Goal: Information Seeking & Learning: Learn about a topic

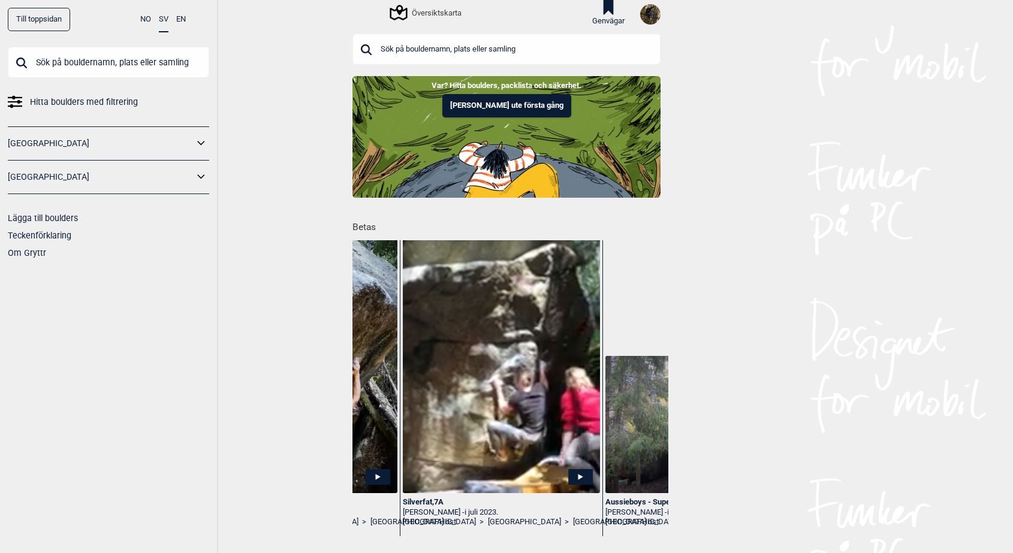
scroll to position [0, 970]
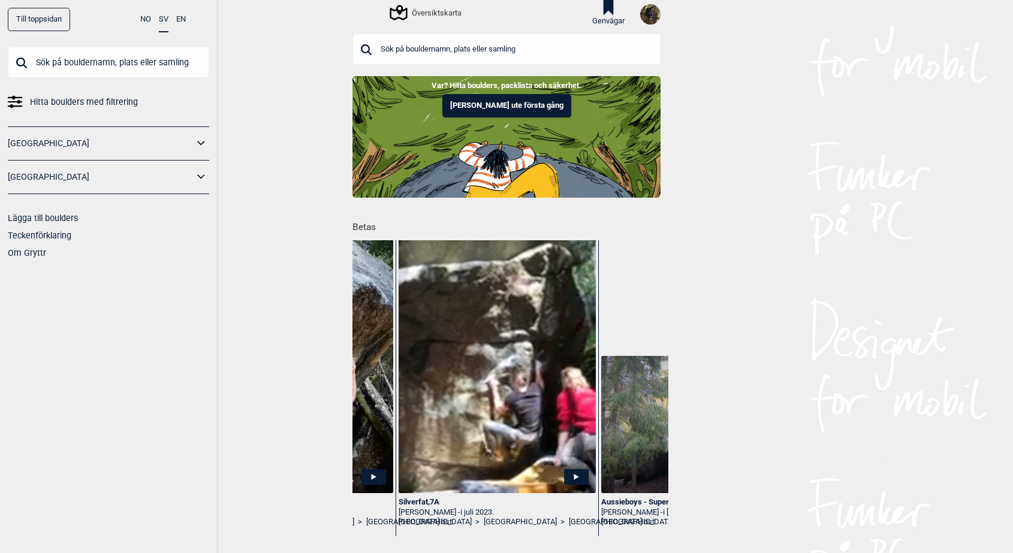
click at [433, 8] on div "Översiktskarta" at bounding box center [426, 12] width 70 height 14
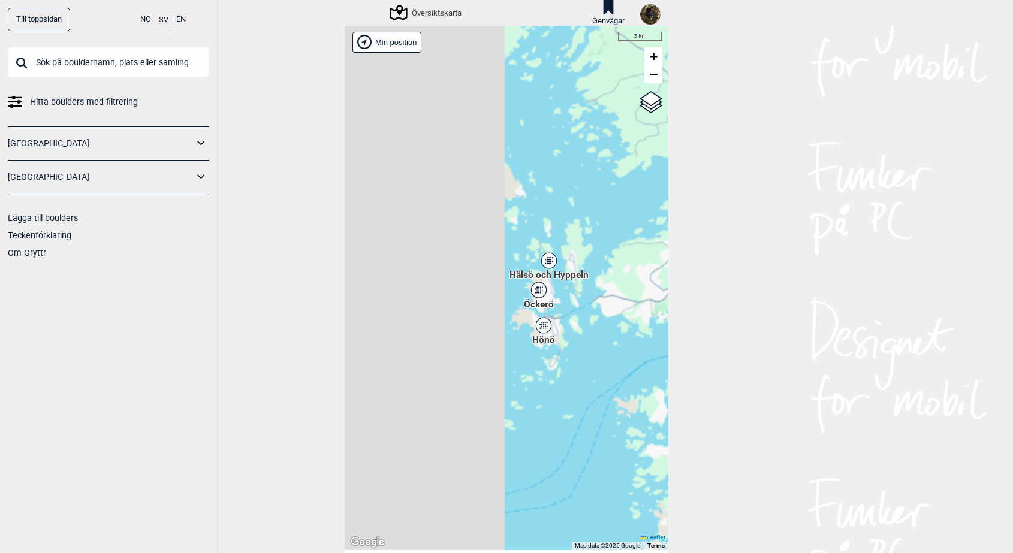
drag, startPoint x: 436, startPoint y: 283, endPoint x: 697, endPoint y: 379, distance: 277.5
click at [697, 379] on div "Till toppsidan NO SV EN Hitta boulders med filtrering Norge Sverige Lägga till …" at bounding box center [506, 276] width 1013 height 553
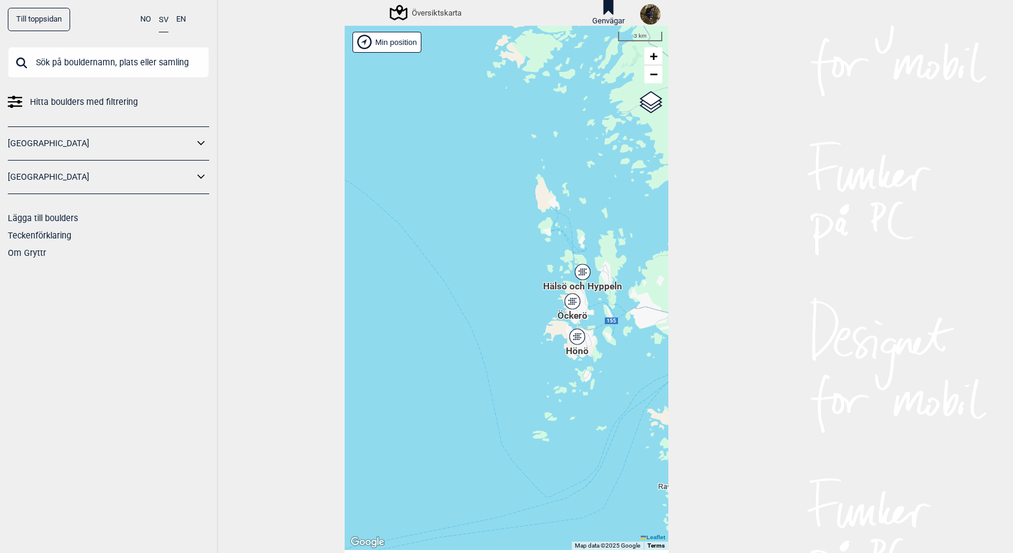
click at [577, 337] on icon at bounding box center [576, 337] width 15 height 16
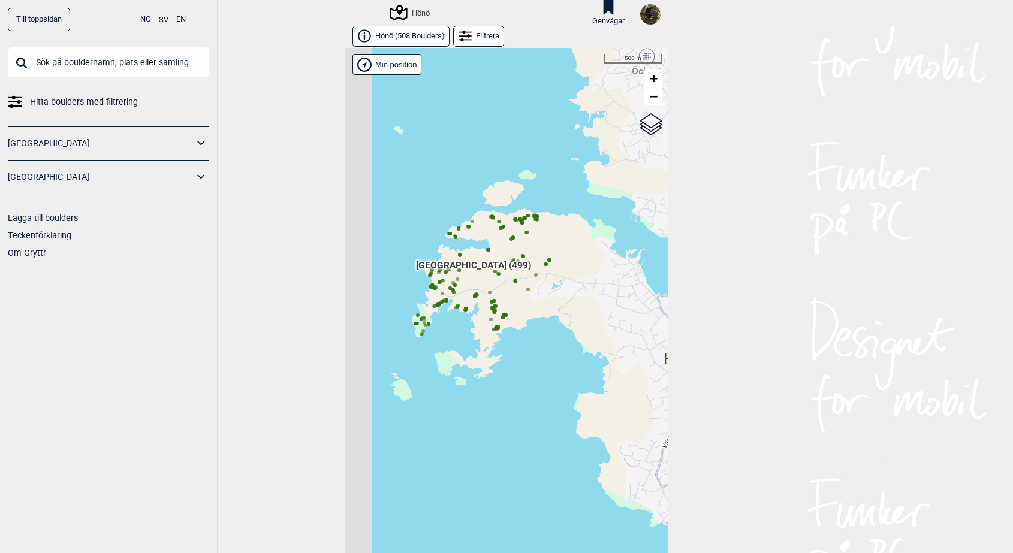
scroll to position [19, 0]
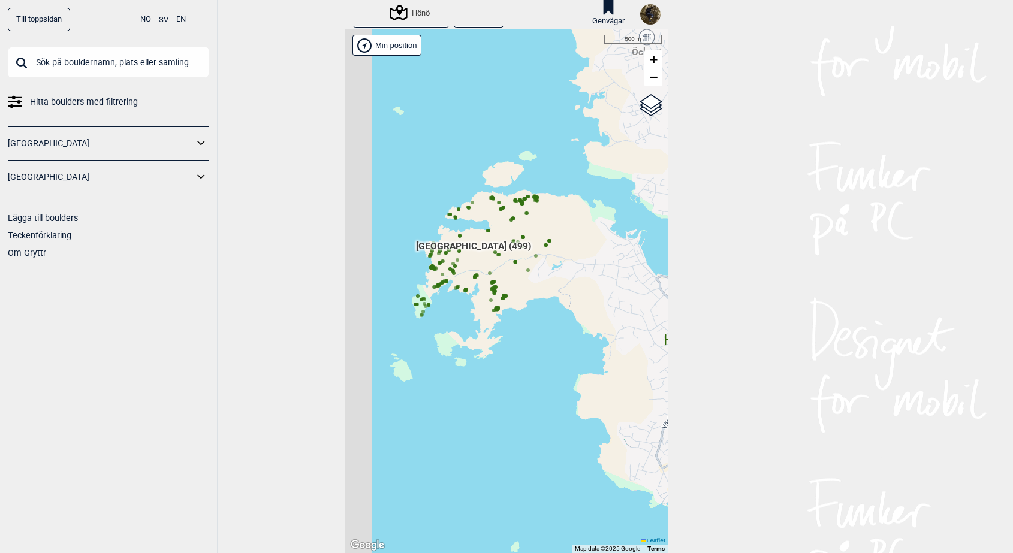
drag, startPoint x: 547, startPoint y: 296, endPoint x: 541, endPoint y: 282, distance: 15.0
click at [548, 297] on div "Brukerens posisjon Hallingdal Stange Buskerud syd Oslo og omegn Follo Østfold" at bounding box center [507, 291] width 324 height 525
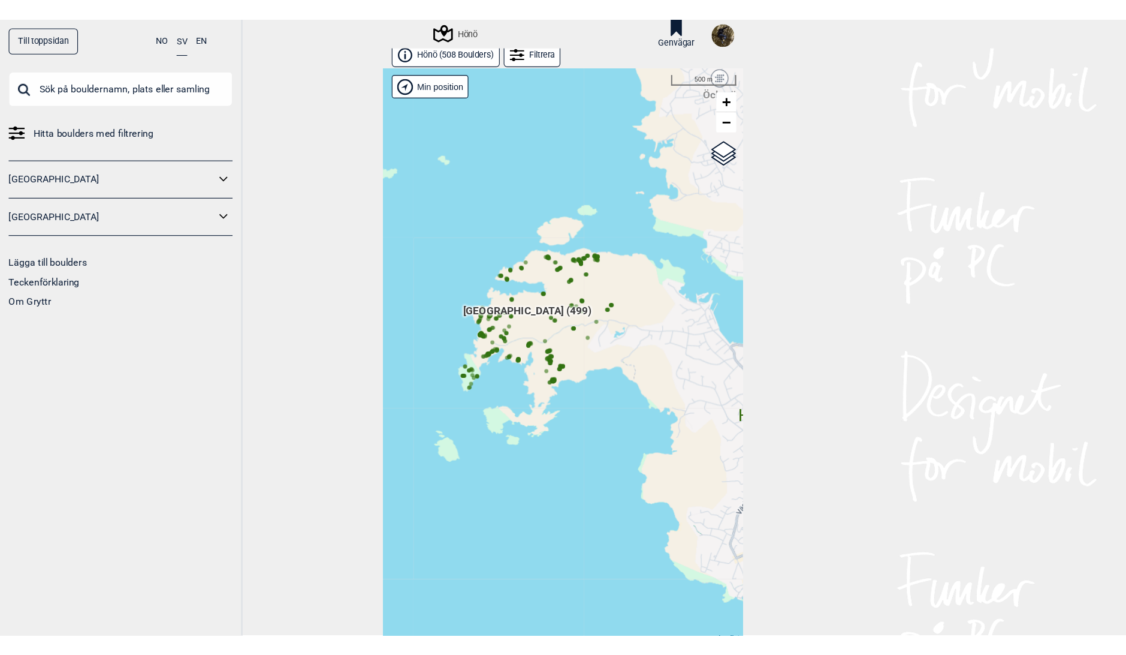
scroll to position [0, 0]
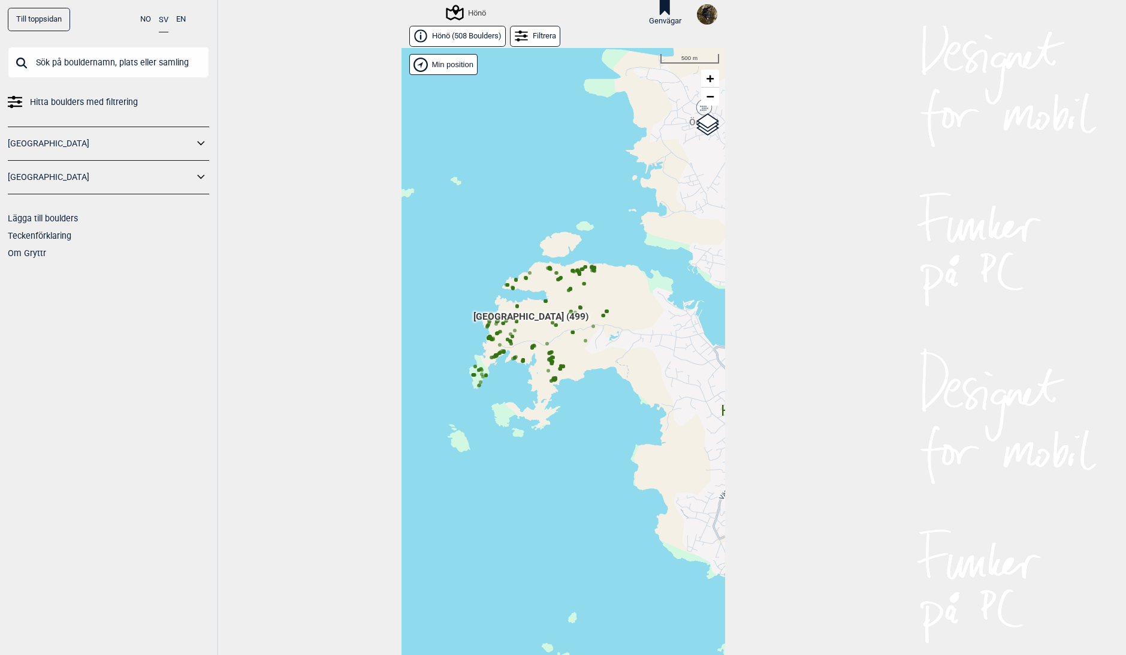
click at [445, 37] on span "Hönö ( 508 Boulders )" at bounding box center [467, 36] width 70 height 10
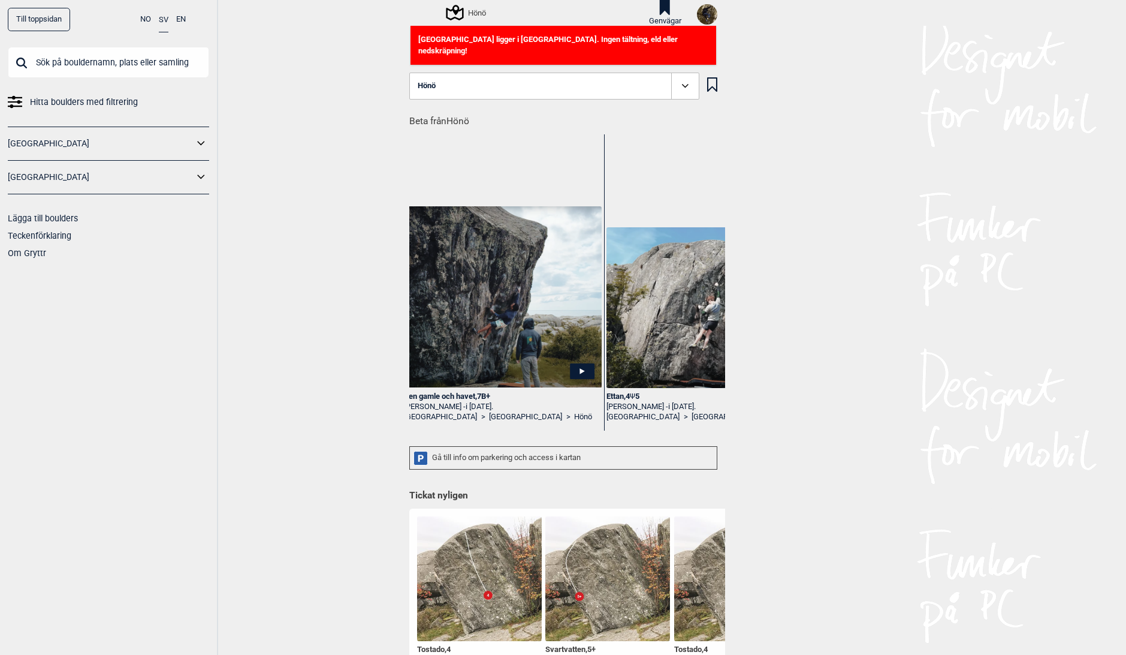
scroll to position [0, 556]
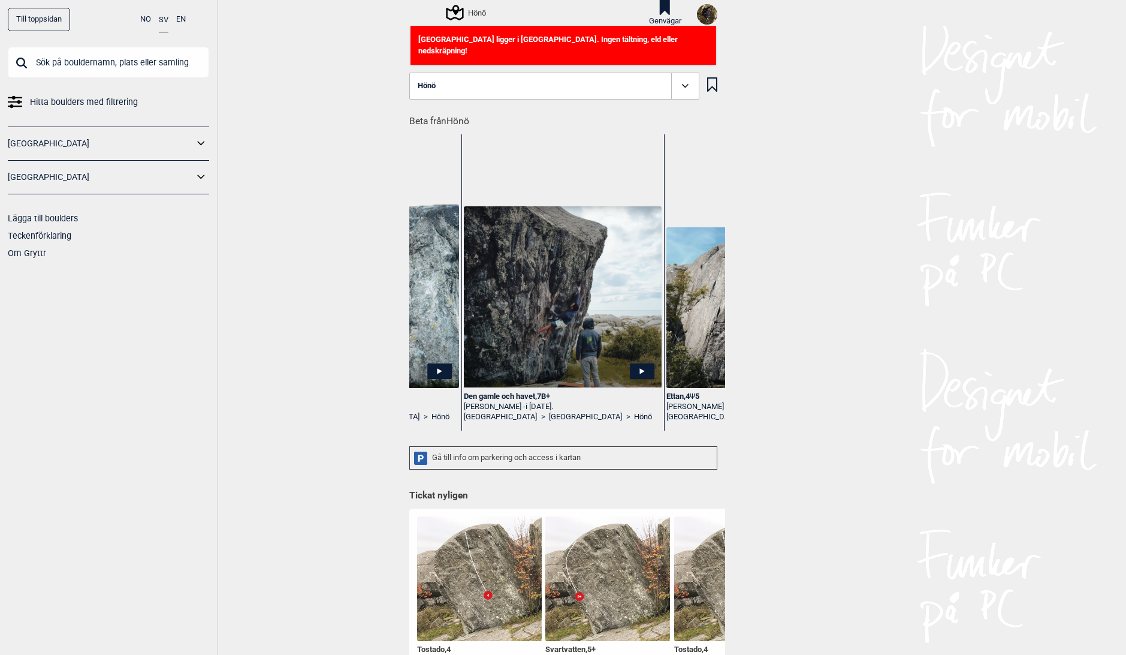
click at [639, 363] on icon at bounding box center [642, 371] width 25 height 16
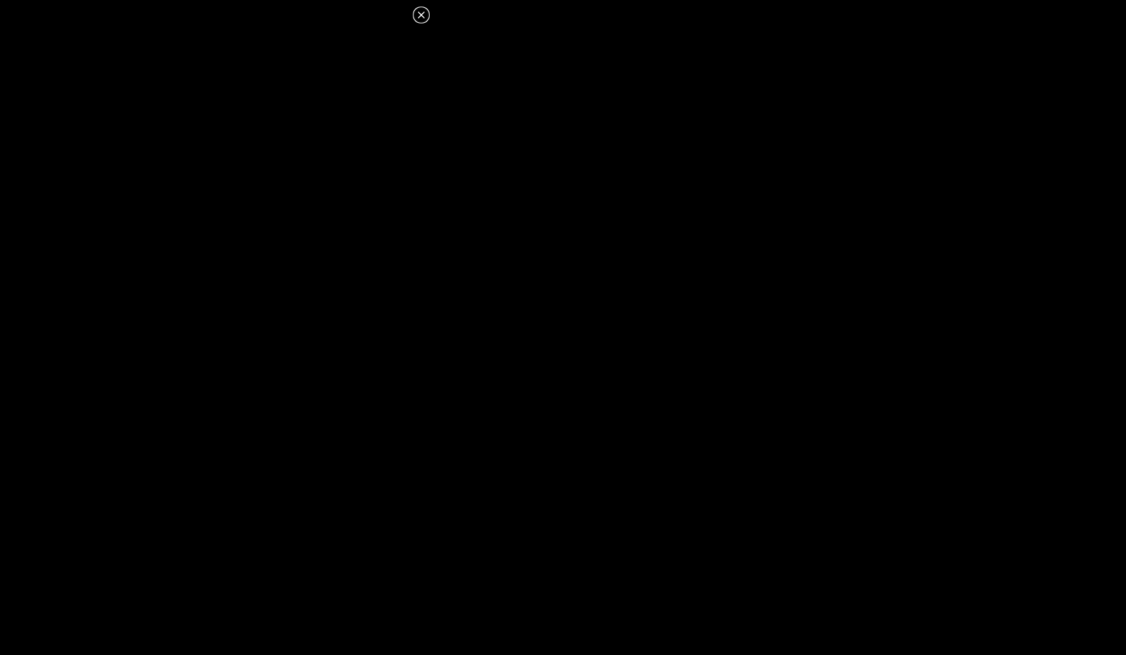
click at [424, 14] on icon at bounding box center [421, 15] width 14 height 14
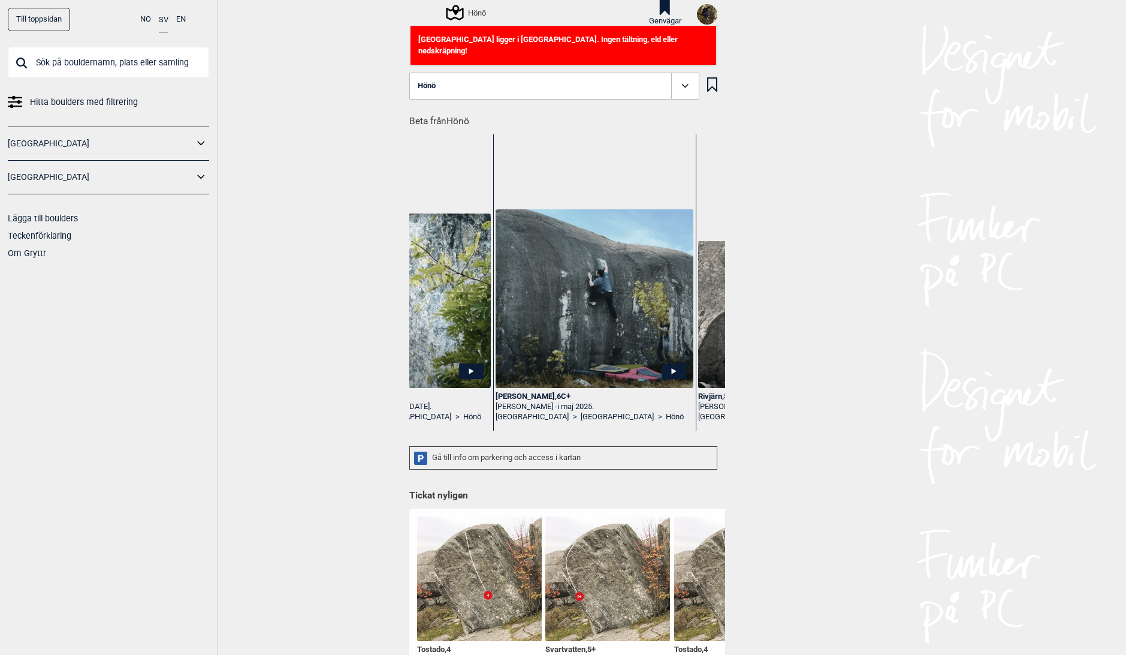
scroll to position [0, 1123]
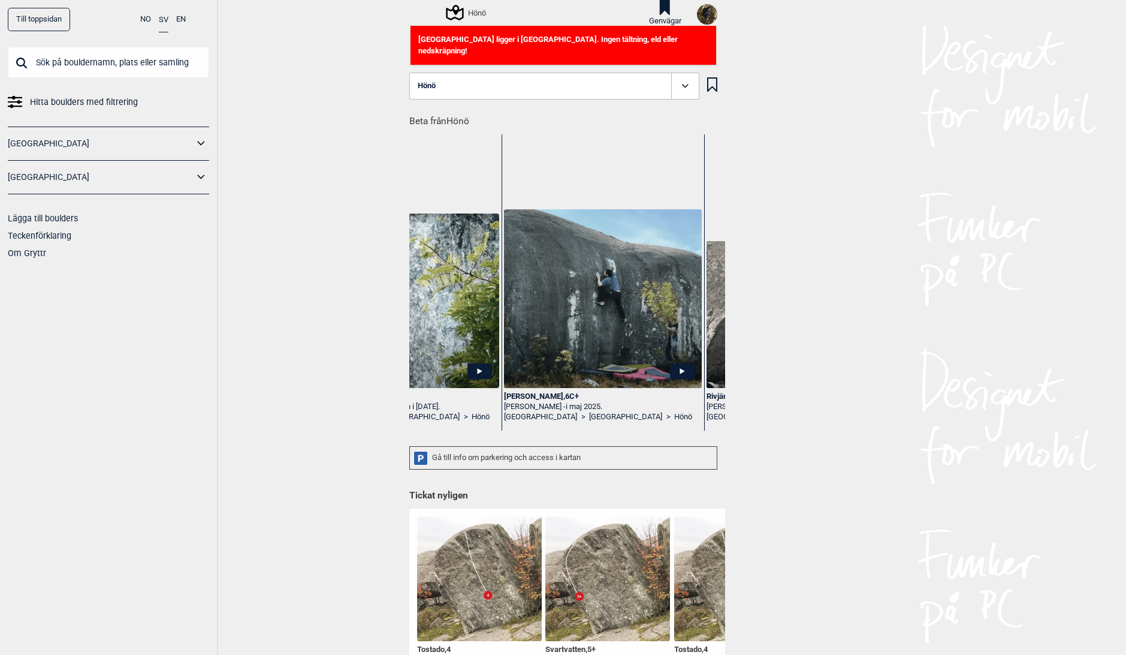
click at [681, 363] on icon at bounding box center [682, 371] width 25 height 16
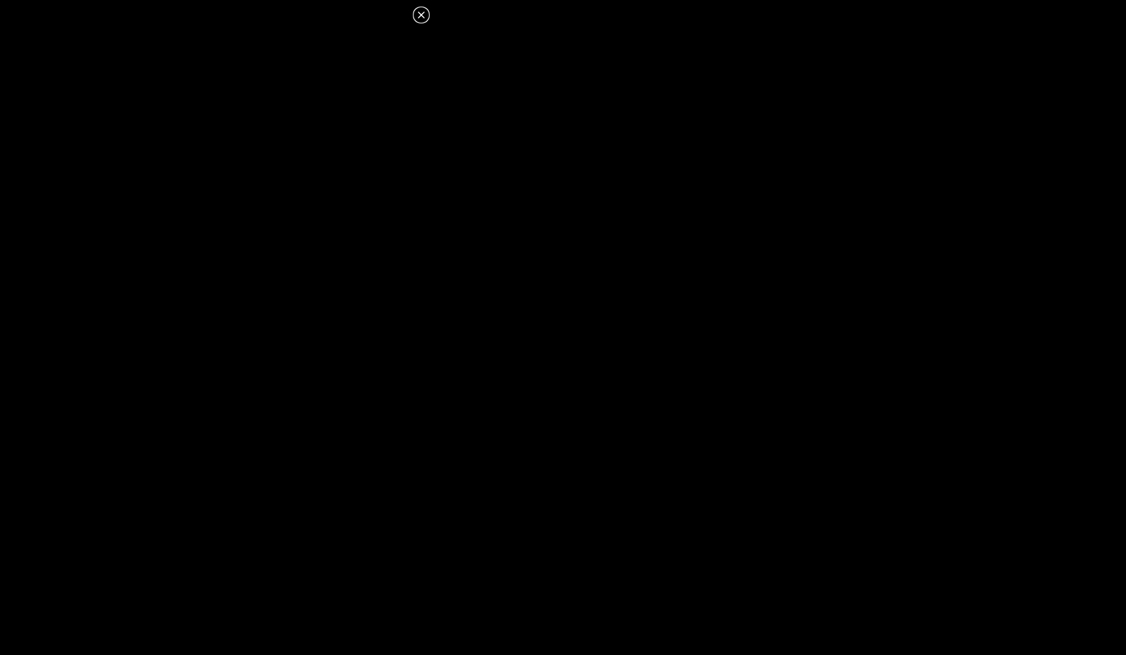
click at [421, 17] on icon at bounding box center [421, 15] width 14 height 14
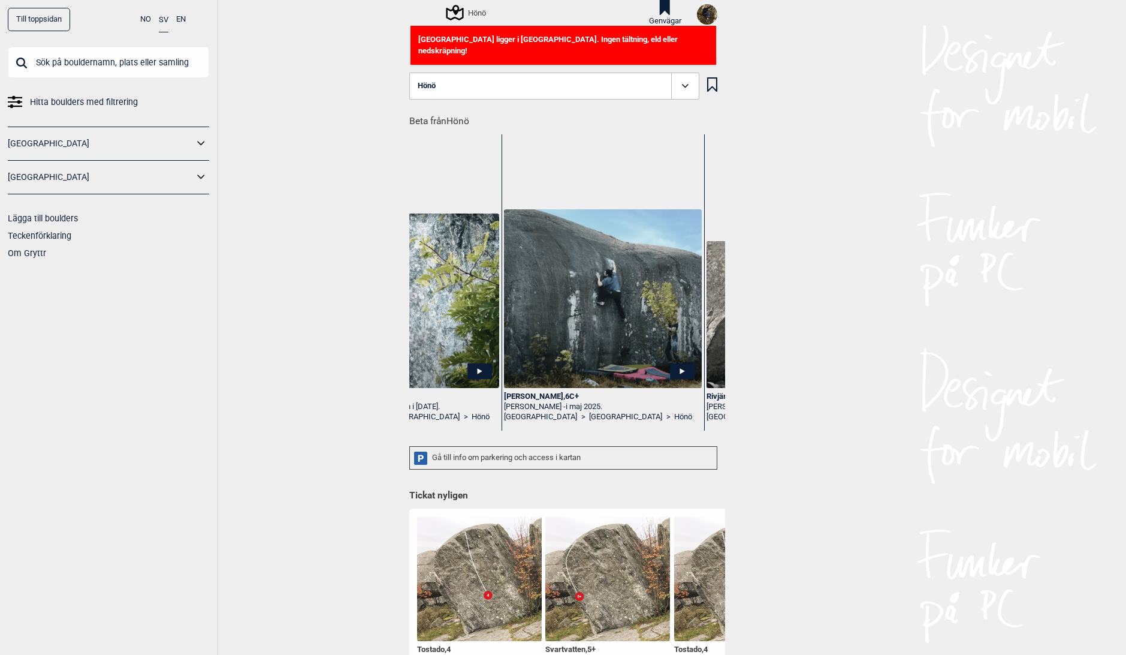
click at [532, 391] on div "Petters dyno , 6C+" at bounding box center [602, 396] width 197 height 10
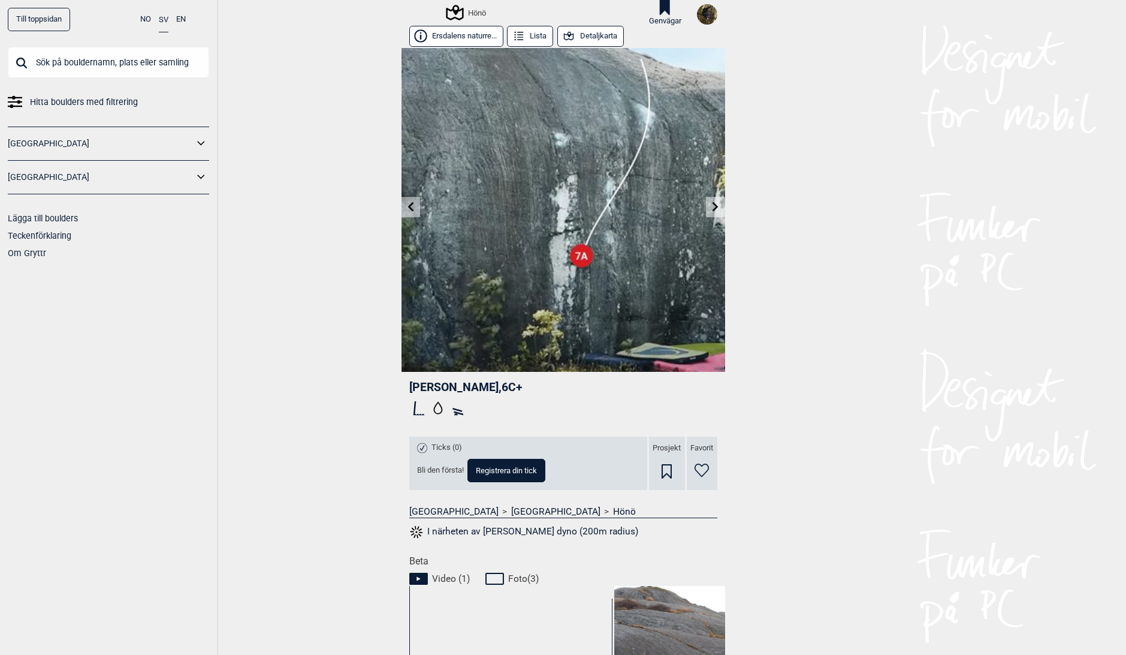
click at [594, 33] on button "Detaljkarta" at bounding box center [590, 36] width 67 height 21
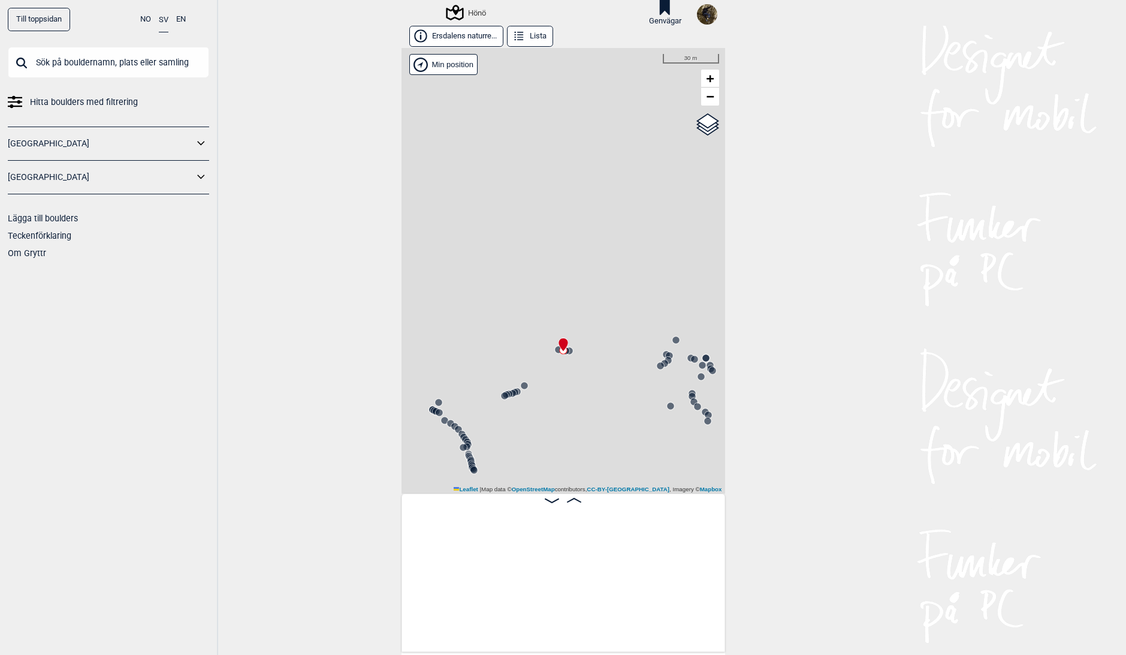
scroll to position [0, 38091]
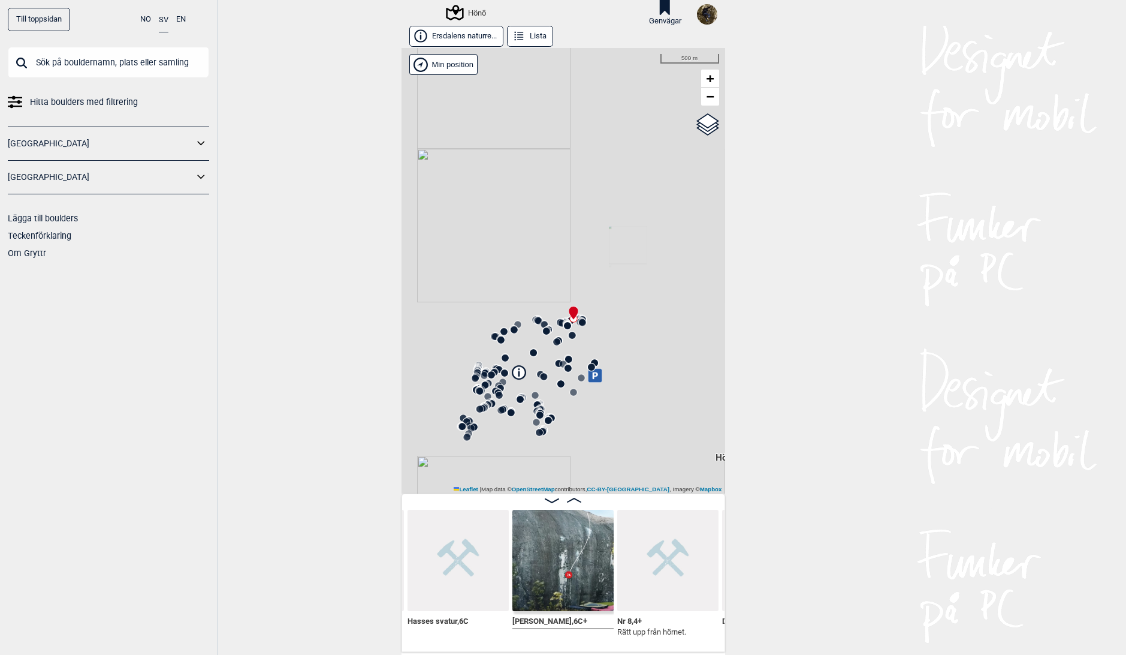
drag, startPoint x: 560, startPoint y: 397, endPoint x: 586, endPoint y: 338, distance: 64.5
click at [586, 338] on div "Hönö" at bounding box center [564, 270] width 324 height 445
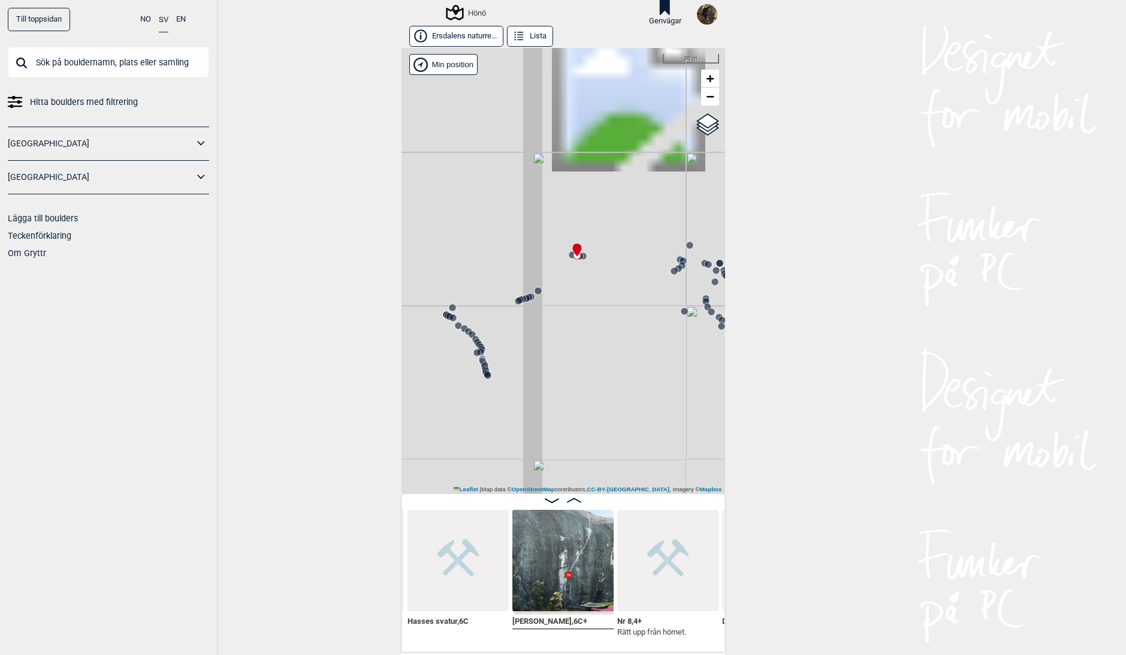
drag, startPoint x: 517, startPoint y: 233, endPoint x: 619, endPoint y: 375, distance: 174.0
click at [619, 376] on div "Hönö" at bounding box center [564, 270] width 324 height 445
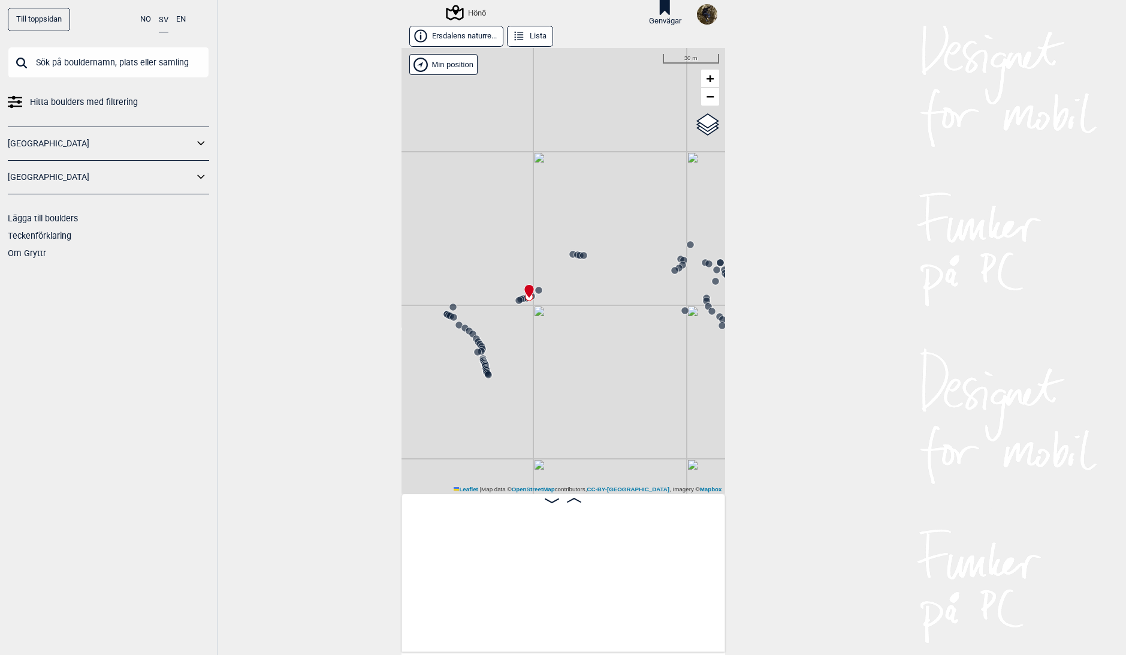
scroll to position [0, 37587]
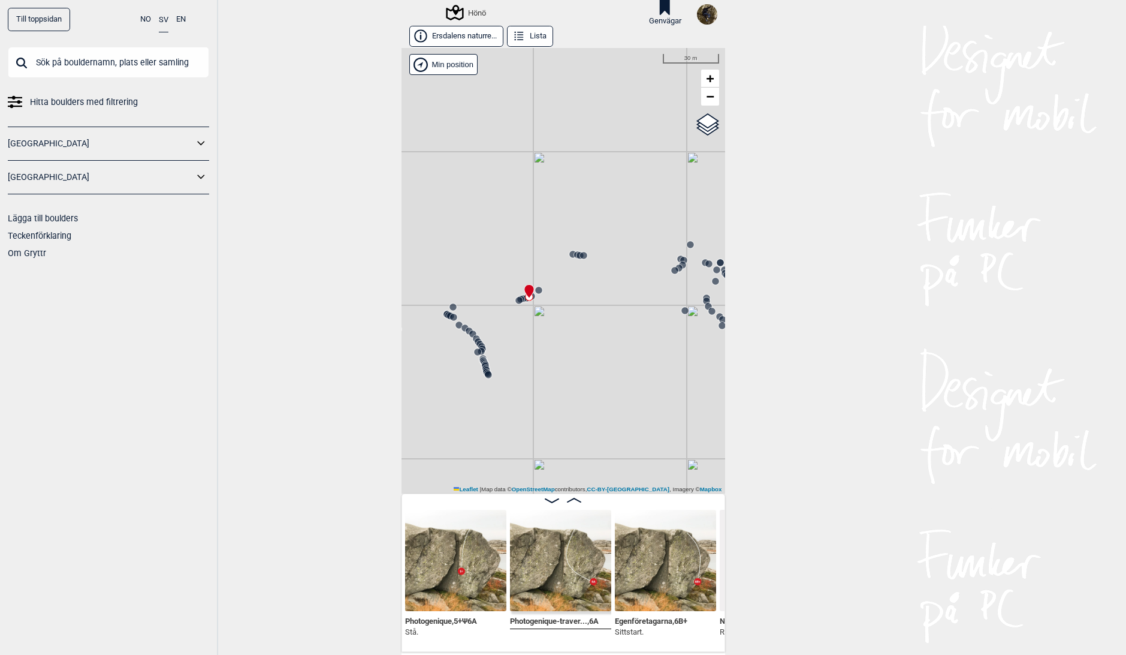
click at [450, 305] on circle at bounding box center [453, 306] width 7 height 7
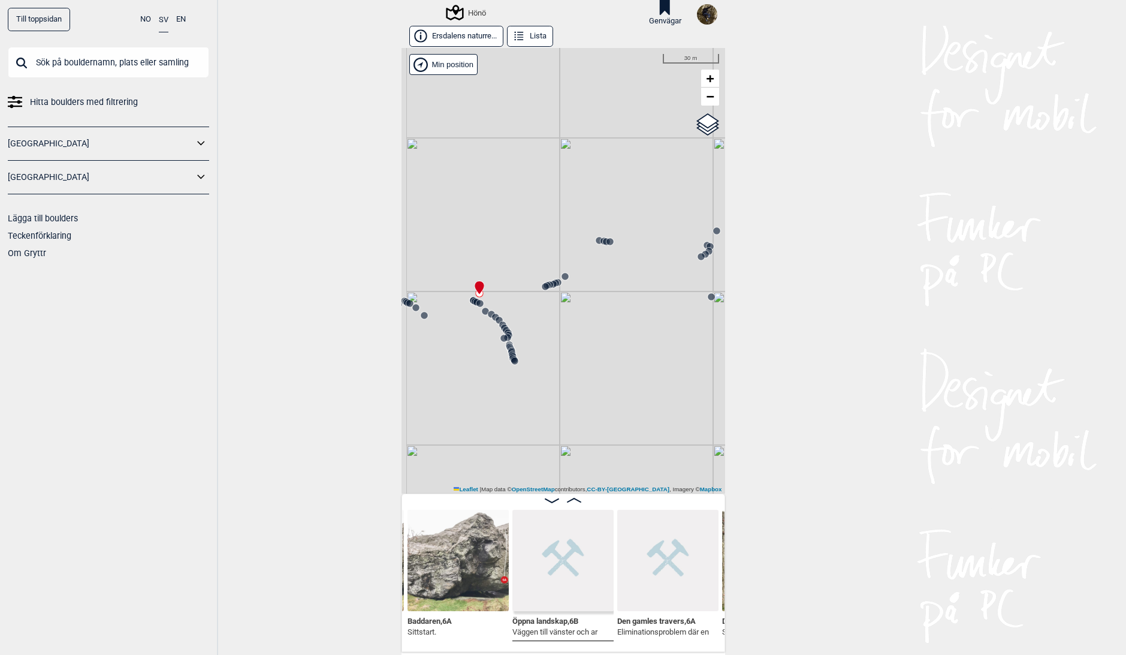
drag, startPoint x: 575, startPoint y: 366, endPoint x: 608, endPoint y: 350, distance: 36.7
click at [608, 350] on div "Hönö" at bounding box center [564, 270] width 324 height 445
click at [475, 296] on icon at bounding box center [480, 298] width 10 height 10
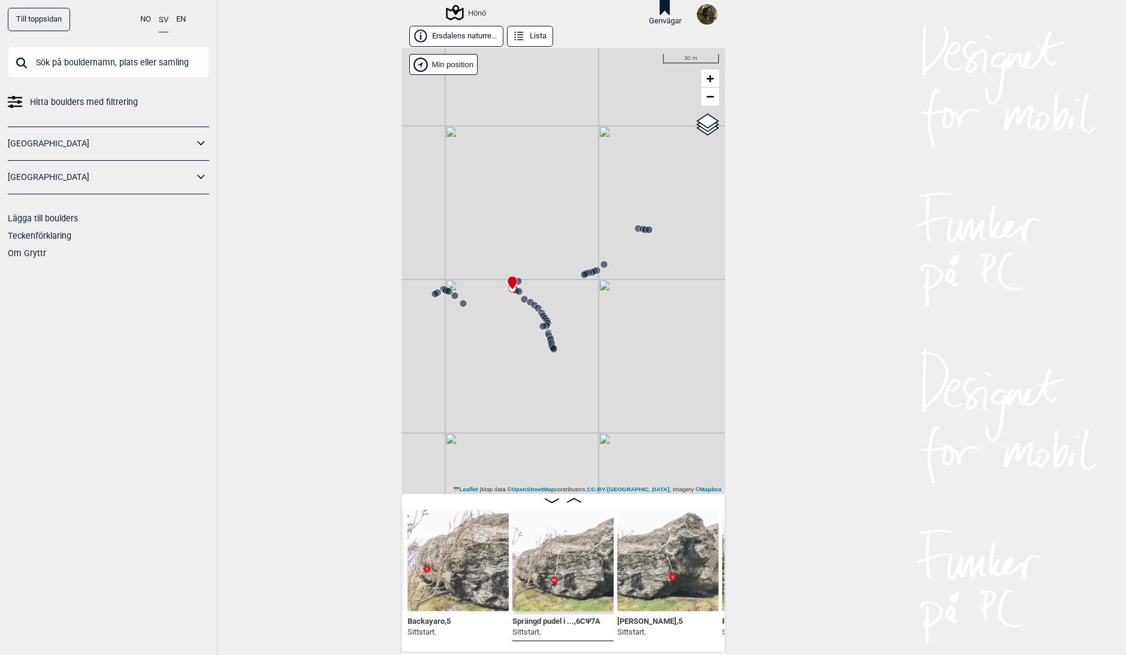
drag, startPoint x: 602, startPoint y: 348, endPoint x: 622, endPoint y: 340, distance: 21.3
click at [622, 340] on div "Hönö" at bounding box center [564, 270] width 324 height 445
drag, startPoint x: 485, startPoint y: 385, endPoint x: 493, endPoint y: 378, distance: 11.1
click at [493, 378] on div "Hönö" at bounding box center [564, 270] width 324 height 445
click at [441, 289] on circle at bounding box center [445, 285] width 8 height 8
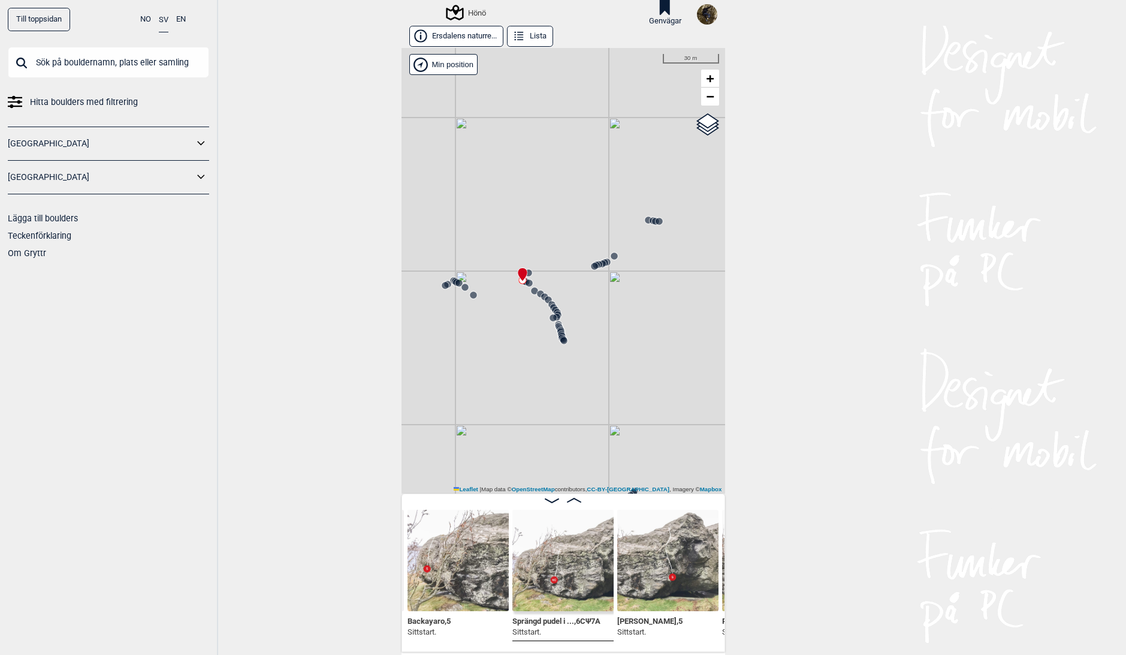
scroll to position [0, 37110]
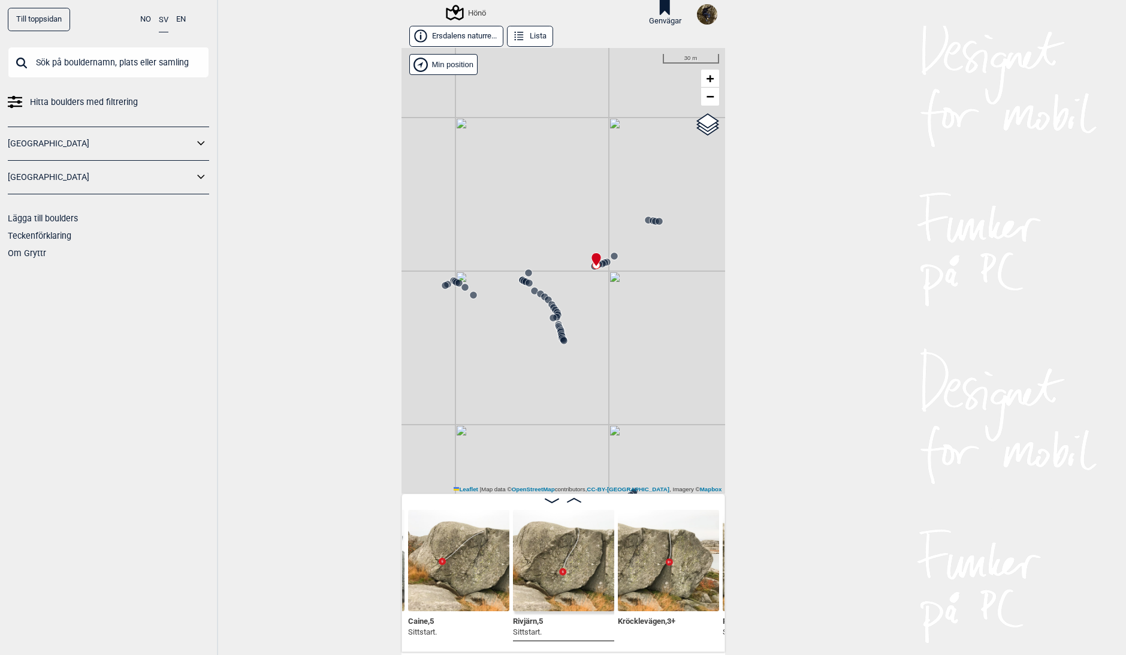
scroll to position [0, 37110]
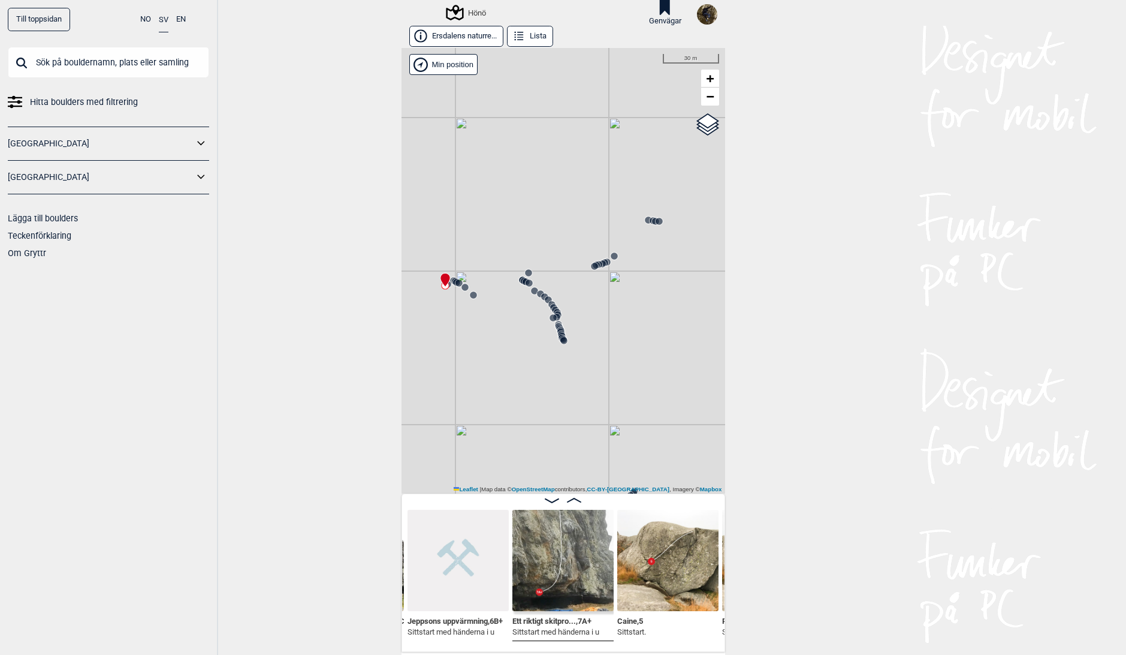
click at [651, 221] on icon at bounding box center [656, 221] width 10 height 10
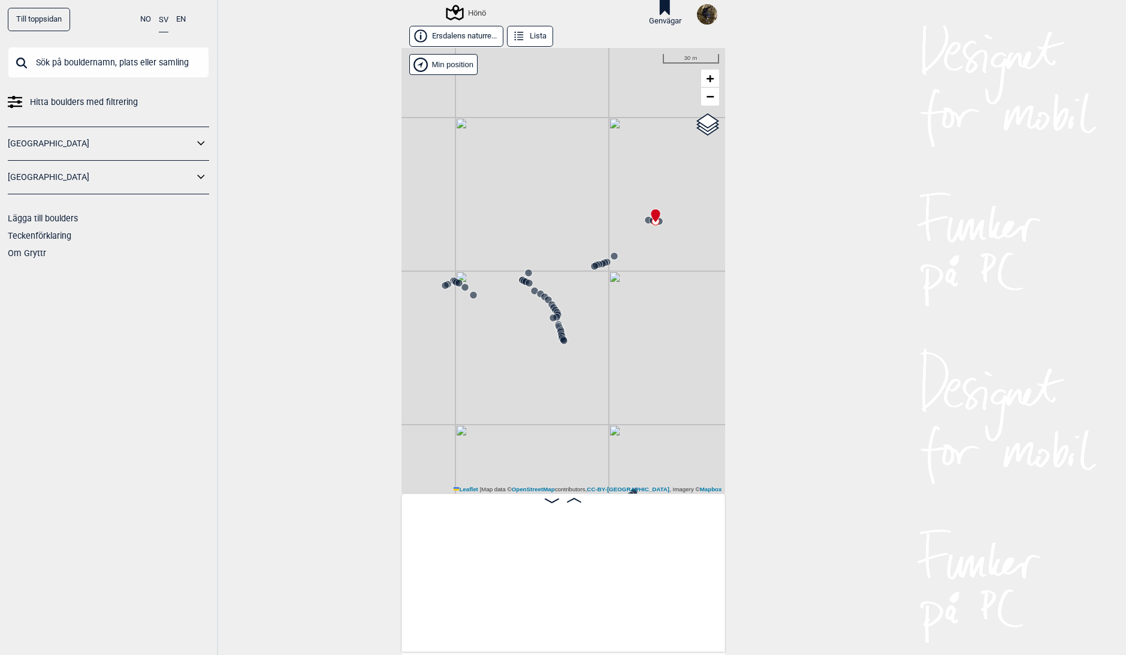
scroll to position [0, 38054]
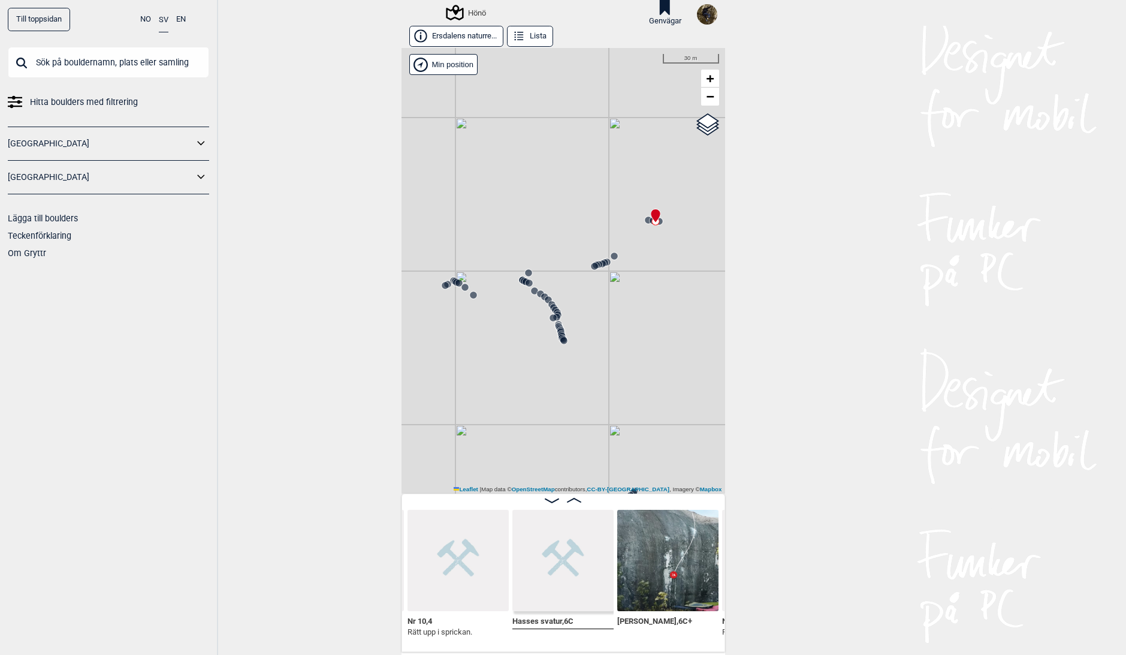
click at [653, 553] on img at bounding box center [667, 560] width 101 height 101
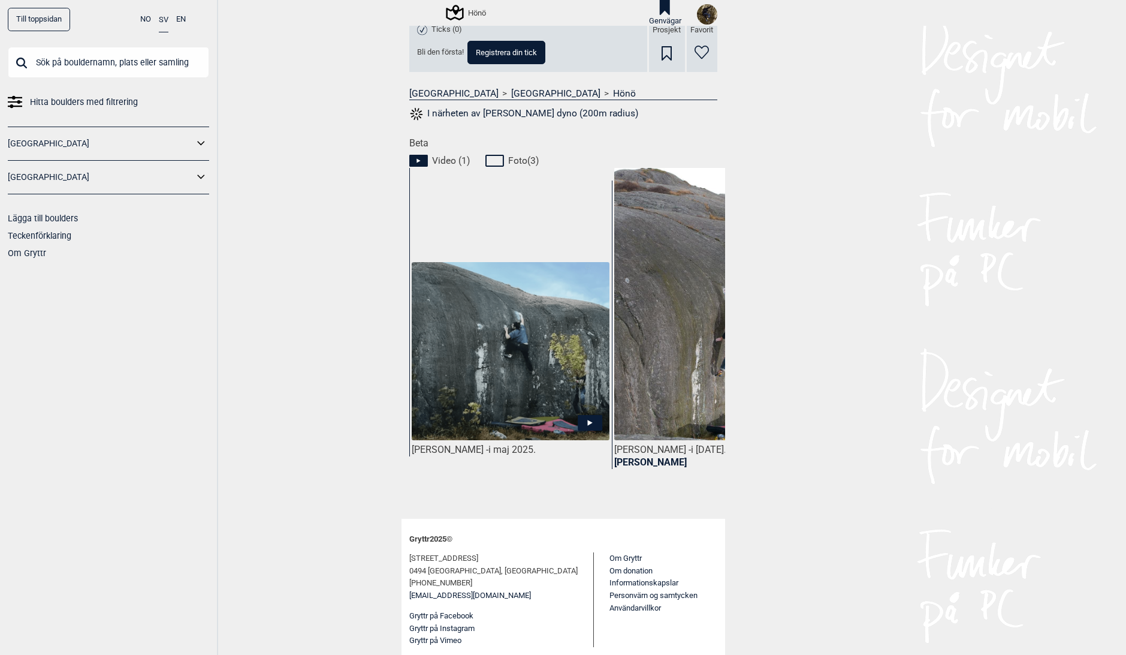
click at [587, 423] on icon at bounding box center [589, 423] width 5 height 6
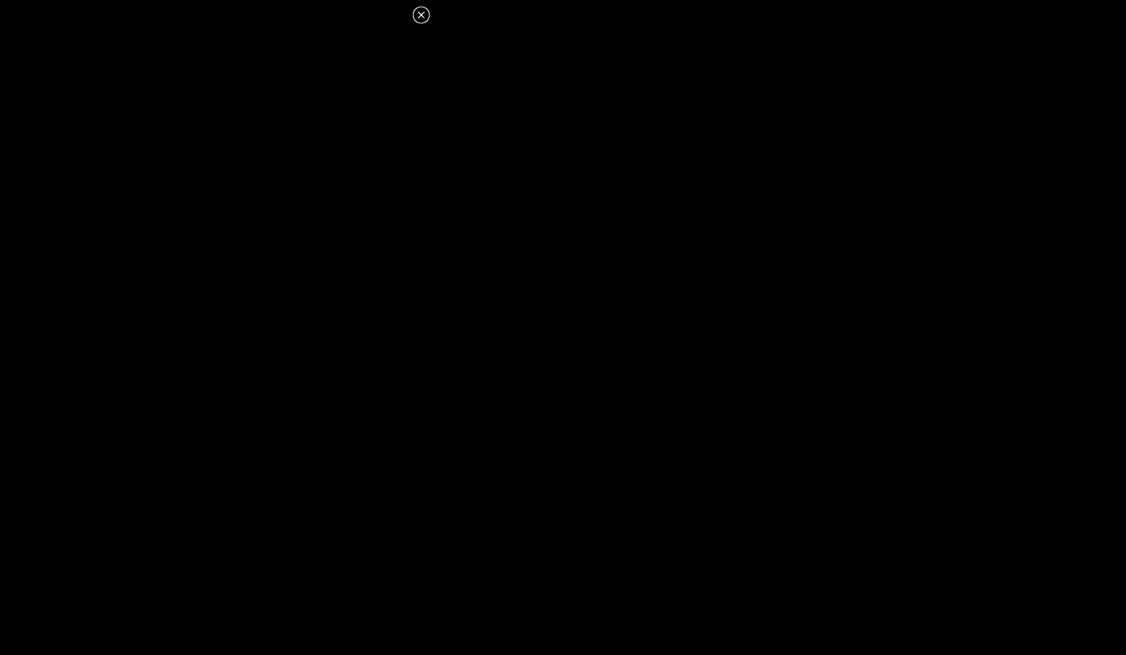
click at [420, 15] on icon at bounding box center [421, 15] width 14 height 14
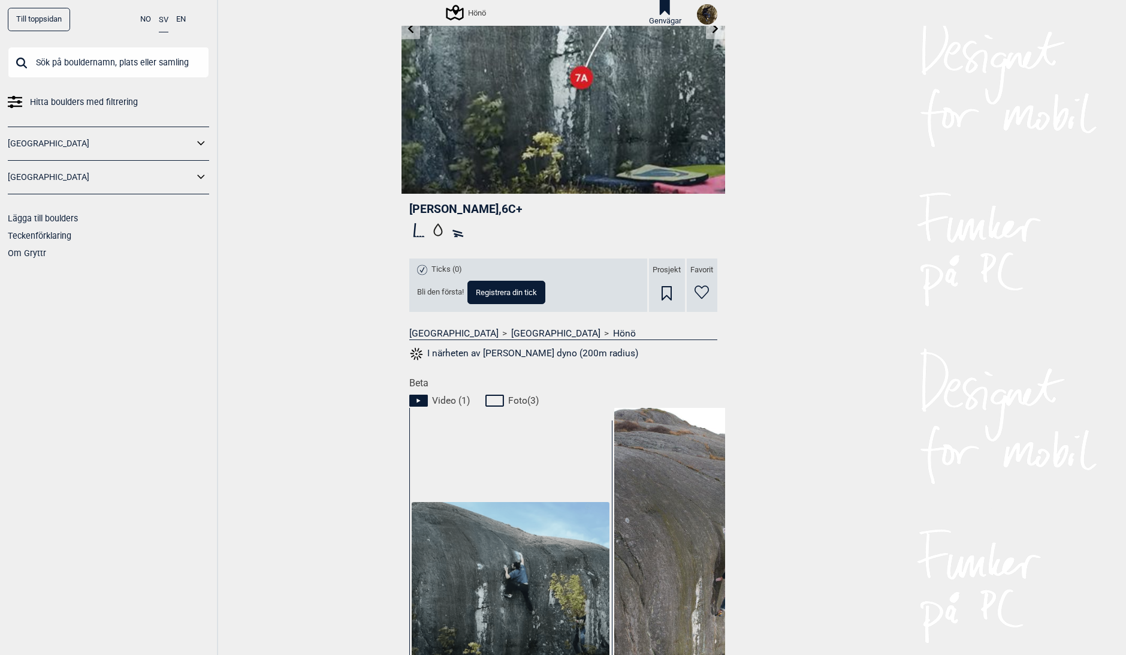
scroll to position [298, 0]
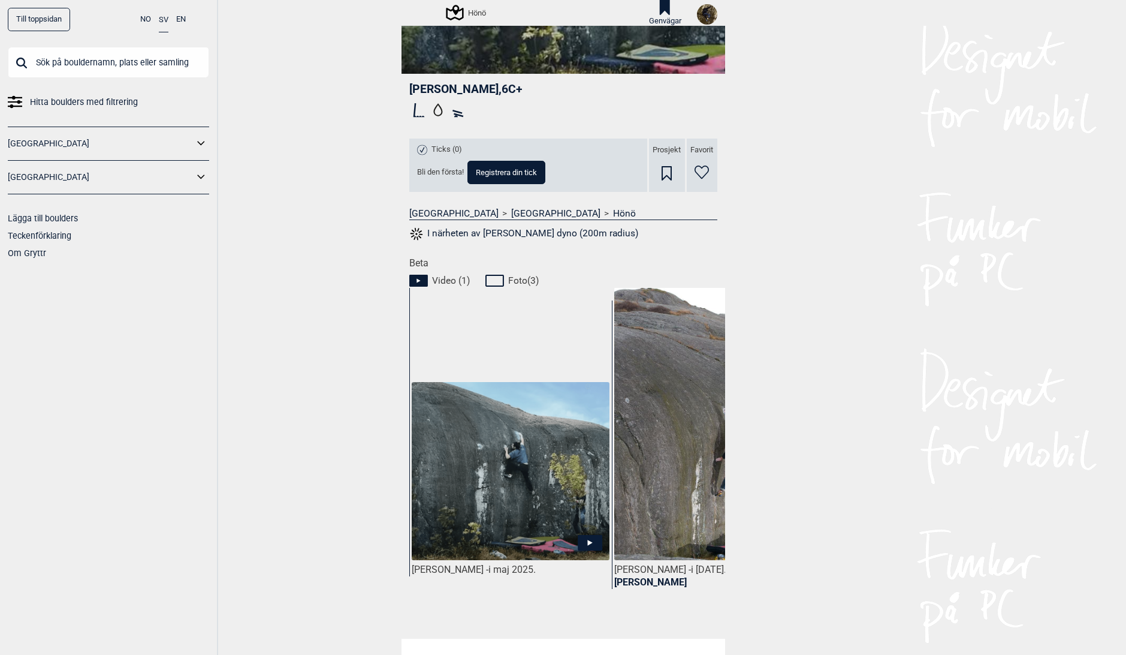
click at [589, 541] on icon at bounding box center [590, 543] width 25 height 16
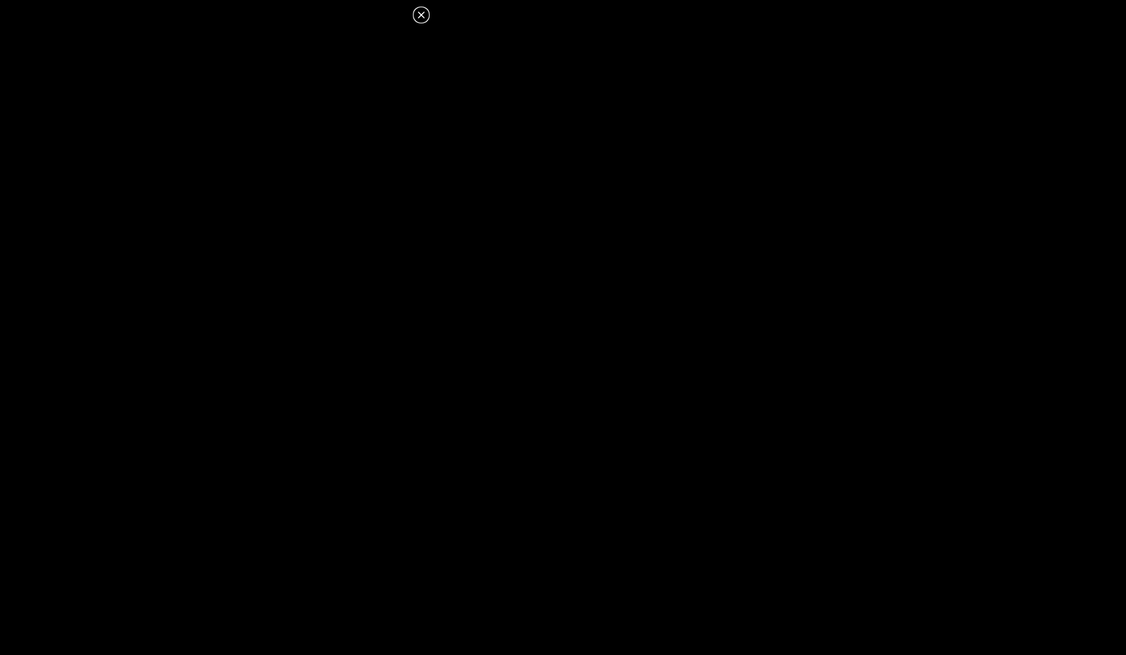
click at [420, 12] on icon at bounding box center [421, 15] width 14 height 14
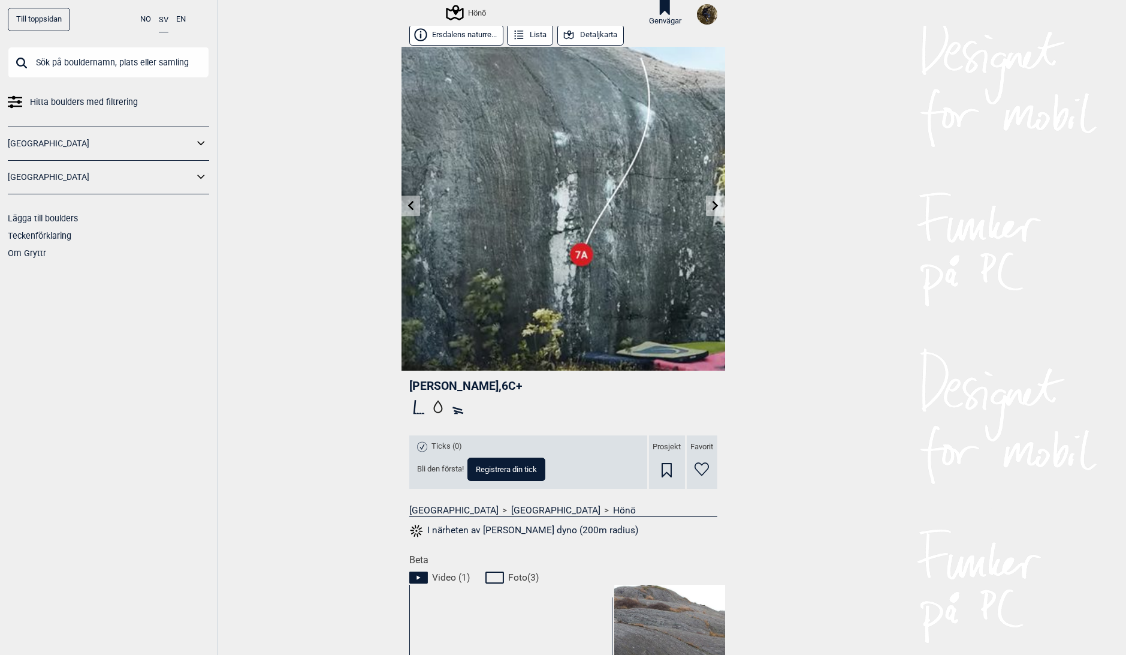
scroll to position [0, 0]
click at [583, 37] on button "Detaljkarta" at bounding box center [590, 36] width 67 height 21
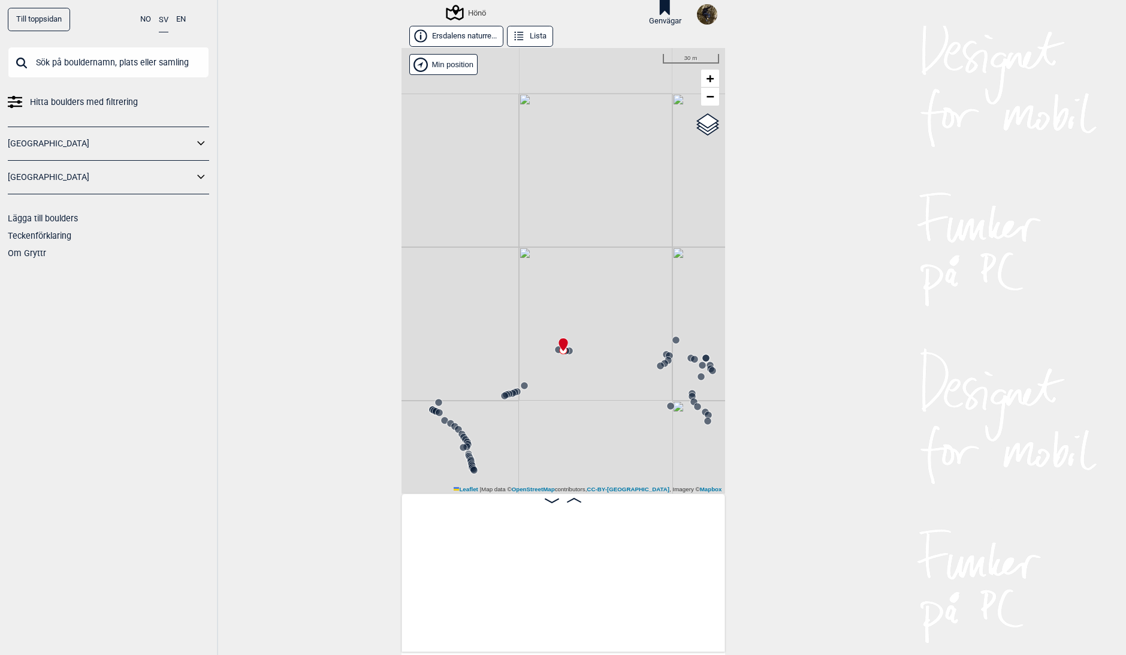
scroll to position [0, 38091]
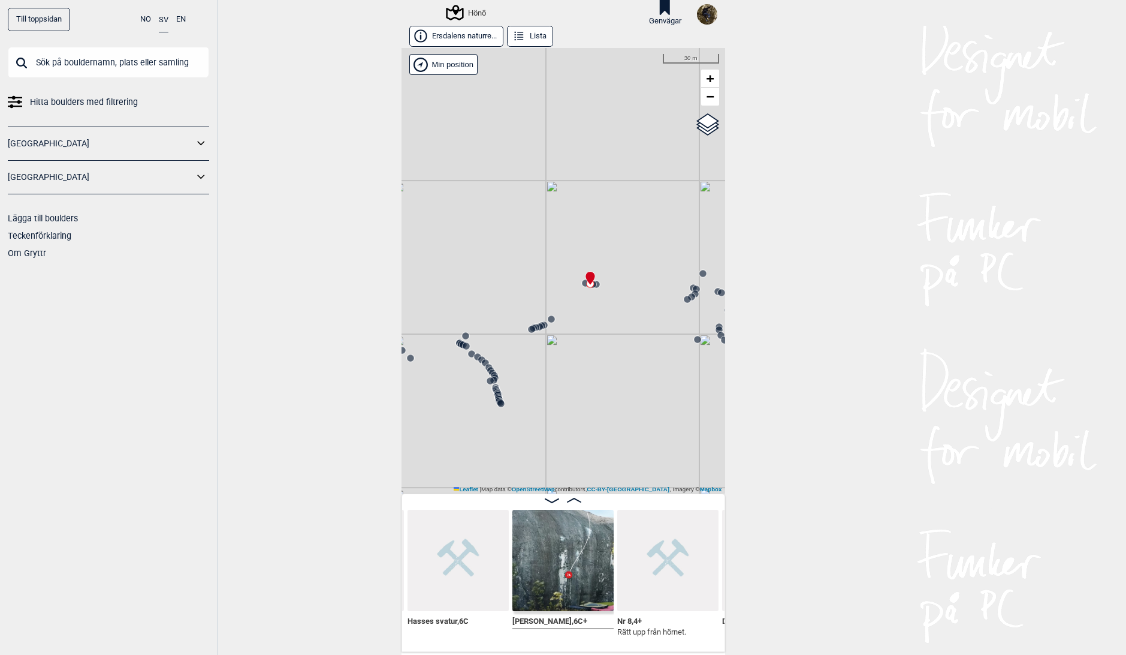
drag, startPoint x: 592, startPoint y: 395, endPoint x: 621, endPoint y: 321, distance: 79.1
click at [621, 321] on div "Hönö" at bounding box center [564, 270] width 324 height 445
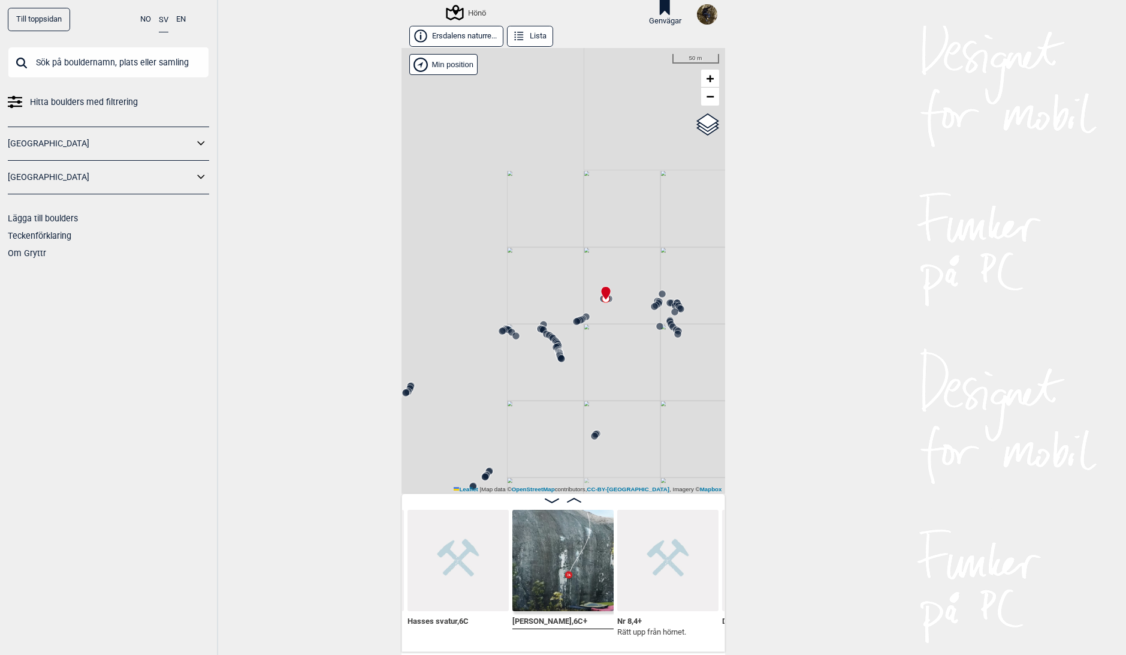
click at [573, 320] on circle at bounding box center [576, 321] width 7 height 7
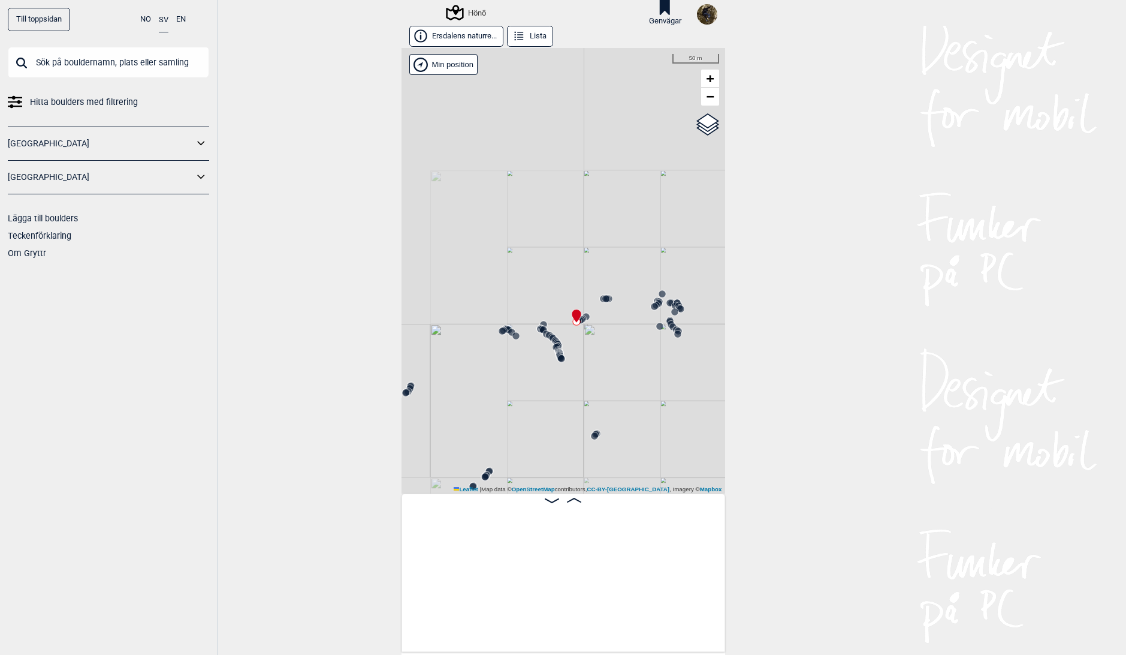
scroll to position [0, 37179]
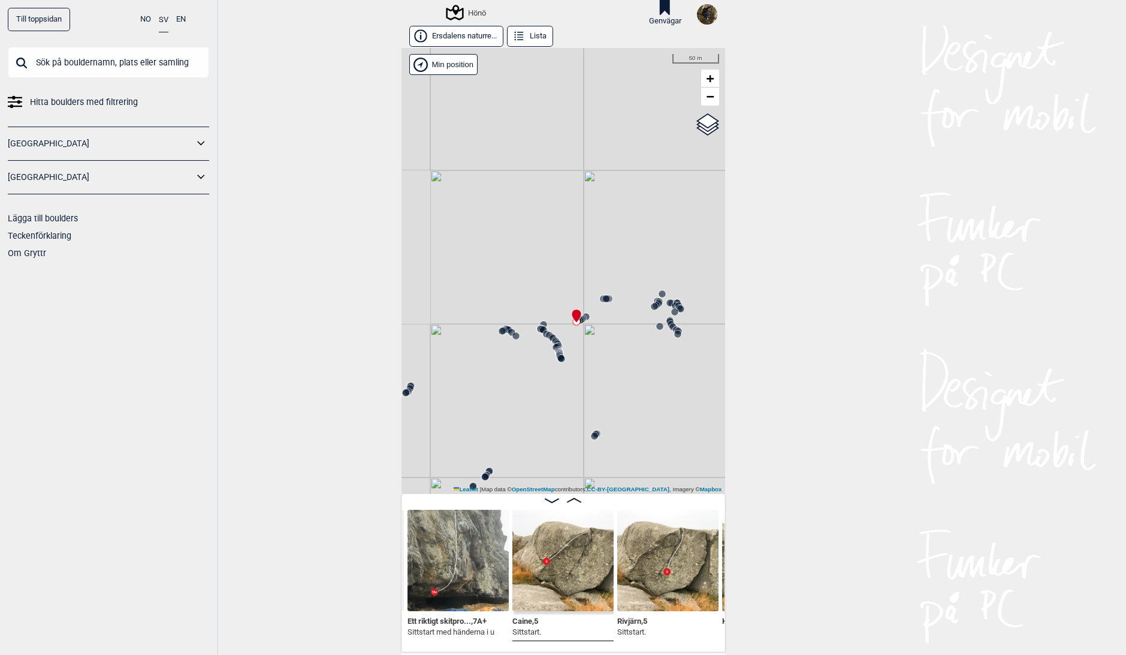
scroll to position [0, 37493]
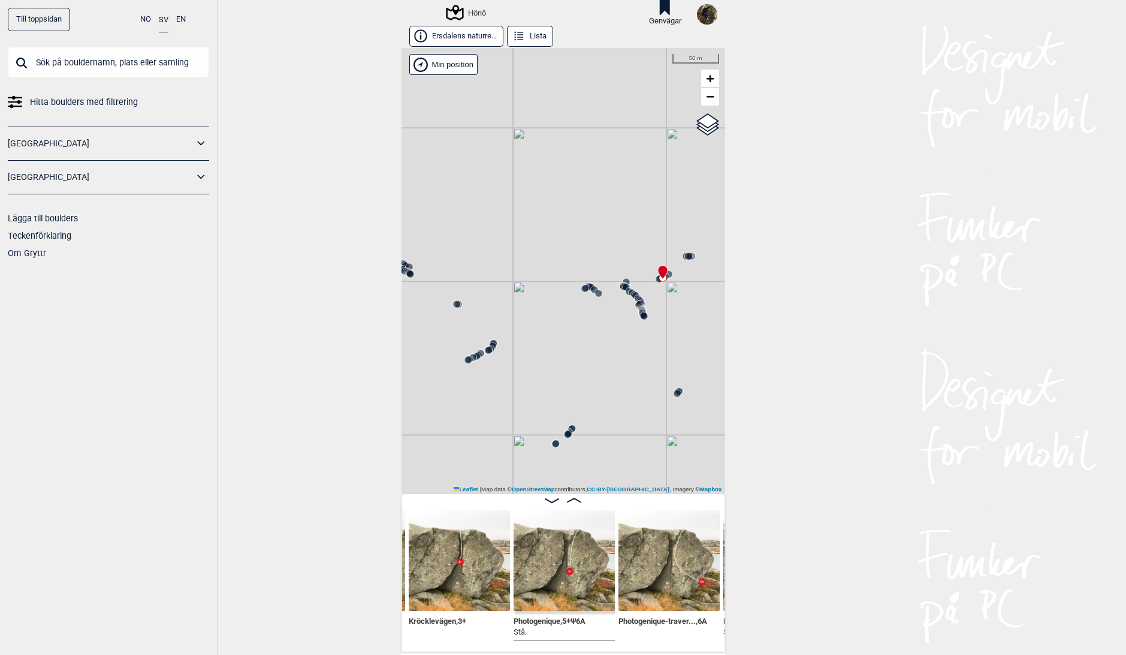
drag, startPoint x: 457, startPoint y: 358, endPoint x: 542, endPoint y: 315, distance: 95.4
click at [542, 315] on div "Hönö" at bounding box center [564, 270] width 324 height 445
click at [466, 357] on circle at bounding box center [470, 359] width 8 height 8
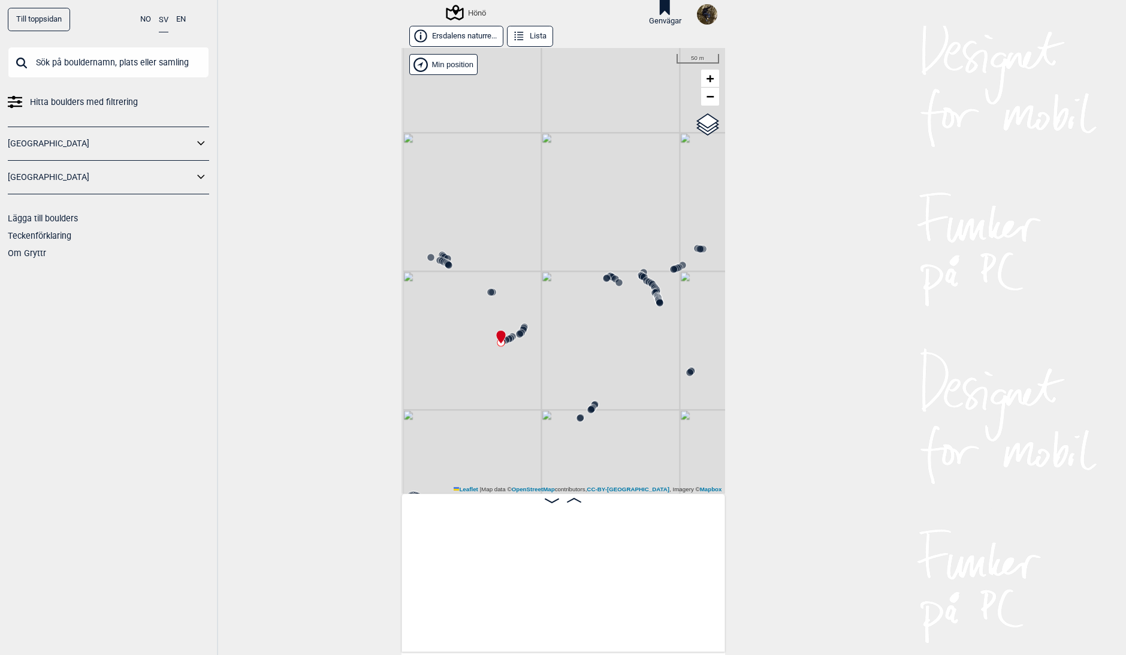
scroll to position [0, 23807]
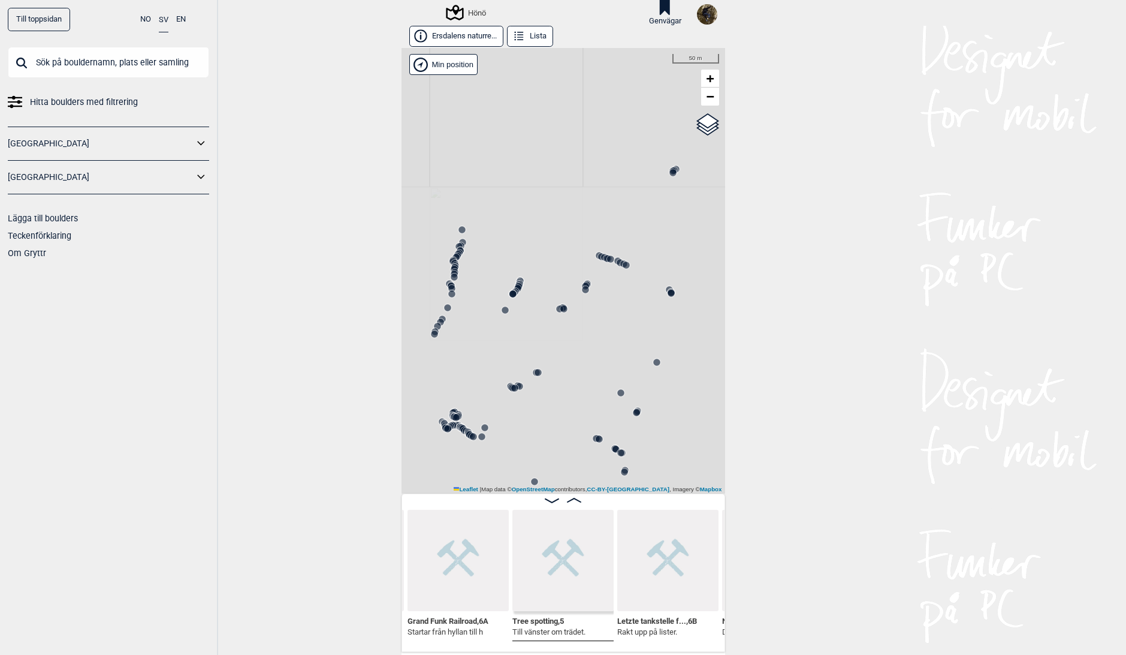
drag, startPoint x: 584, startPoint y: 290, endPoint x: 365, endPoint y: 449, distance: 270.4
click at [361, 456] on div "Till toppsidan NO SV EN Hitta boulders med filtrering Norge Sverige Lägga till …" at bounding box center [563, 327] width 1126 height 655
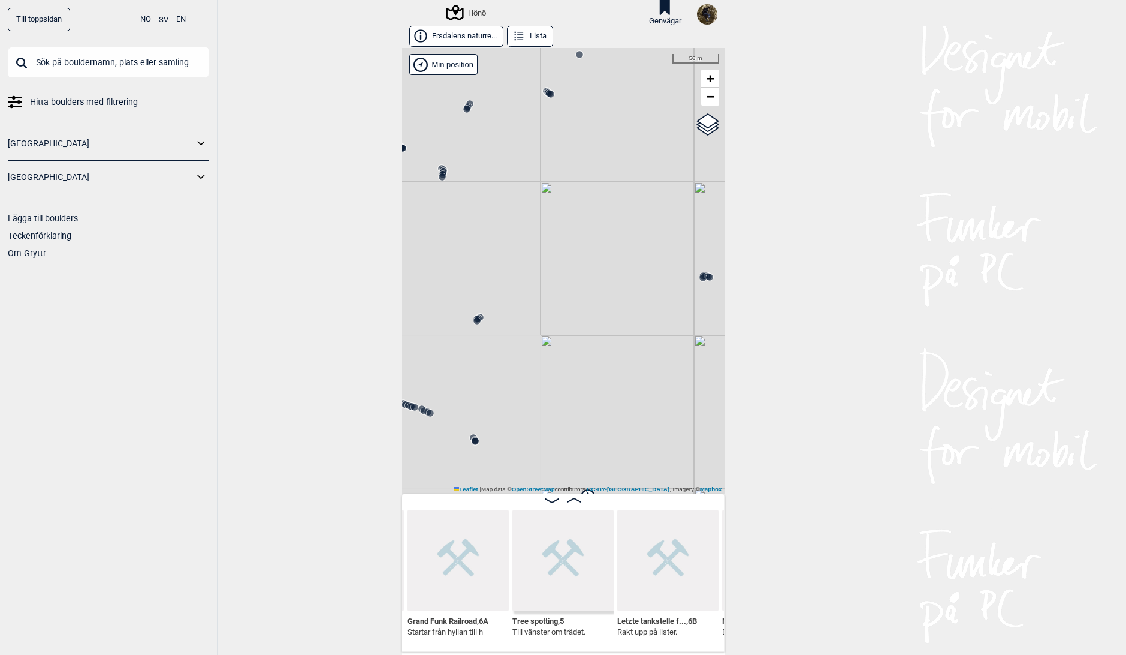
drag, startPoint x: 556, startPoint y: 291, endPoint x: 355, endPoint y: 481, distance: 276.0
click at [355, 481] on div "Till toppsidan NO SV EN Hitta boulders med filtrering Norge Sverige Lägga till …" at bounding box center [563, 327] width 1126 height 655
drag, startPoint x: 556, startPoint y: 345, endPoint x: 502, endPoint y: 328, distance: 57.1
click at [513, 331] on div "Hönö" at bounding box center [564, 270] width 324 height 445
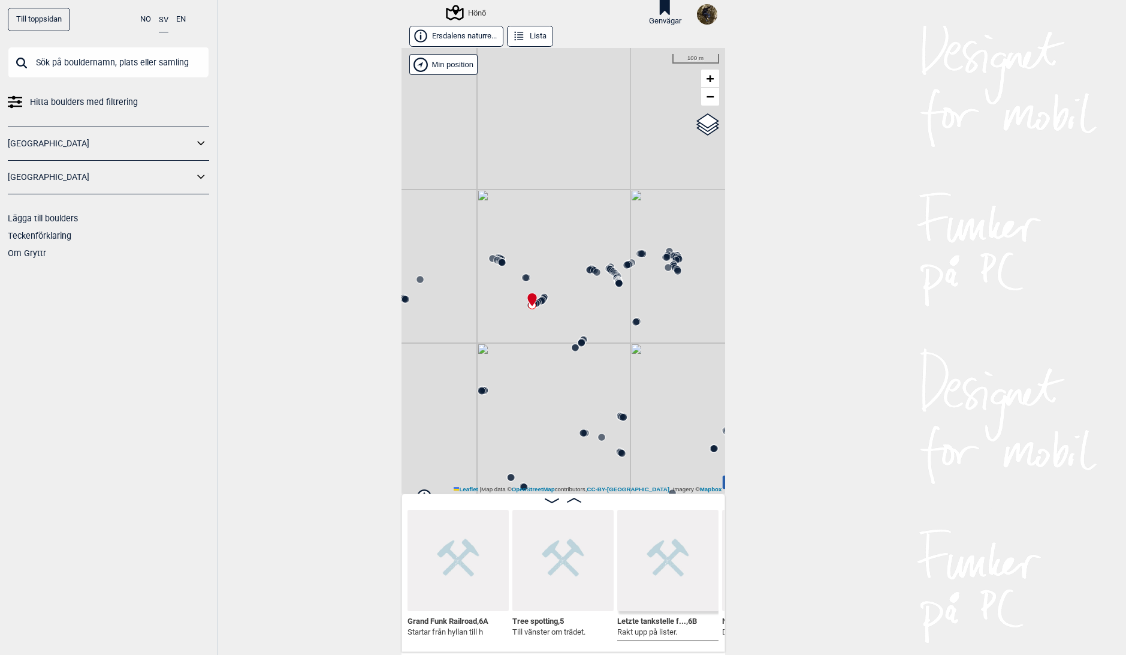
scroll to position [0, 24225]
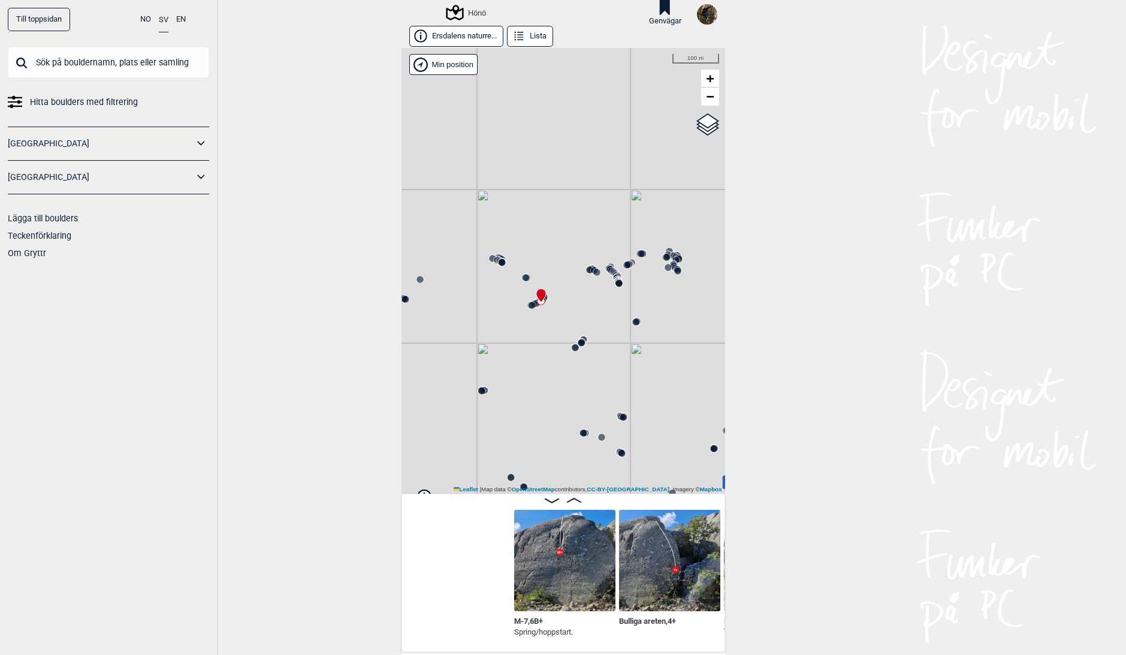
scroll to position [0, 24434]
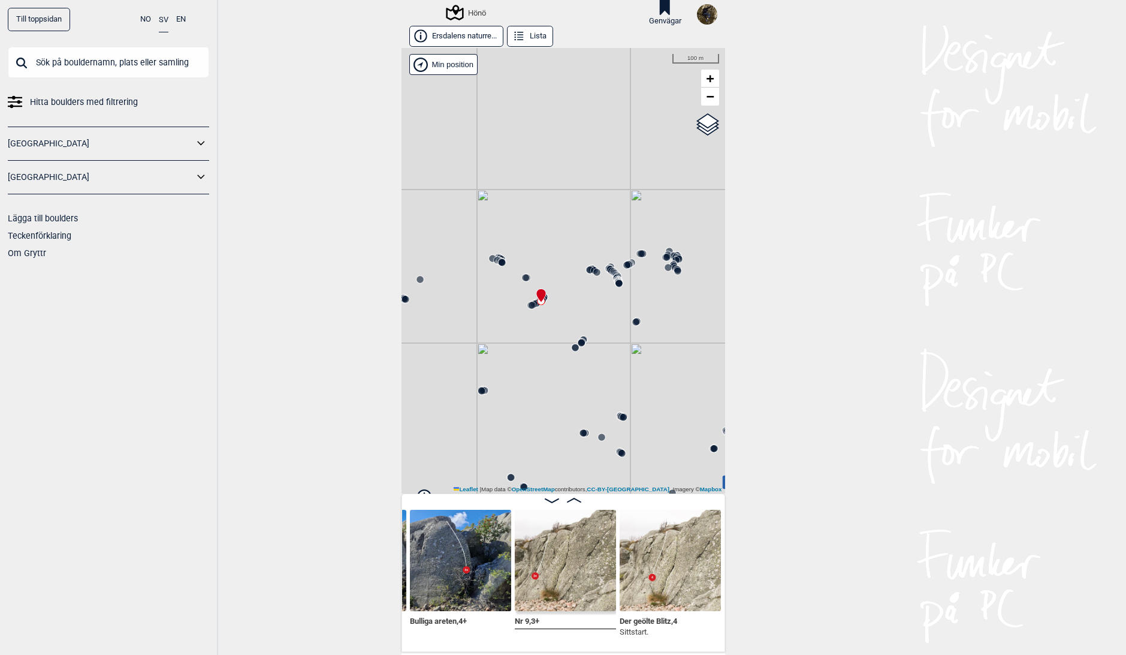
click at [568, 499] on icon at bounding box center [574, 500] width 14 height 5
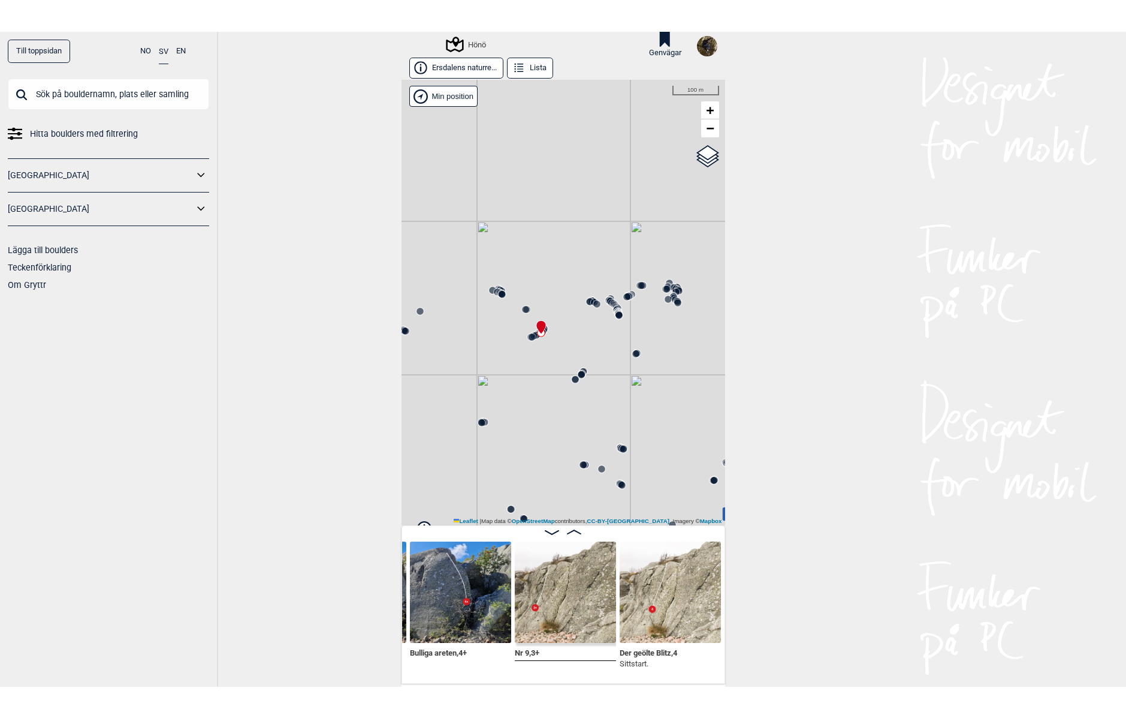
scroll to position [0, 24545]
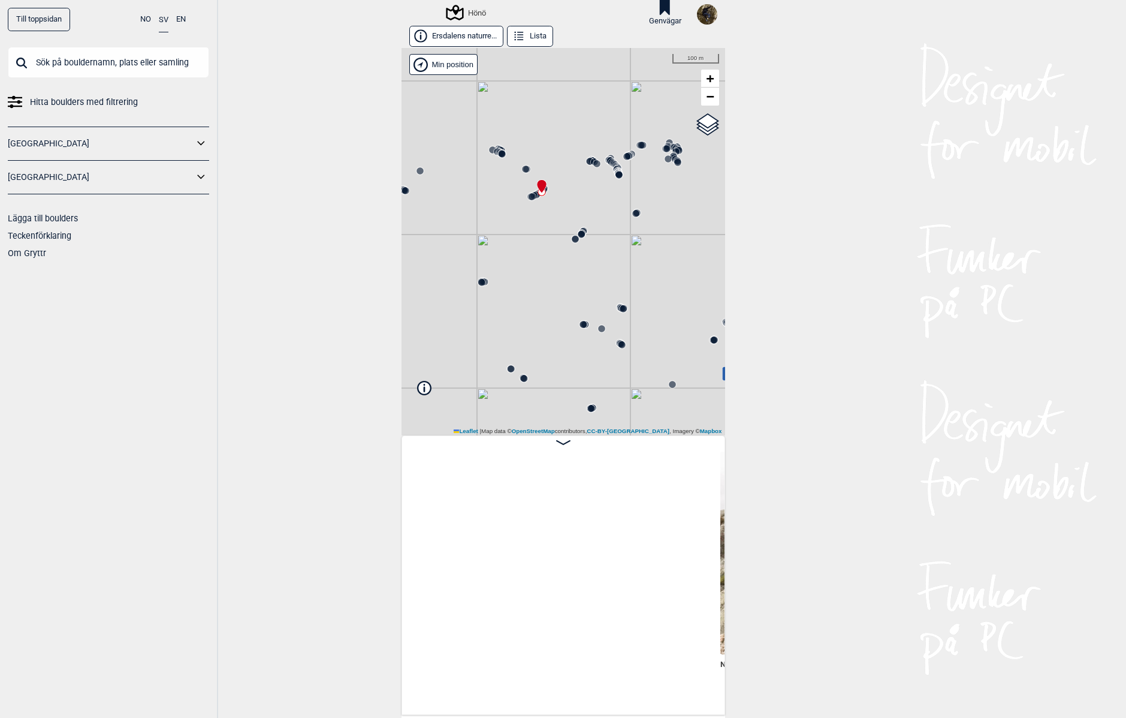
scroll to position [0, 25066]
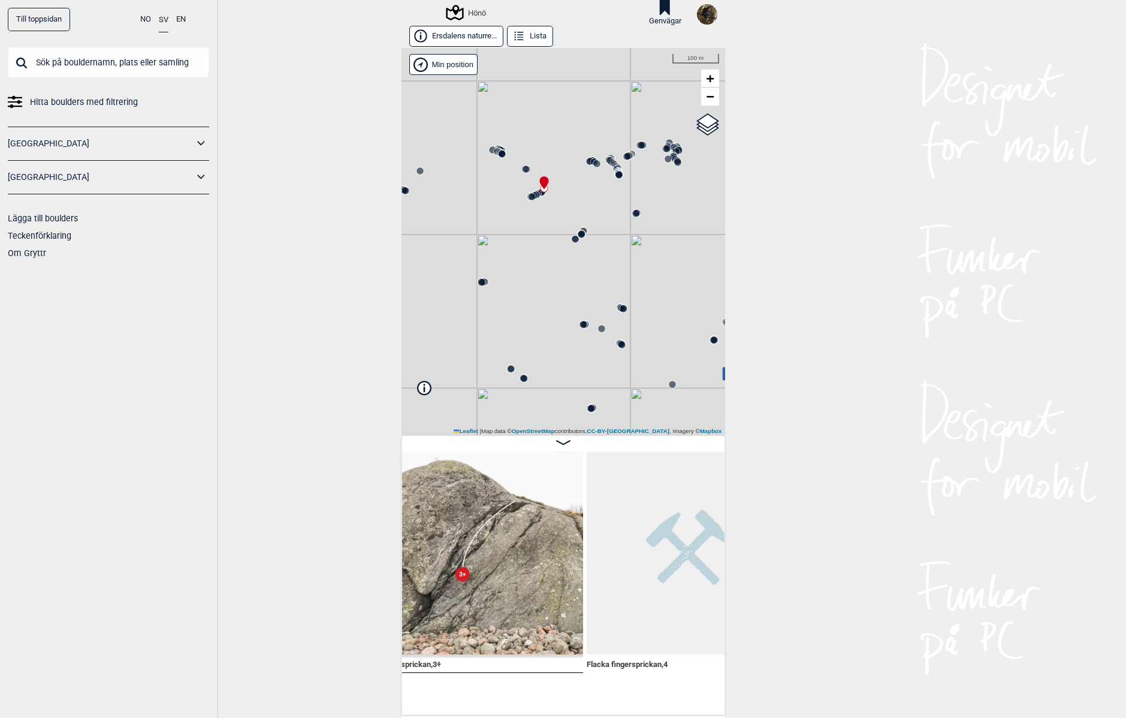
scroll to position [0, 25826]
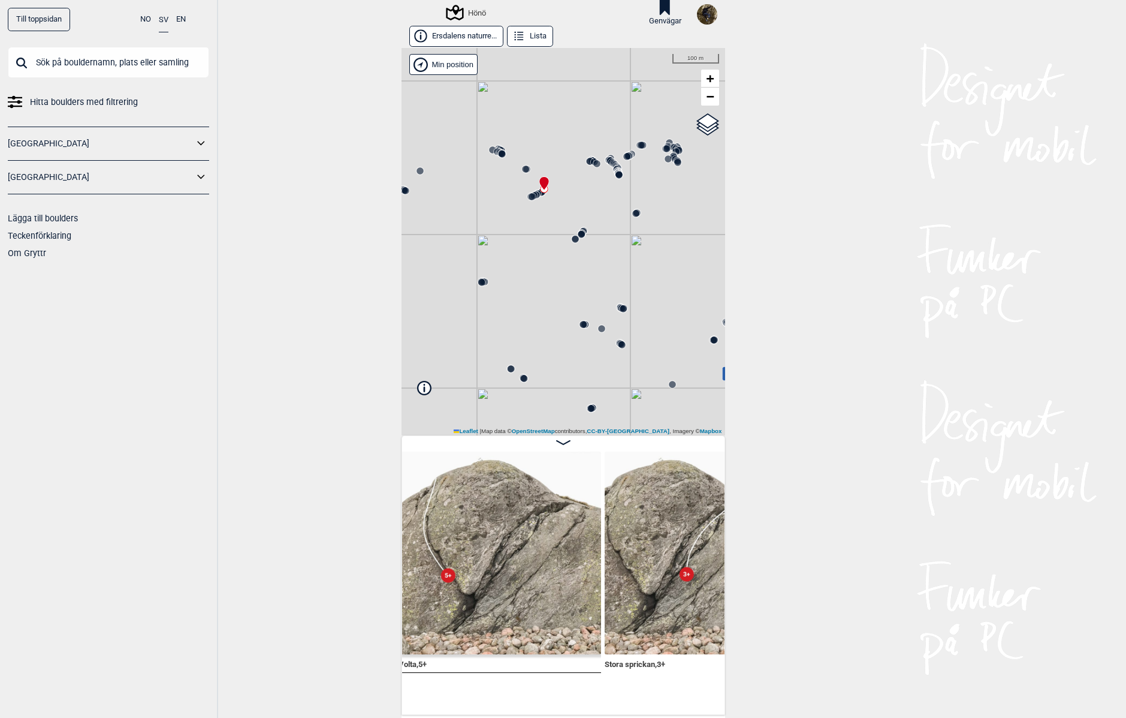
scroll to position [0, 25546]
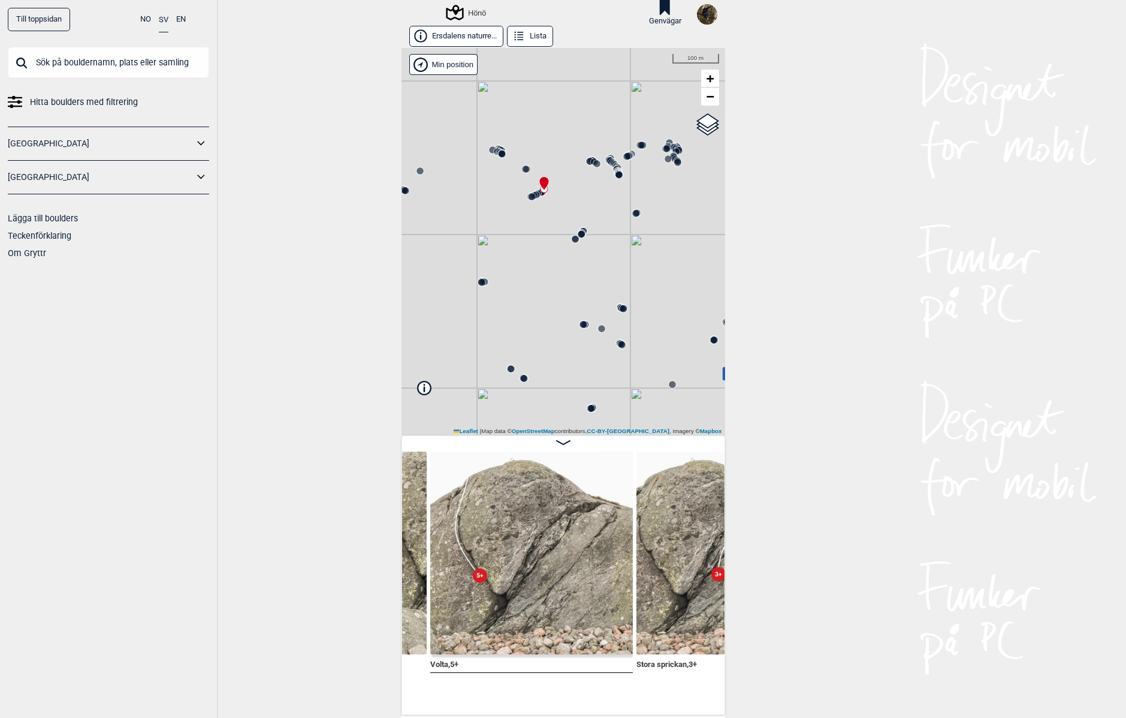
click at [495, 152] on icon at bounding box center [500, 152] width 10 height 10
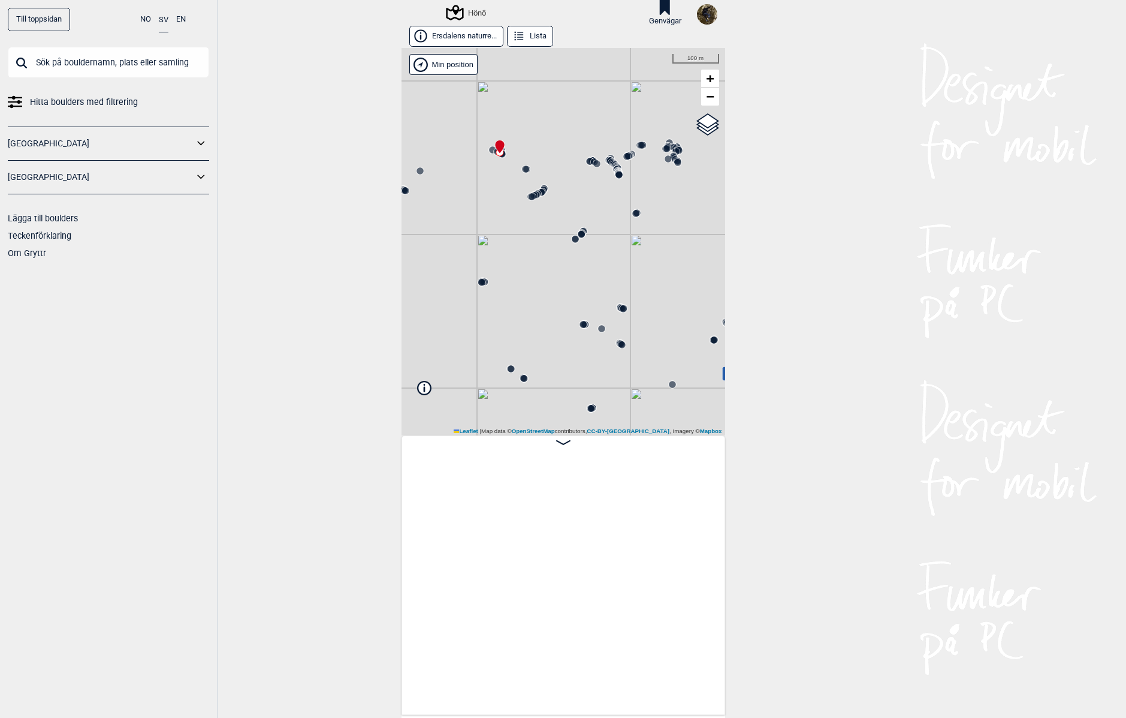
scroll to position [0, 26950]
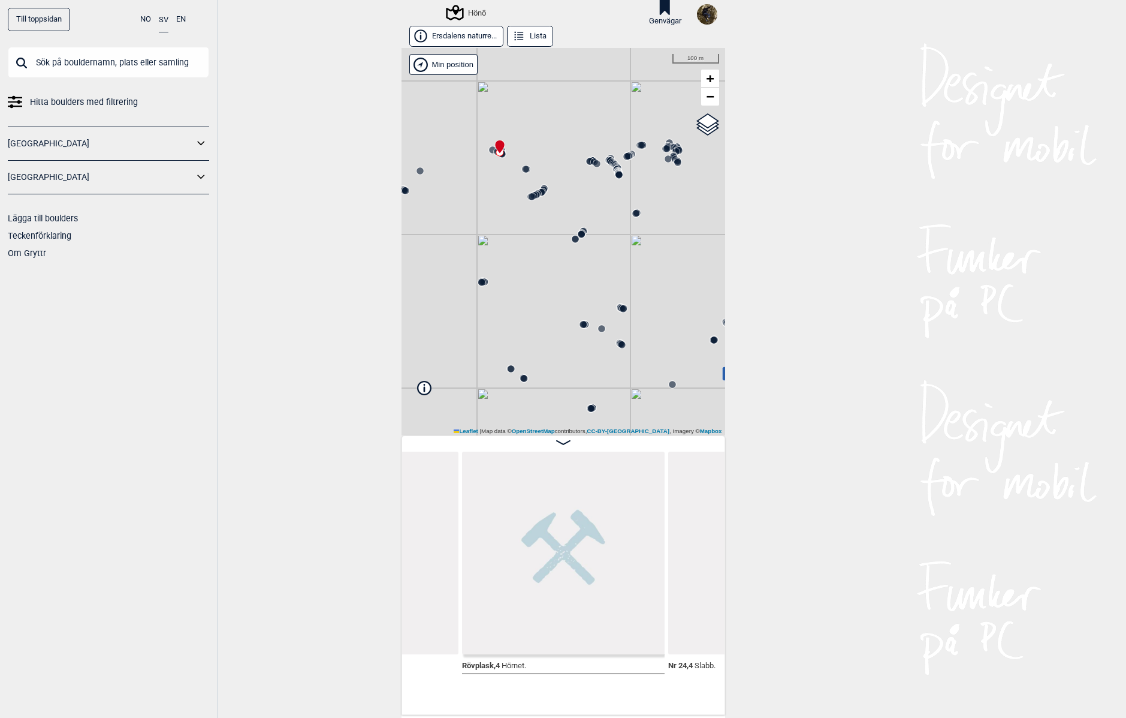
click at [495, 152] on icon at bounding box center [499, 146] width 9 height 13
click at [500, 157] on circle at bounding box center [502, 154] width 8 height 8
click at [522, 169] on circle at bounding box center [525, 168] width 7 height 7
click at [526, 207] on div "Hönö" at bounding box center [564, 241] width 324 height 387
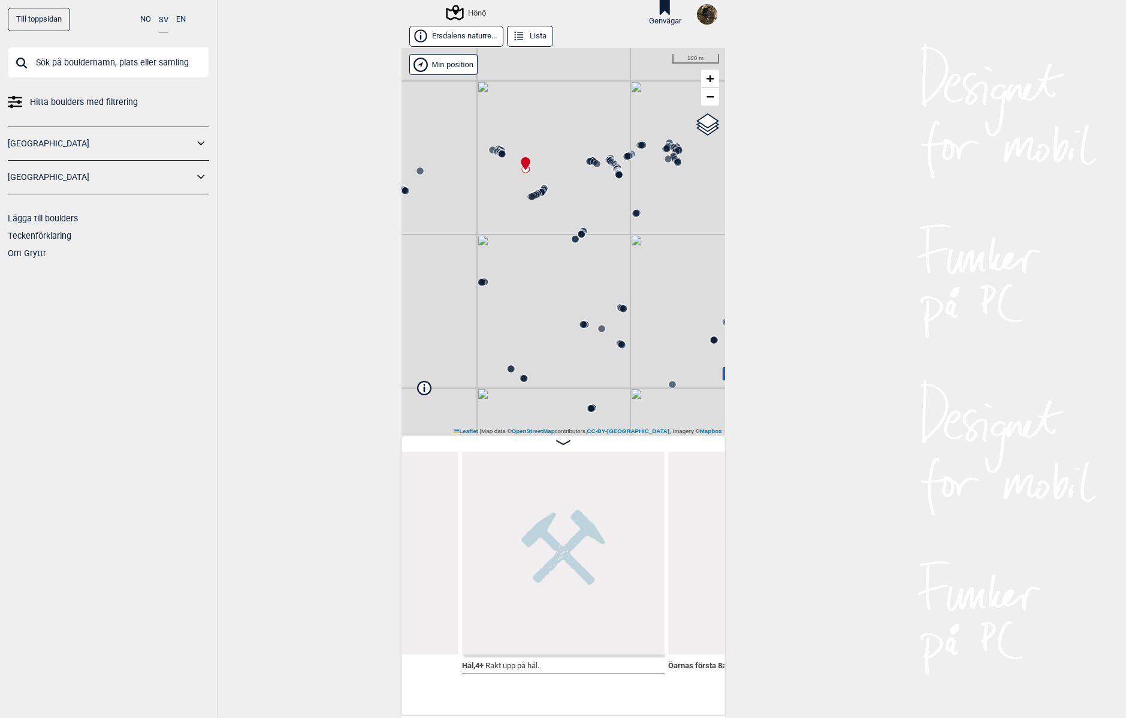
click at [528, 200] on icon at bounding box center [533, 197] width 10 height 10
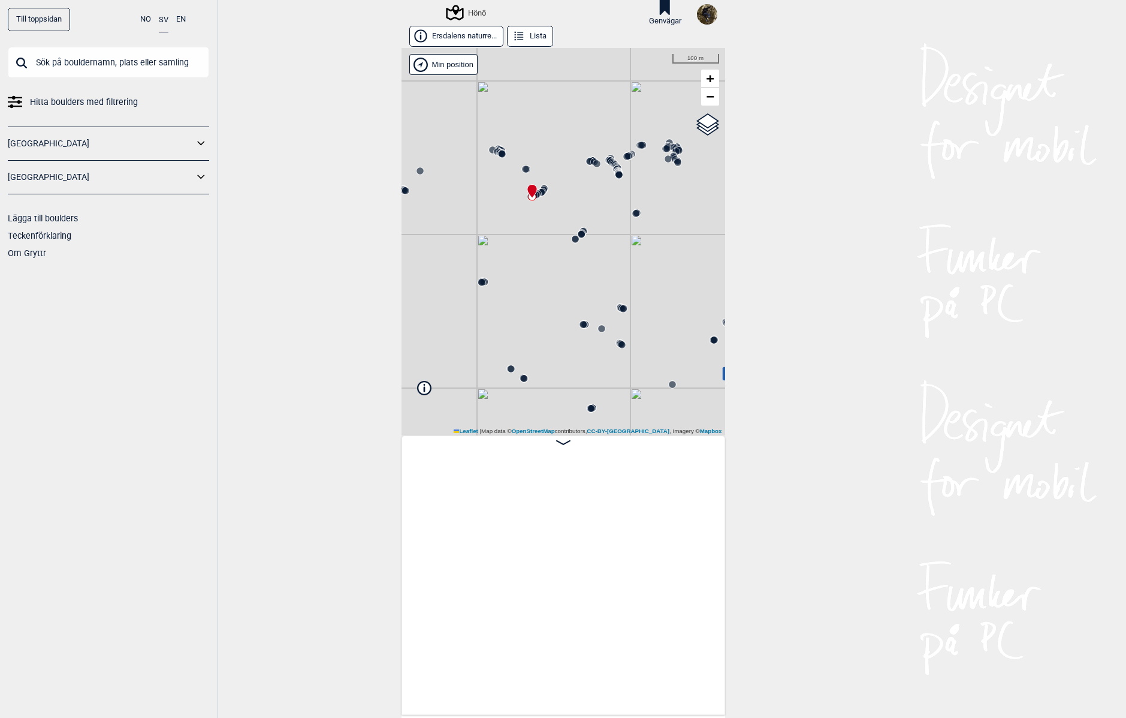
scroll to position [0, 24165]
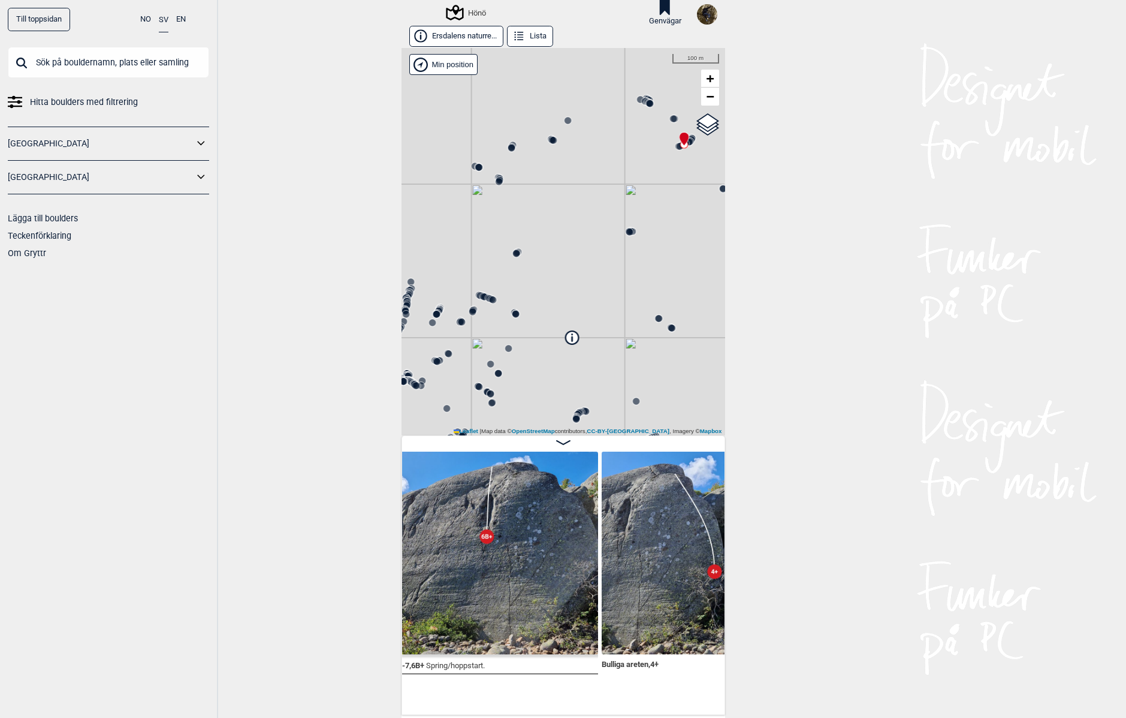
scroll to position [0, 25796]
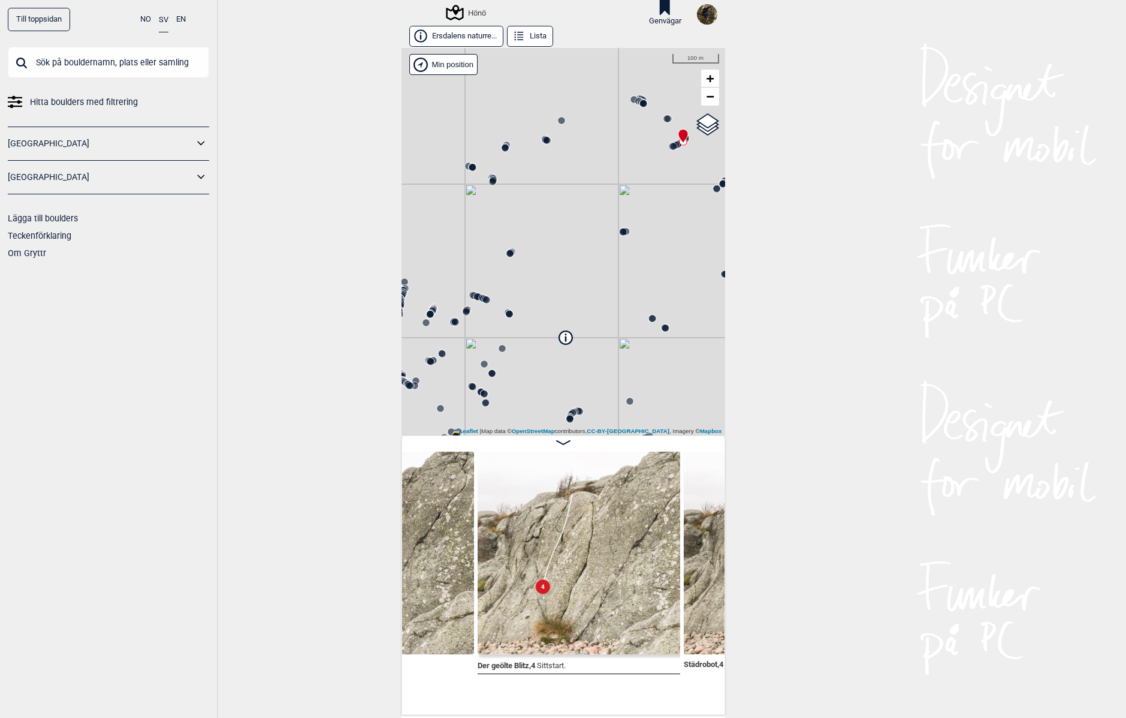
scroll to position [0, 26217]
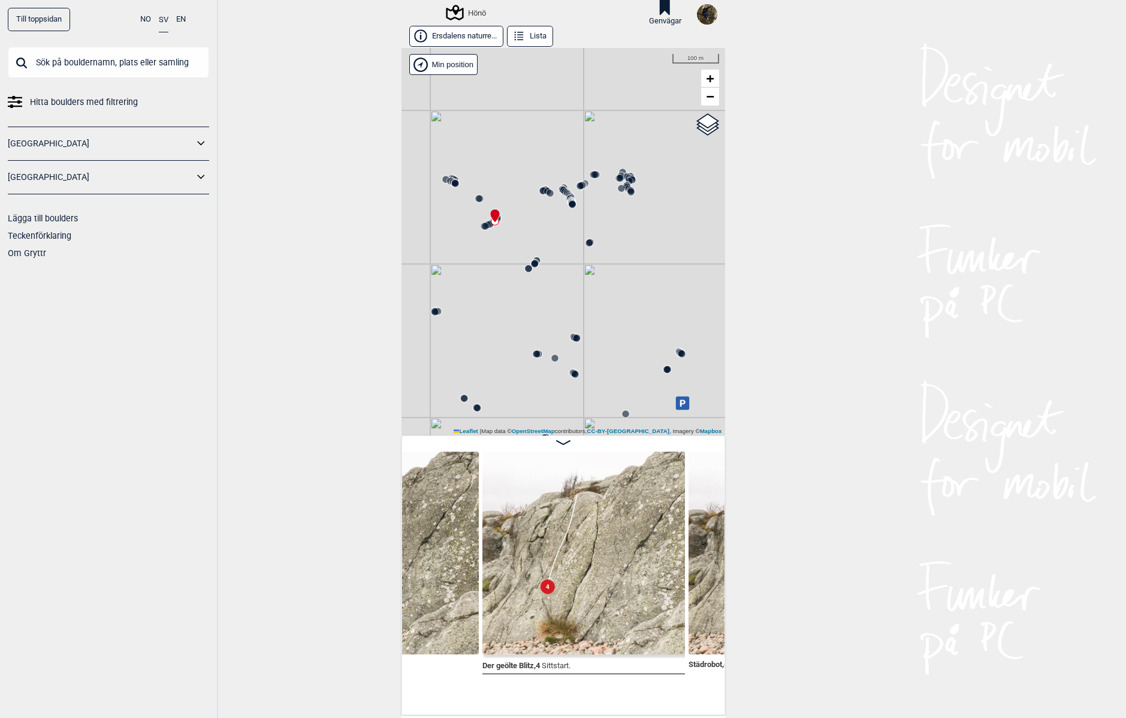
drag, startPoint x: 633, startPoint y: 307, endPoint x: 444, endPoint y: 387, distance: 205.8
click at [444, 387] on div "Hönö" at bounding box center [564, 241] width 324 height 387
click at [523, 272] on icon at bounding box center [528, 269] width 10 height 10
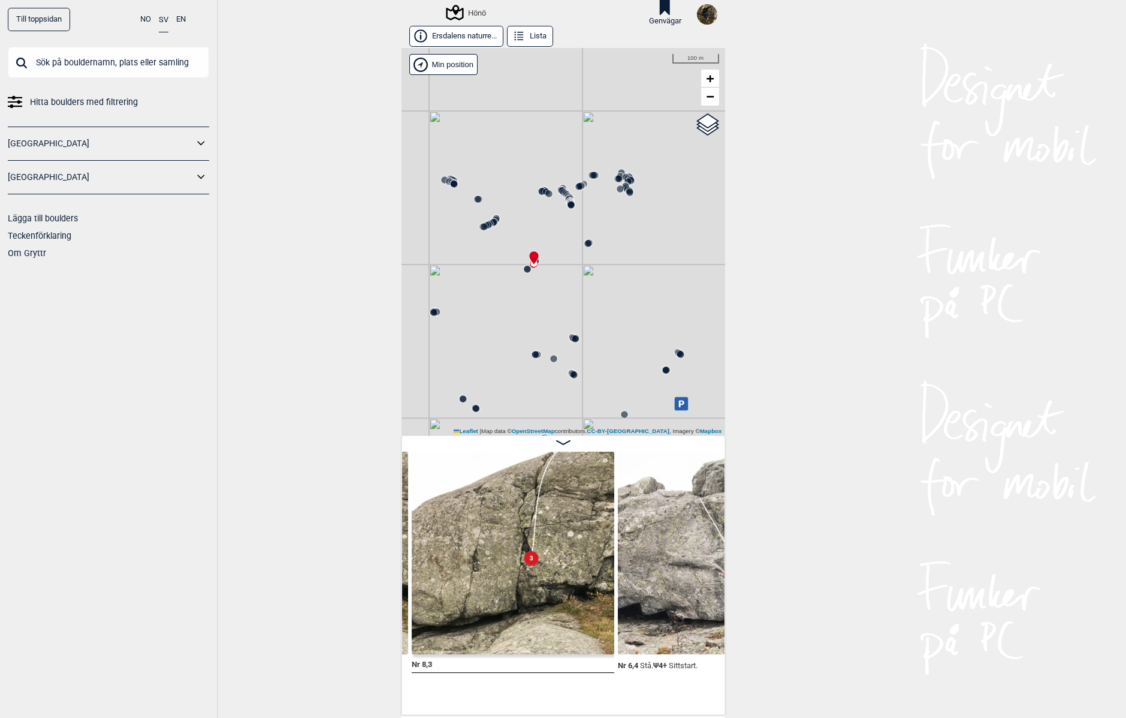
scroll to position [0, 31135]
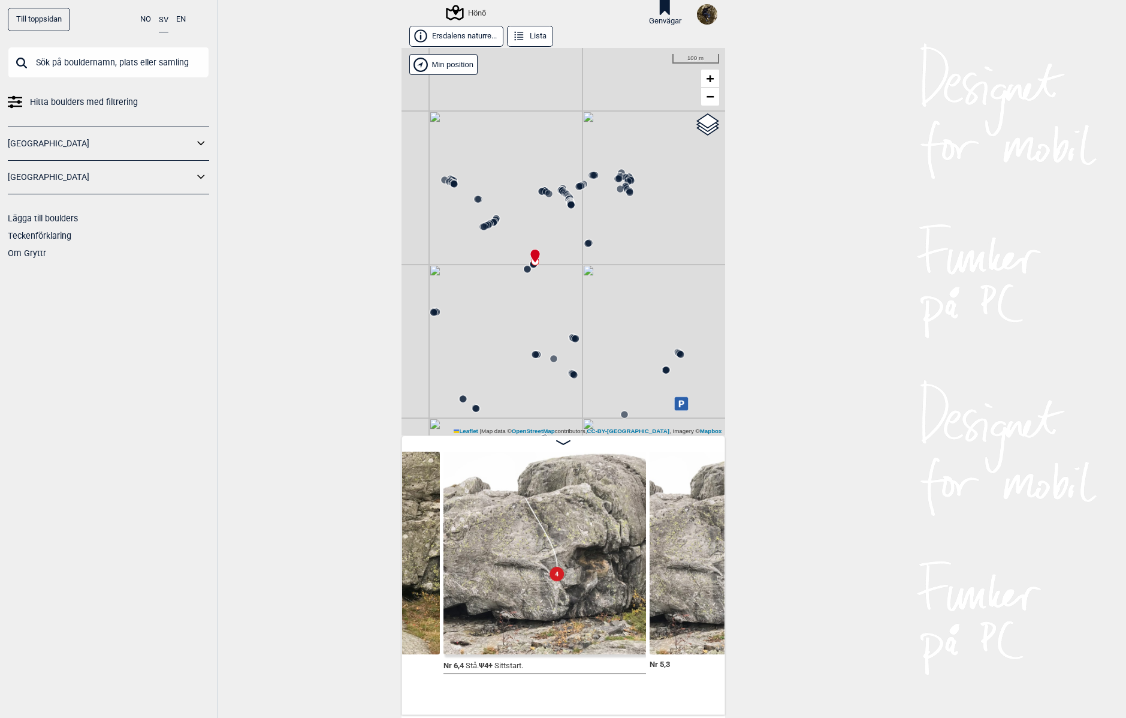
scroll to position [0, 31327]
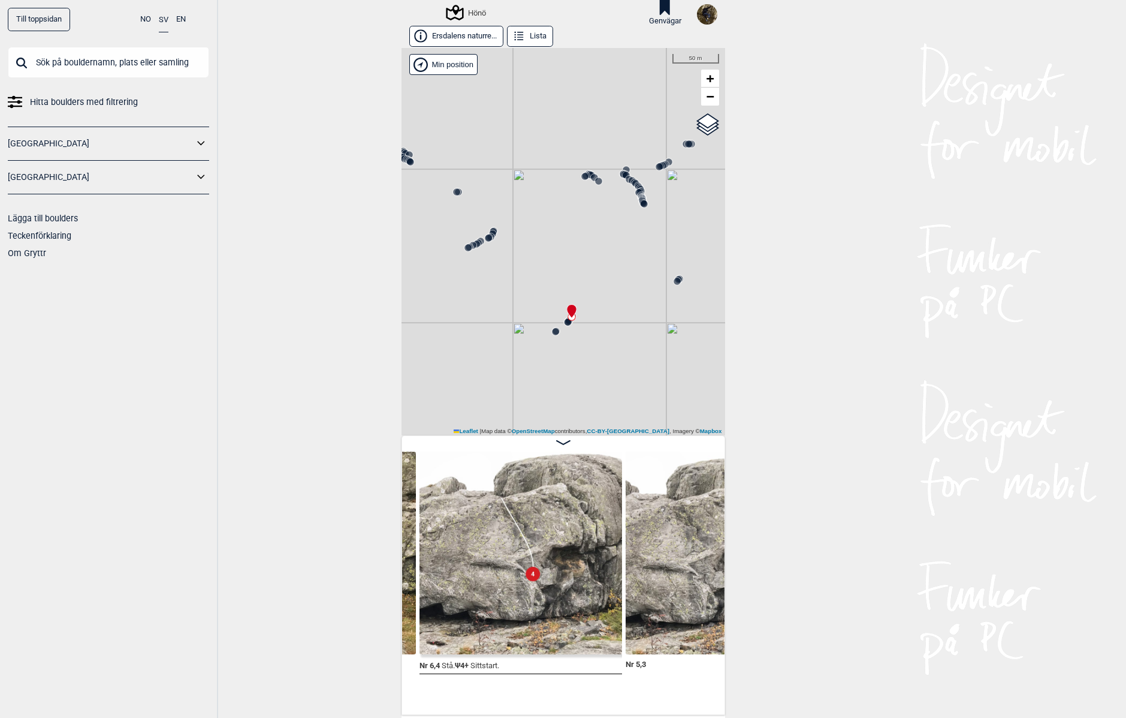
drag, startPoint x: 522, startPoint y: 202, endPoint x: 536, endPoint y: 225, distance: 26.6
click at [536, 225] on div "Hönö" at bounding box center [564, 241] width 324 height 387
click at [581, 175] on circle at bounding box center [584, 176] width 7 height 7
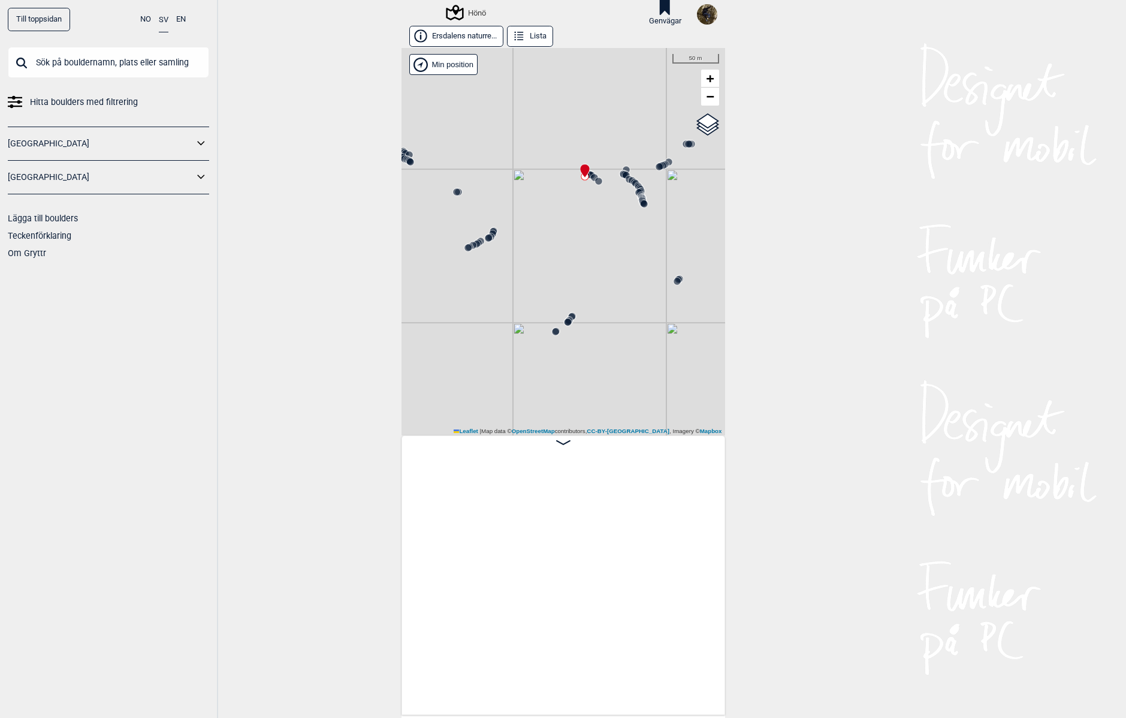
scroll to position [0, 41632]
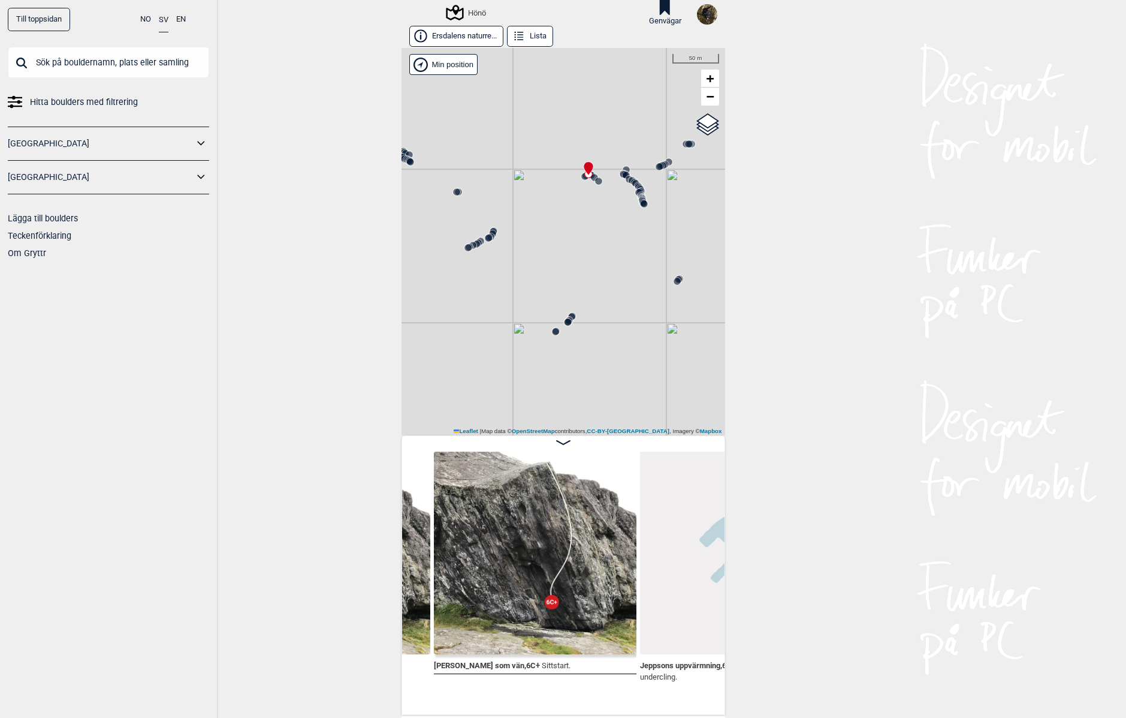
scroll to position [0, 41337]
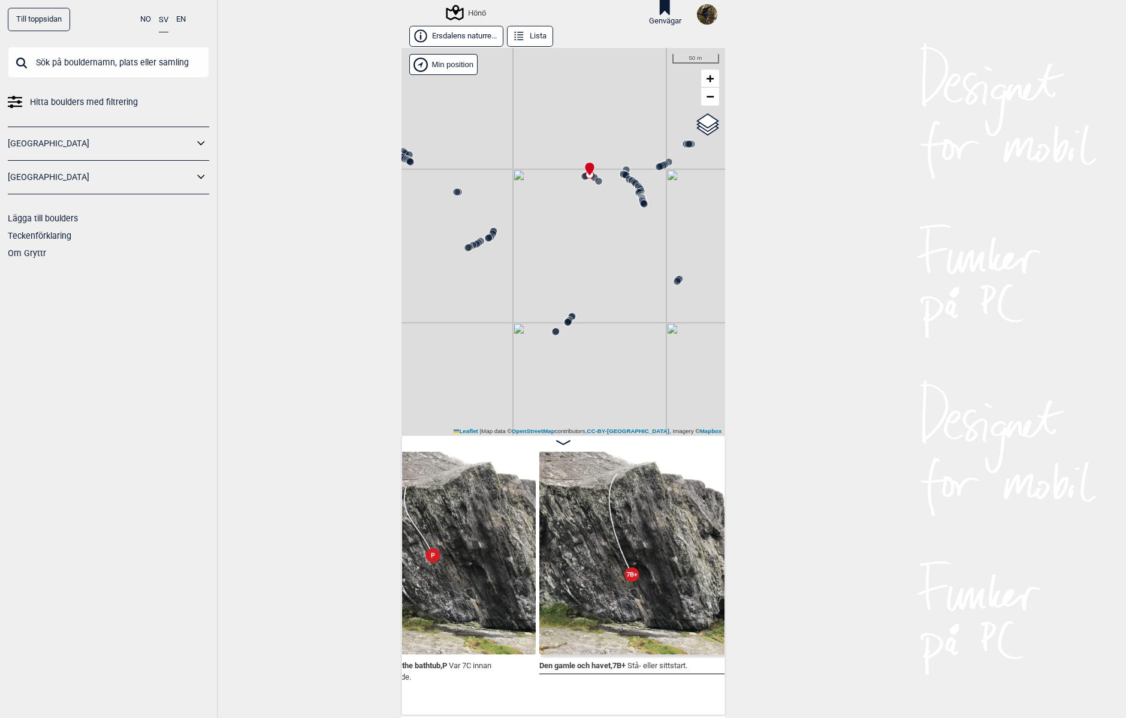
scroll to position [0, 41155]
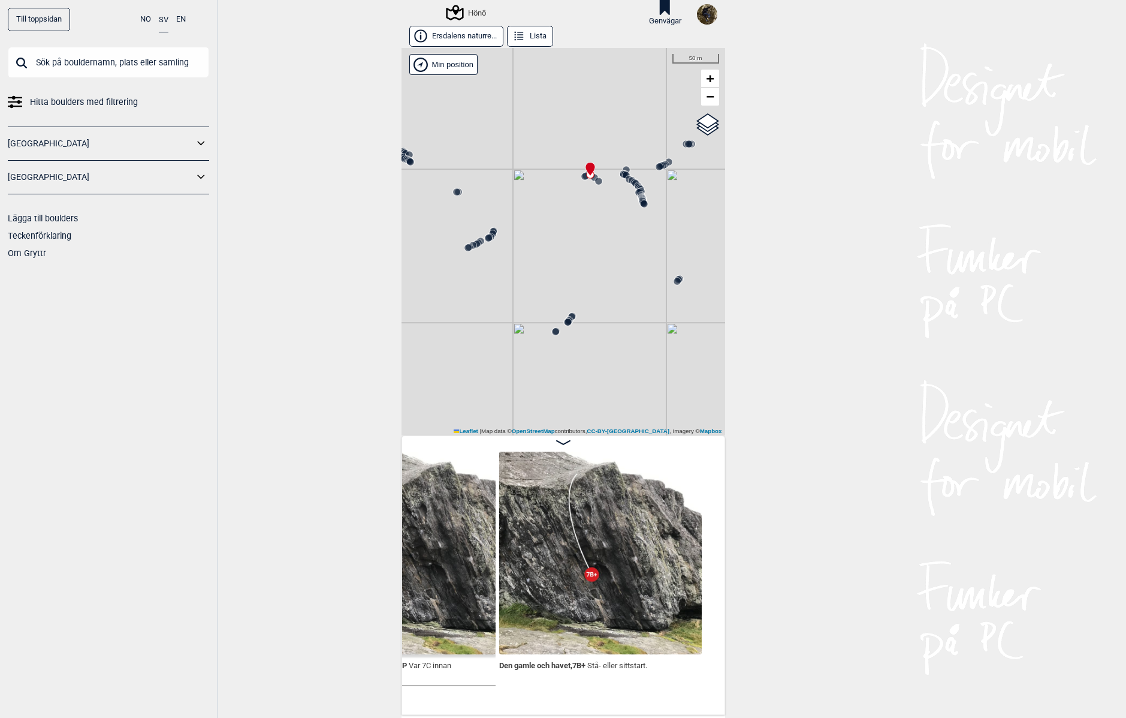
scroll to position [0, 41299]
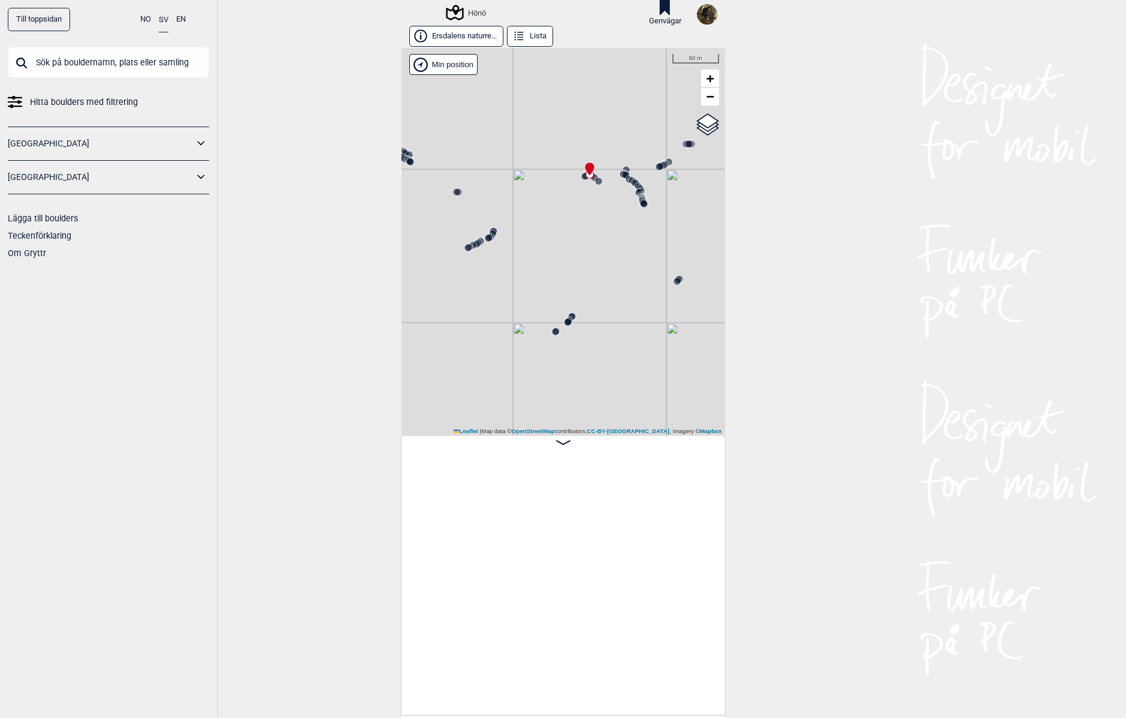
scroll to position [0, 41299]
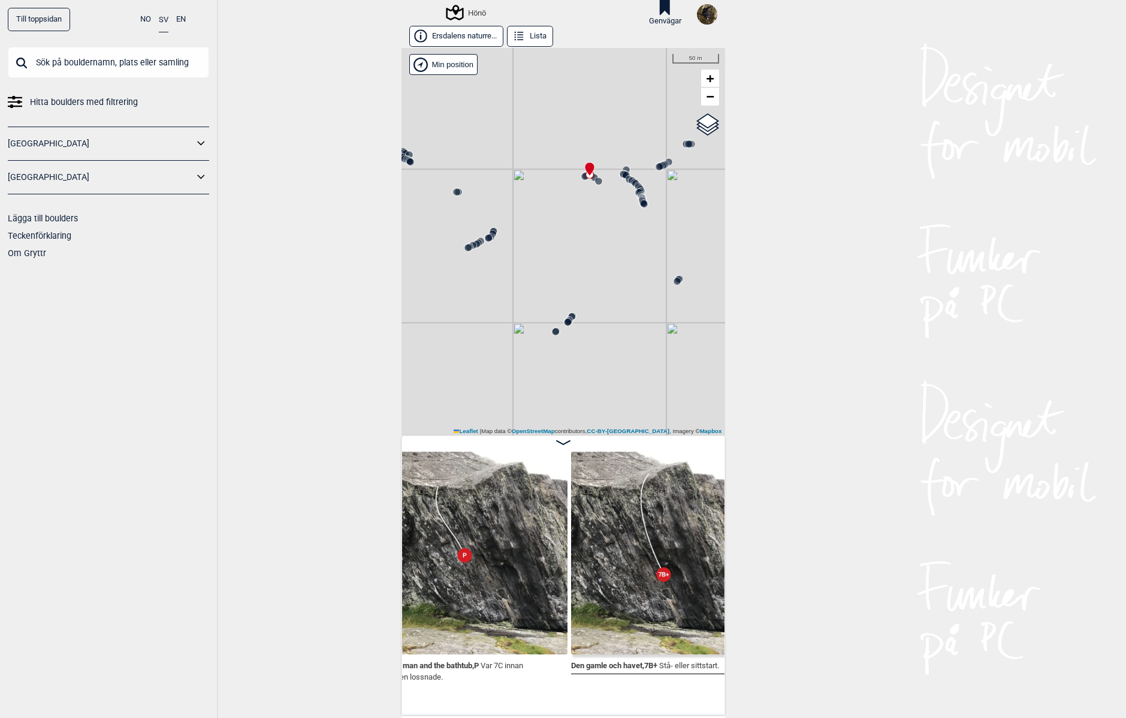
scroll to position [0, 41147]
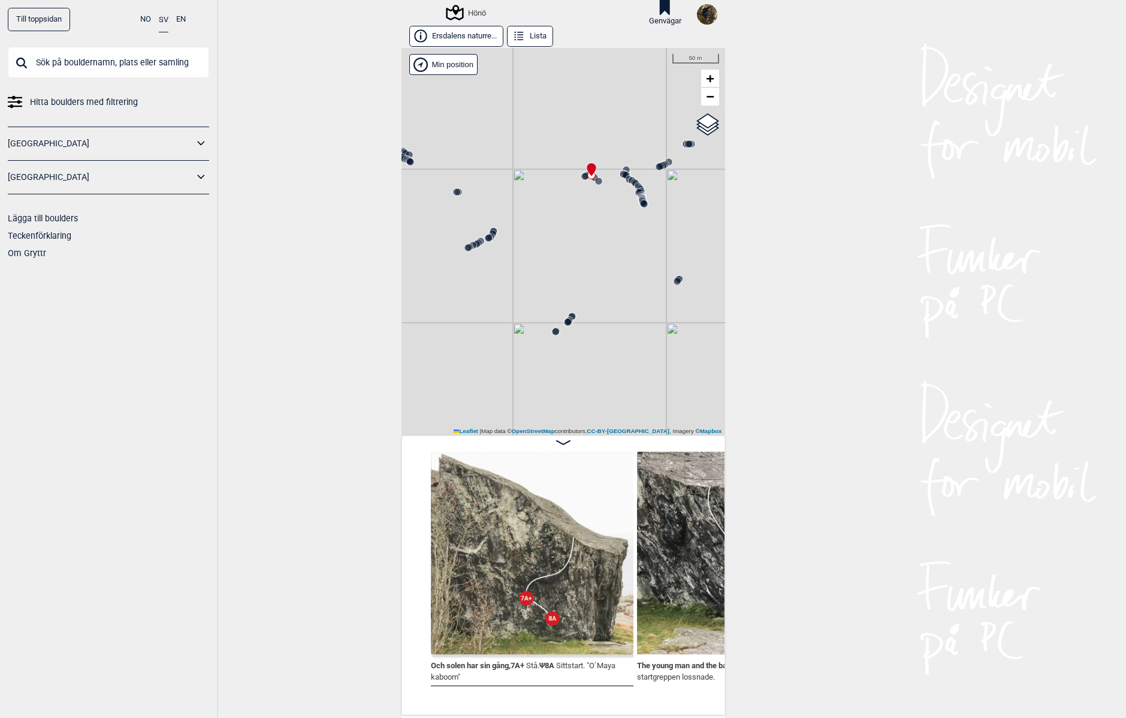
scroll to position [0, 41011]
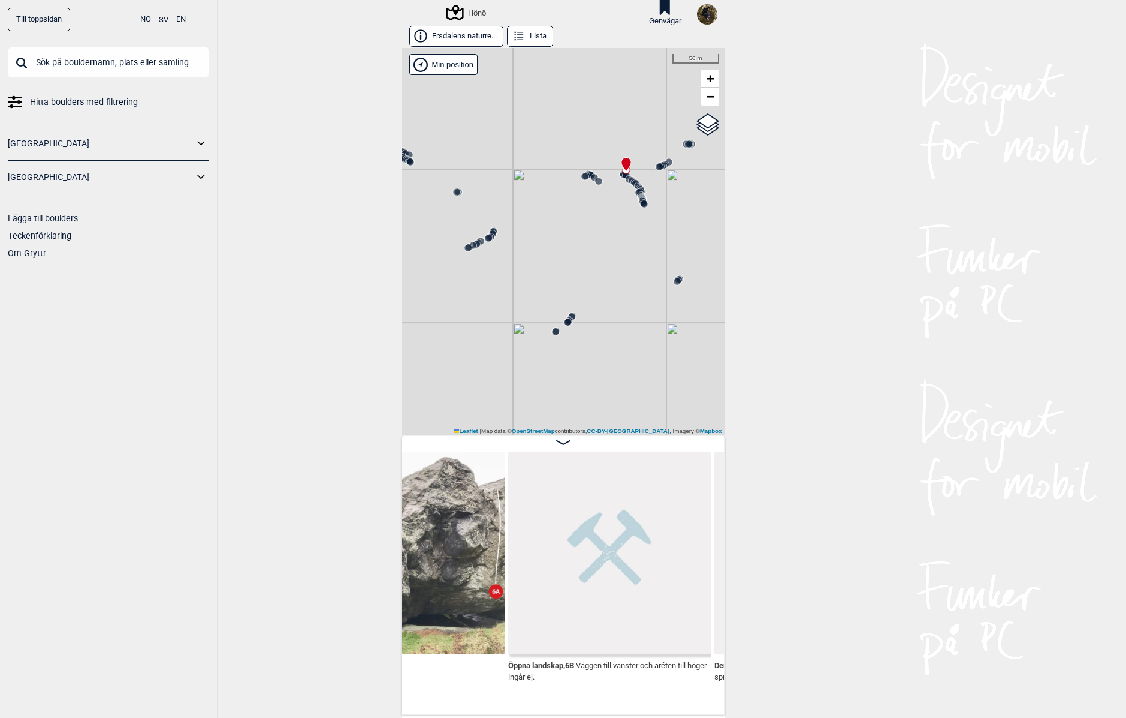
scroll to position [0, 40598]
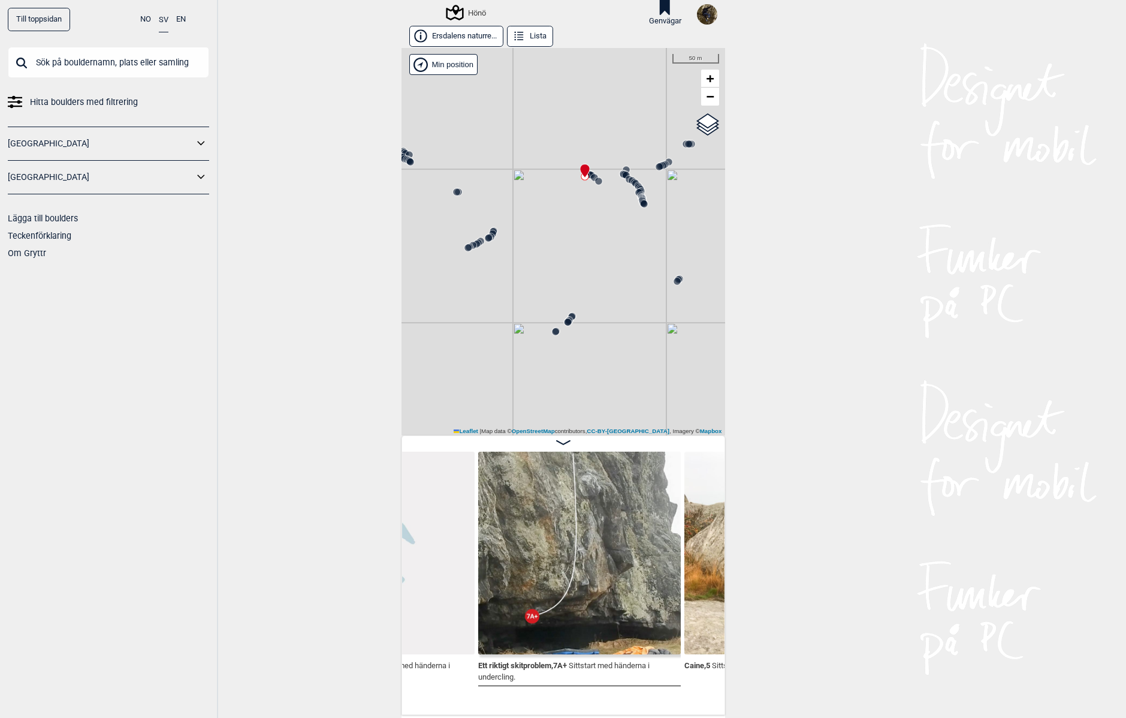
scroll to position [0, 42375]
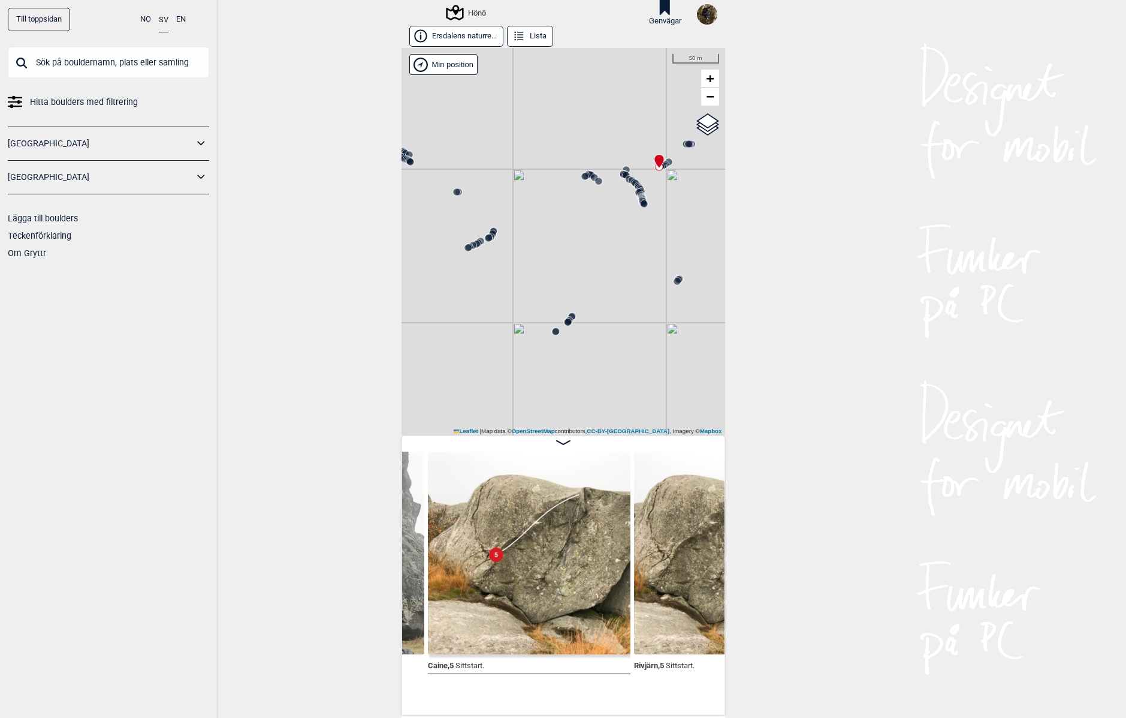
scroll to position [0, 42622]
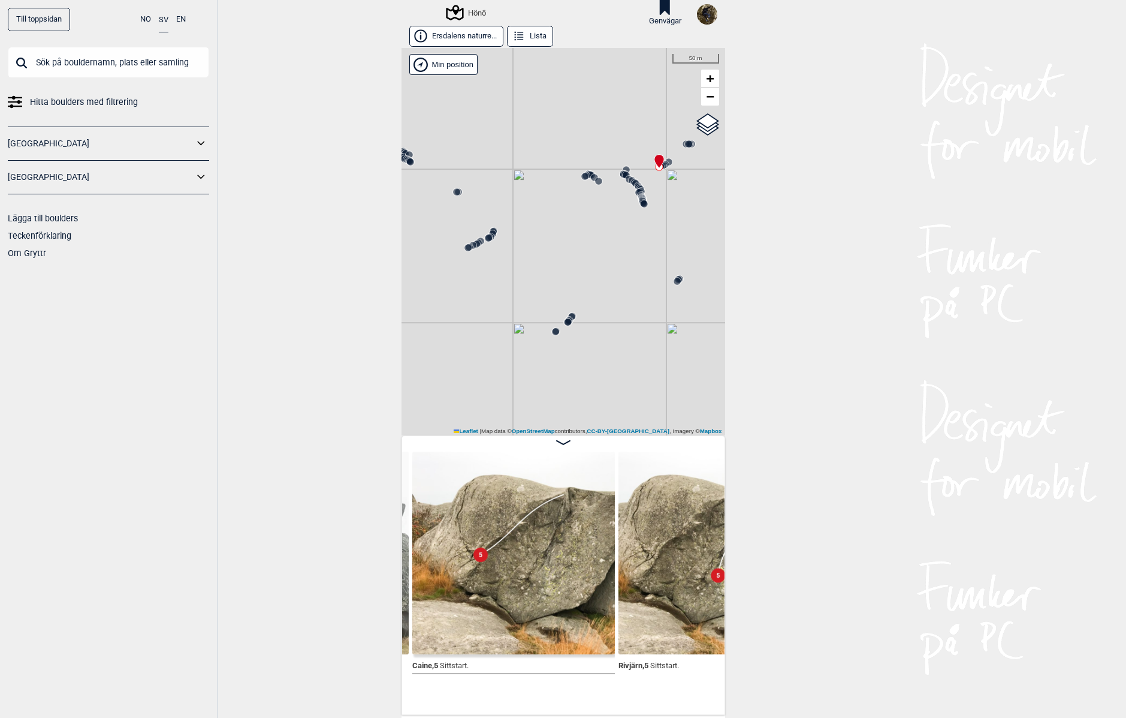
click at [403, 699] on div "Ett riktigt skitproblem , 7A+ Sittstart med händerna i undercling. Caine , 5 Si…" at bounding box center [563, 578] width 322 height 255
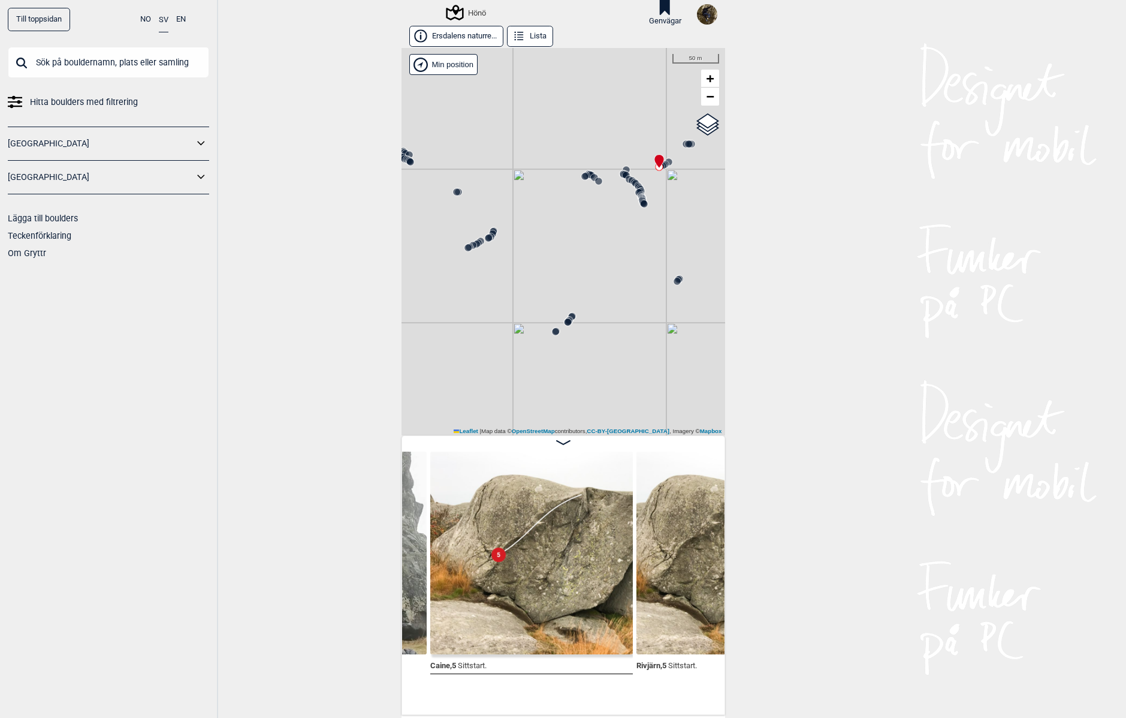
scroll to position [0, 42322]
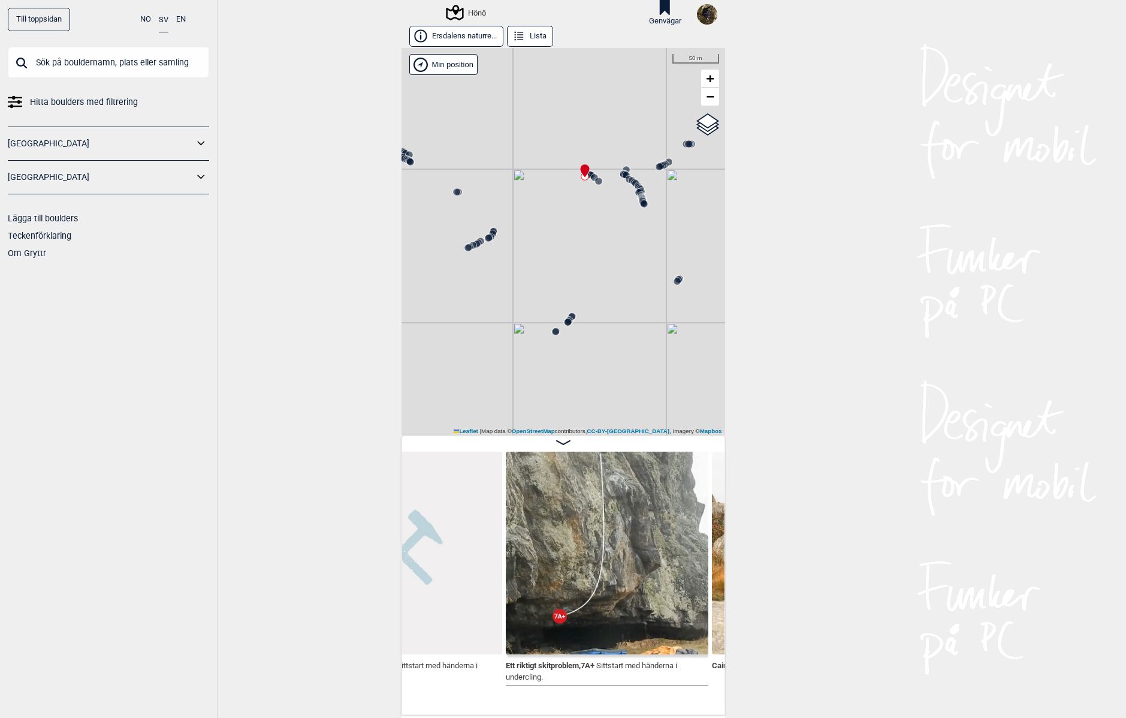
click at [839, 550] on div "Till toppsidan NO SV EN Hitta boulders med filtrering Norge Sverige Lägga till …" at bounding box center [563, 359] width 1126 height 718
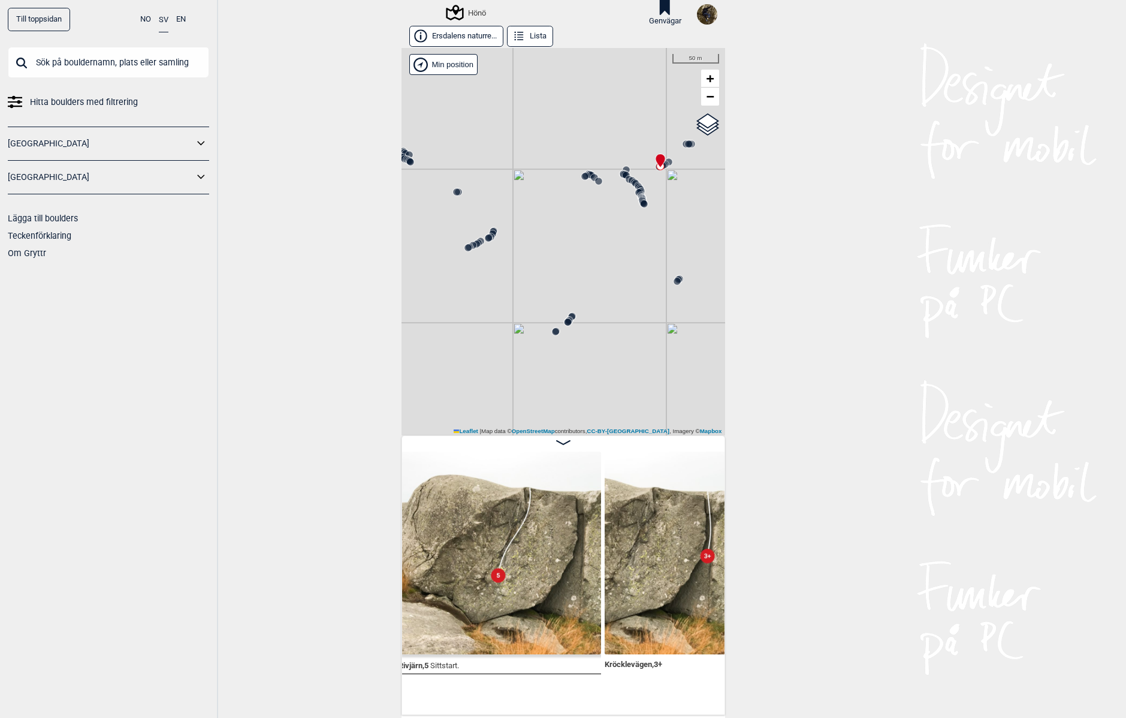
scroll to position [0, 42858]
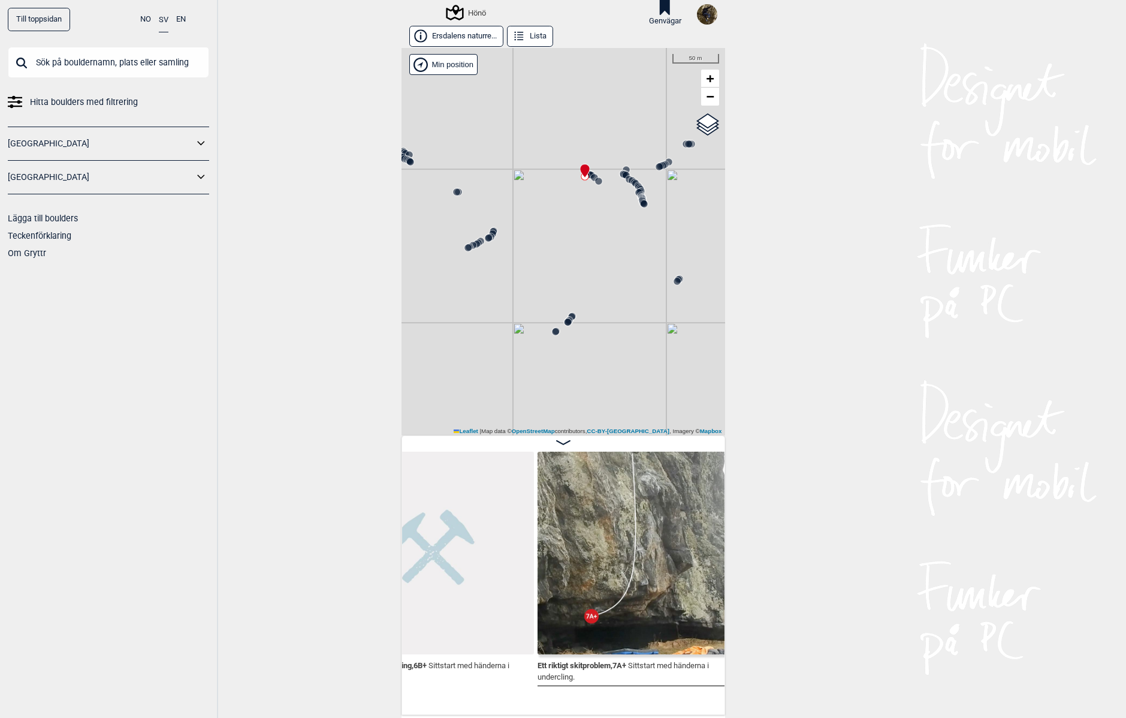
scroll to position [0, 42258]
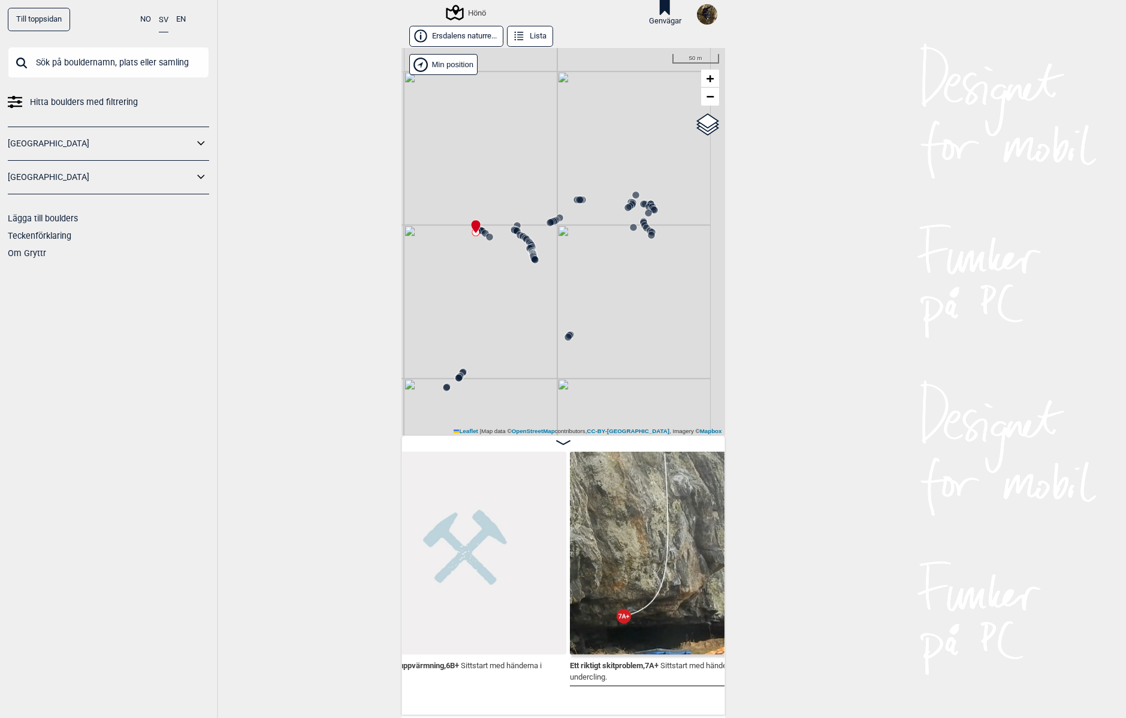
drag, startPoint x: 474, startPoint y: 344, endPoint x: 548, endPoint y: 314, distance: 80.7
click at [531, 327] on div "Hönö" at bounding box center [564, 241] width 324 height 387
click at [650, 236] on circle at bounding box center [653, 234] width 7 height 7
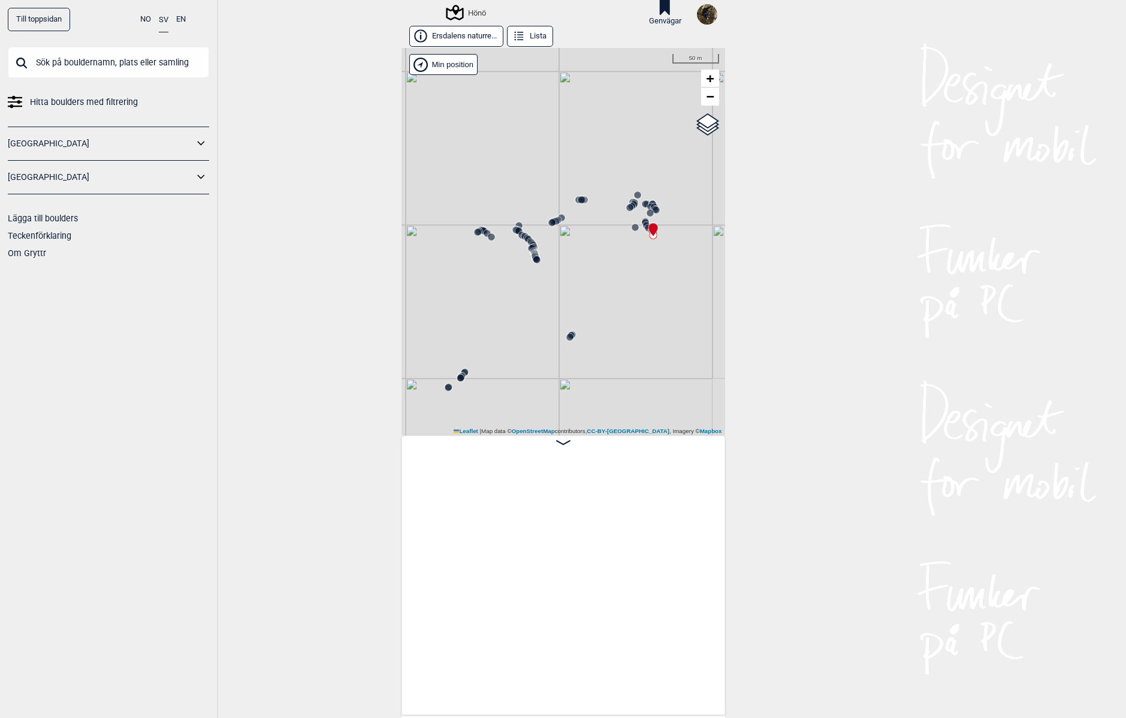
scroll to position [0, 46469]
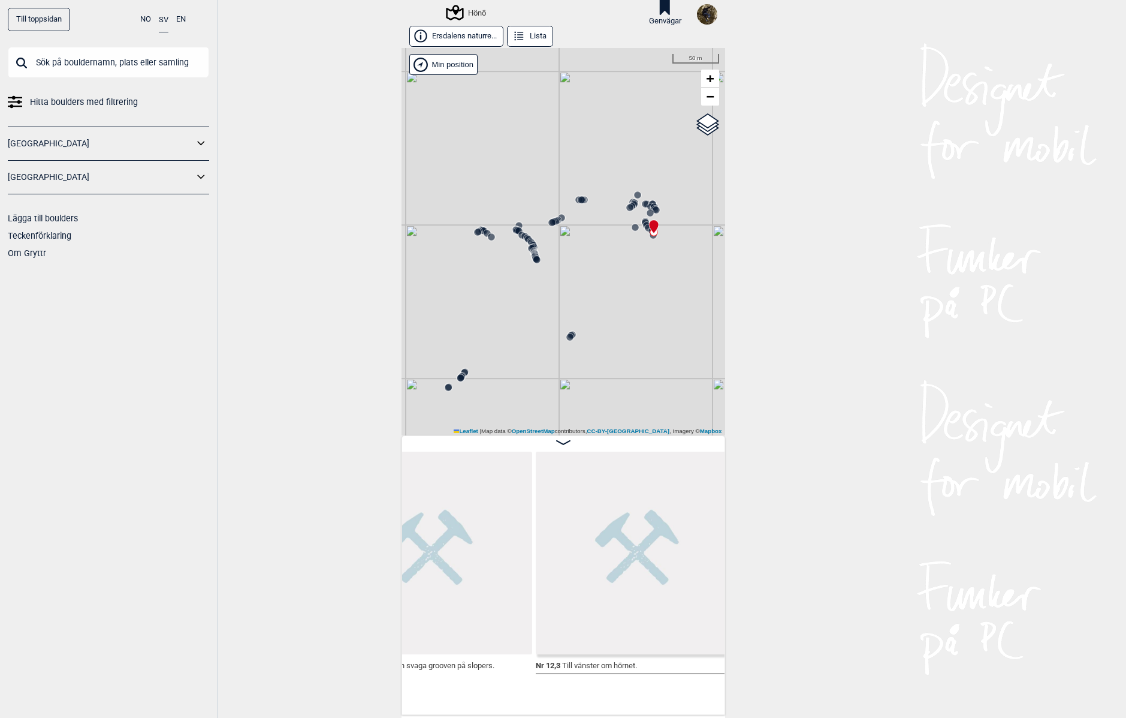
scroll to position [0, 46165]
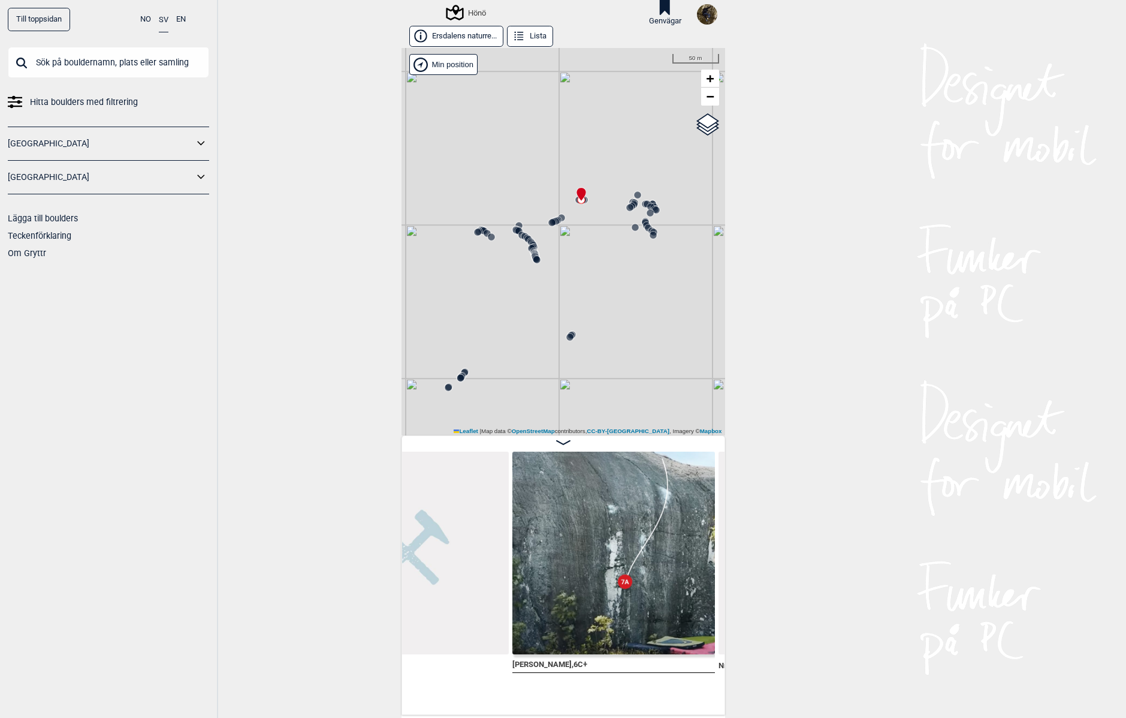
scroll to position [0, 43820]
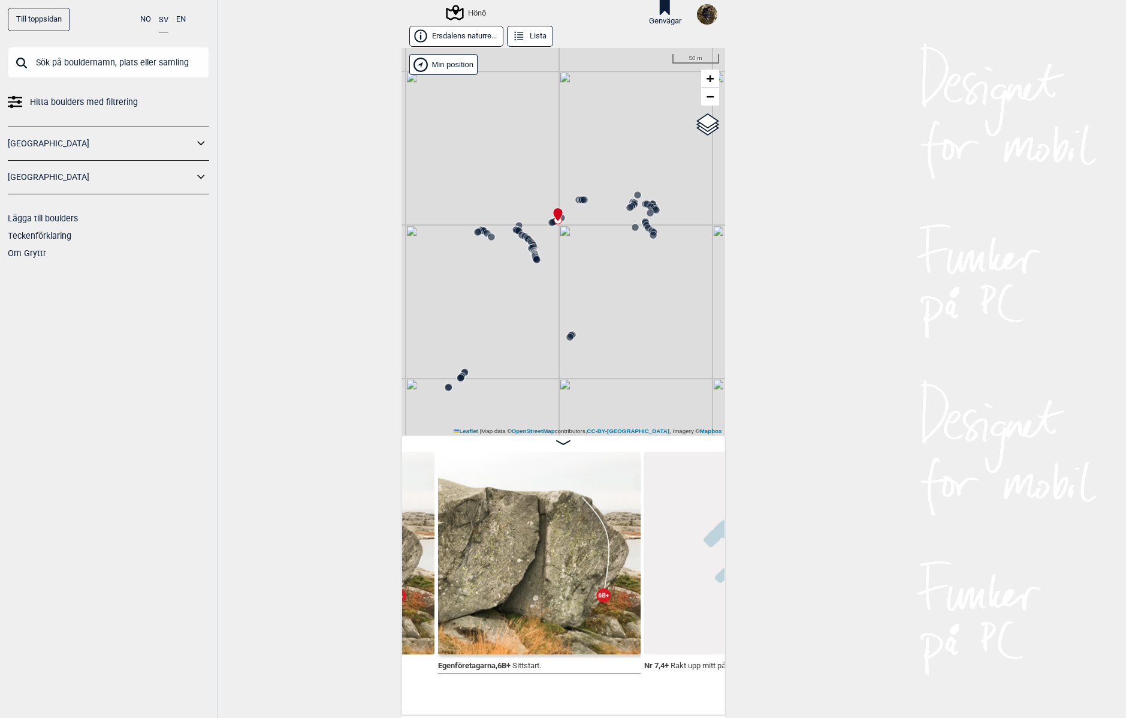
scroll to position [0, 43509]
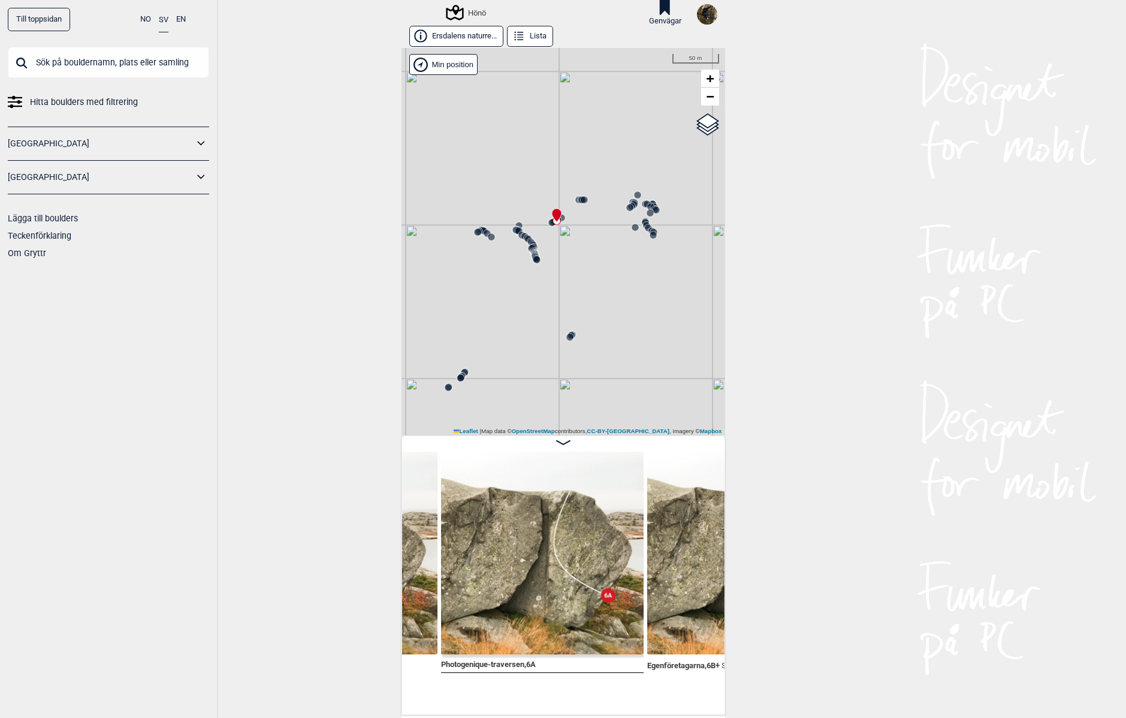
scroll to position [0, 43410]
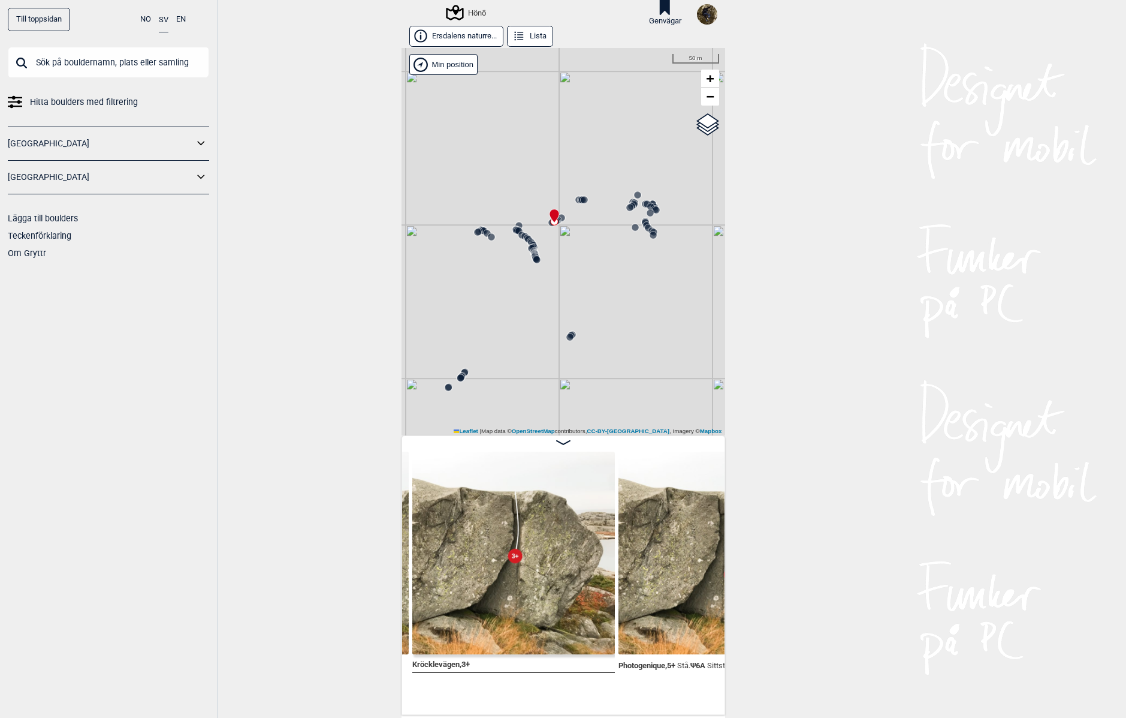
scroll to position [0, 43011]
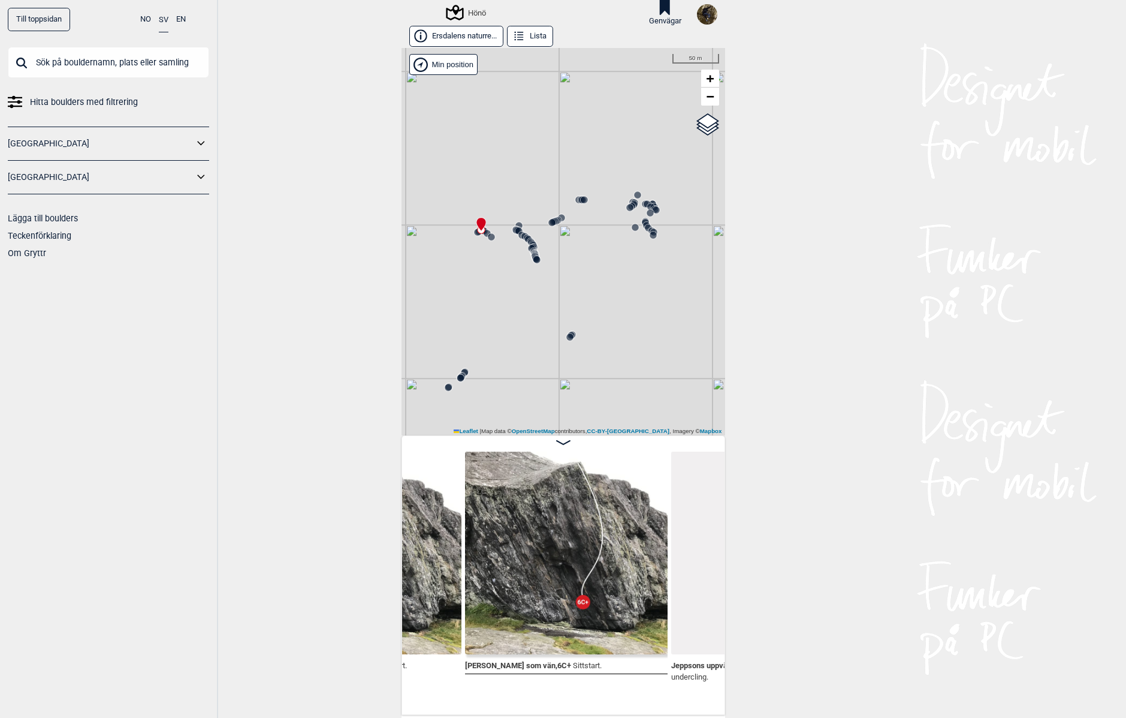
scroll to position [0, 41947]
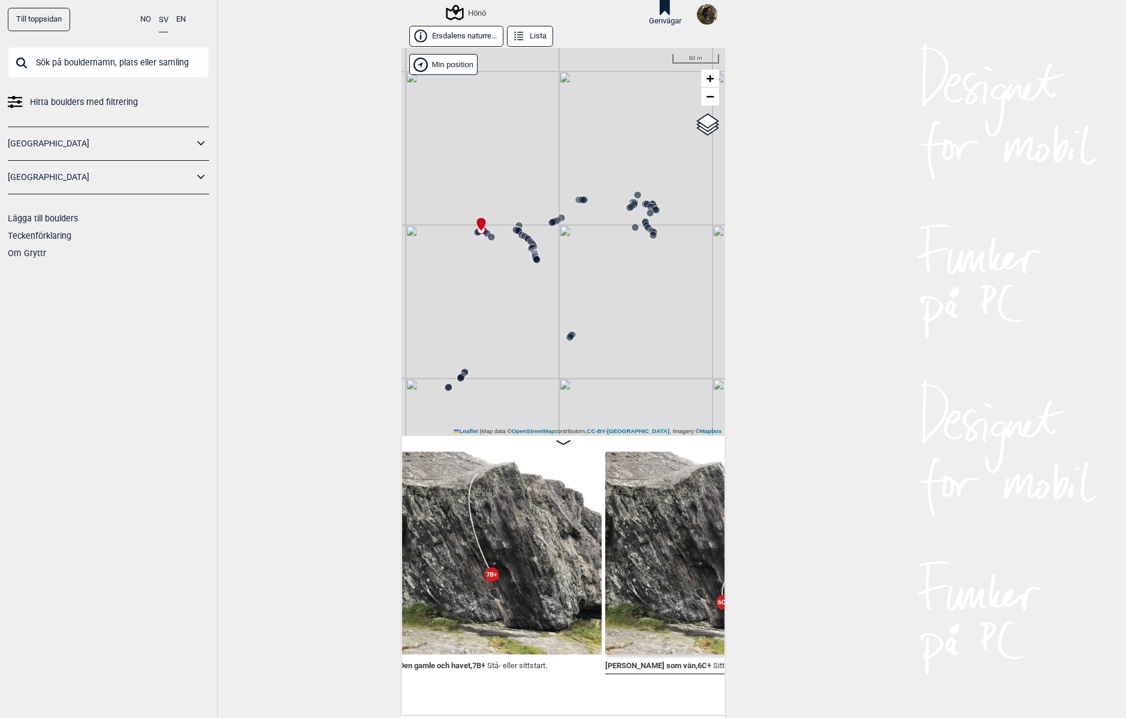
scroll to position [0, 41779]
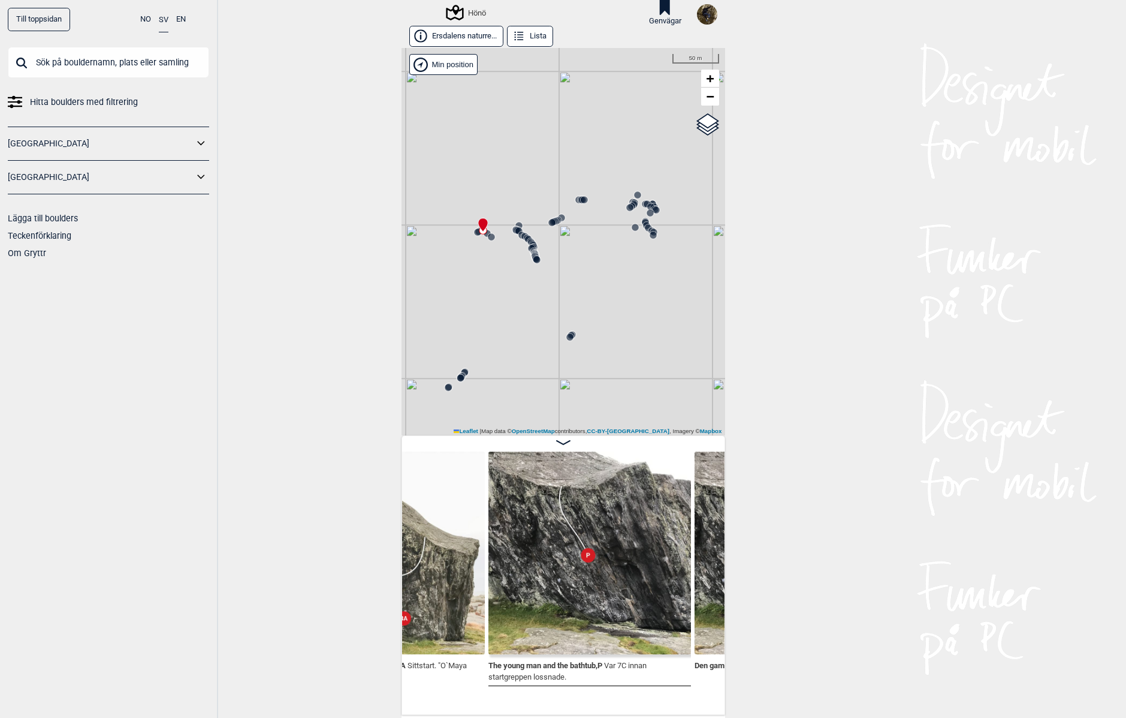
scroll to position [0, 41499]
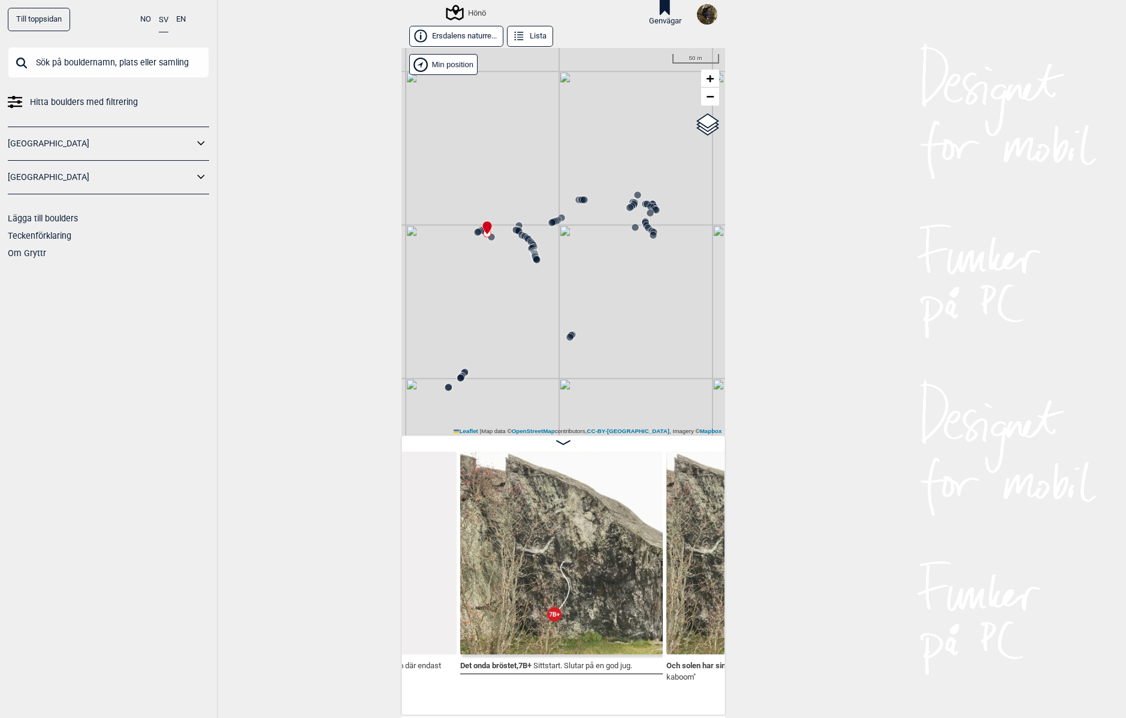
scroll to position [0, 41139]
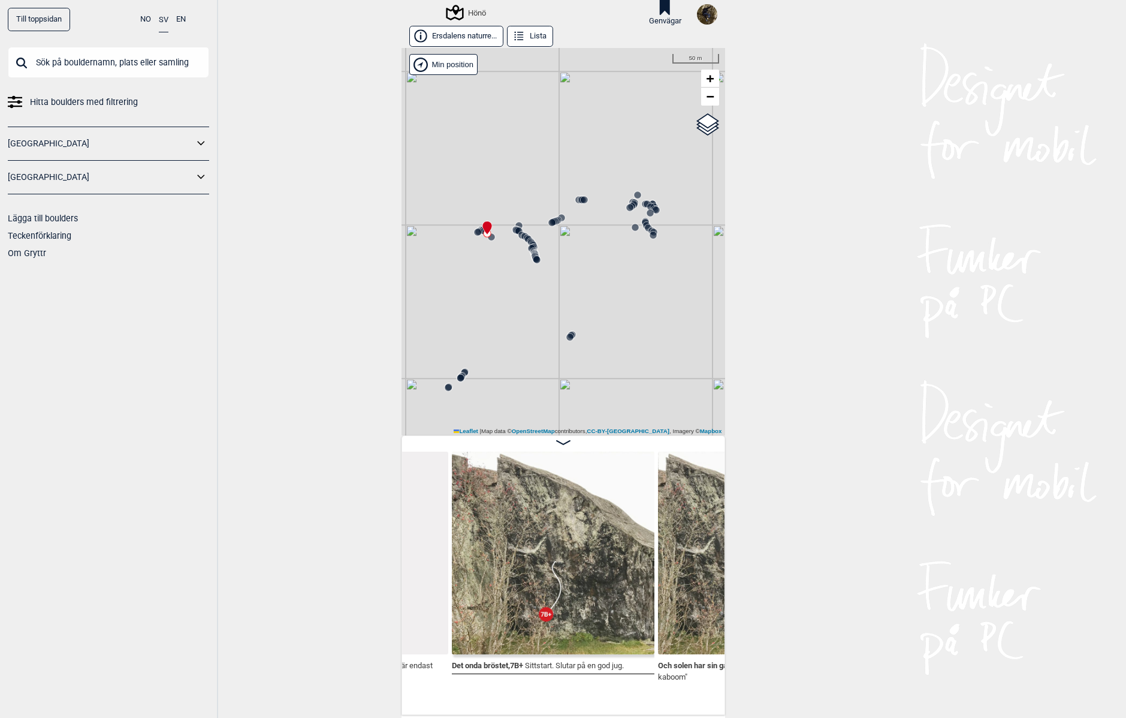
click at [545, 561] on img at bounding box center [553, 552] width 203 height 203
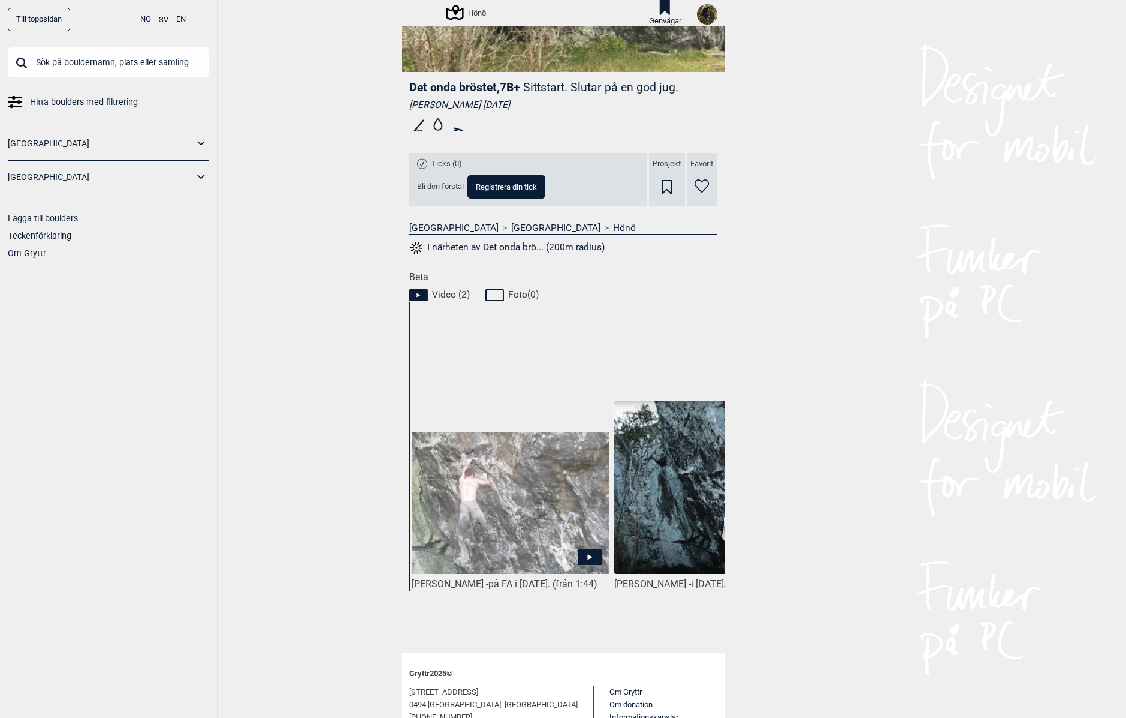
click at [581, 553] on icon at bounding box center [590, 557] width 25 height 16
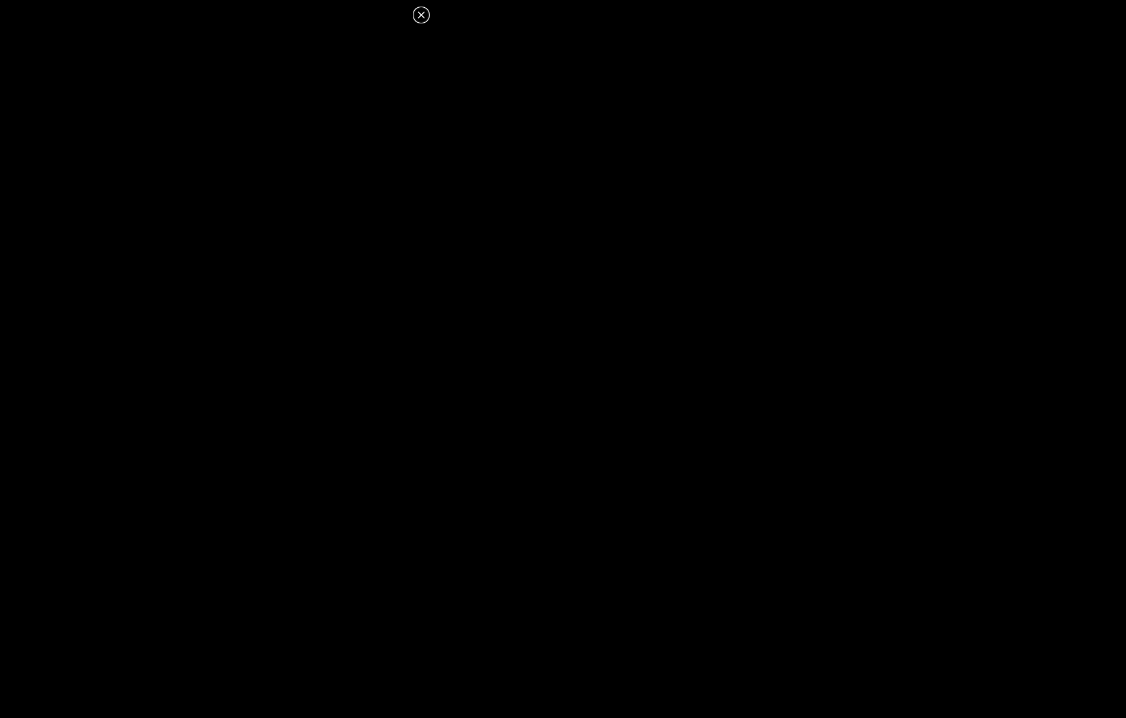
click at [422, 10] on icon at bounding box center [421, 15] width 14 height 14
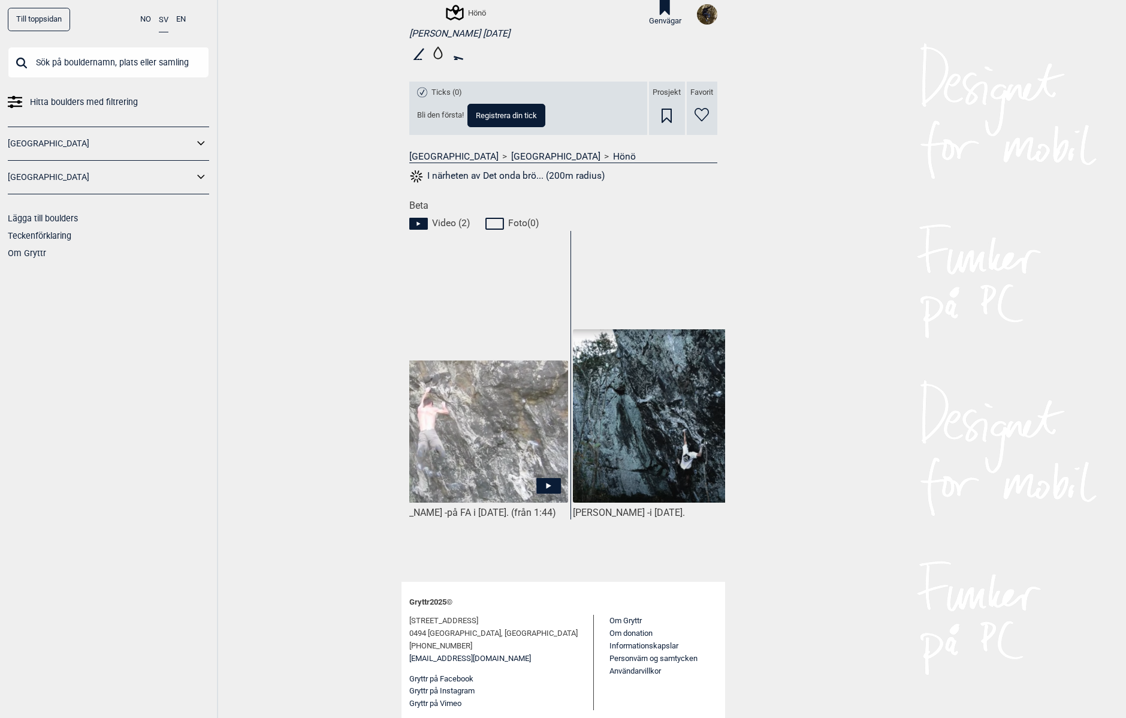
scroll to position [0, 89]
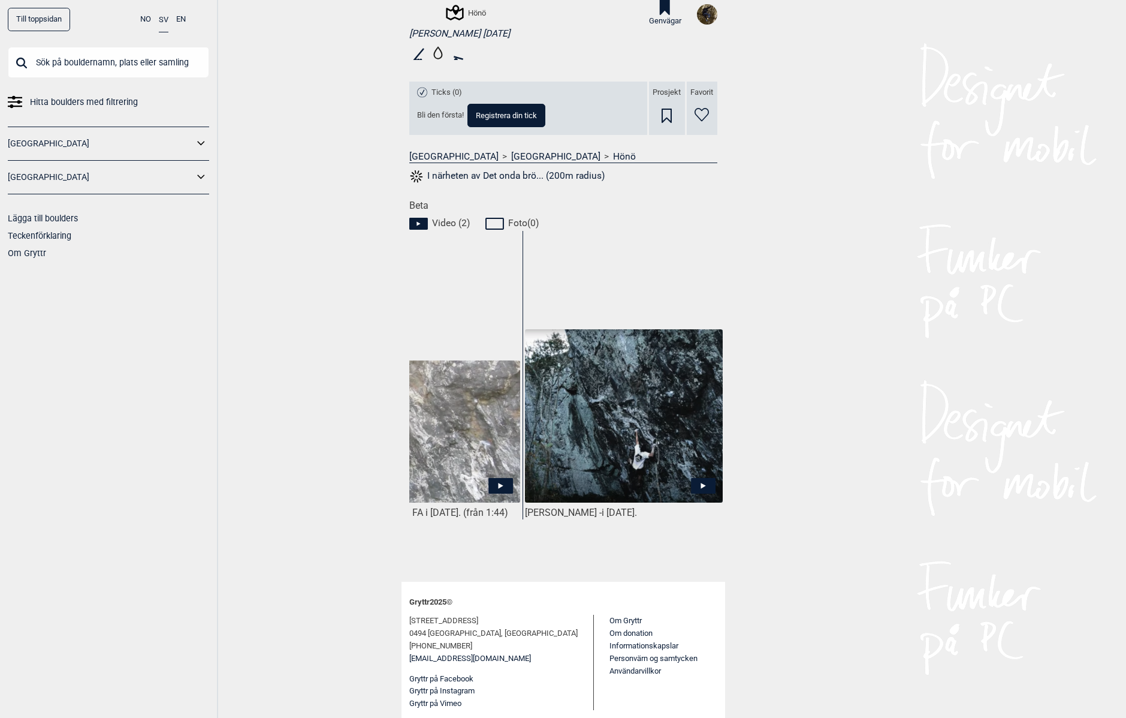
click at [702, 481] on icon at bounding box center [703, 486] width 25 height 16
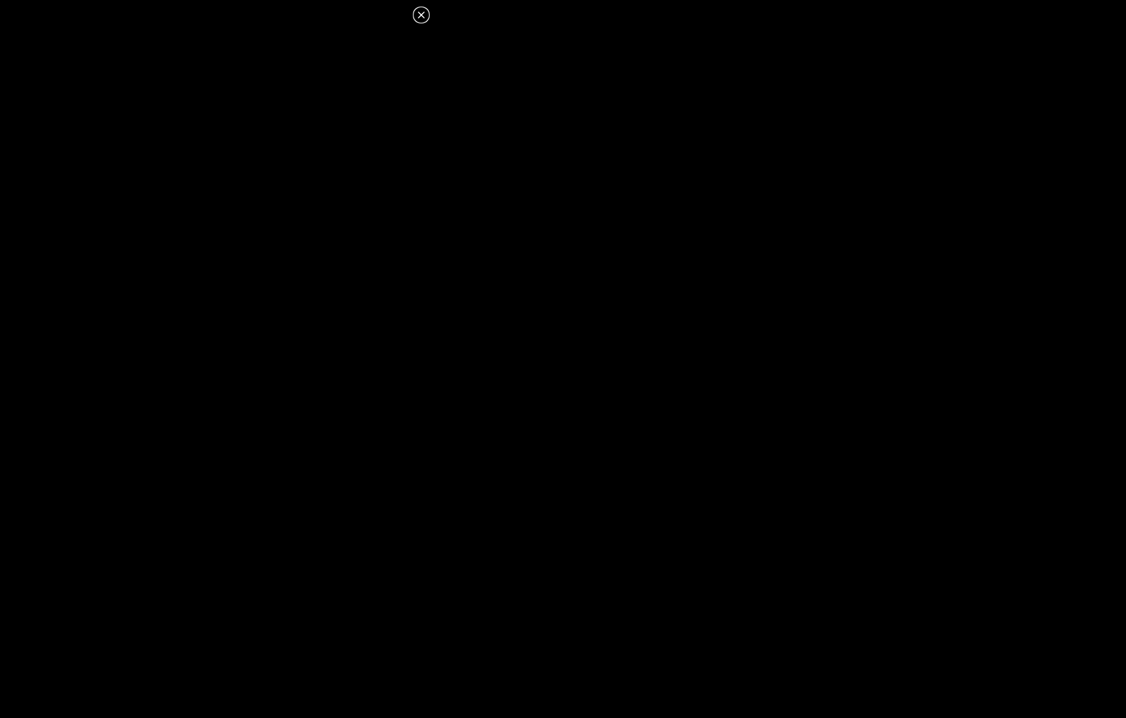
click at [422, 12] on icon at bounding box center [421, 15] width 14 height 14
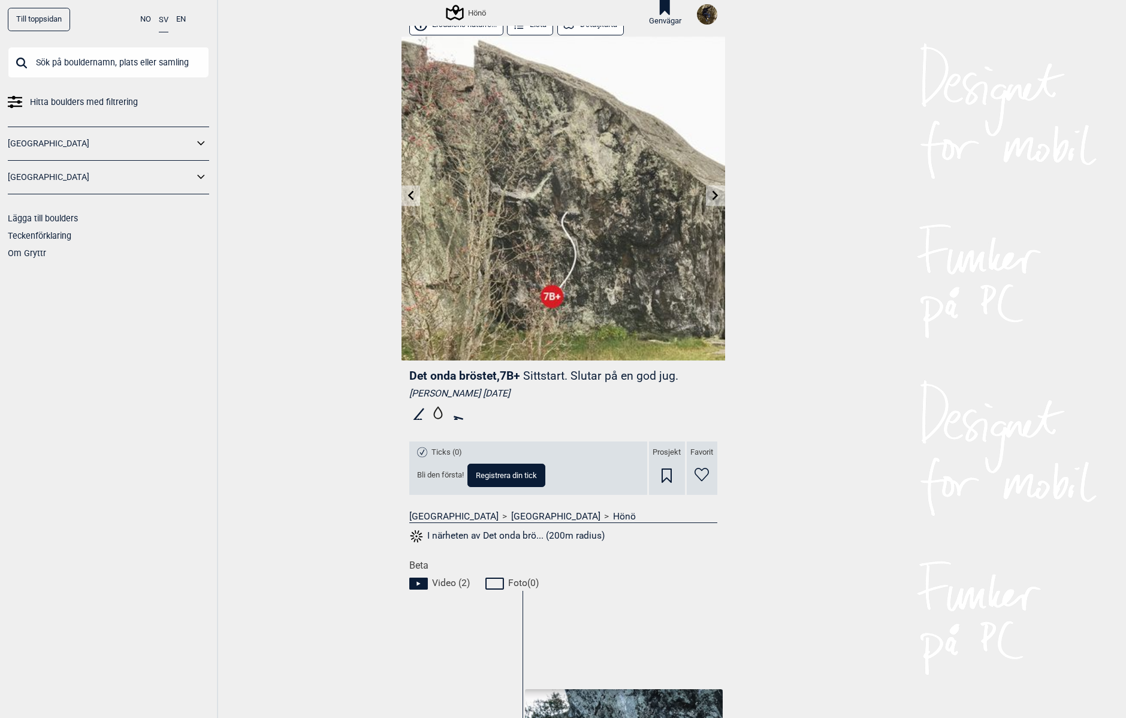
scroll to position [0, 0]
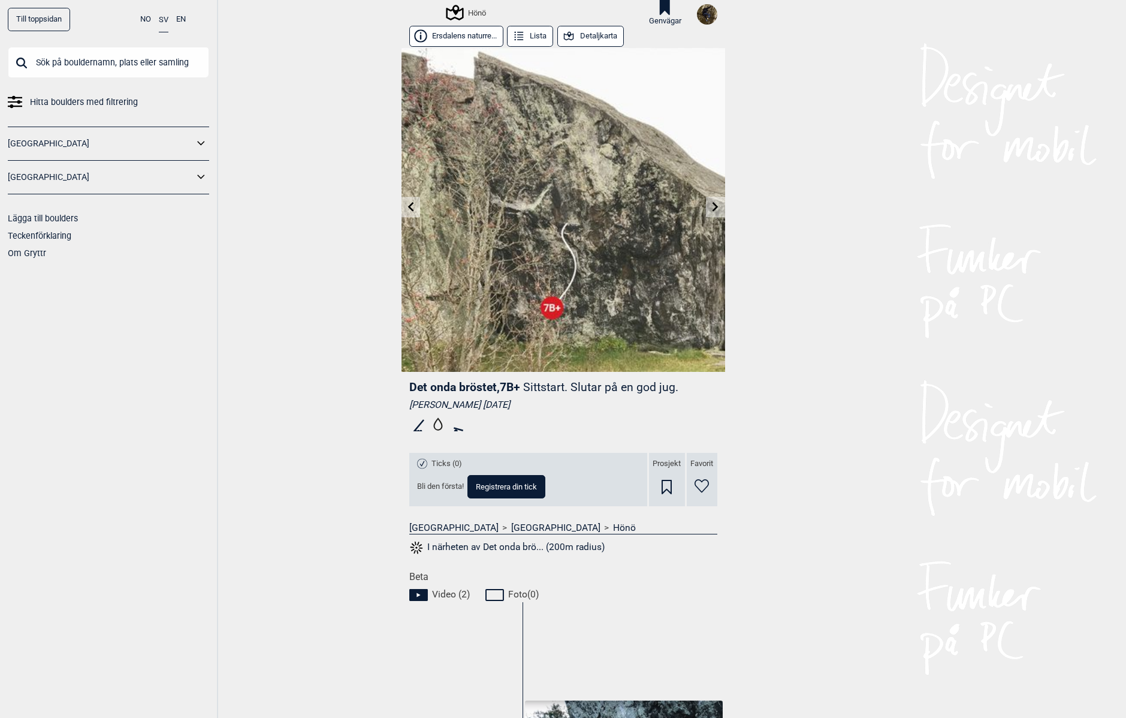
click at [587, 34] on button "Detaljkarta" at bounding box center [590, 36] width 67 height 21
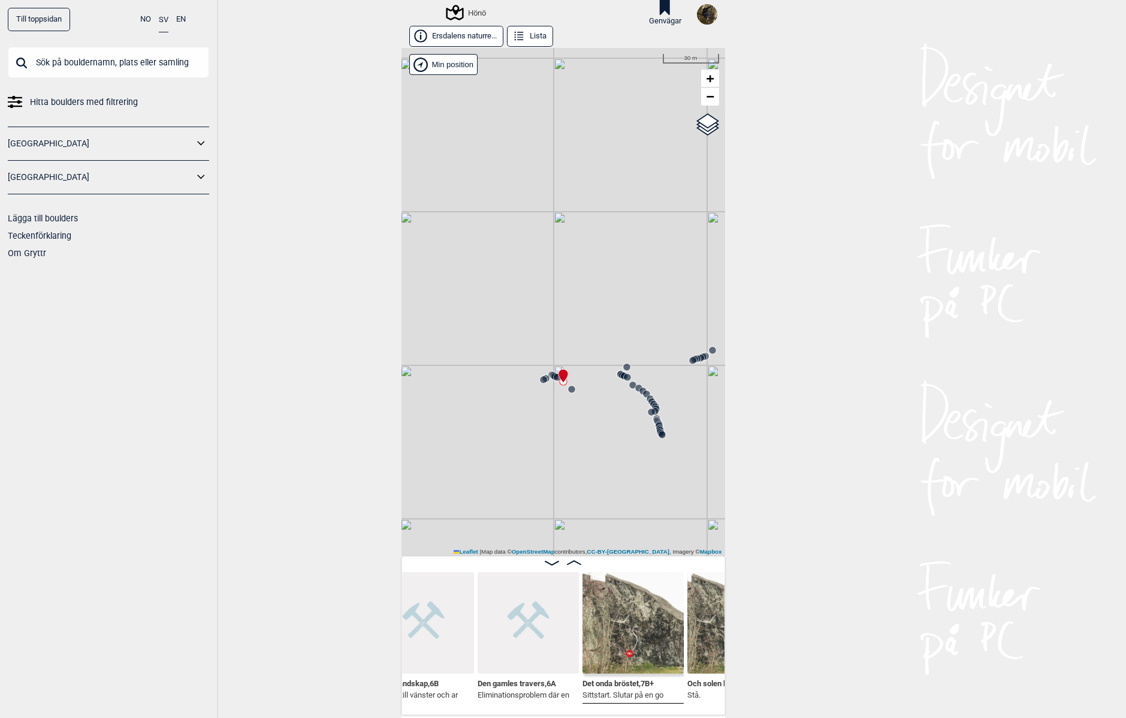
scroll to position [0, 36398]
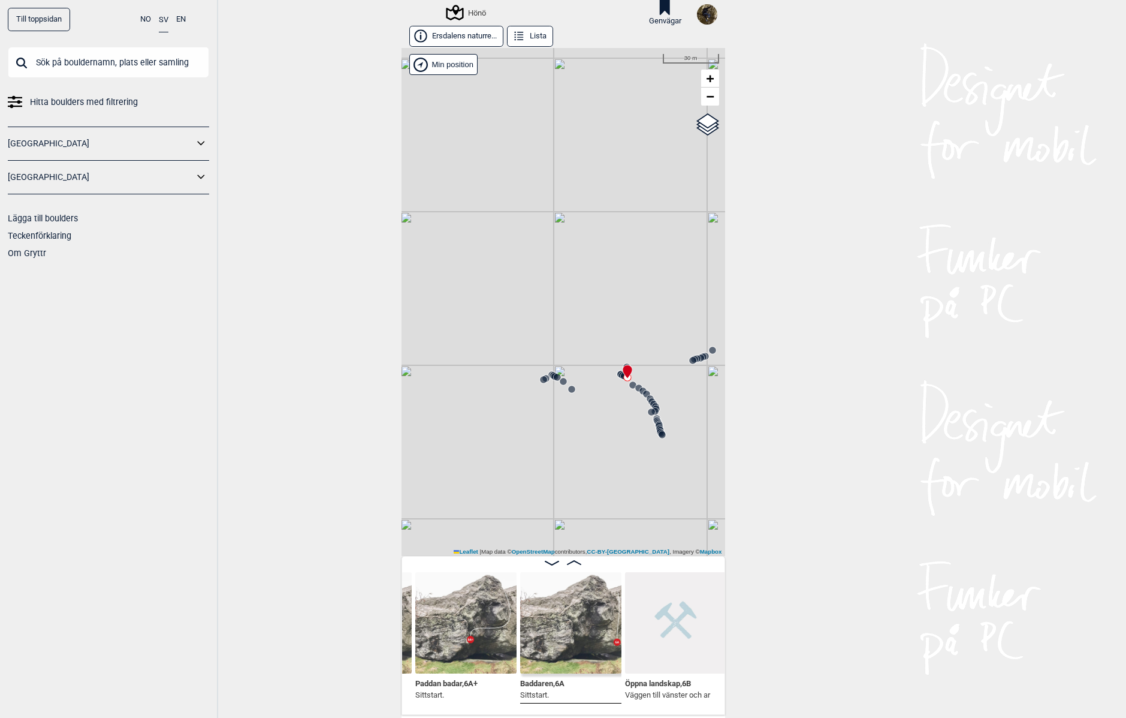
scroll to position [0, 36153]
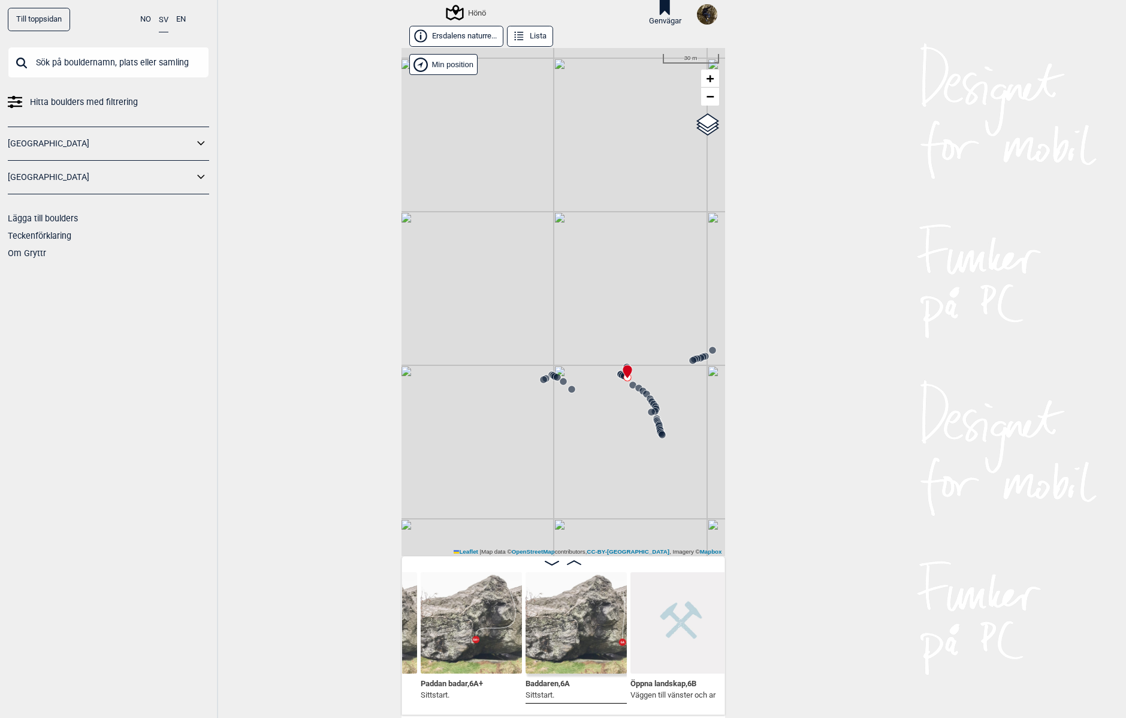
click at [571, 562] on icon at bounding box center [574, 562] width 14 height 5
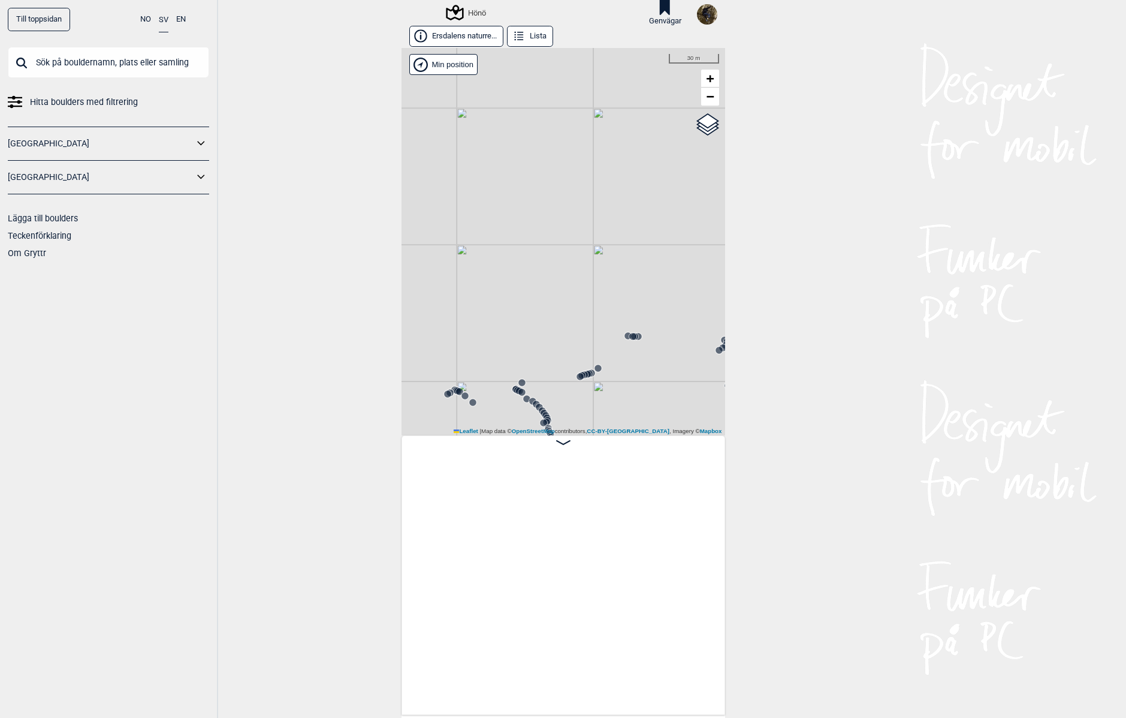
scroll to position [0, 42158]
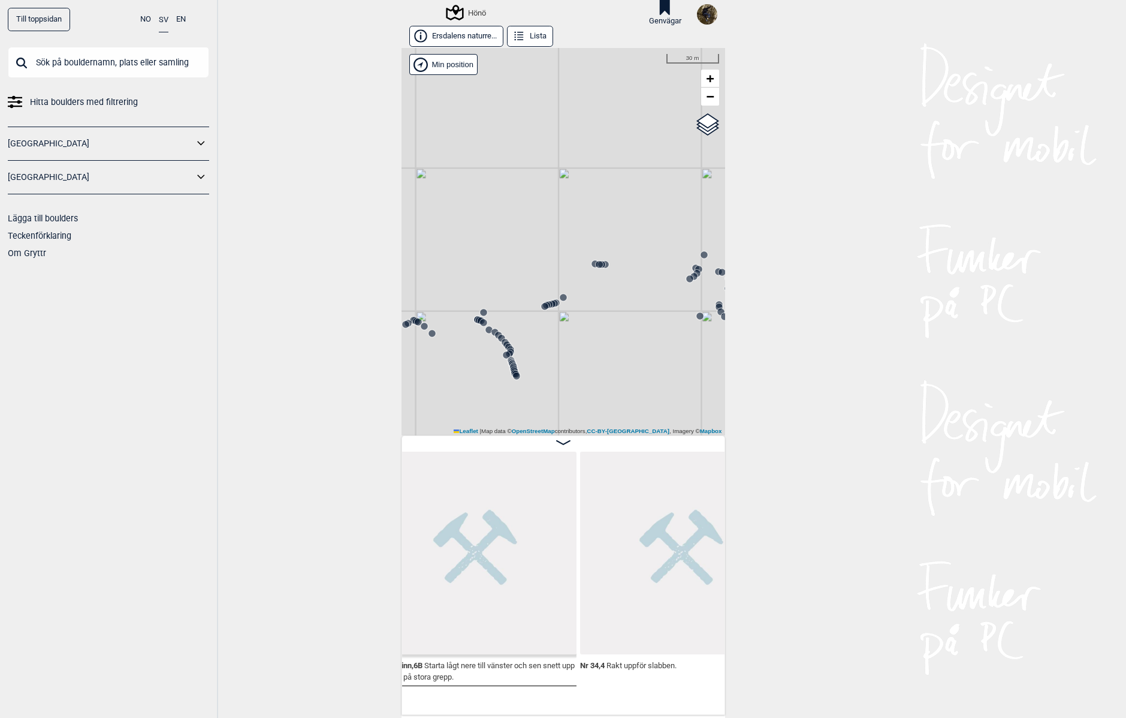
drag, startPoint x: 495, startPoint y: 385, endPoint x: 659, endPoint y: 291, distance: 189.3
click at [666, 289] on div "Hönö" at bounding box center [564, 241] width 324 height 387
click at [404, 320] on circle at bounding box center [407, 320] width 7 height 7
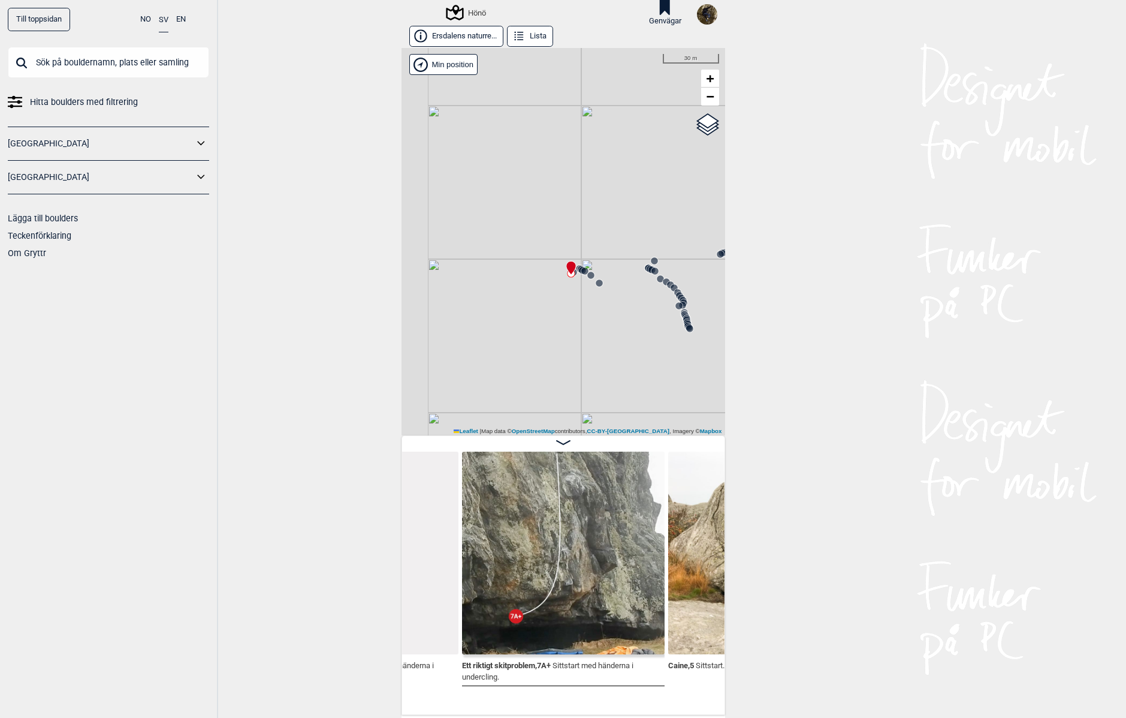
drag, startPoint x: 477, startPoint y: 342, endPoint x: 615, endPoint y: 299, distance: 144.6
click at [615, 299] on div "Hönö" at bounding box center [564, 241] width 324 height 387
drag, startPoint x: 538, startPoint y: 347, endPoint x: 602, endPoint y: 308, distance: 75.6
click at [601, 309] on div "Hönö" at bounding box center [564, 241] width 324 height 387
click at [451, 342] on circle at bounding box center [453, 343] width 7 height 7
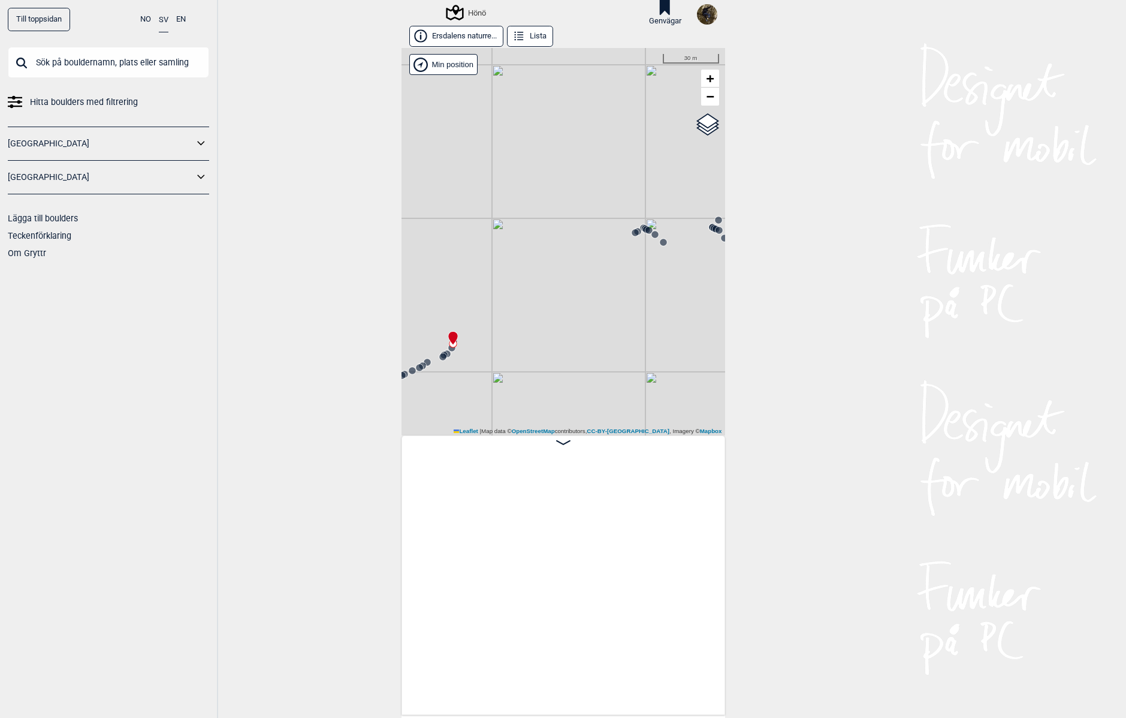
scroll to position [0, 25073]
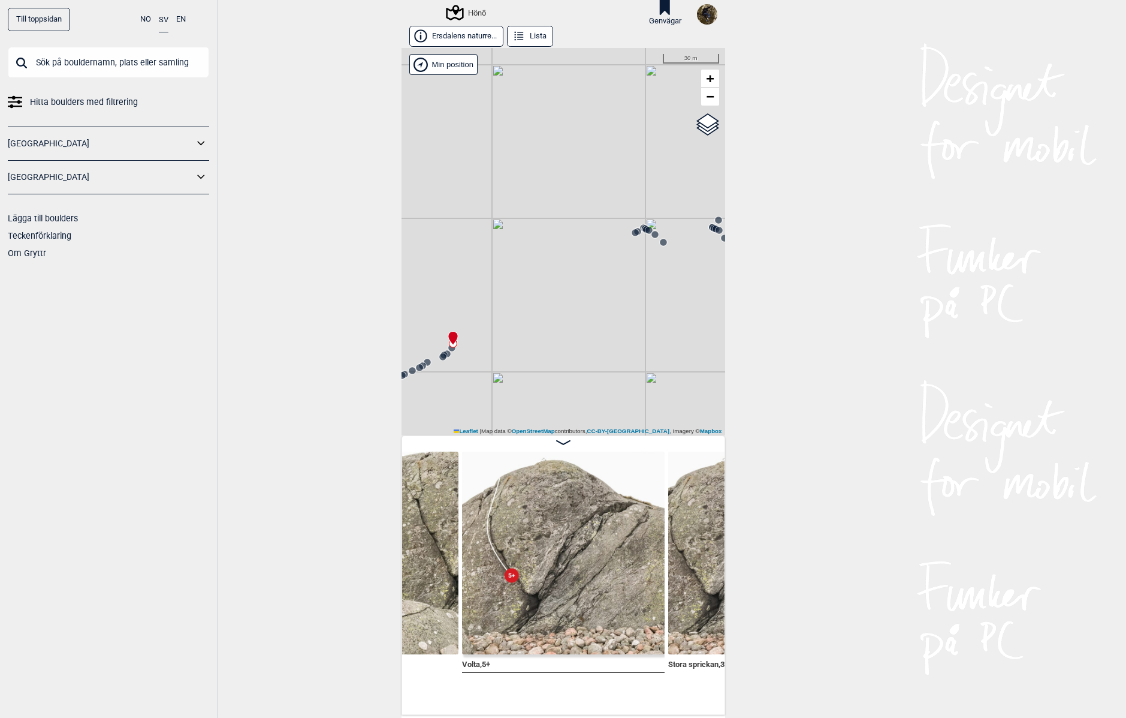
drag, startPoint x: 629, startPoint y: 347, endPoint x: 566, endPoint y: 366, distance: 65.6
click at [566, 366] on div "Hönö" at bounding box center [564, 241] width 324 height 387
click at [663, 258] on icon at bounding box center [668, 260] width 10 height 10
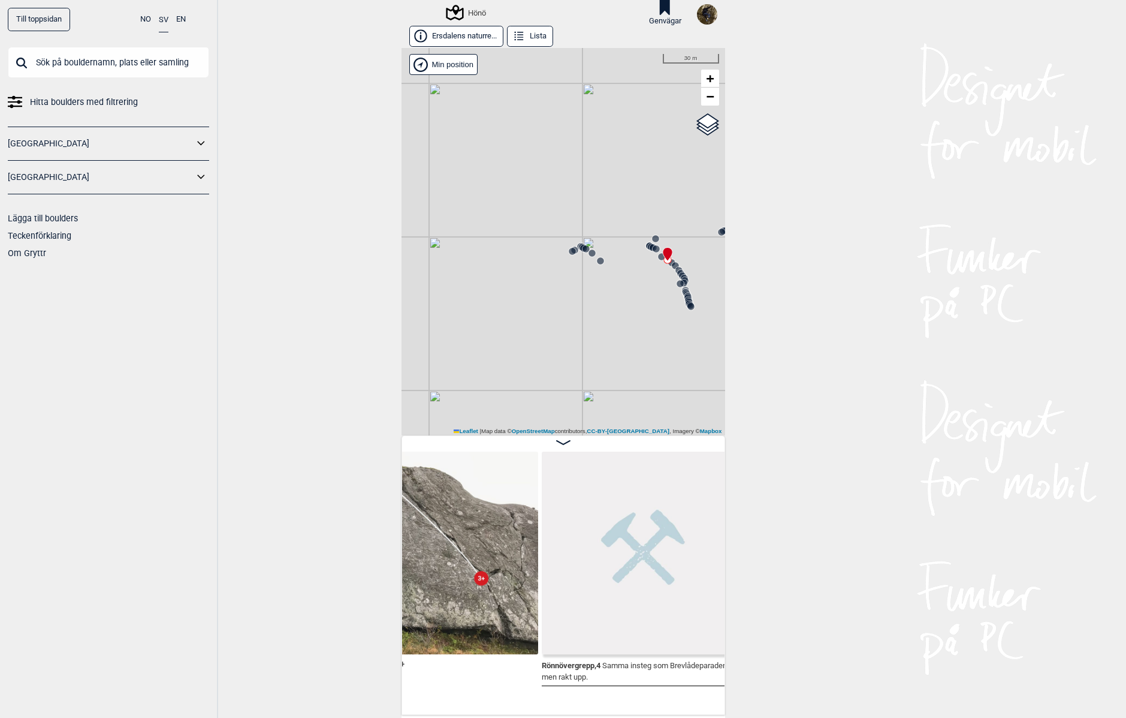
scroll to position [0, 36208]
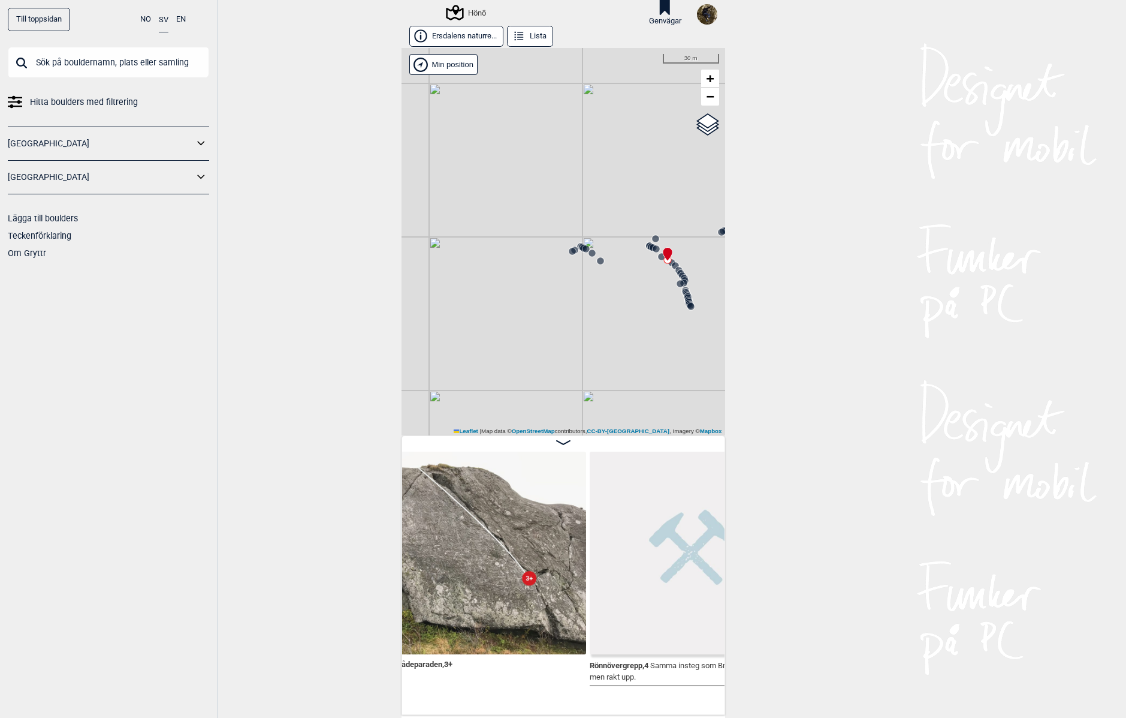
click at [678, 272] on icon at bounding box center [683, 276] width 10 height 10
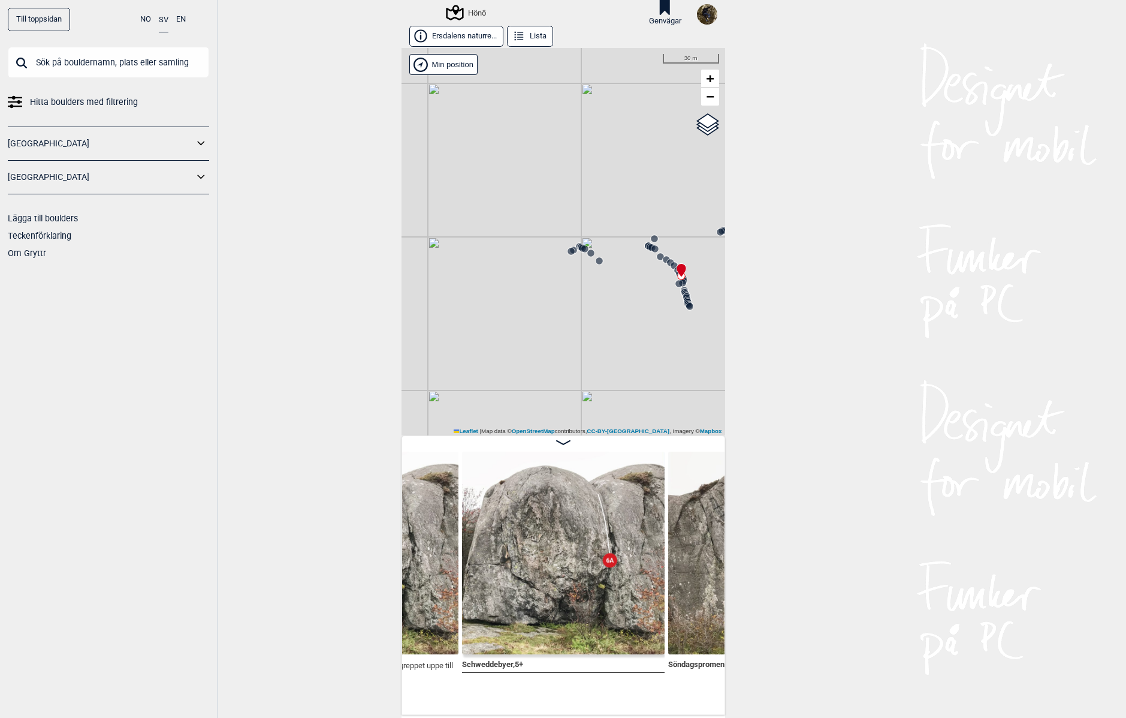
click at [682, 294] on icon at bounding box center [687, 298] width 10 height 10
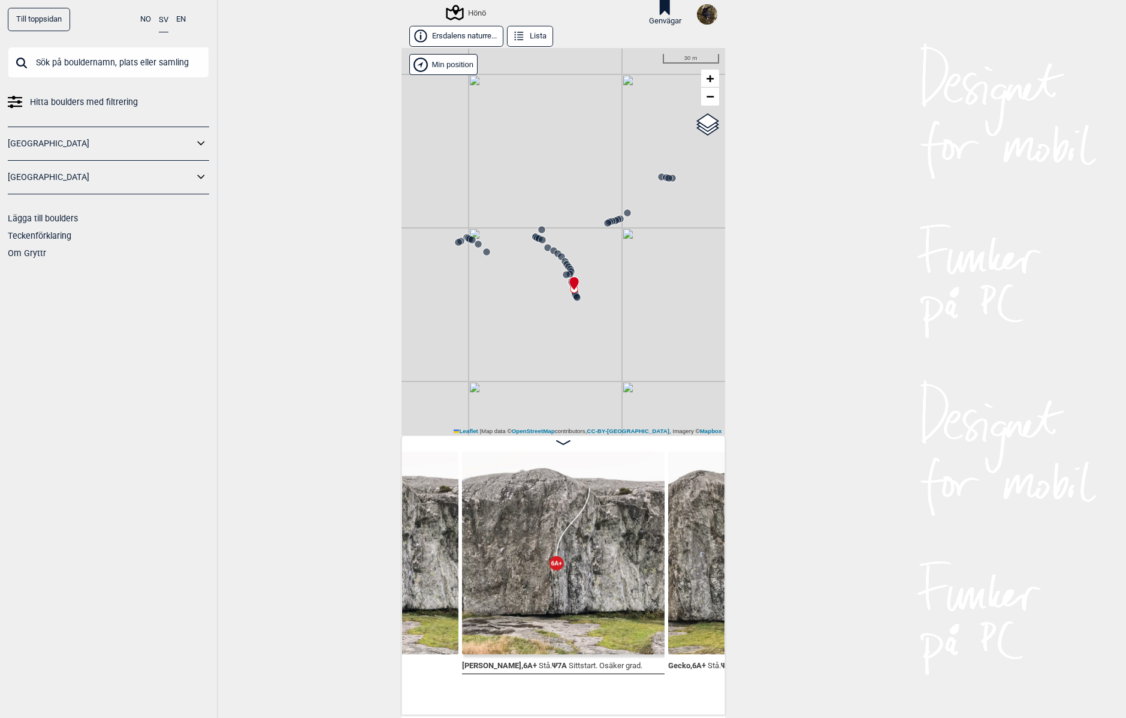
drag, startPoint x: 570, startPoint y: 322, endPoint x: 445, endPoint y: 316, distance: 124.9
click at [445, 316] on div "Hönö" at bounding box center [564, 241] width 324 height 387
click at [602, 230] on div "Hönö" at bounding box center [564, 241] width 324 height 387
click at [598, 224] on circle at bounding box center [599, 222] width 7 height 7
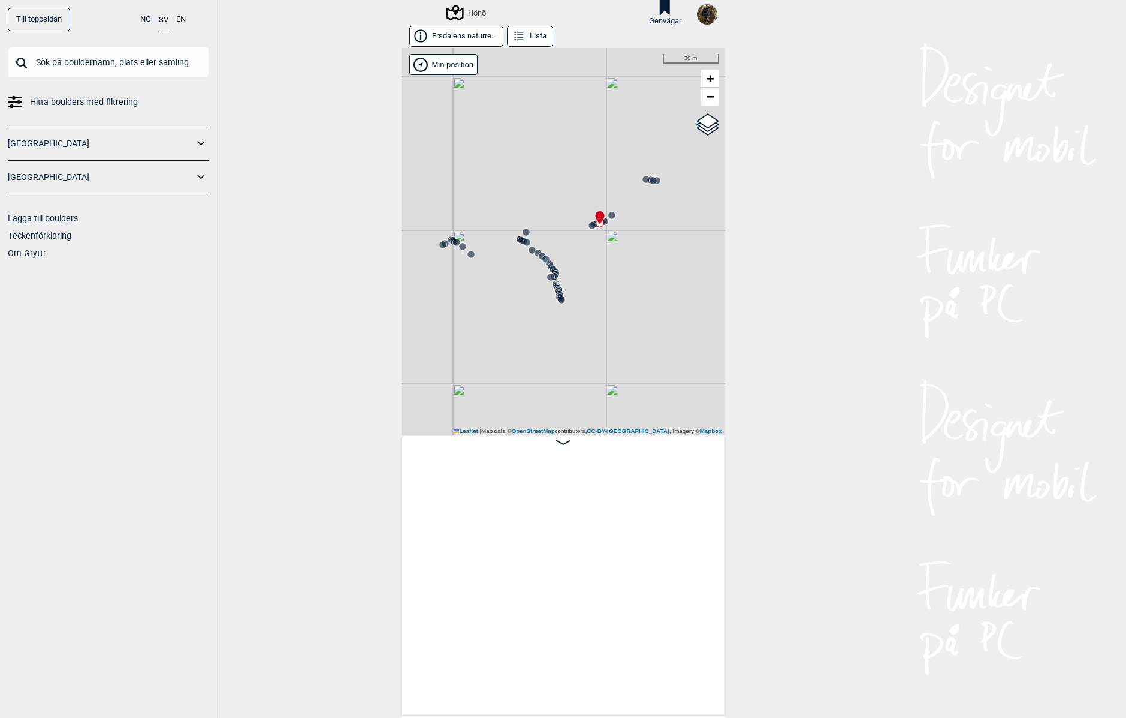
scroll to position [0, 41100]
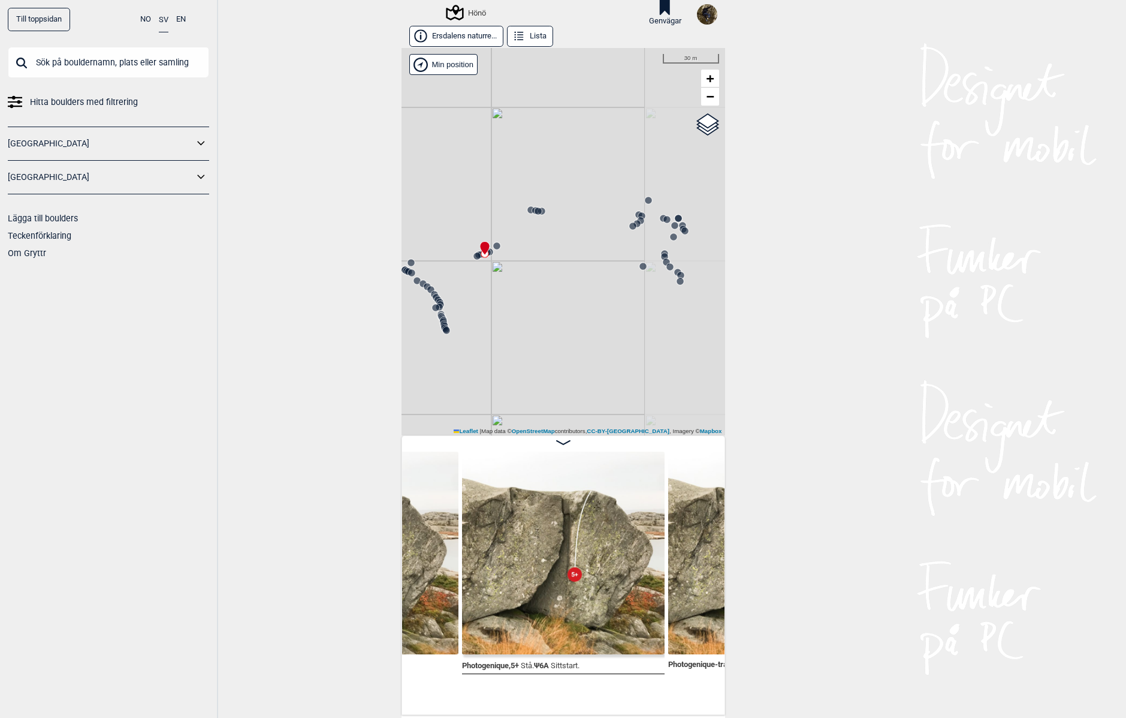
drag, startPoint x: 641, startPoint y: 207, endPoint x: 525, endPoint y: 239, distance: 119.8
click at [525, 239] on div "Hönö" at bounding box center [564, 241] width 324 height 387
click at [635, 228] on icon at bounding box center [637, 224] width 10 height 10
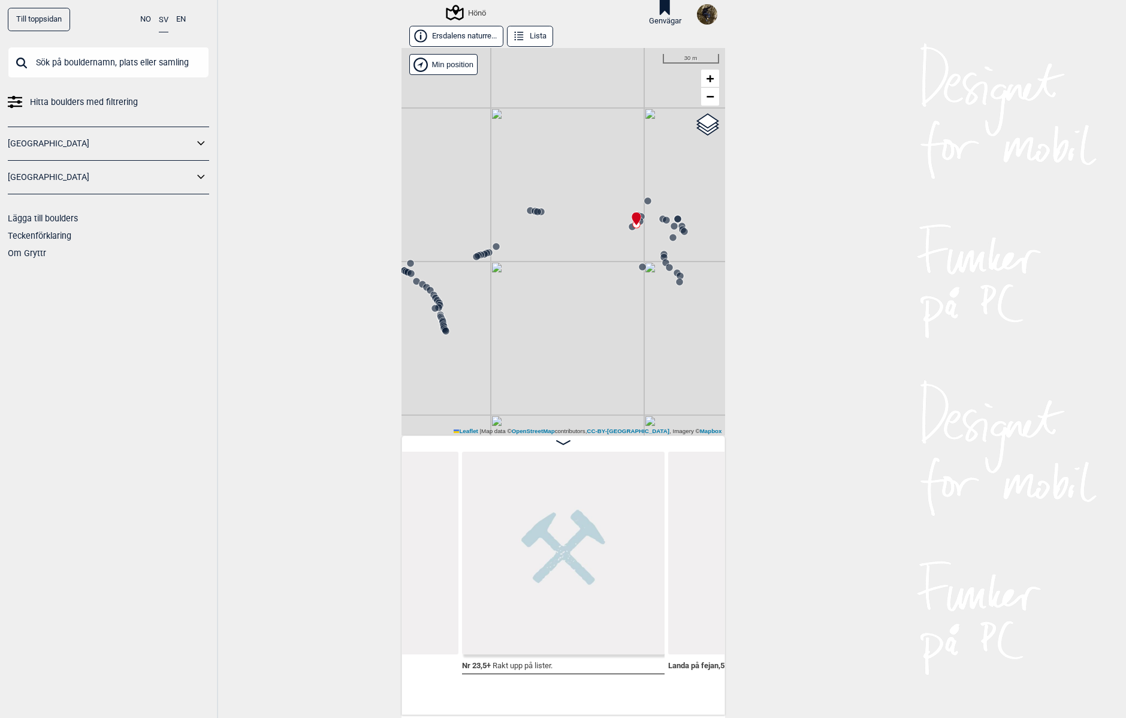
click at [628, 229] on icon at bounding box center [633, 227] width 10 height 10
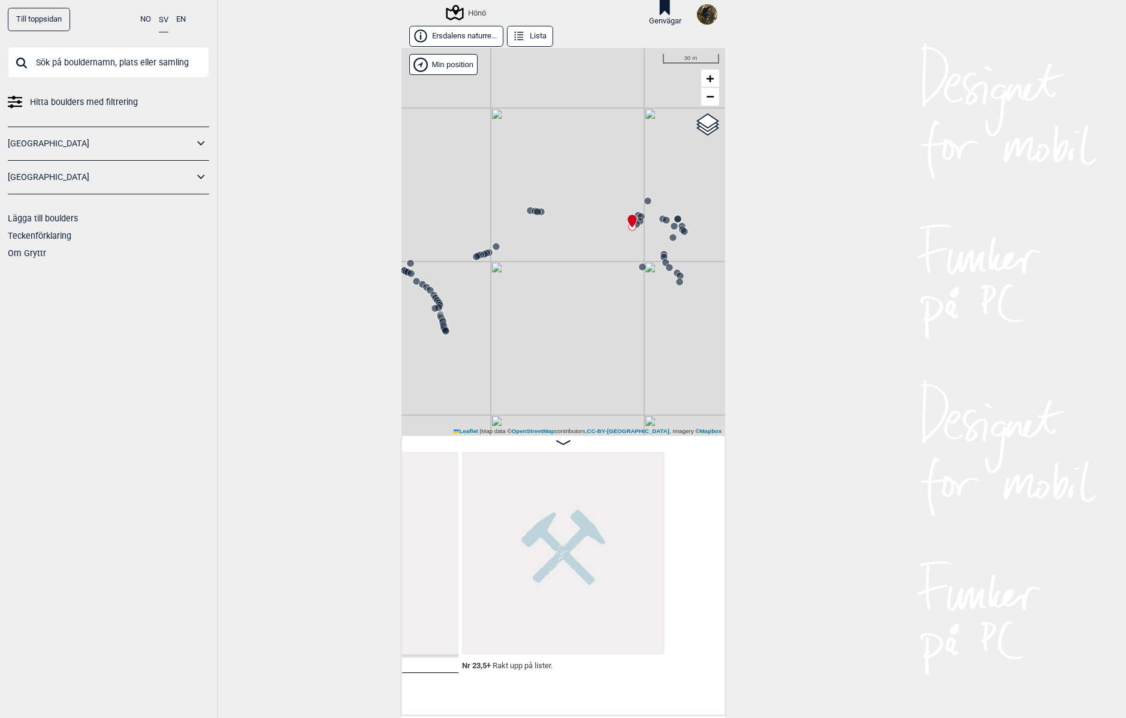
scroll to position [0, 42330]
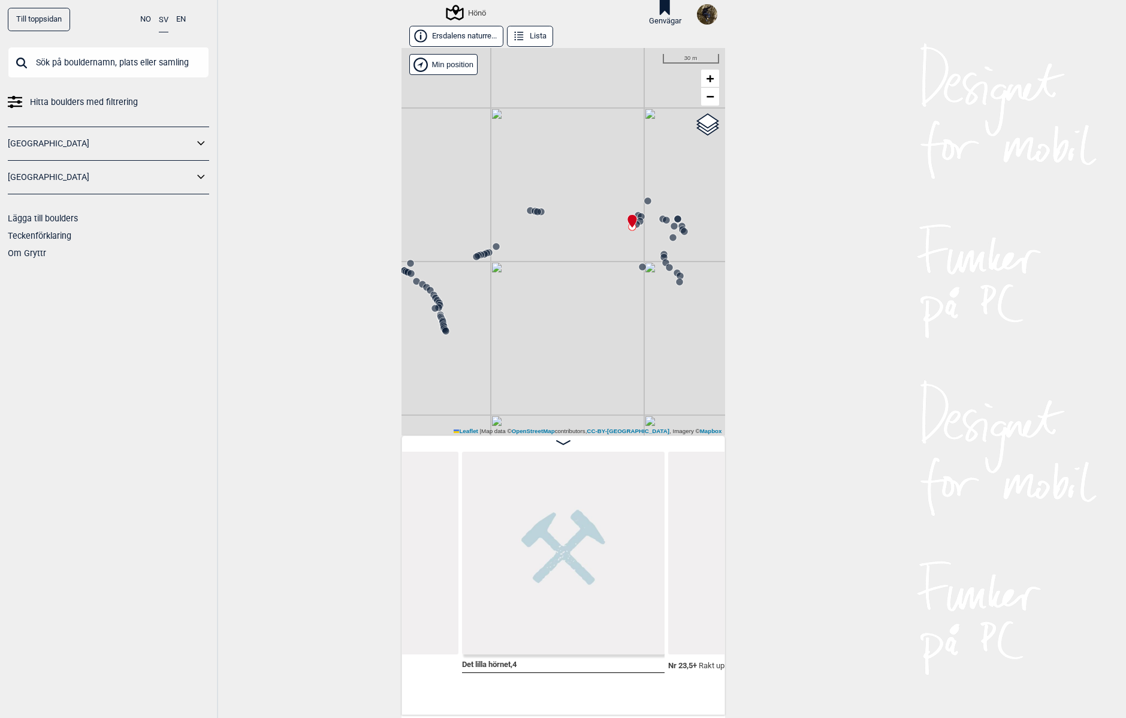
click at [444, 336] on icon at bounding box center [446, 331] width 10 height 10
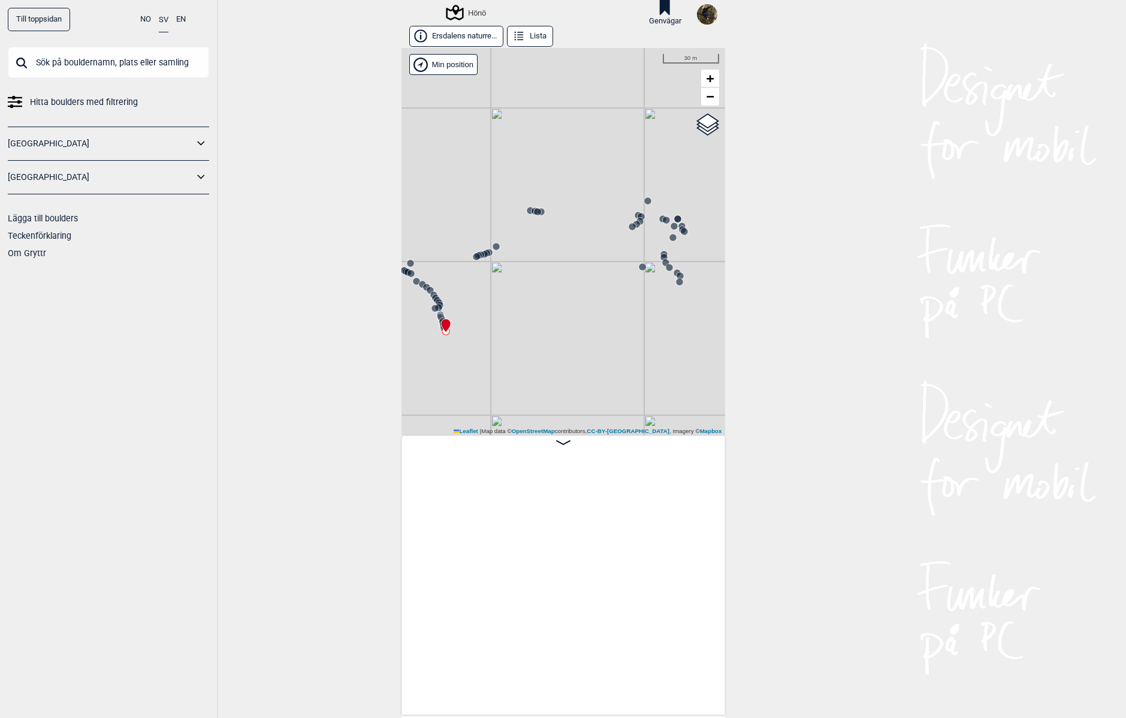
scroll to position [0, 34006]
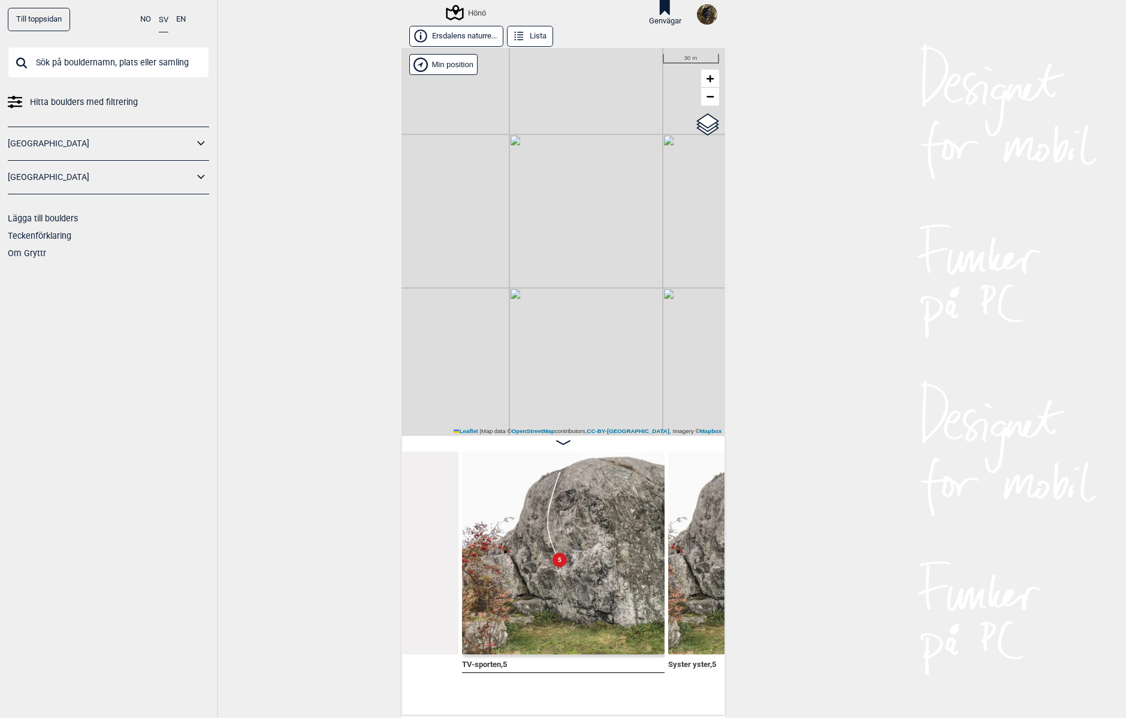
drag, startPoint x: 492, startPoint y: 300, endPoint x: 664, endPoint y: 403, distance: 200.6
click at [664, 403] on div "Hönö" at bounding box center [564, 241] width 324 height 387
drag, startPoint x: 512, startPoint y: 310, endPoint x: 415, endPoint y: 174, distance: 166.3
click at [415, 174] on div "Hönö" at bounding box center [564, 241] width 324 height 387
drag, startPoint x: 560, startPoint y: 262, endPoint x: 656, endPoint y: 325, distance: 115.0
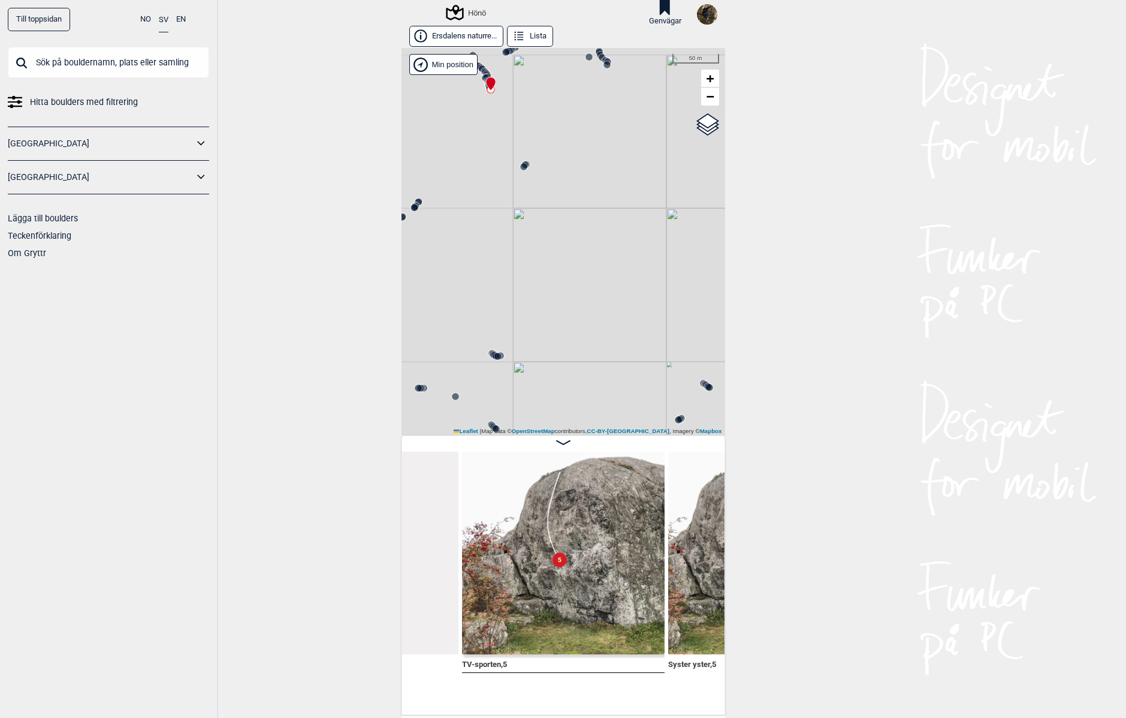
click at [669, 343] on div "Hönö" at bounding box center [564, 241] width 324 height 387
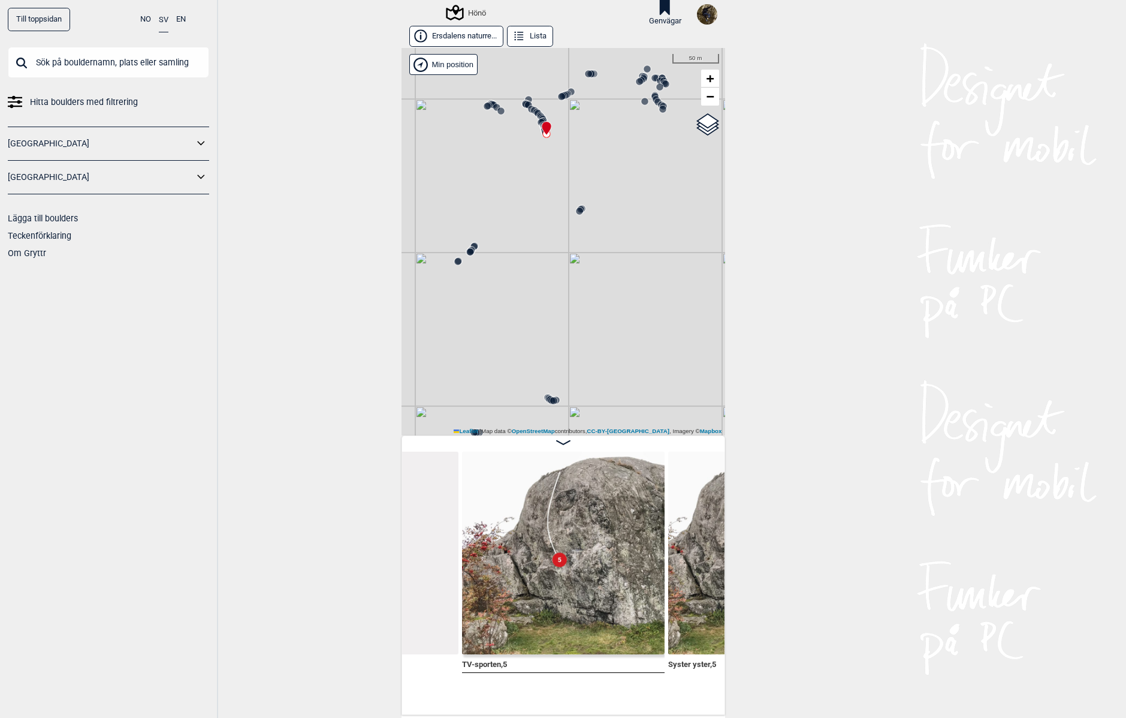
click at [538, 117] on icon at bounding box center [543, 122] width 10 height 10
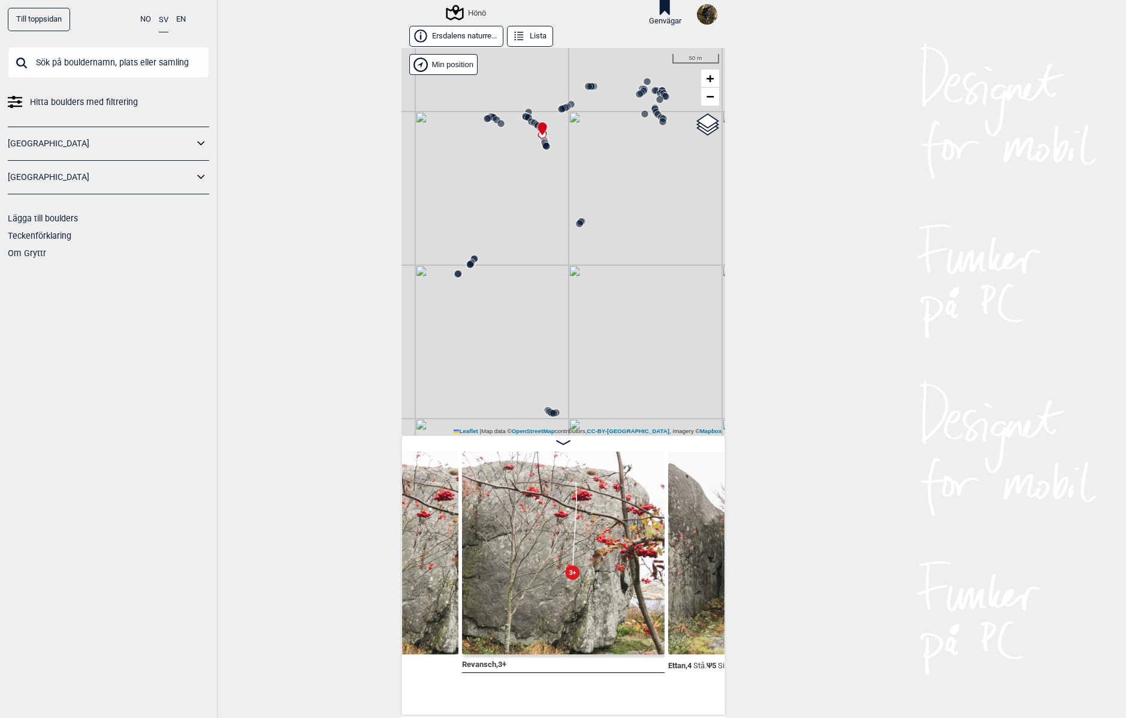
click at [543, 148] on circle at bounding box center [546, 146] width 7 height 7
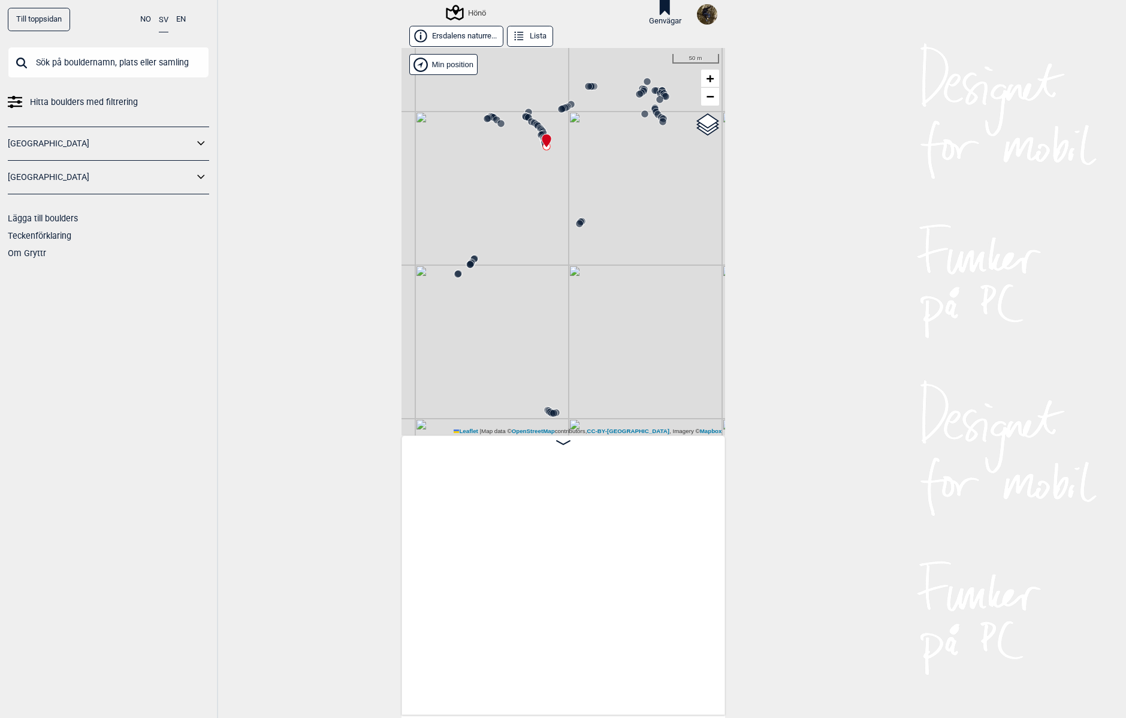
scroll to position [0, 34006]
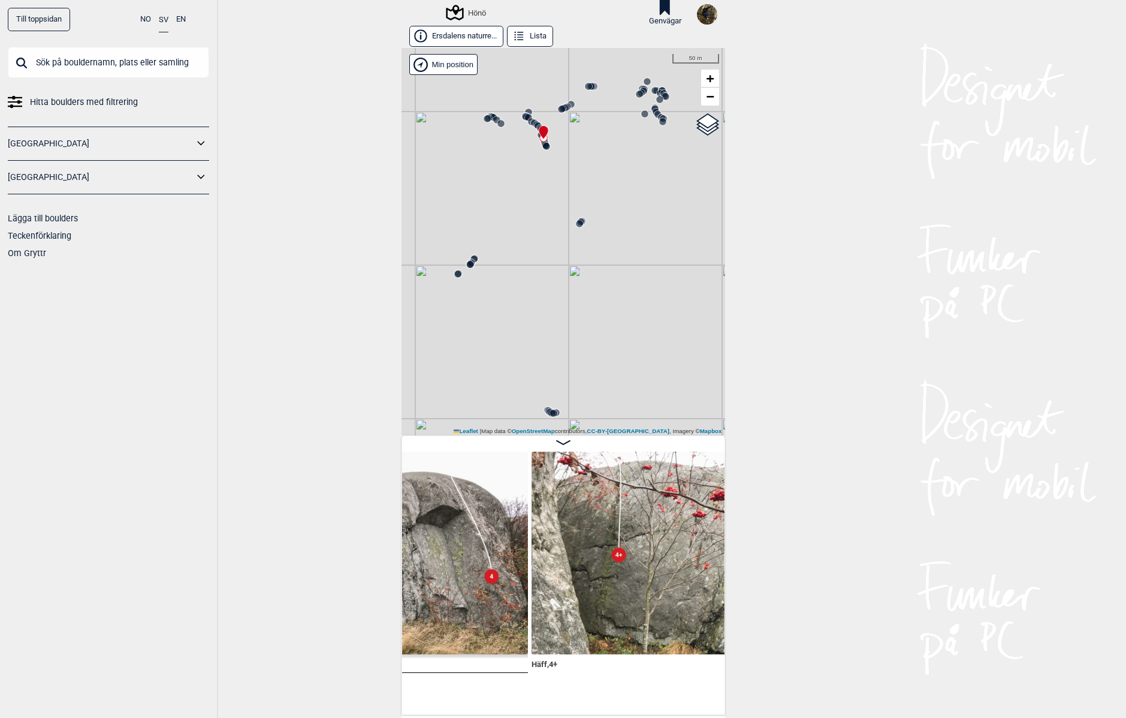
scroll to position [0, 36941]
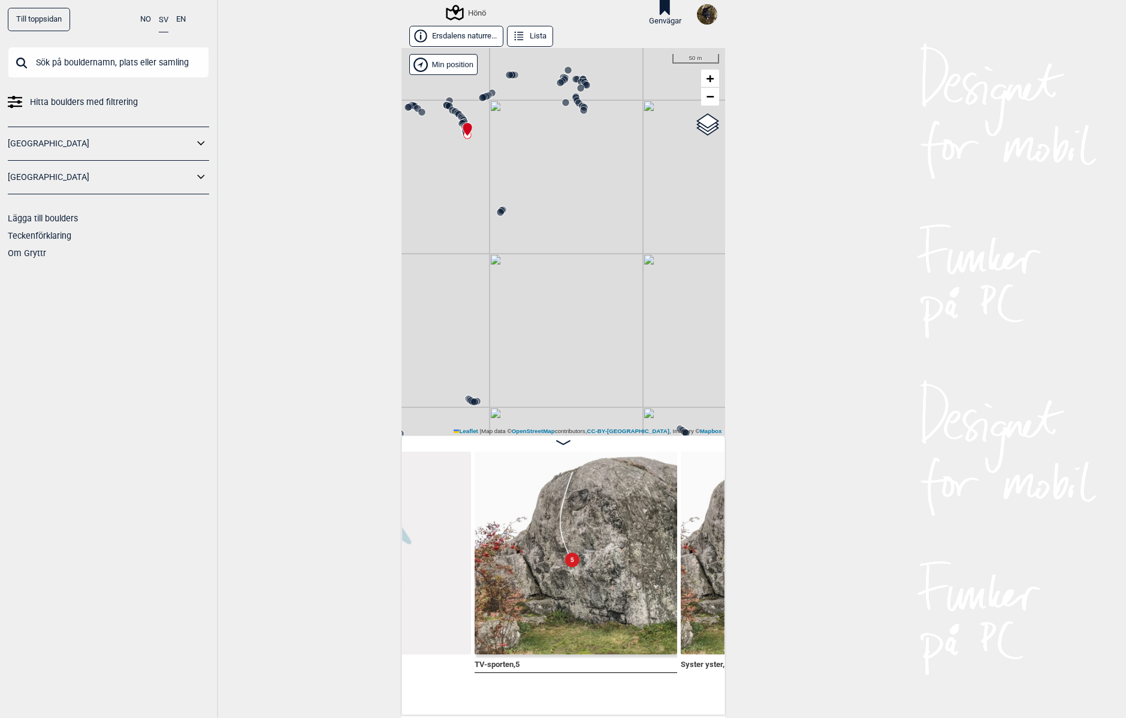
scroll to position [0, 34427]
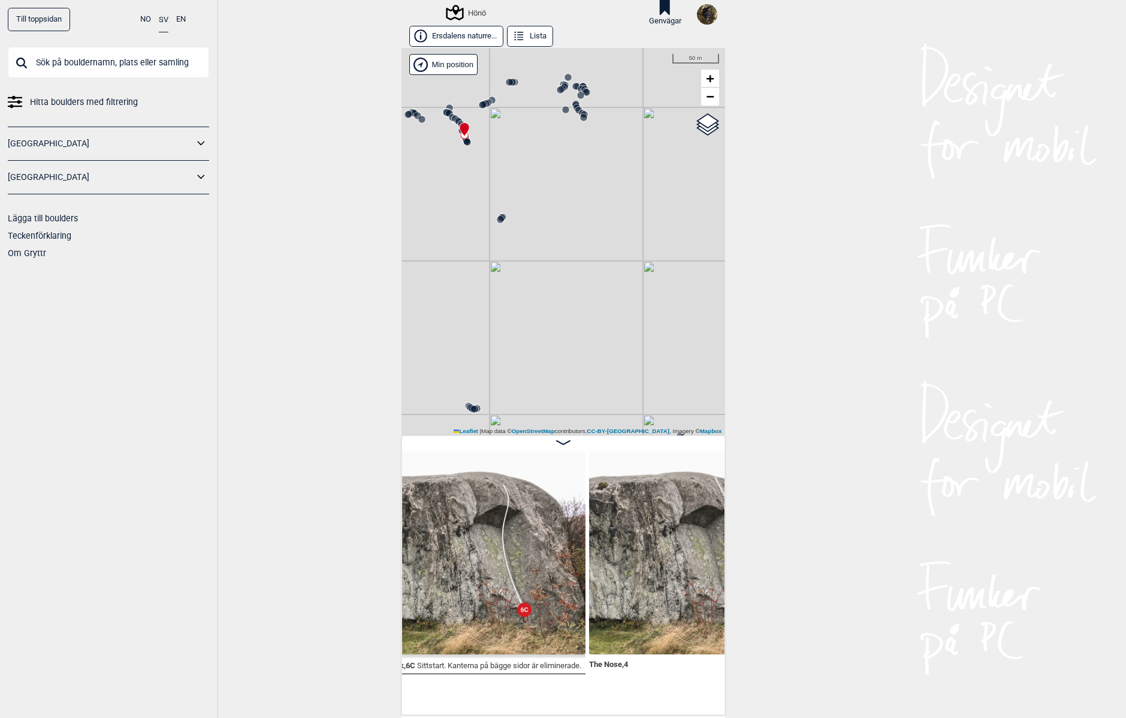
scroll to position [0, 36906]
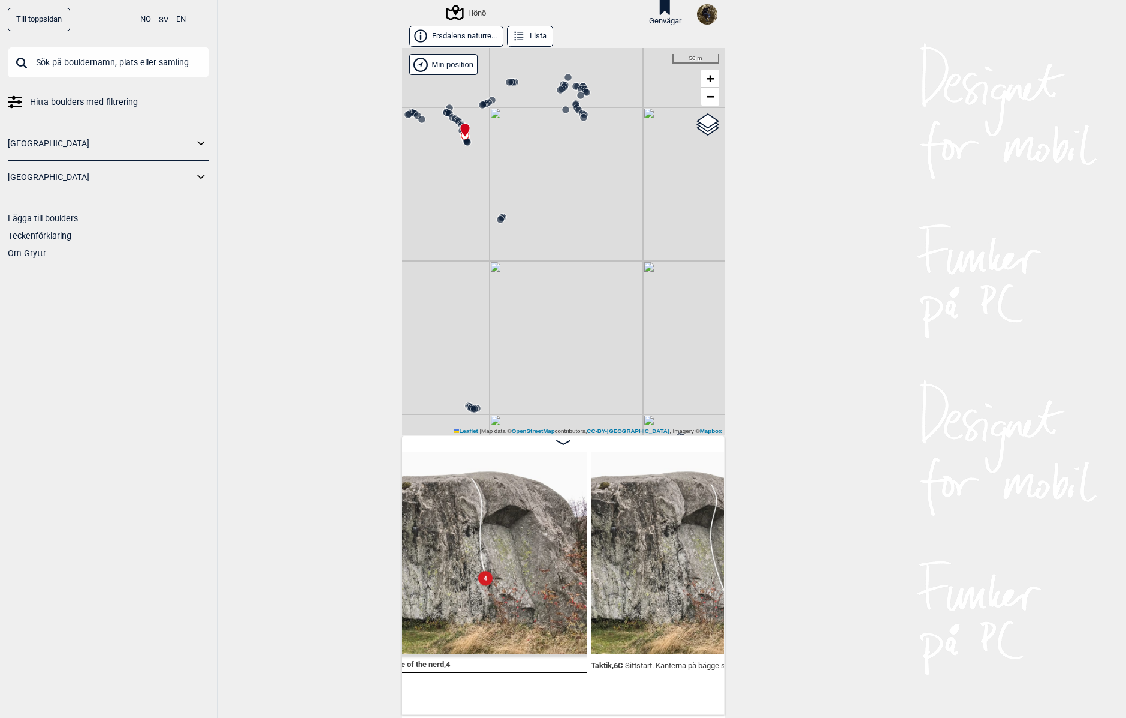
scroll to position [0, 36618]
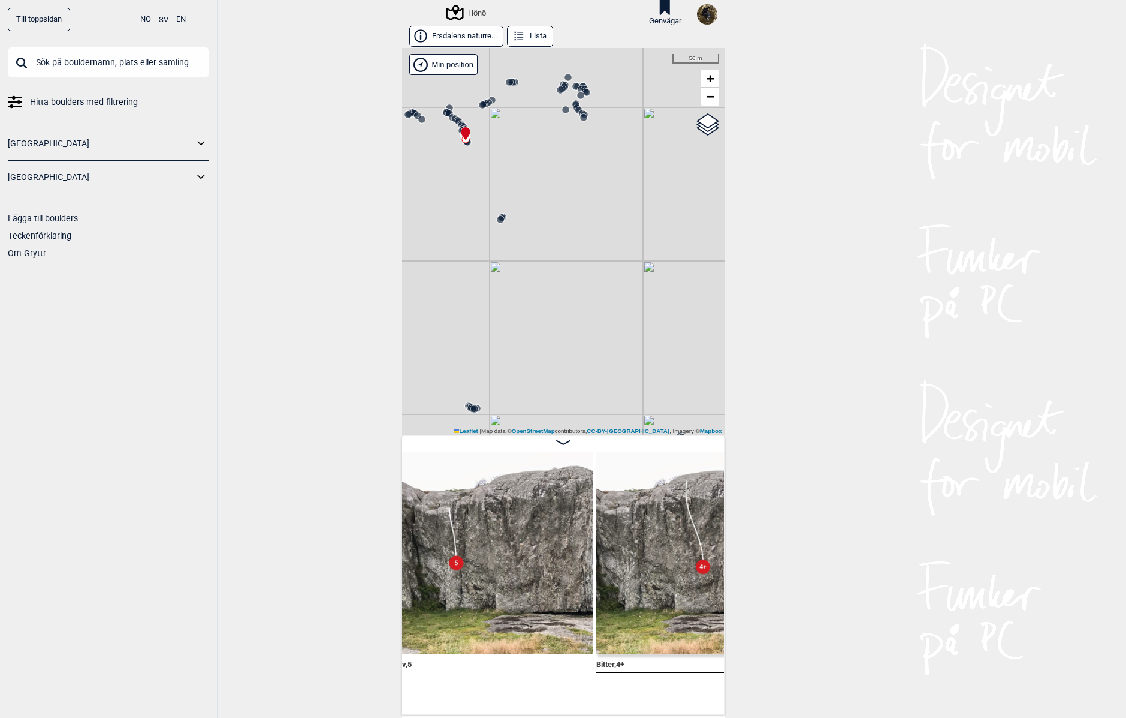
scroll to position [0, 35003]
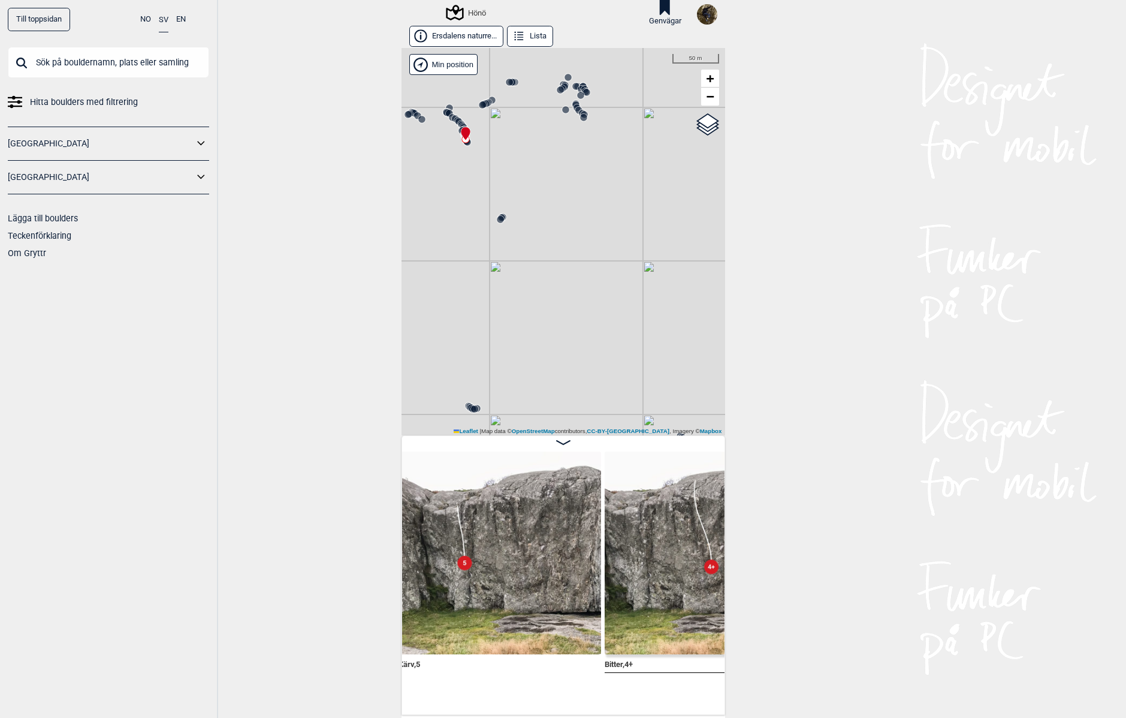
click at [404, 706] on div "Kärv , 5 Bitter , 4+ Eiger , 5+ Stå. Ψ 6A Sittstart." at bounding box center [564, 574] width 324 height 279
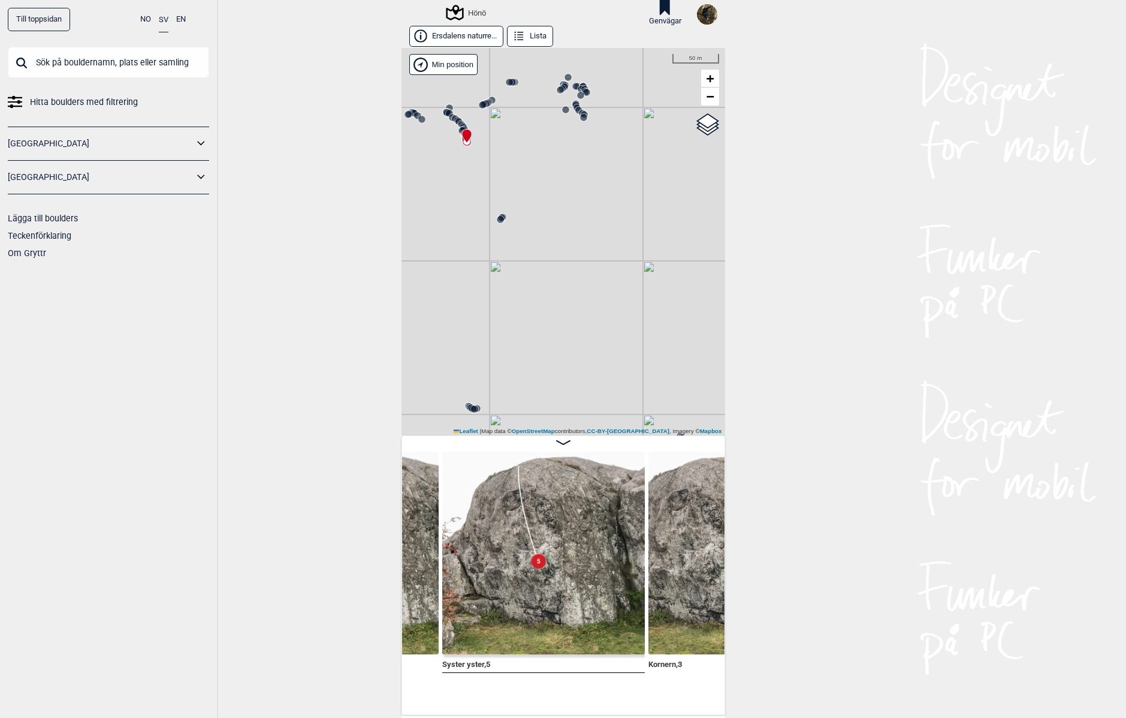
scroll to position [0, 34459]
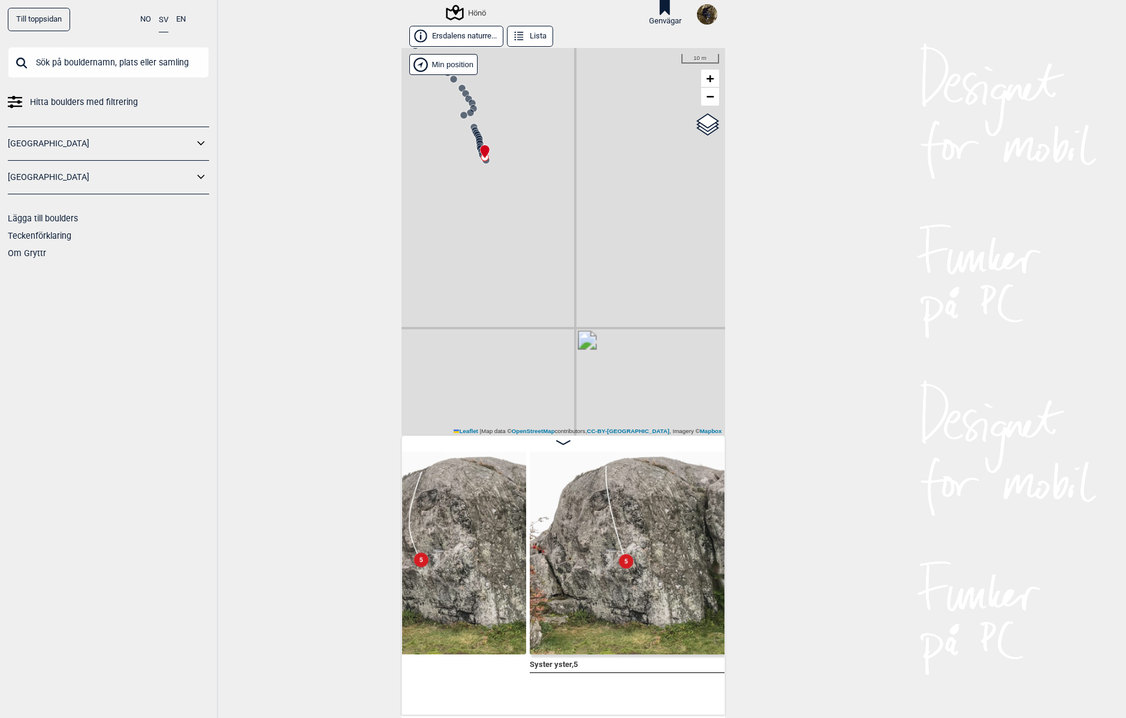
drag, startPoint x: 462, startPoint y: 169, endPoint x: 548, endPoint y: 378, distance: 225.8
click at [548, 380] on div "Hönö" at bounding box center [564, 241] width 324 height 387
click at [547, 350] on circle at bounding box center [550, 347] width 7 height 7
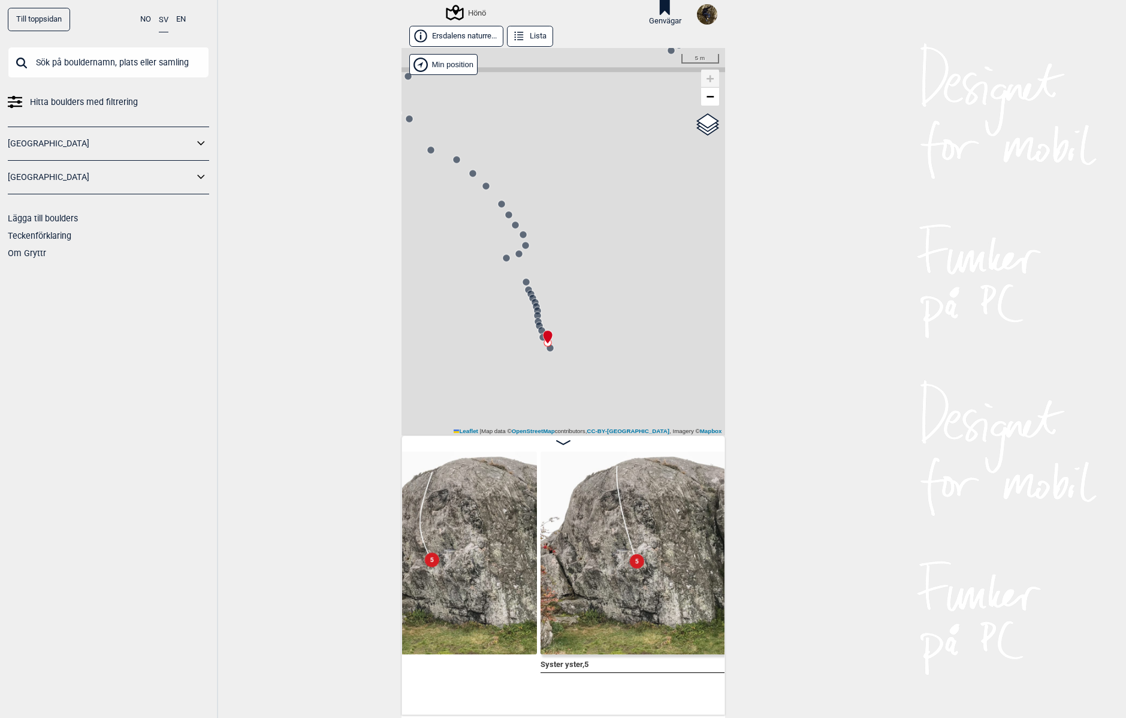
scroll to position [0, 34504]
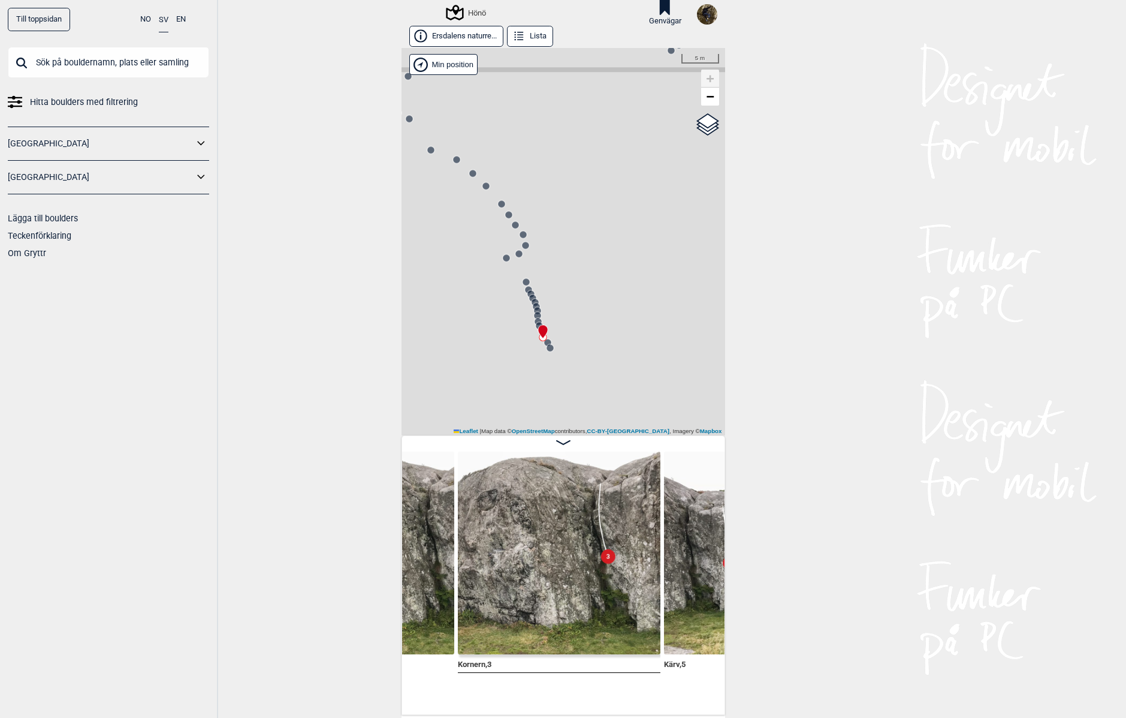
scroll to position [0, 34744]
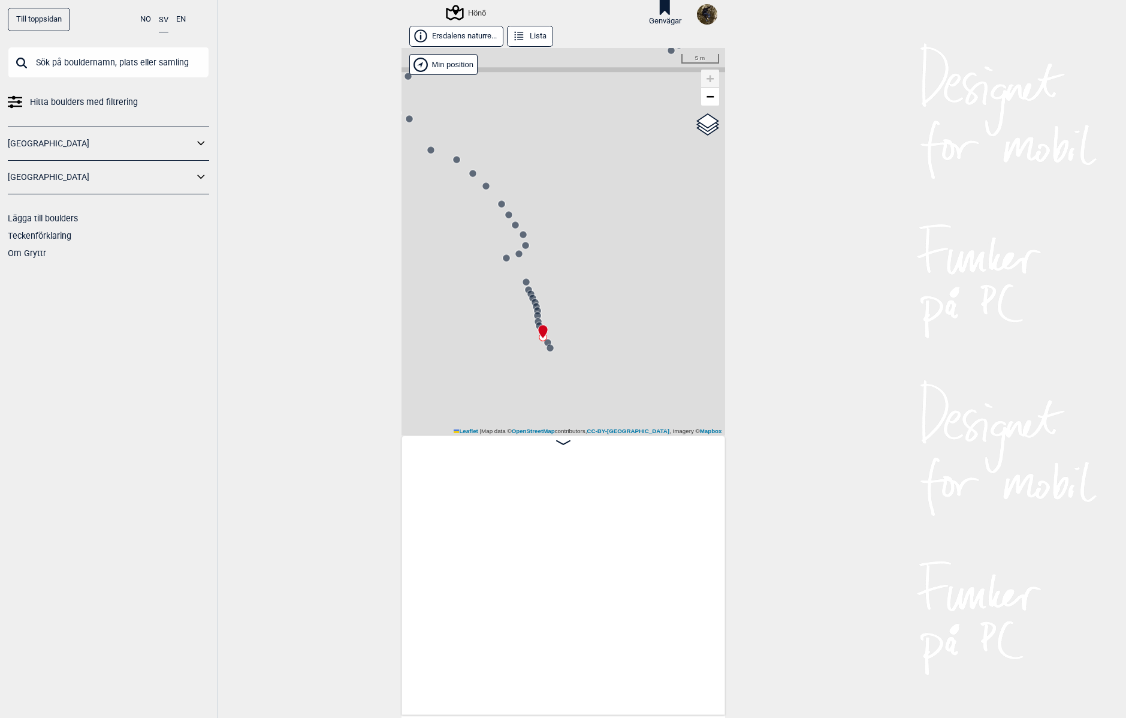
scroll to position [0, 34744]
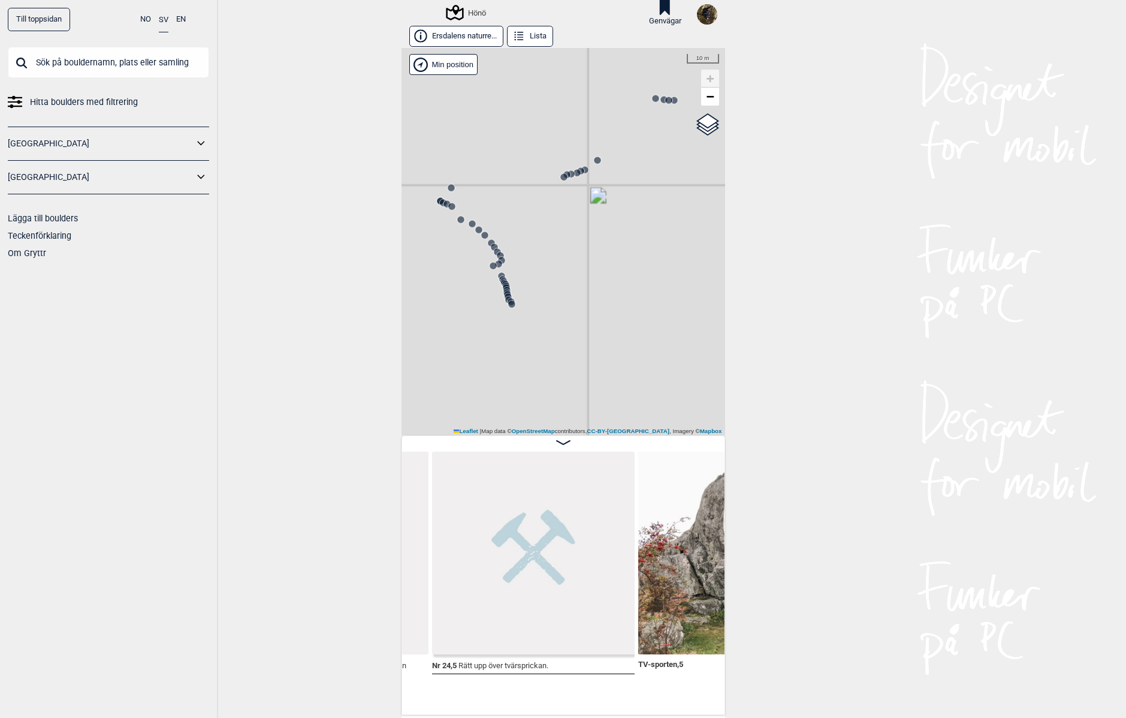
scroll to position [0, 34120]
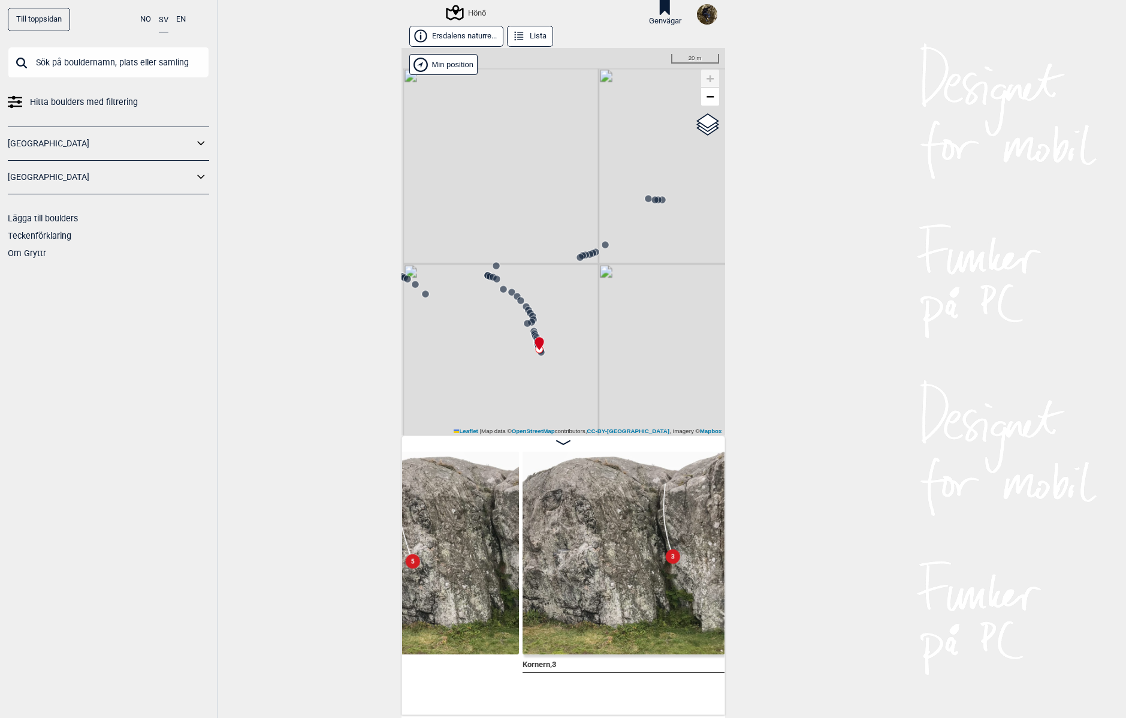
scroll to position [0, 34696]
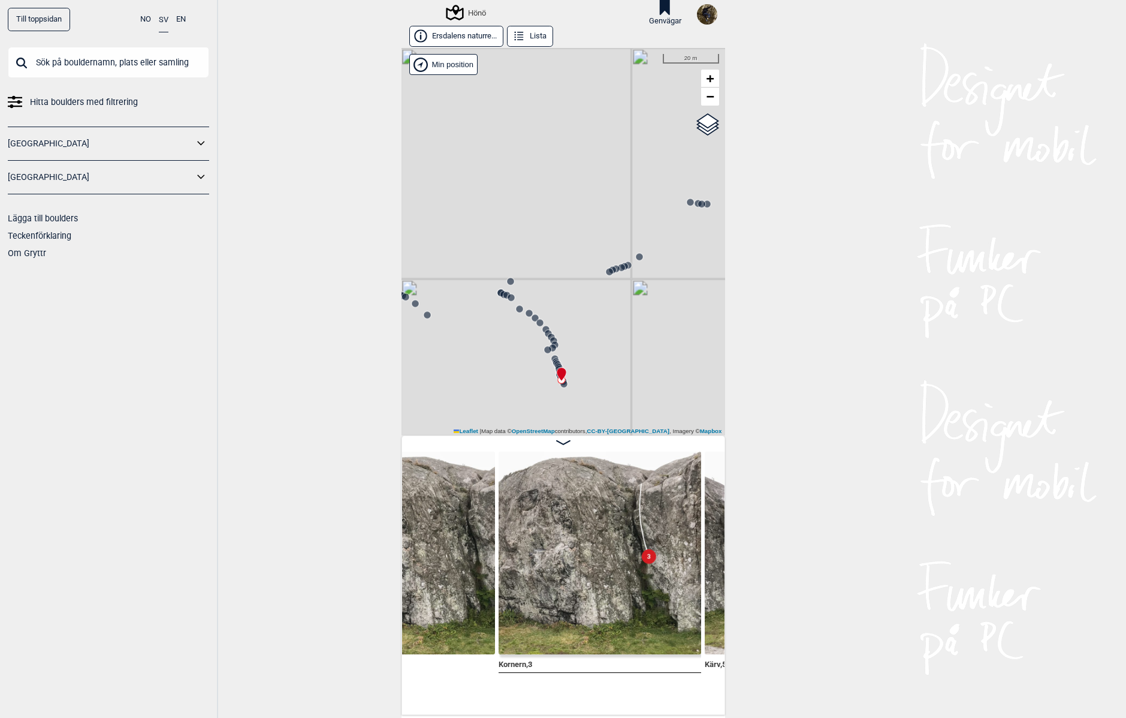
click at [716, 707] on div "Syster yster , 5 Kornern , 3 Kärv , 5" at bounding box center [564, 574] width 324 height 279
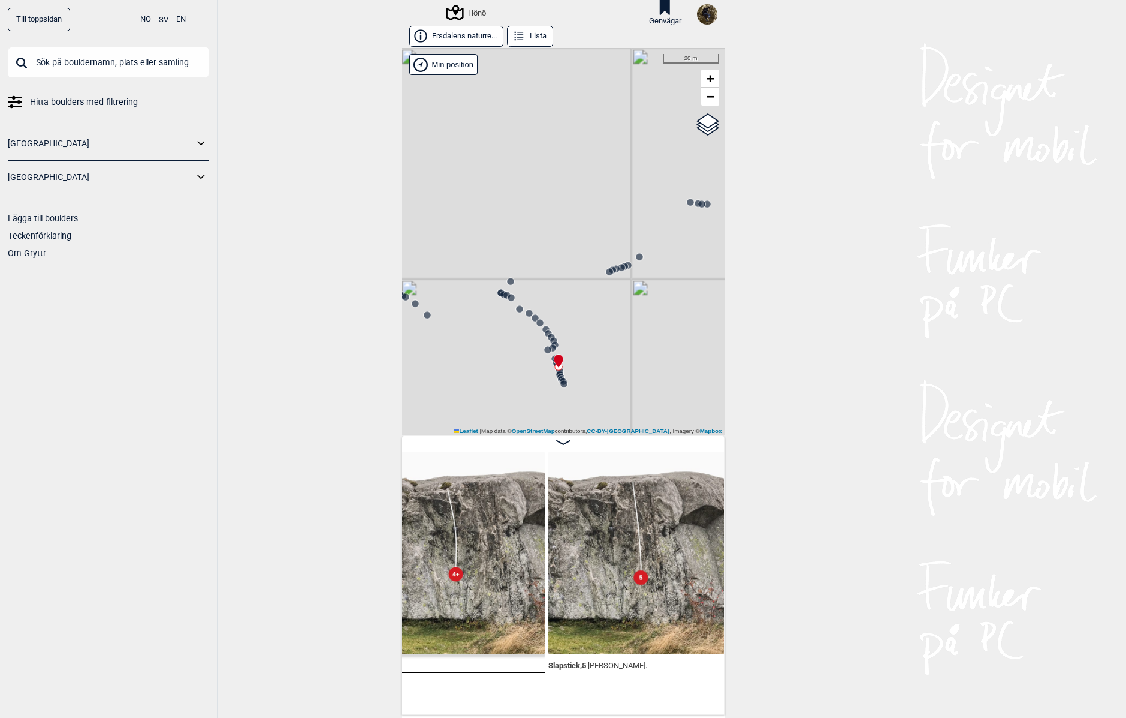
scroll to position [0, 36368]
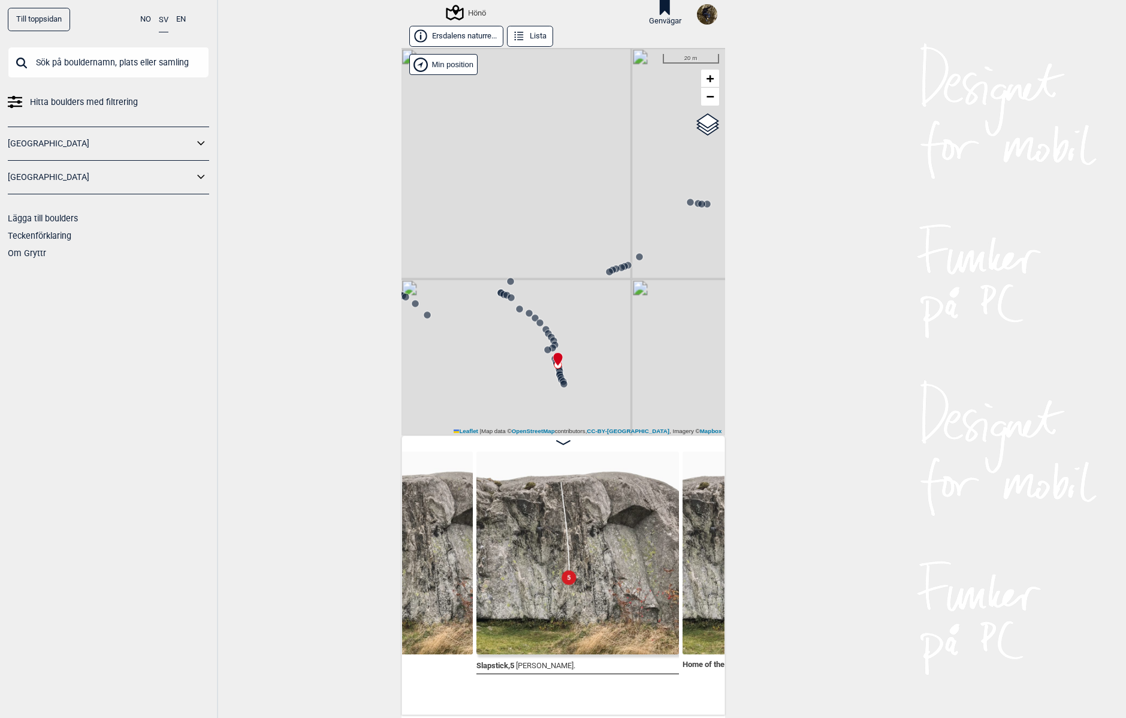
click at [716, 706] on div "Hatari , 4+ Slapstick , 5 Utan sprickan. Home of the nerd , 4" at bounding box center [564, 574] width 324 height 279
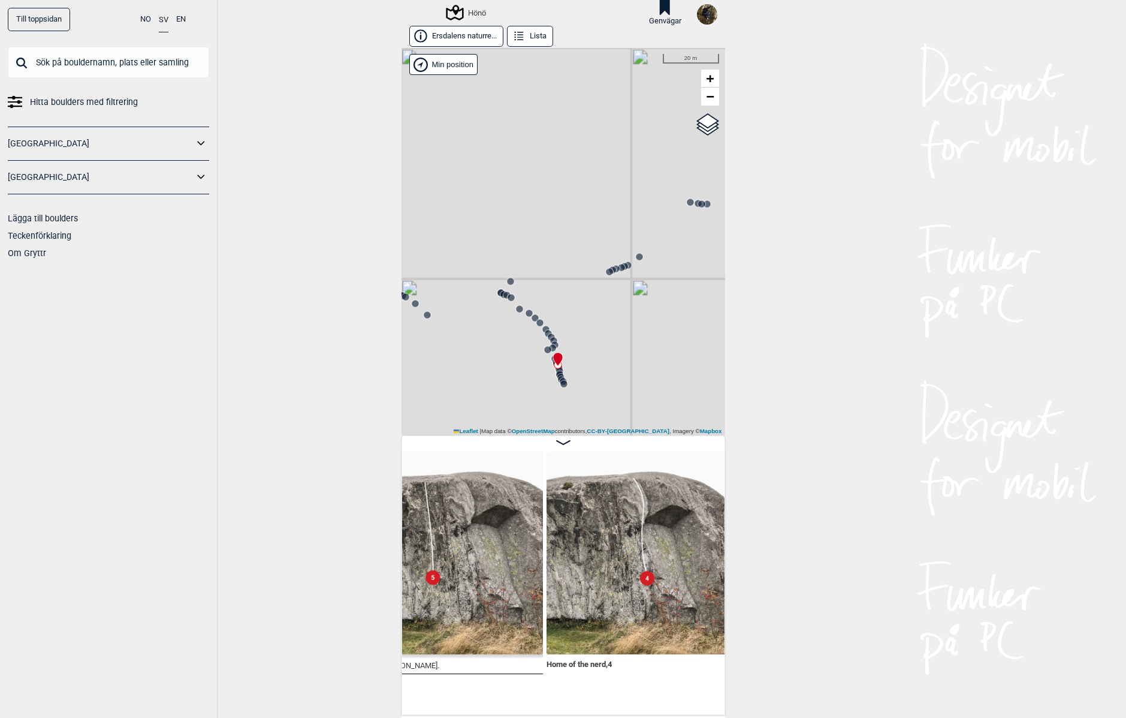
scroll to position [0, 36528]
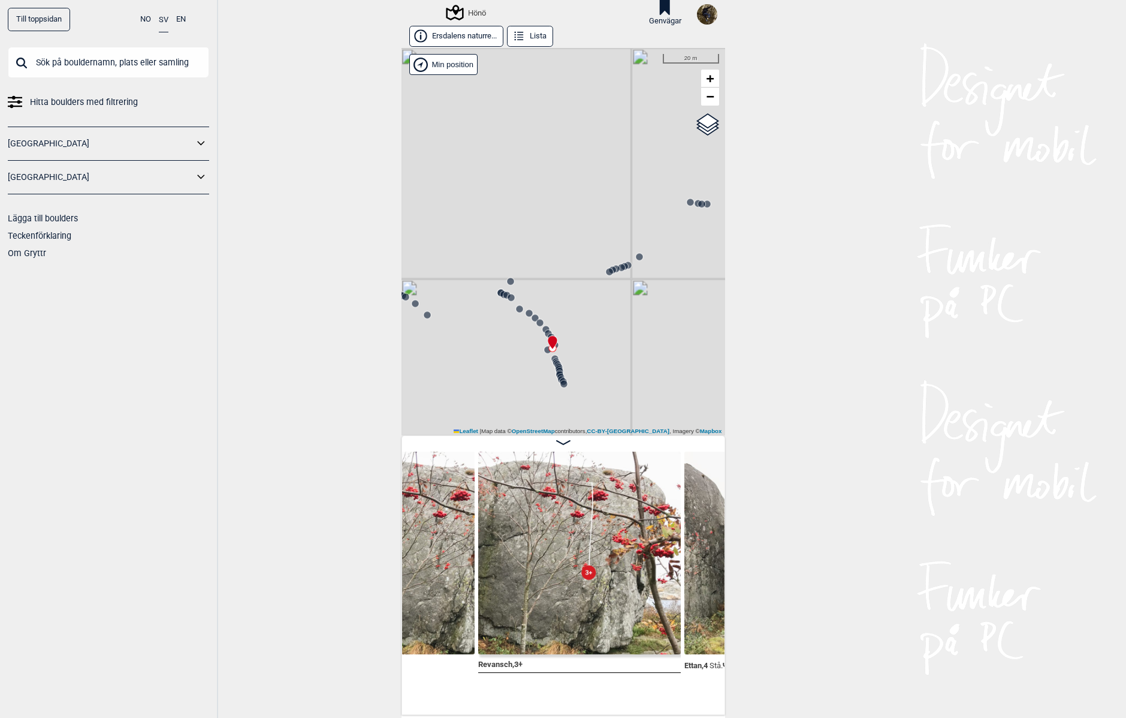
scroll to position [0, 37408]
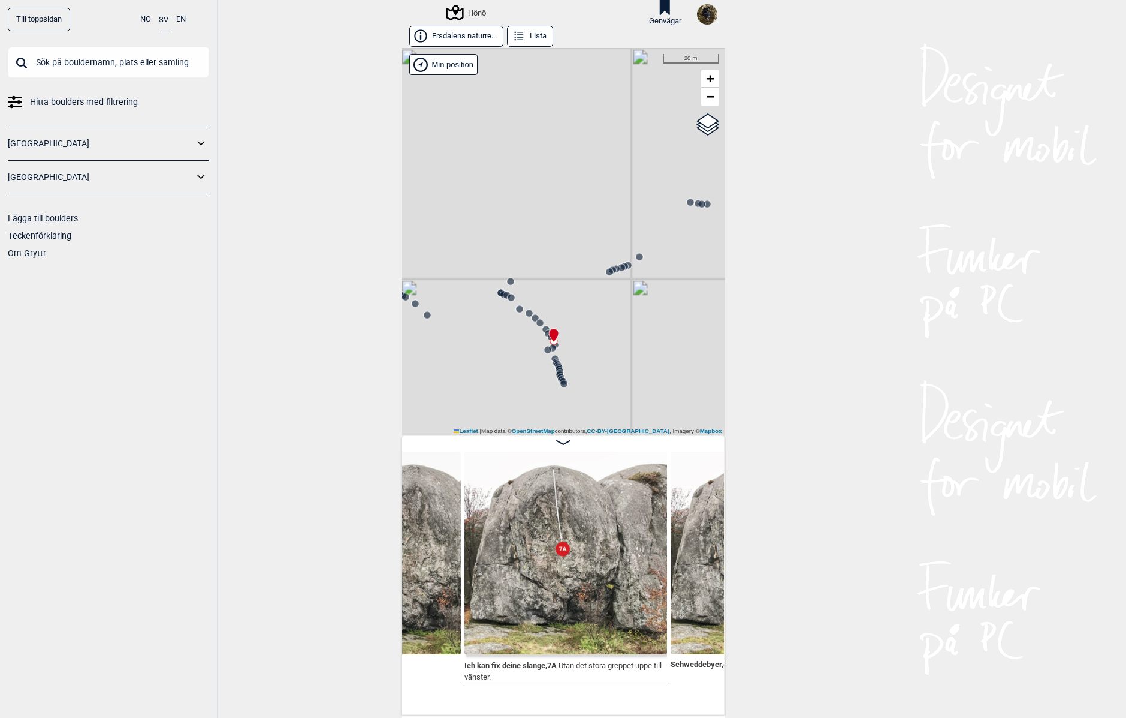
scroll to position [0, 37855]
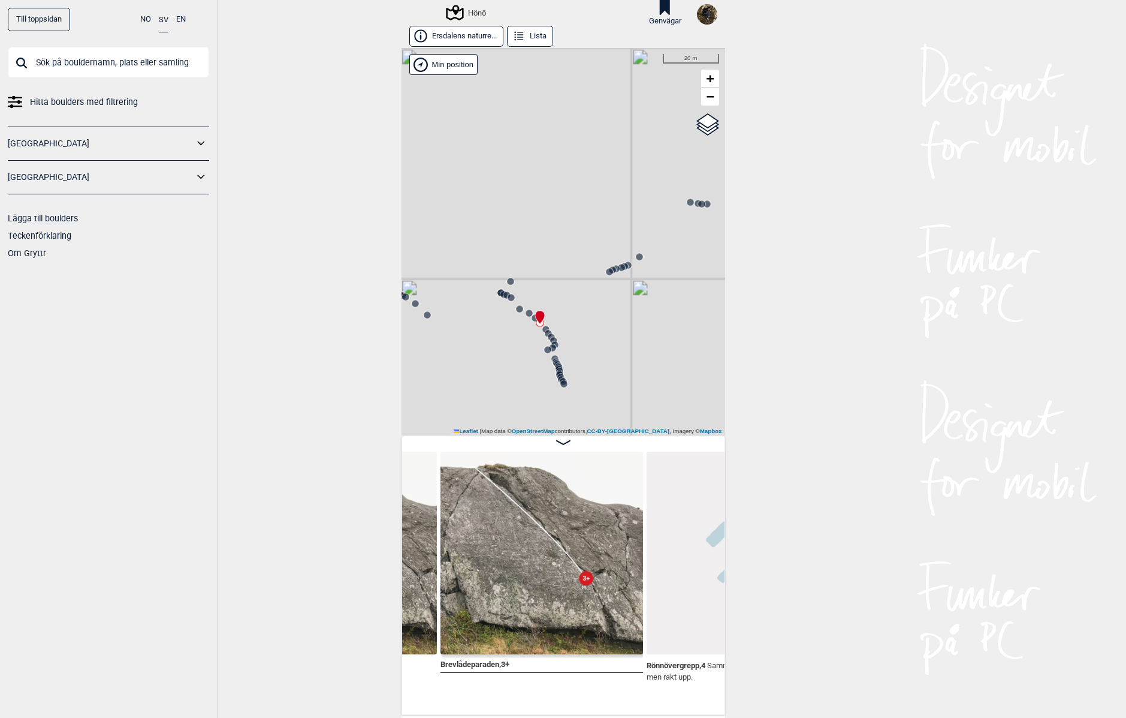
scroll to position [0, 38887]
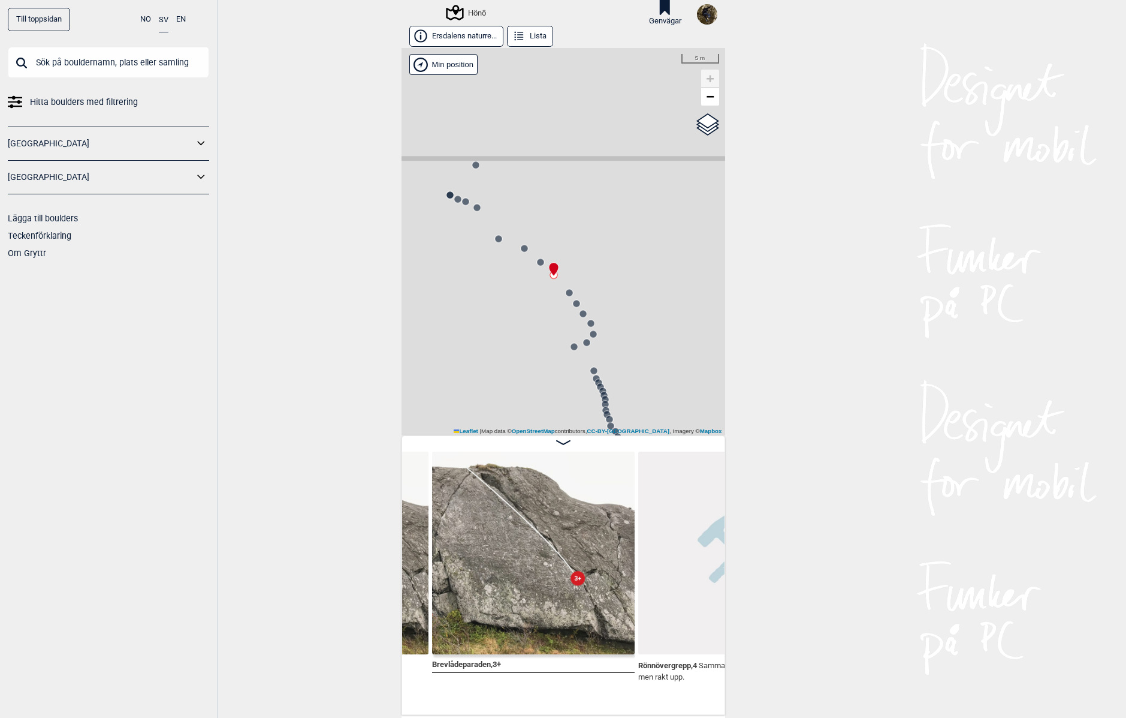
drag, startPoint x: 499, startPoint y: 305, endPoint x: 513, endPoint y: 320, distance: 20.4
click at [513, 320] on div "Hönö" at bounding box center [564, 241] width 324 height 387
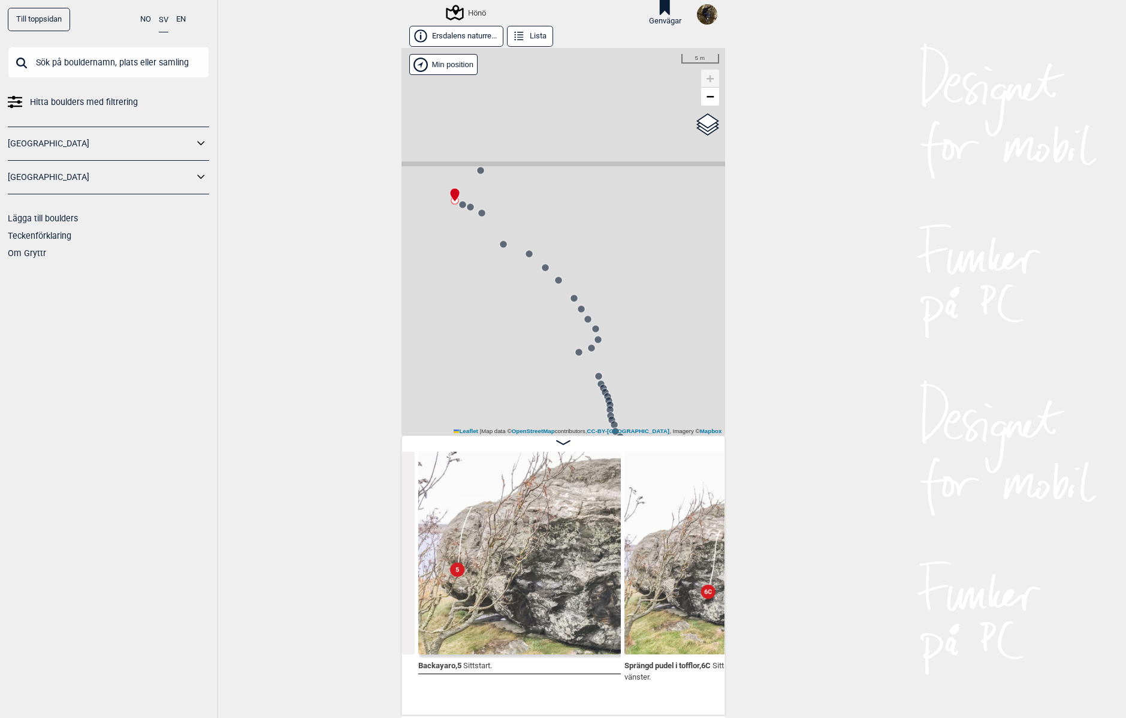
scroll to position [0, 39567]
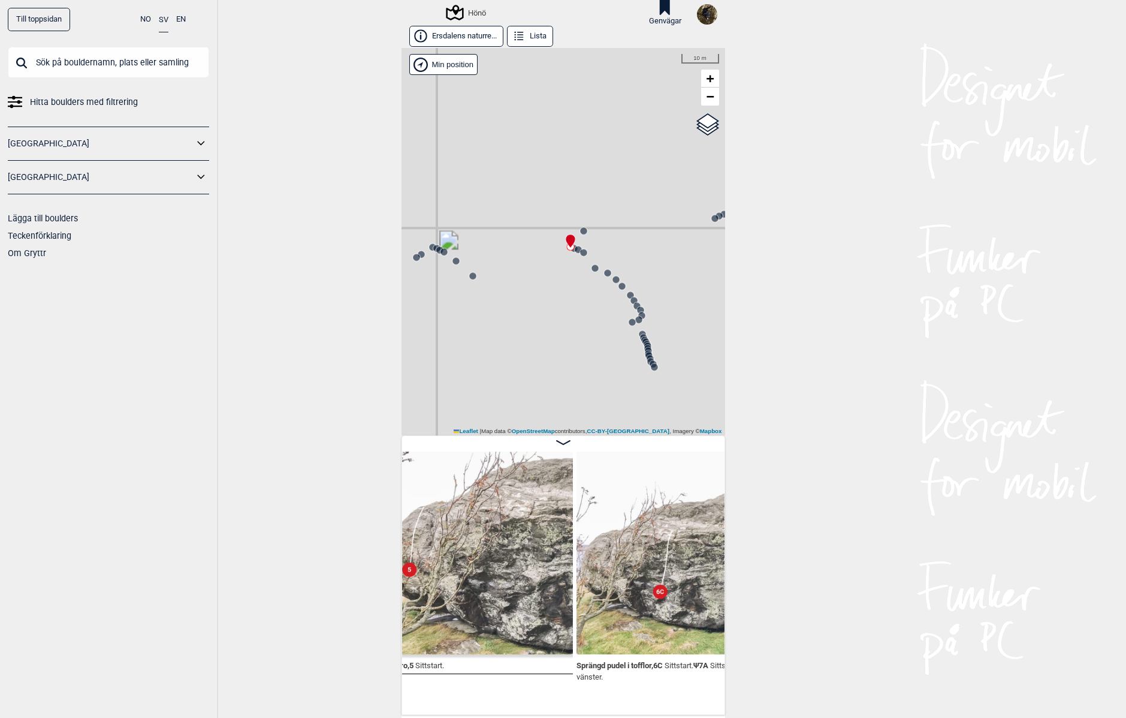
drag, startPoint x: 516, startPoint y: 314, endPoint x: 572, endPoint y: 290, distance: 61.6
click at [574, 294] on div "Hönö" at bounding box center [564, 241] width 324 height 387
drag, startPoint x: 524, startPoint y: 297, endPoint x: 542, endPoint y: 309, distance: 21.8
click at [542, 309] on div "Hönö" at bounding box center [564, 241] width 324 height 387
drag, startPoint x: 598, startPoint y: 304, endPoint x: 483, endPoint y: 399, distance: 149.0
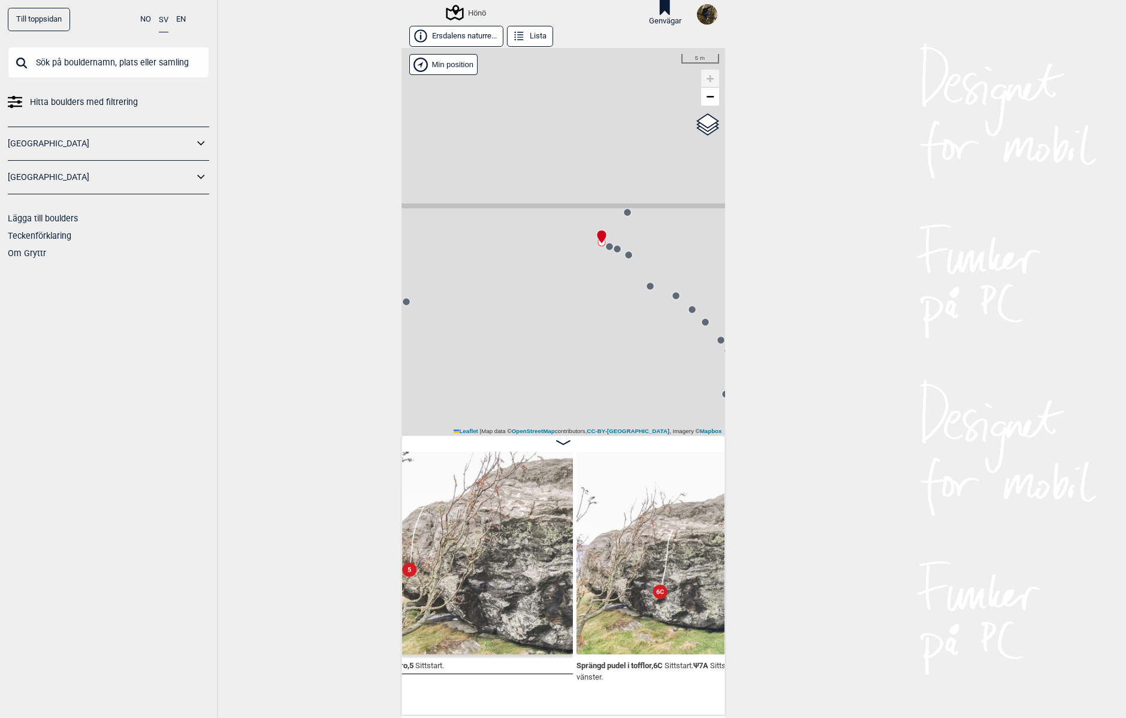
click at [483, 399] on div "Hönö" at bounding box center [564, 241] width 324 height 387
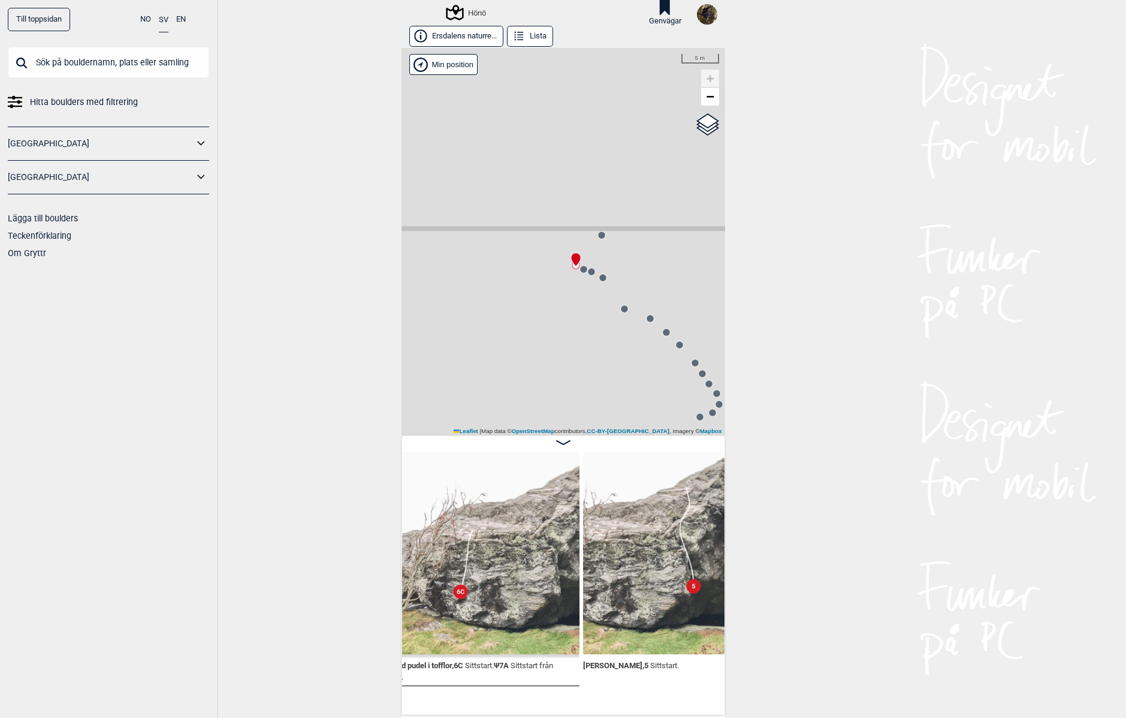
scroll to position [0, 39671]
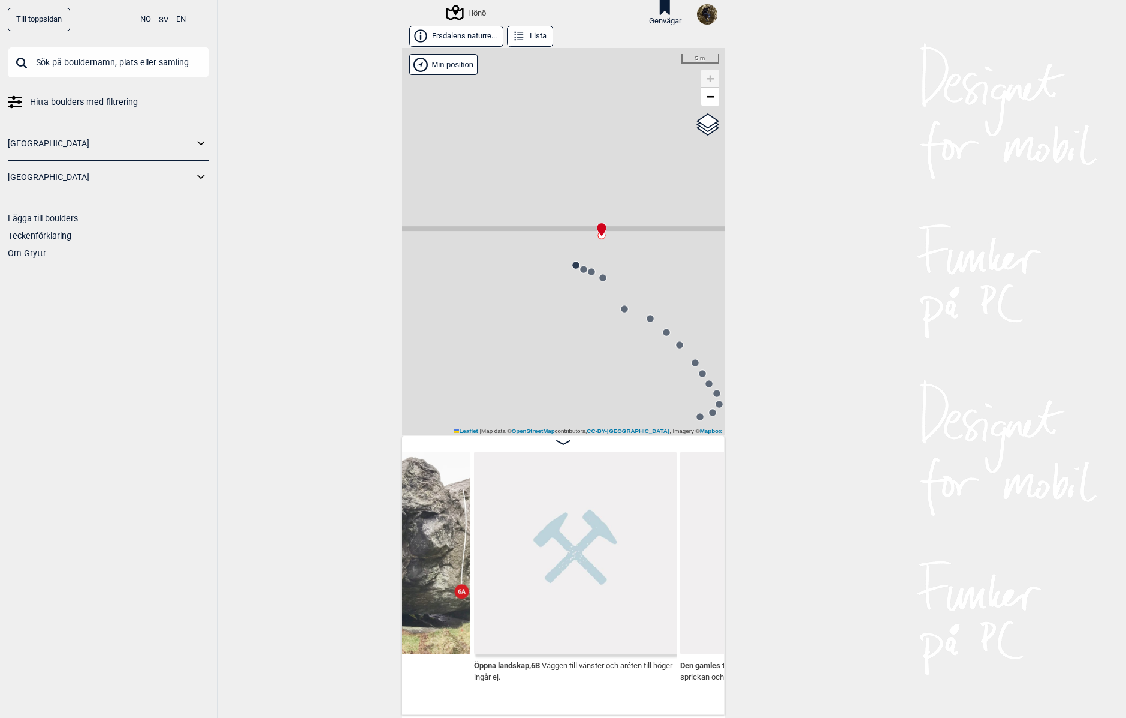
scroll to position [0, 40502]
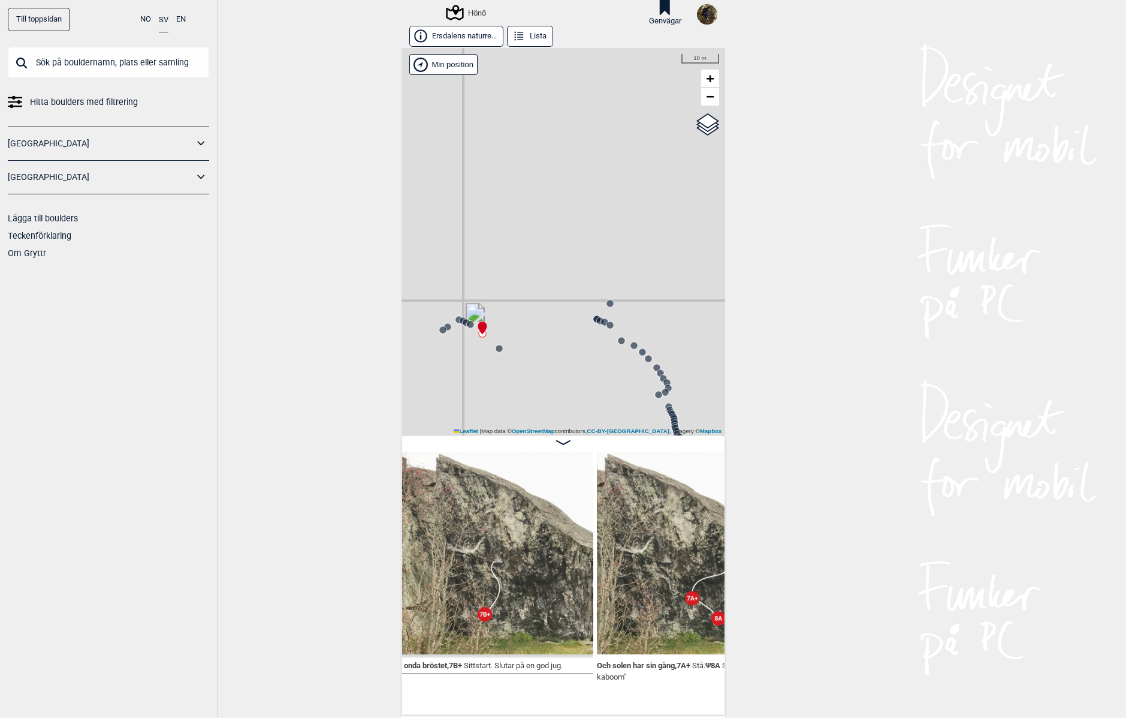
scroll to position [0, 40966]
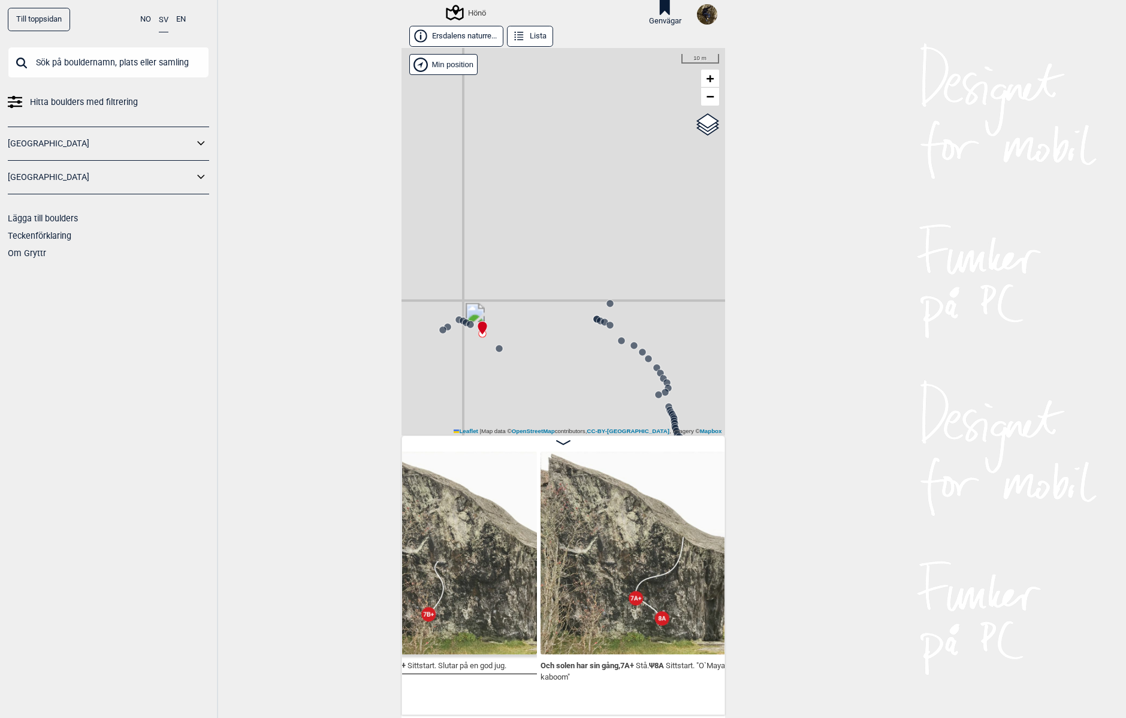
scroll to position [0, 41119]
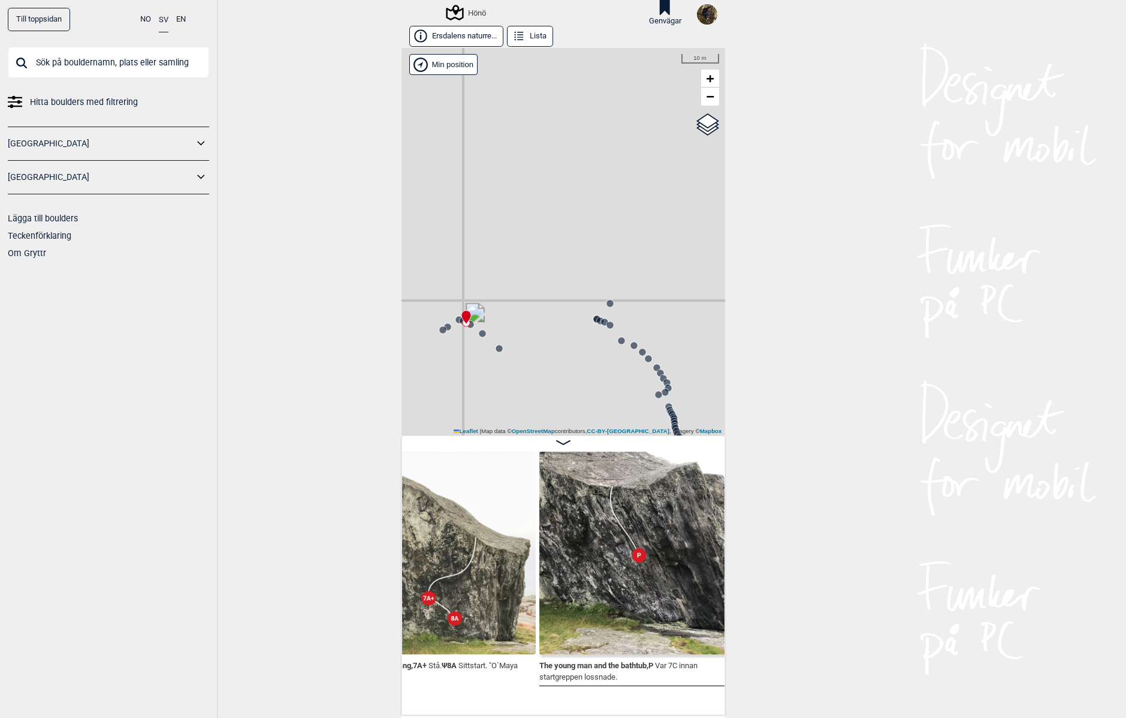
scroll to position [0, 41358]
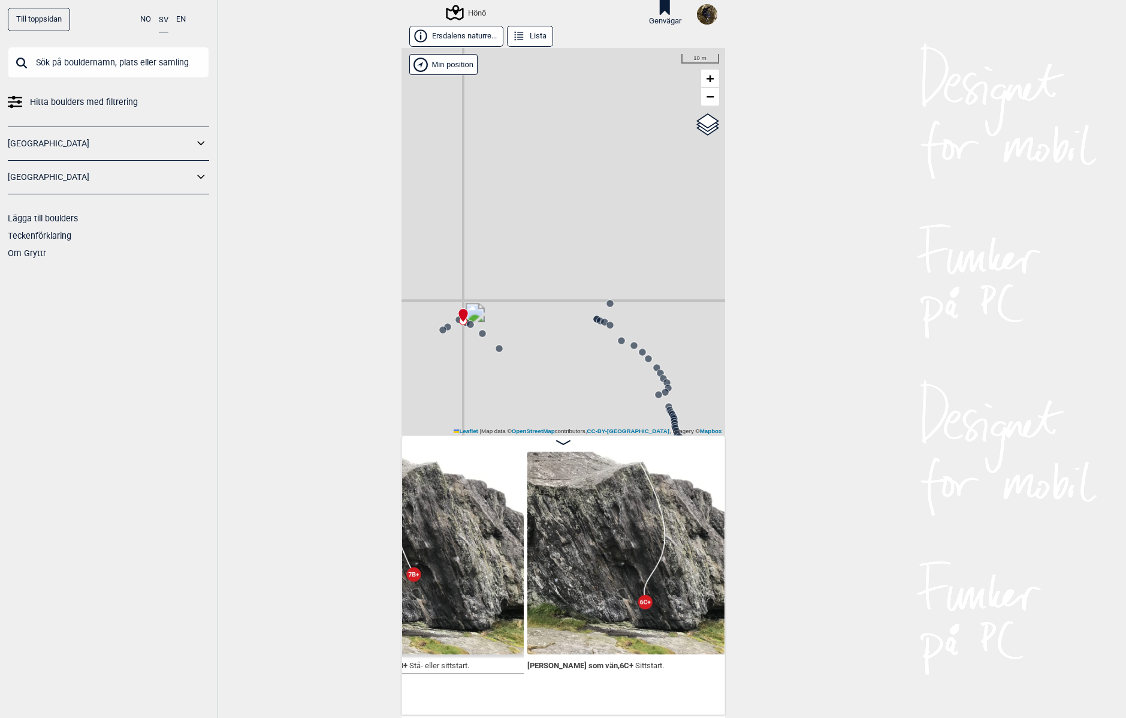
scroll to position [0, 41727]
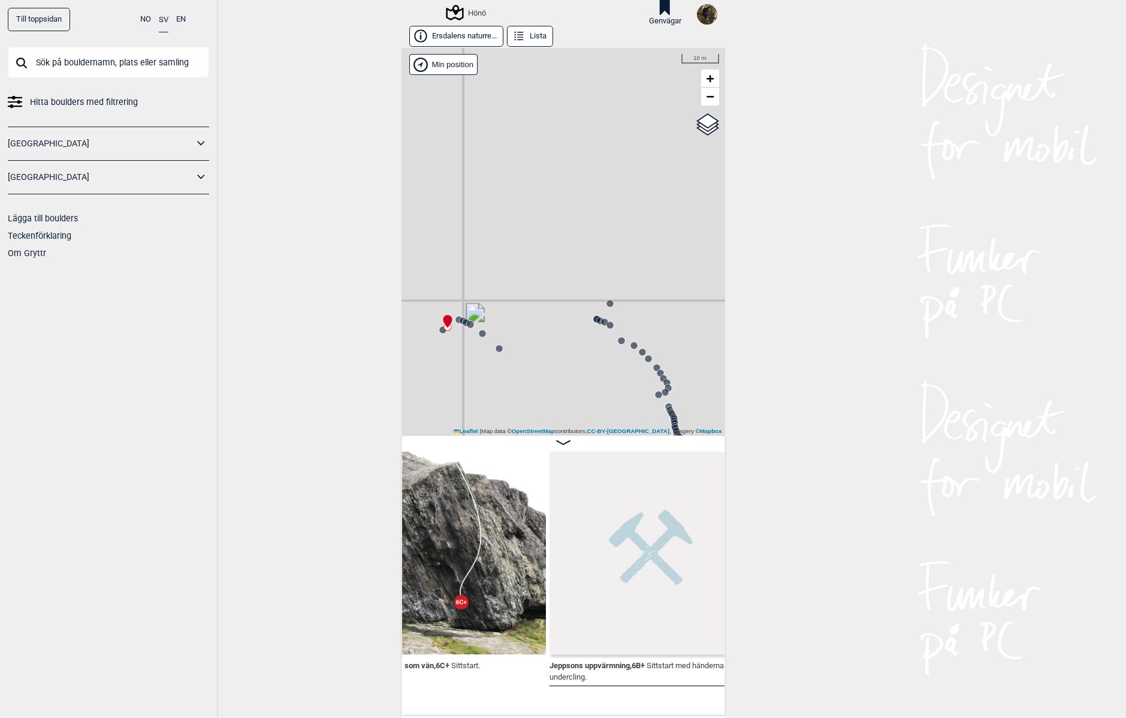
scroll to position [0, 41911]
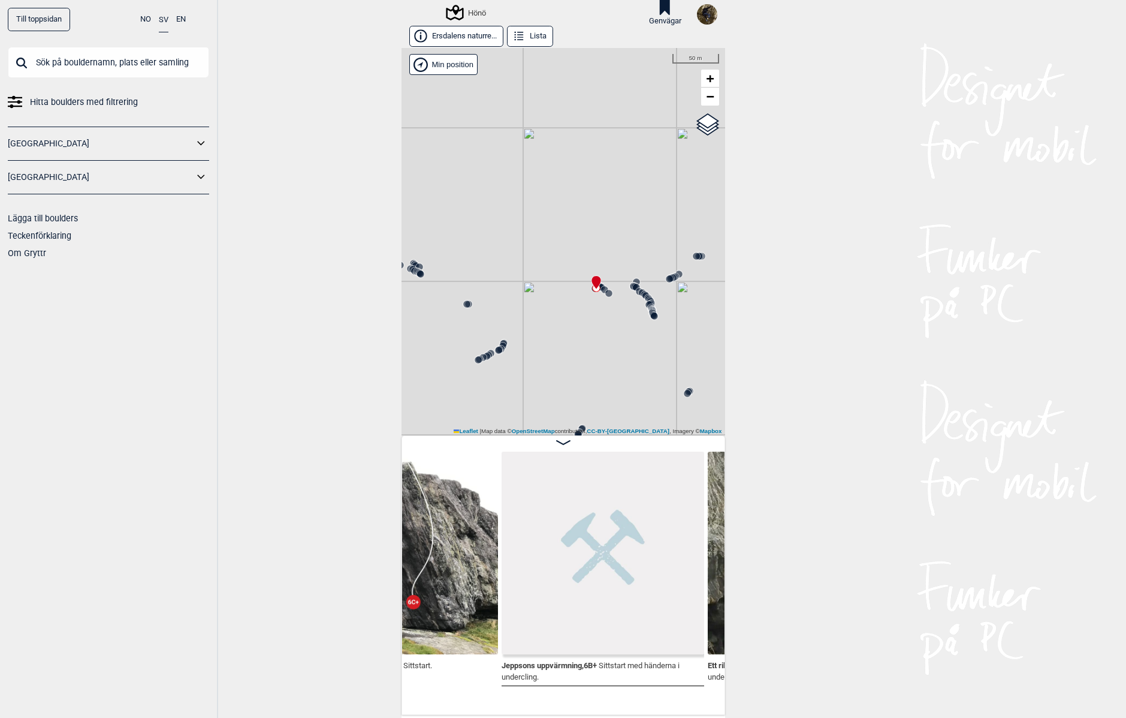
drag, startPoint x: 480, startPoint y: 376, endPoint x: 621, endPoint y: 378, distance: 140.9
click at [621, 378] on div "Hönö" at bounding box center [564, 241] width 324 height 387
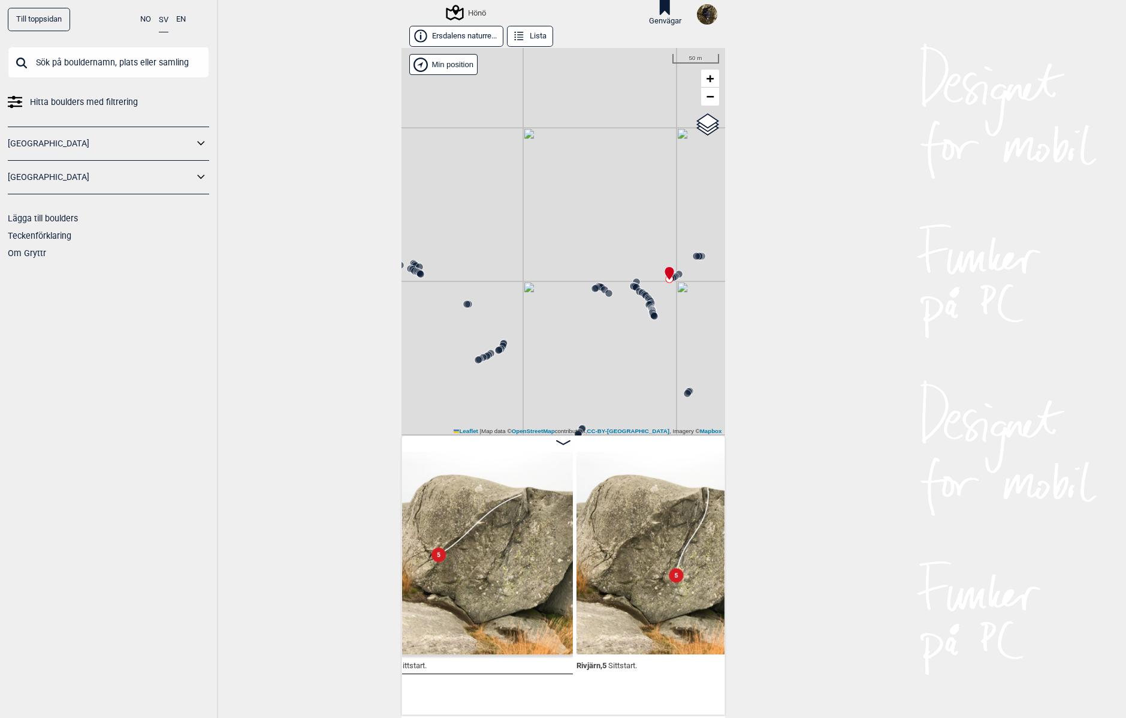
scroll to position [0, 42414]
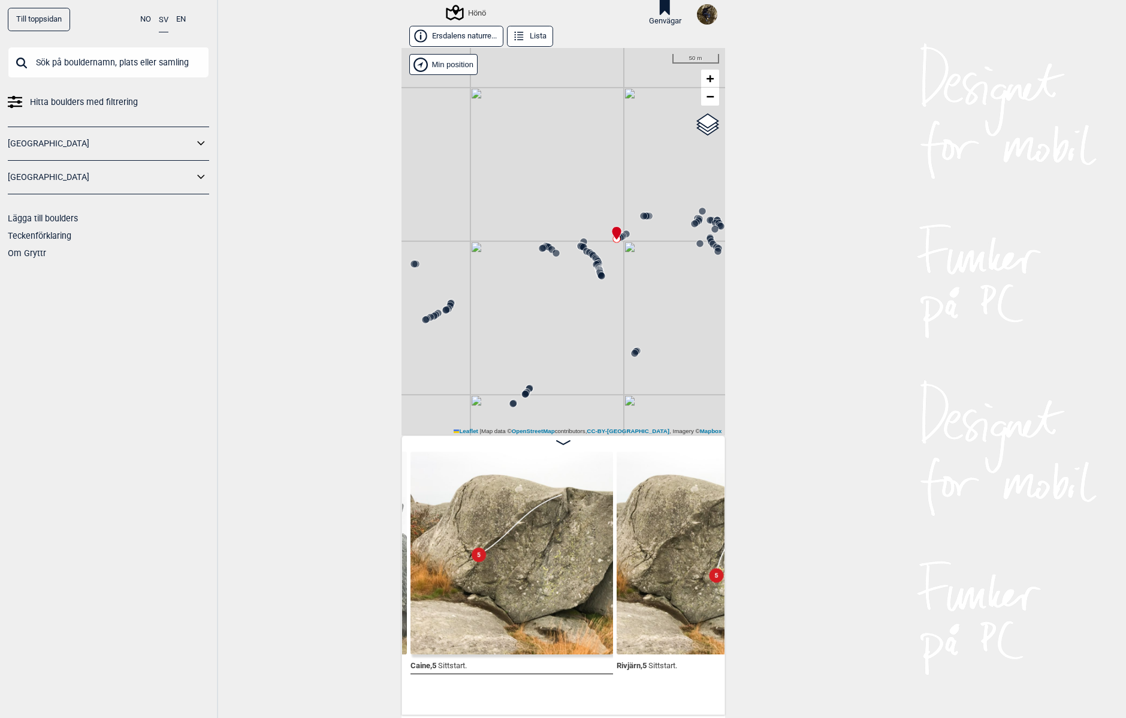
drag, startPoint x: 542, startPoint y: 360, endPoint x: 534, endPoint y: 328, distance: 33.4
click at [534, 328] on div "Hönö" at bounding box center [564, 241] width 324 height 387
click at [434, 316] on icon at bounding box center [439, 316] width 10 height 10
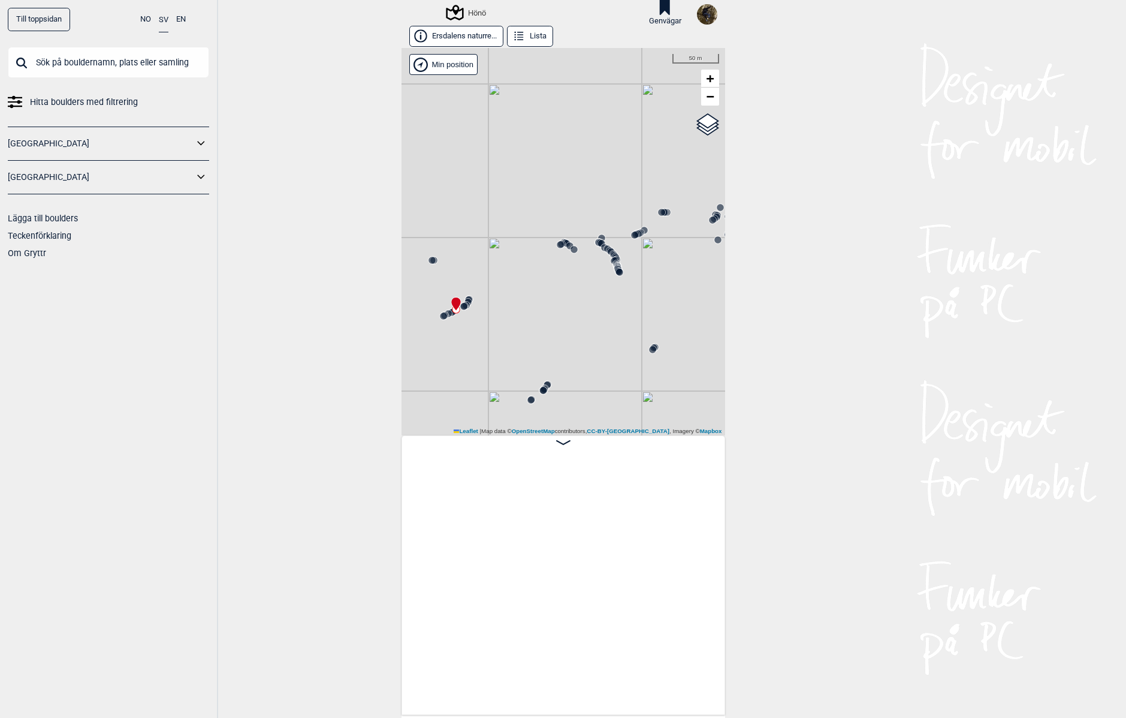
scroll to position [0, 25142]
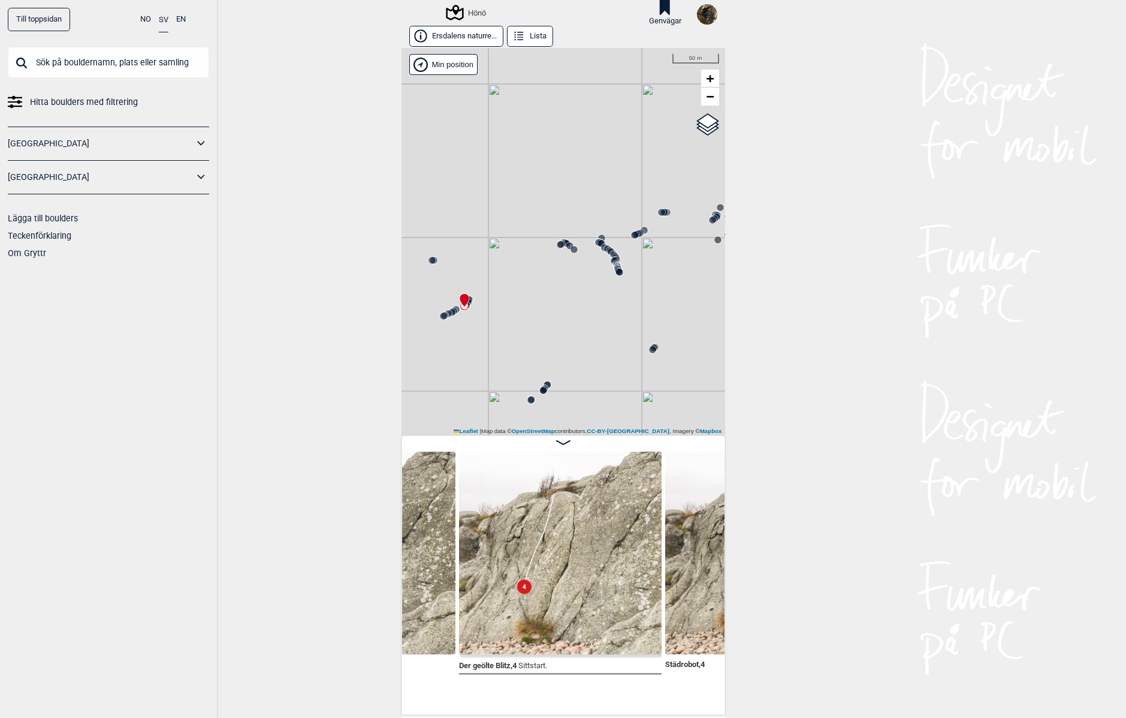
scroll to position [0, 25021]
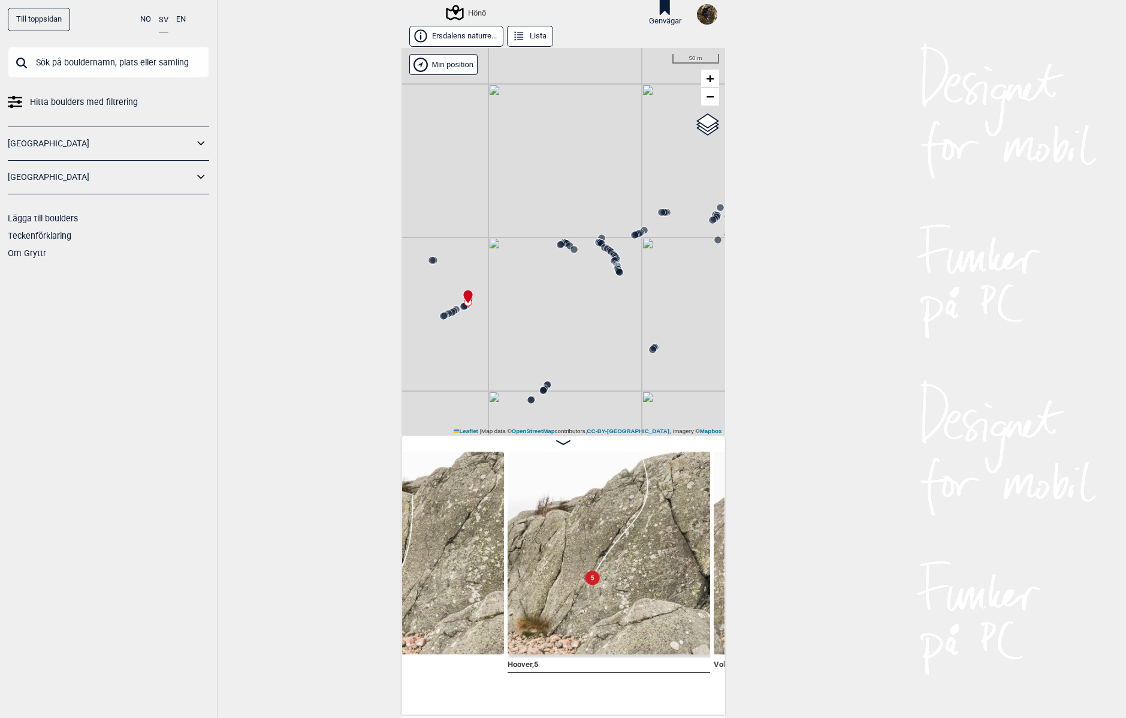
scroll to position [0, 25991]
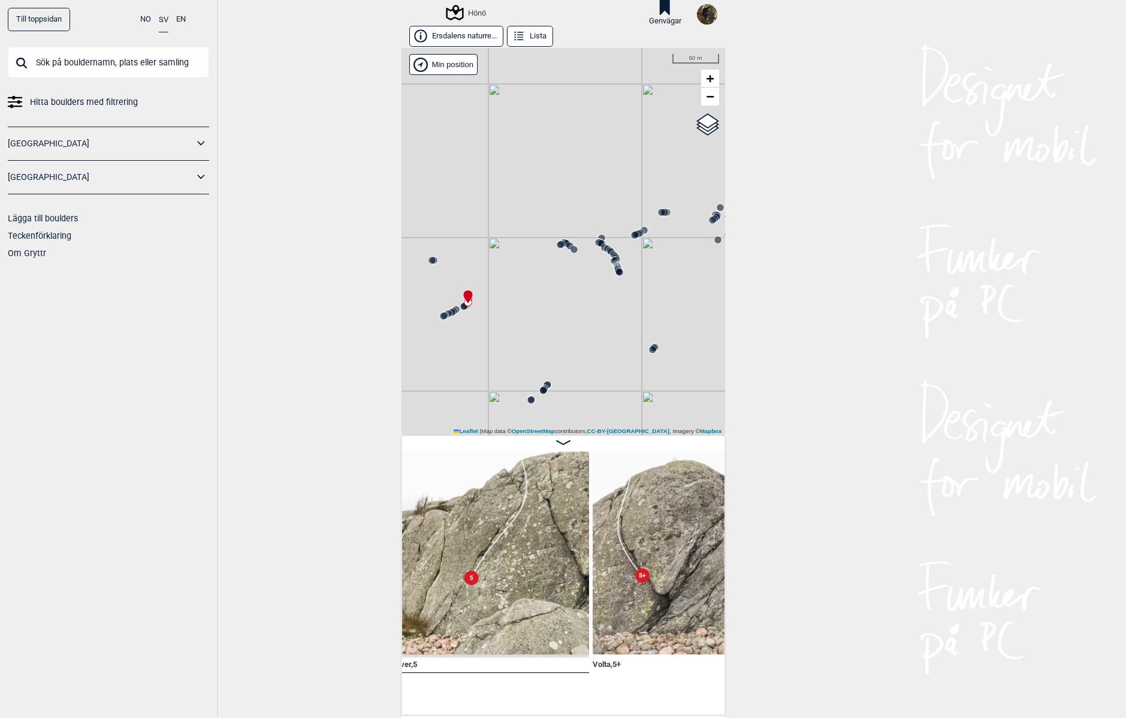
click at [631, 234] on circle at bounding box center [634, 234] width 7 height 7
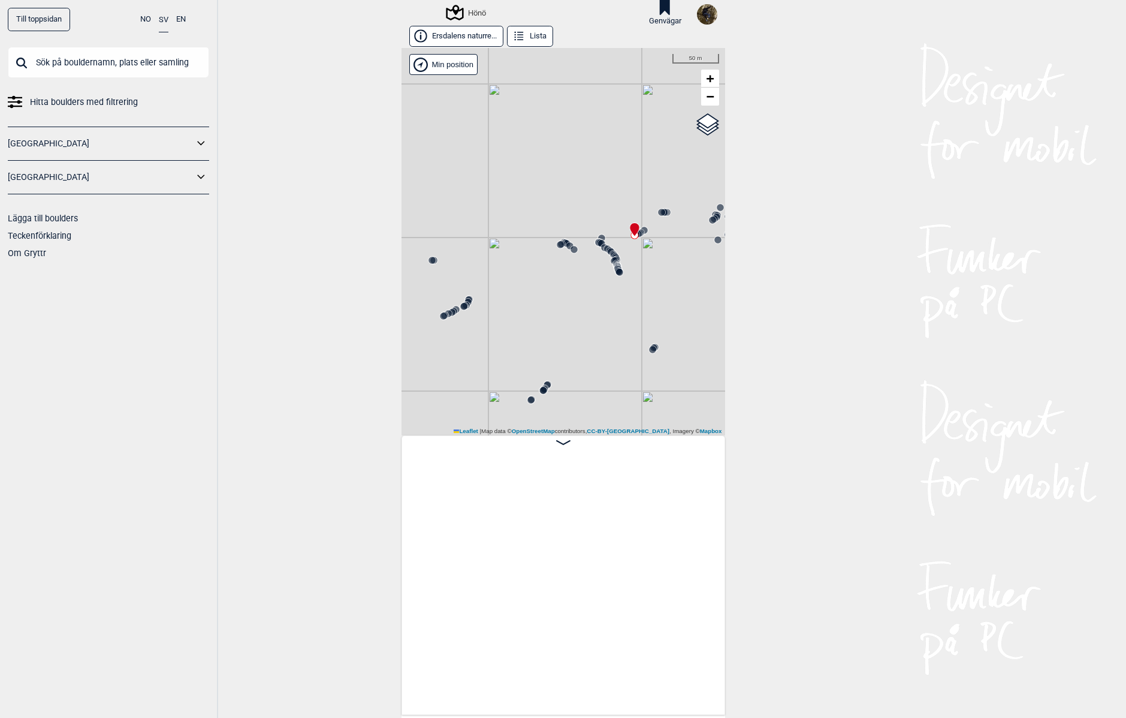
scroll to position [0, 43412]
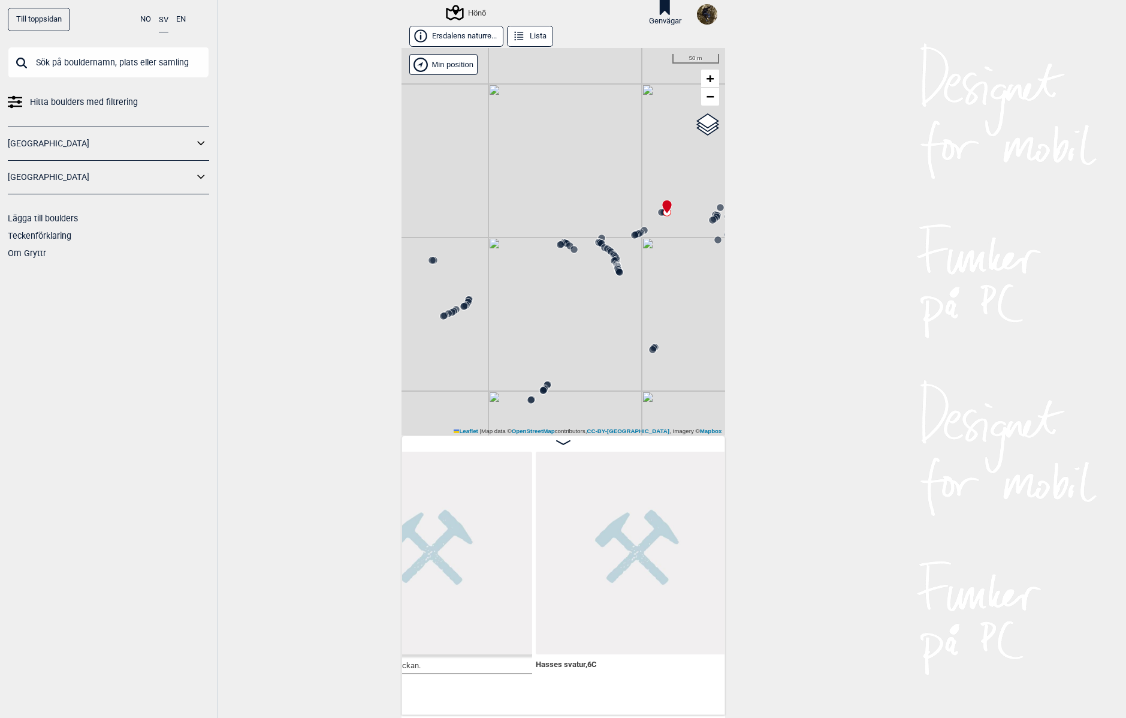
scroll to position [0, 45083]
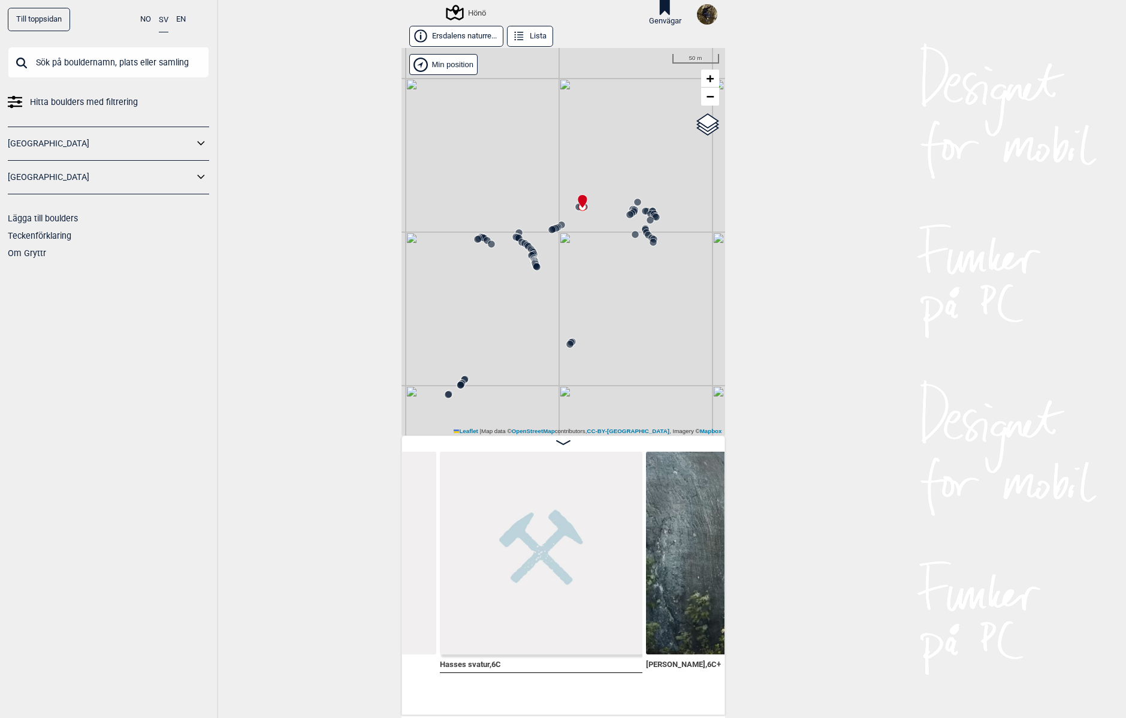
drag, startPoint x: 619, startPoint y: 317, endPoint x: 514, endPoint y: 311, distance: 105.7
click at [514, 310] on div "Hönö" at bounding box center [564, 241] width 324 height 387
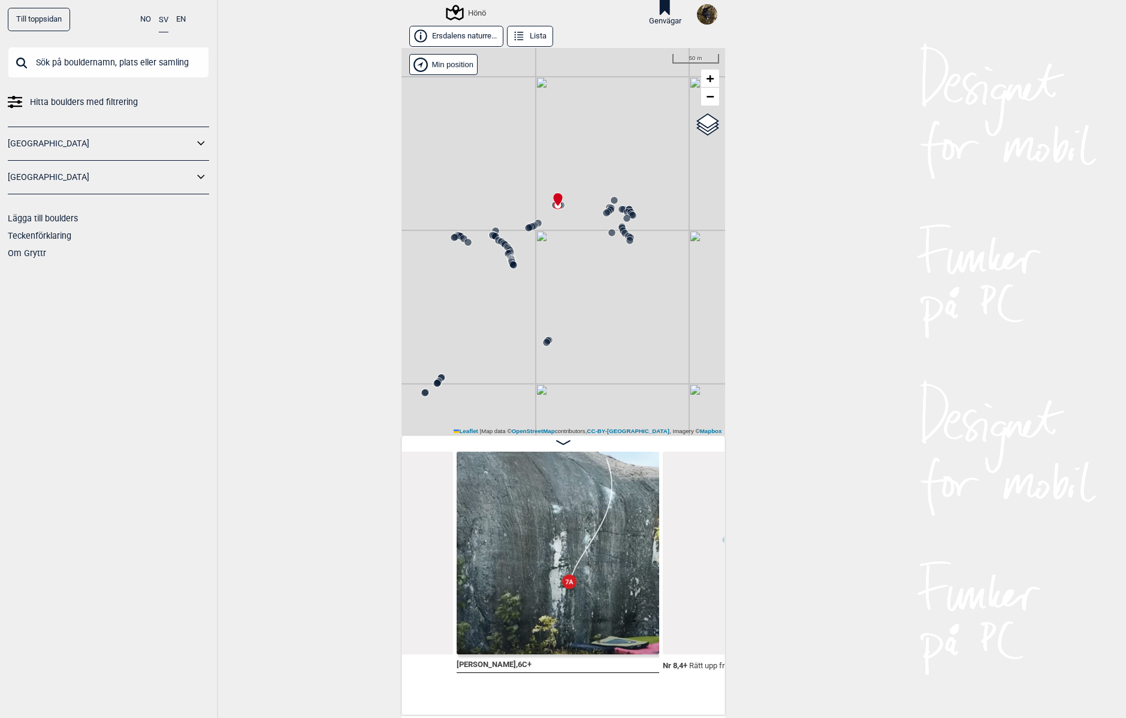
scroll to position [0, 45283]
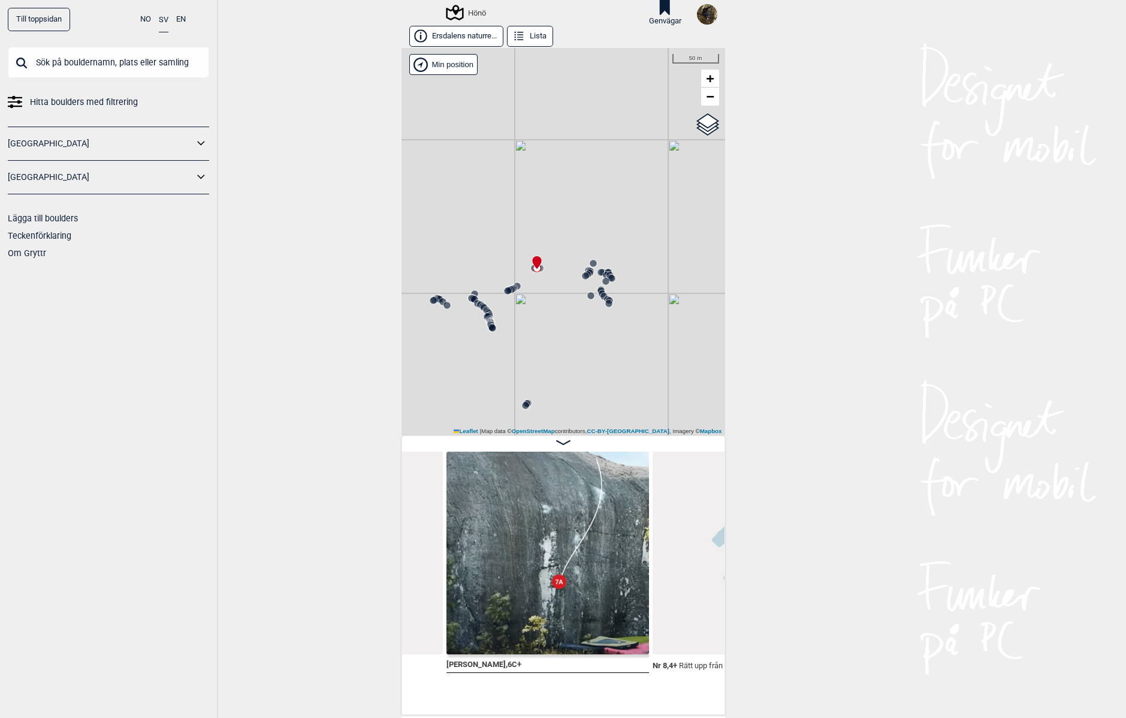
drag, startPoint x: 645, startPoint y: 254, endPoint x: 705, endPoint y: 268, distance: 61.6
click at [705, 268] on div "Hönö" at bounding box center [564, 241] width 324 height 387
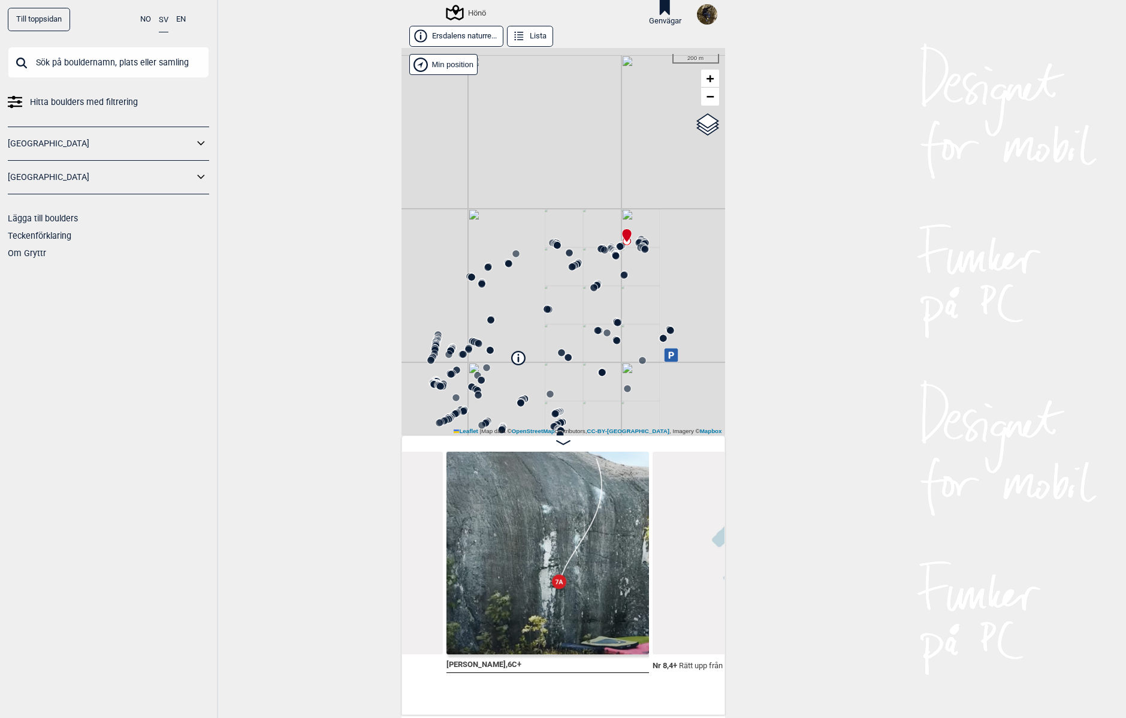
click at [595, 261] on div "Hönö" at bounding box center [564, 241] width 324 height 387
click at [525, 35] on button "Lista" at bounding box center [530, 36] width 46 height 21
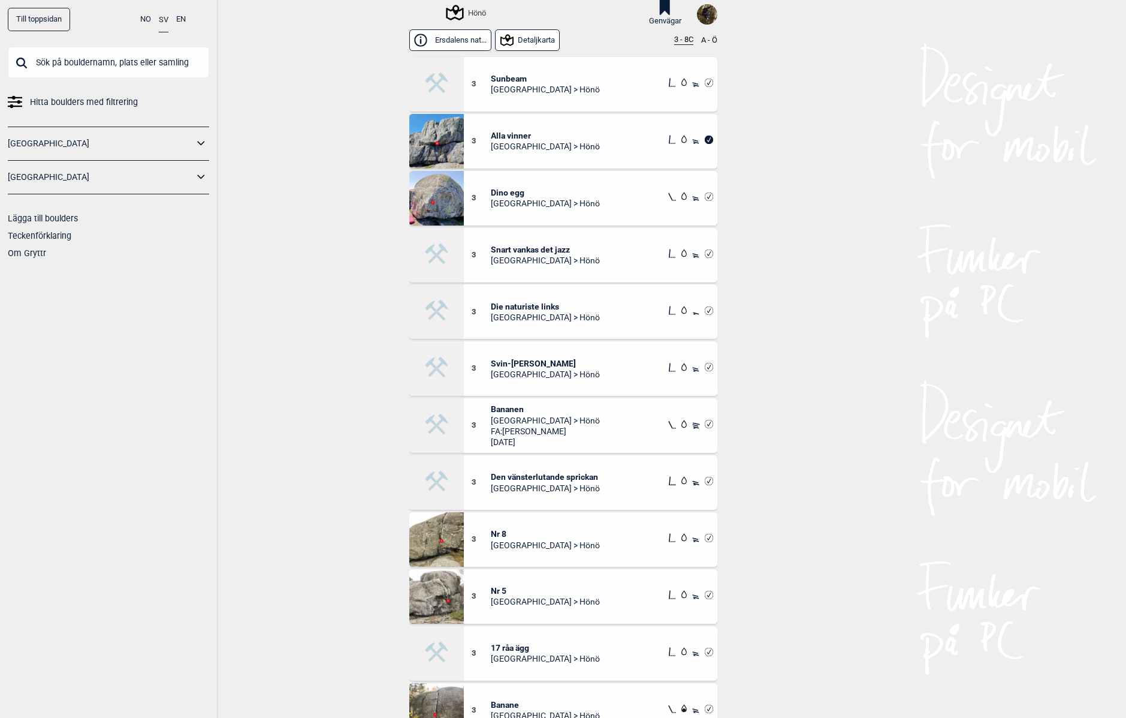
click at [501, 191] on span "Dino egg" at bounding box center [545, 192] width 109 height 11
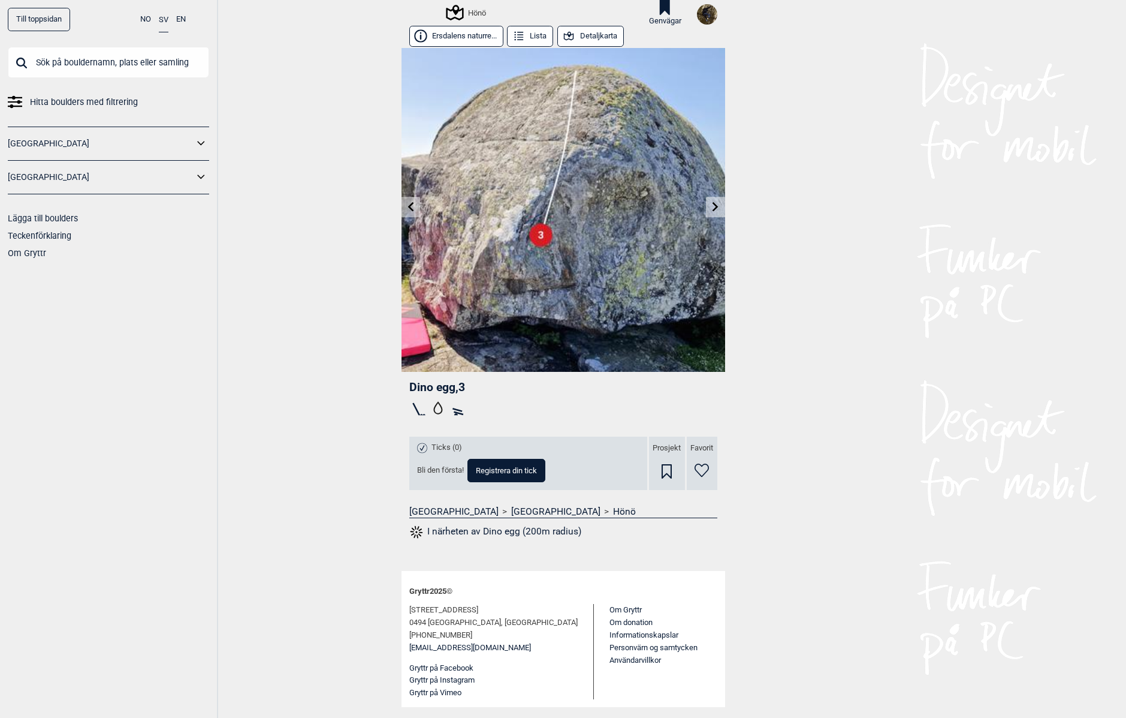
click at [592, 38] on button "Detaljkarta" at bounding box center [590, 36] width 67 height 21
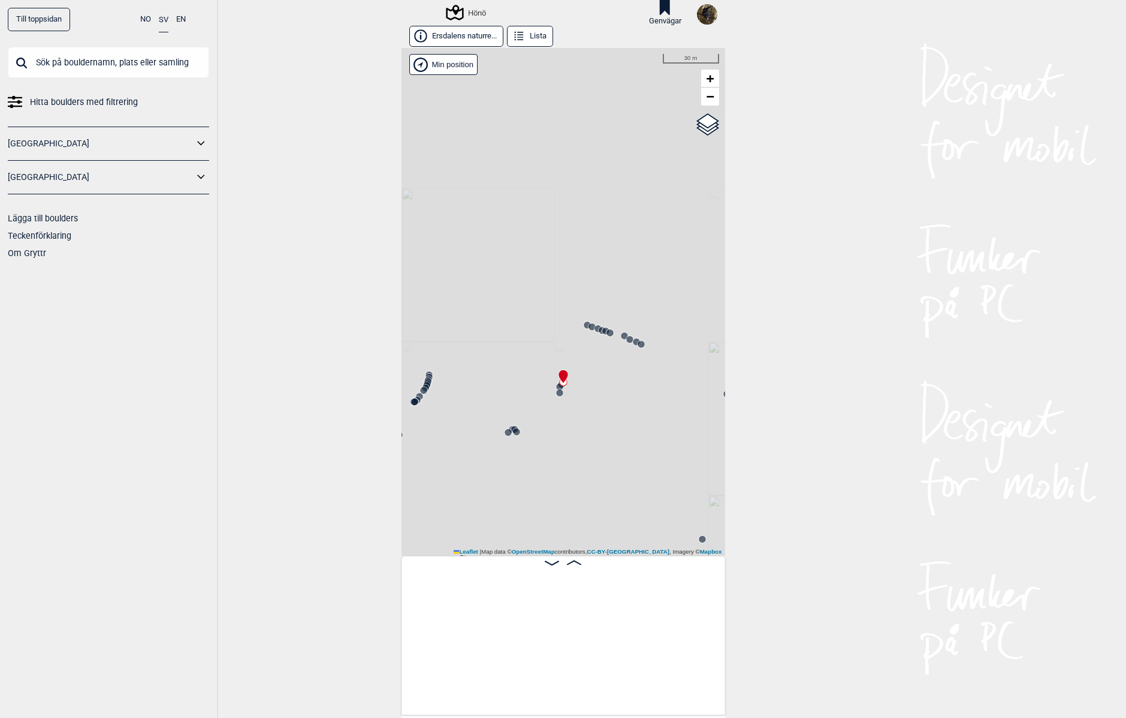
scroll to position [0, 5876]
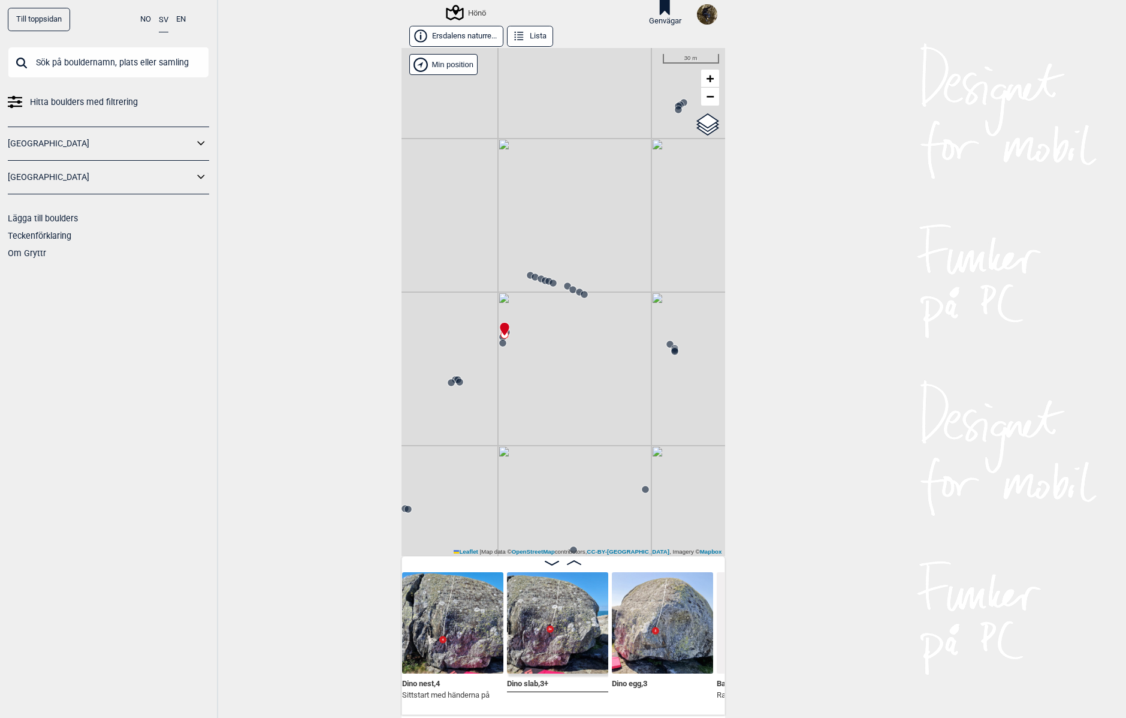
scroll to position [0, 5759]
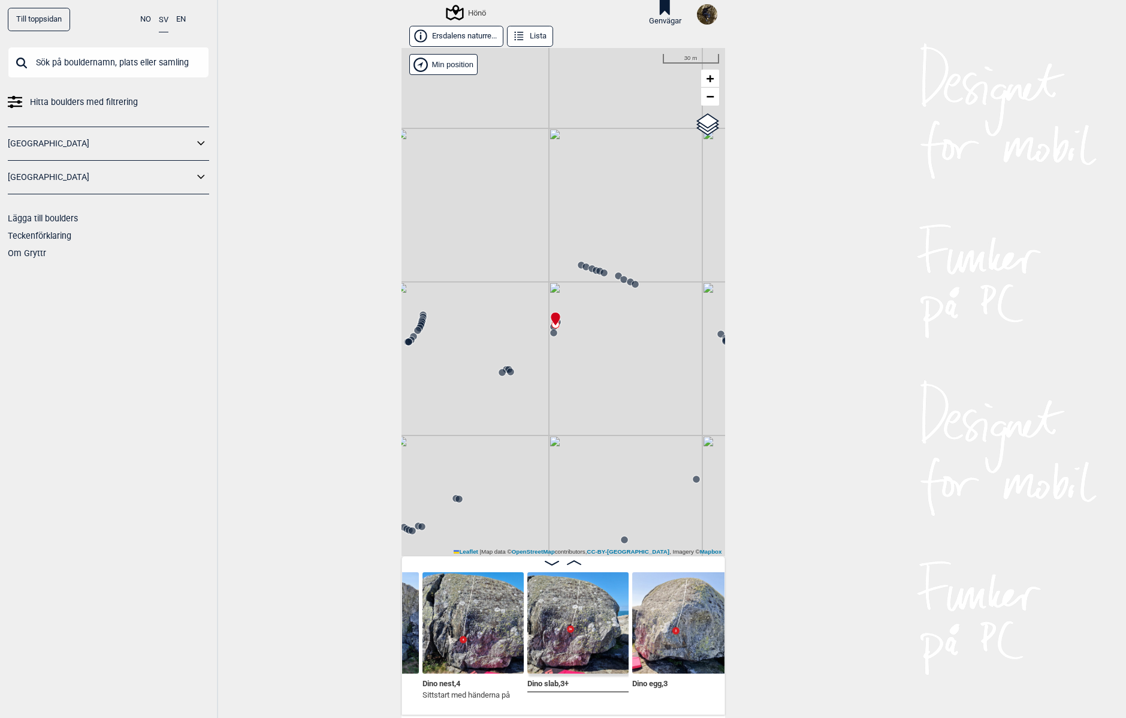
drag, startPoint x: 583, startPoint y: 408, endPoint x: 595, endPoint y: 404, distance: 11.9
click at [595, 405] on div "Hönö" at bounding box center [564, 302] width 324 height 508
click at [519, 371] on circle at bounding box center [522, 368] width 7 height 7
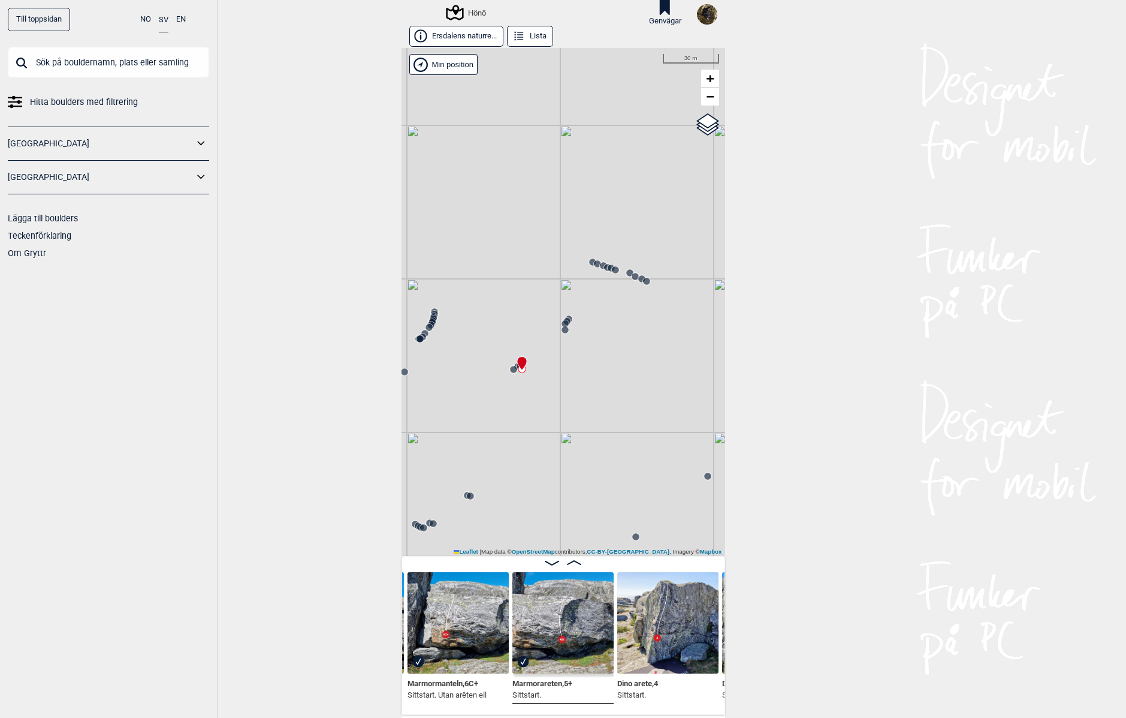
click at [444, 638] on img at bounding box center [458, 622] width 101 height 101
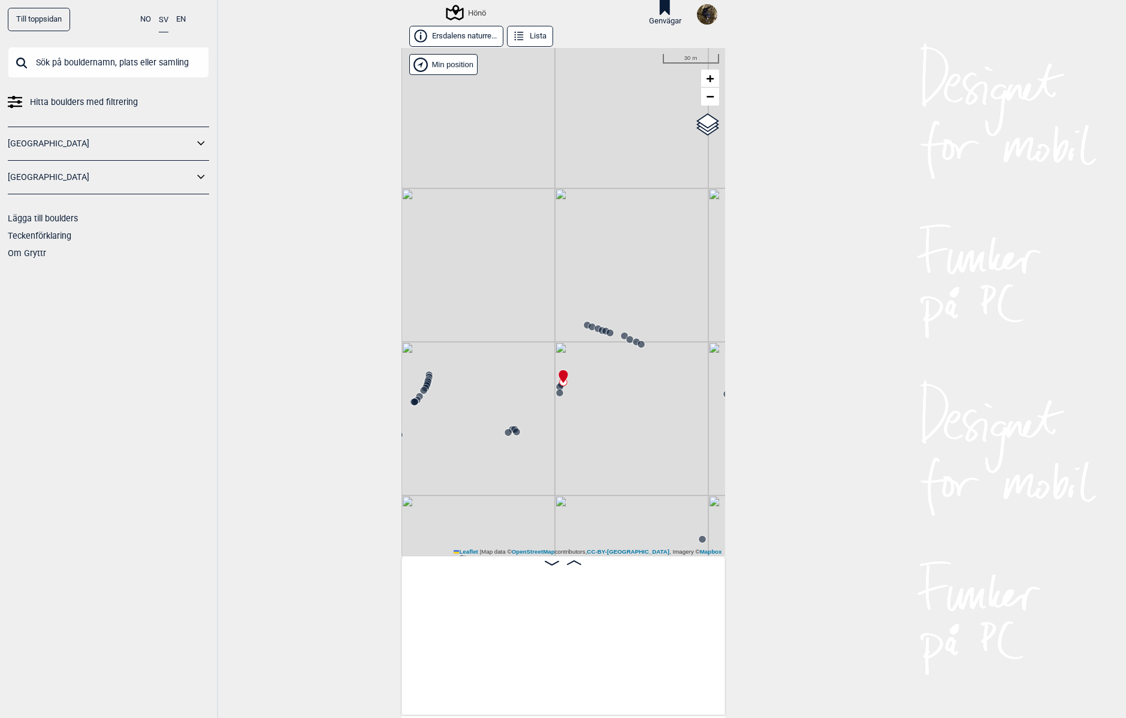
scroll to position [0, 5876]
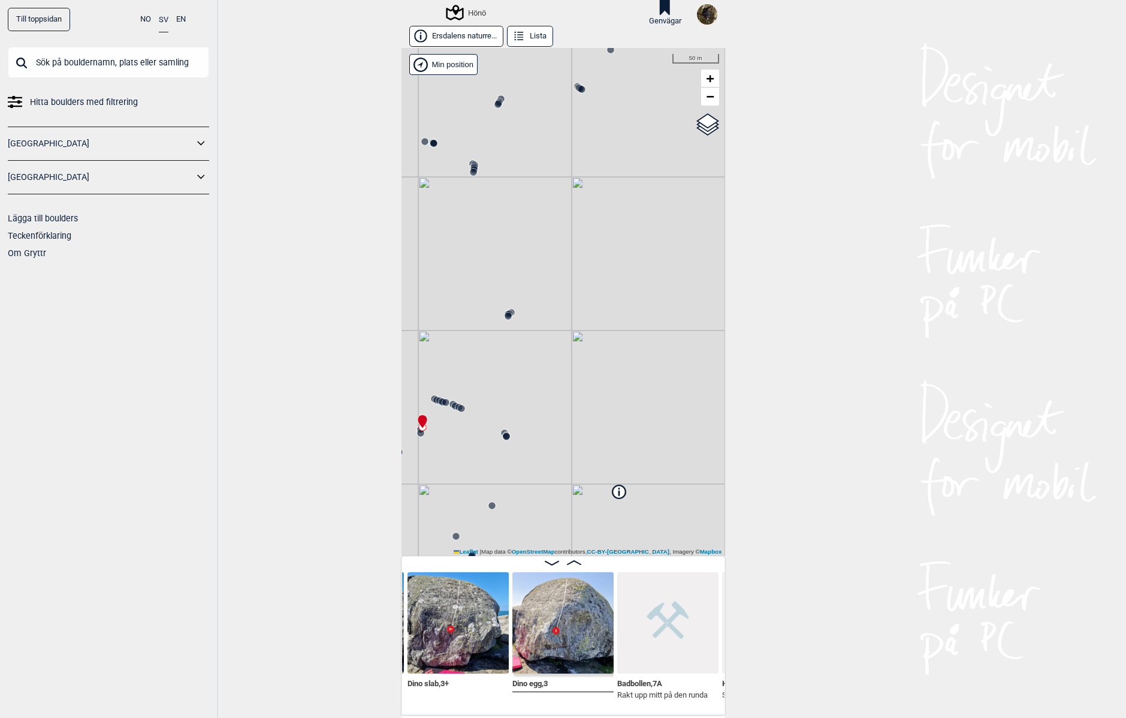
drag, startPoint x: 520, startPoint y: 282, endPoint x: 456, endPoint y: 305, distance: 68.3
click at [456, 305] on div "Hönö" at bounding box center [564, 302] width 324 height 508
click at [502, 476] on circle at bounding box center [505, 478] width 7 height 7
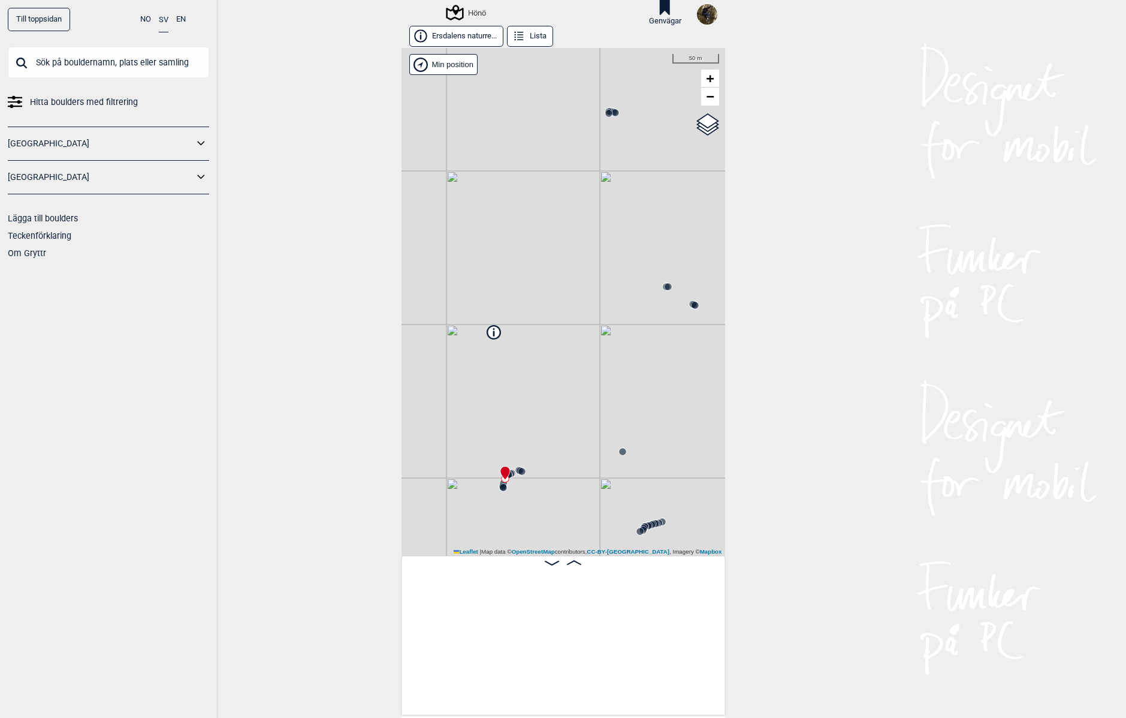
scroll to position [0, 20887]
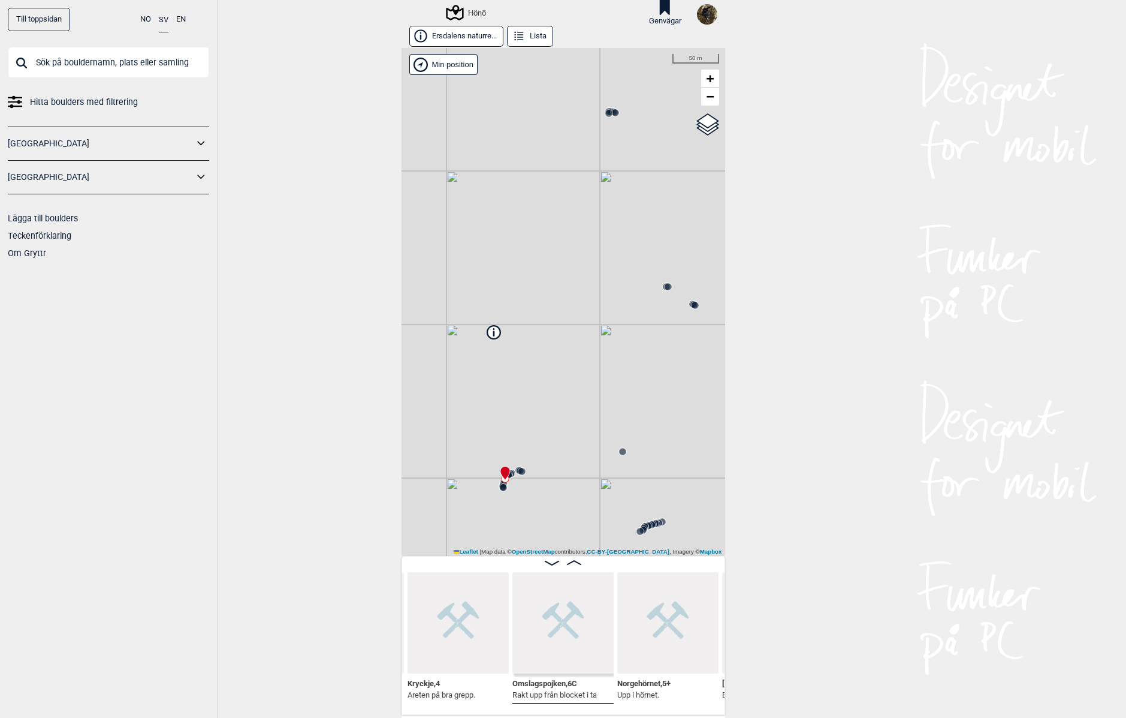
click at [526, 35] on button "Lista" at bounding box center [530, 36] width 46 height 21
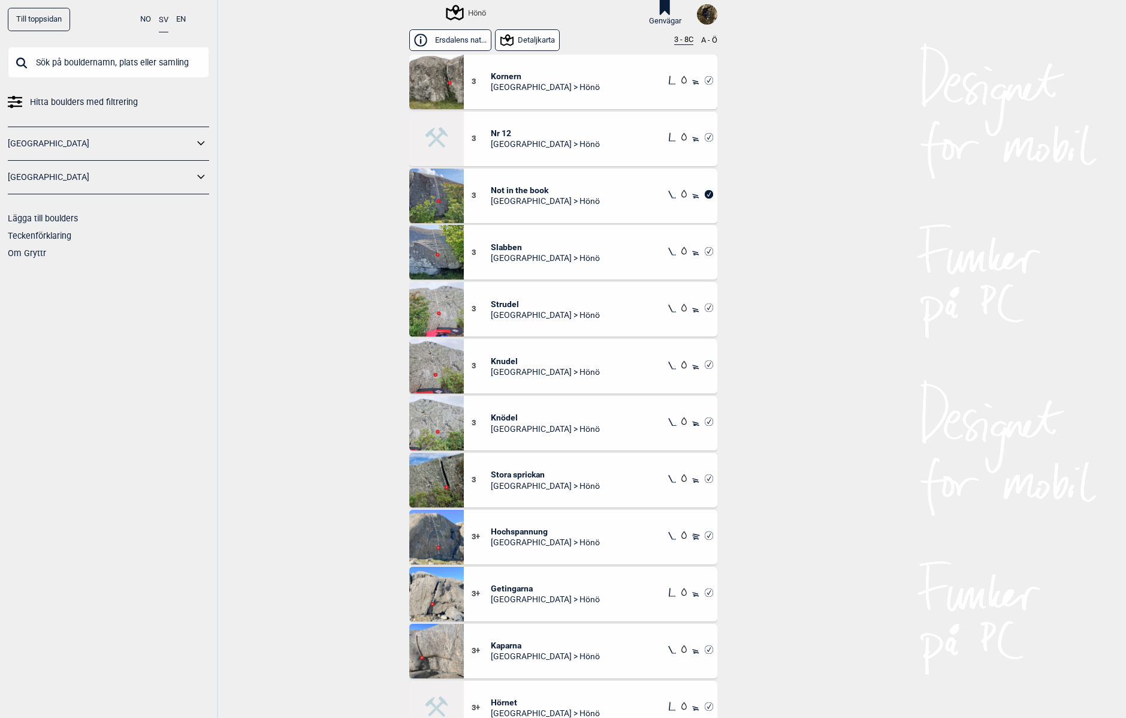
scroll to position [599, 0]
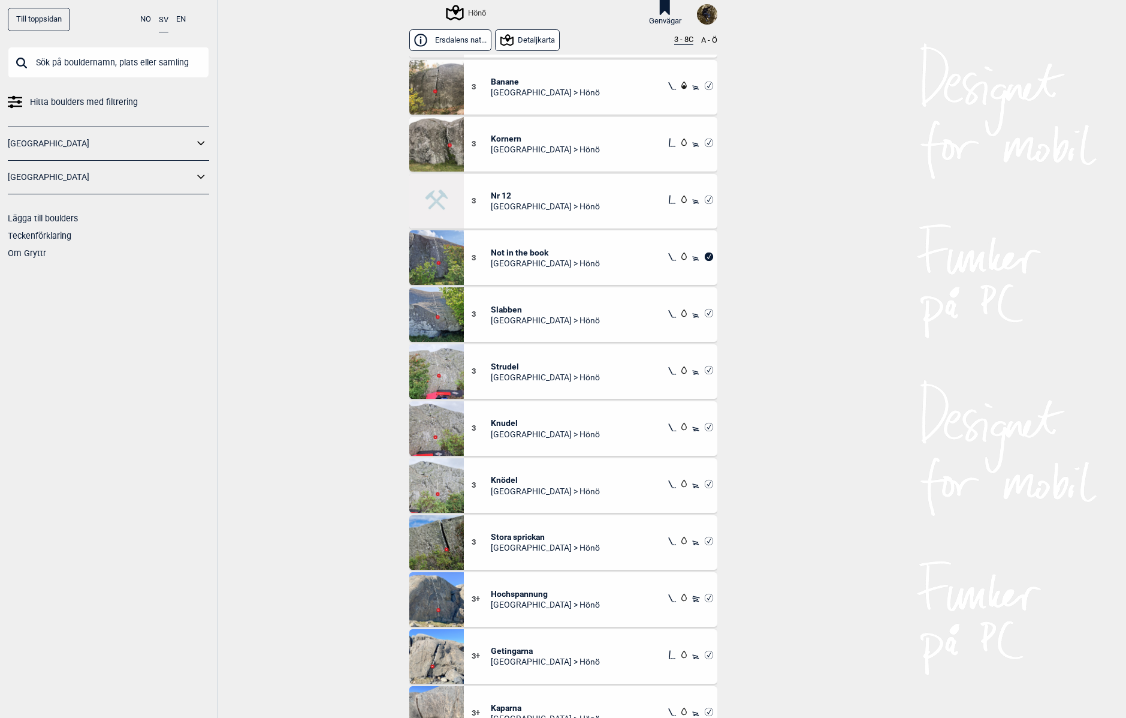
click at [504, 425] on span "Knudel" at bounding box center [545, 422] width 109 height 11
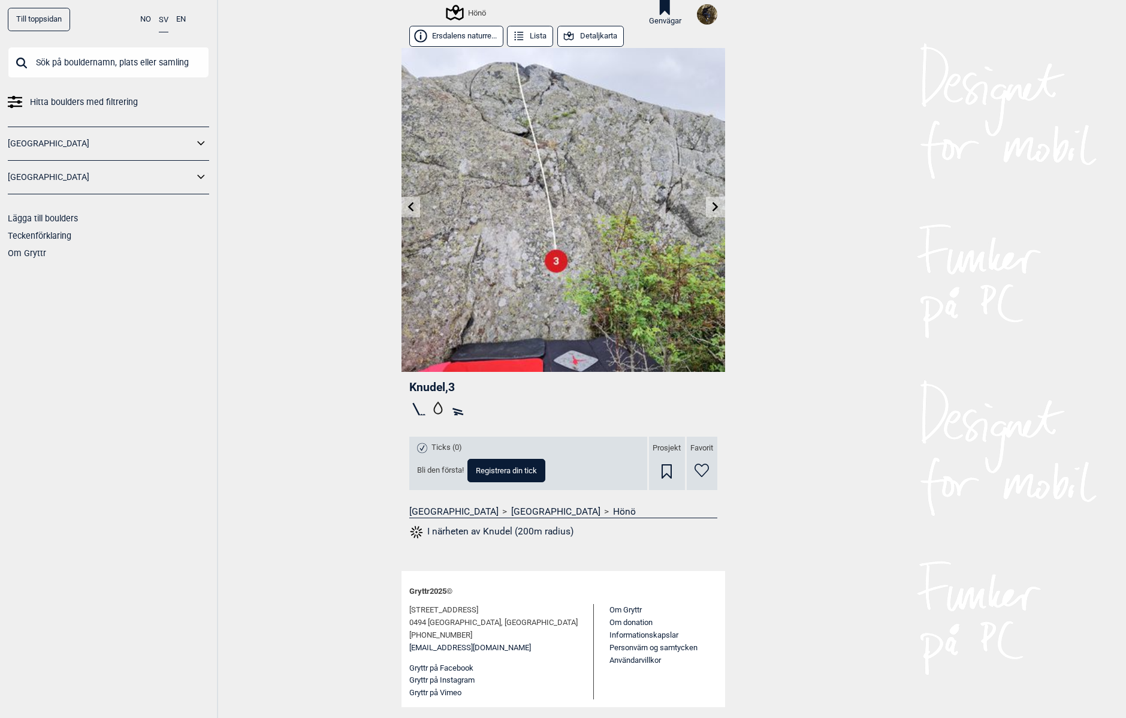
click at [596, 38] on button "Detaljkarta" at bounding box center [590, 36] width 67 height 21
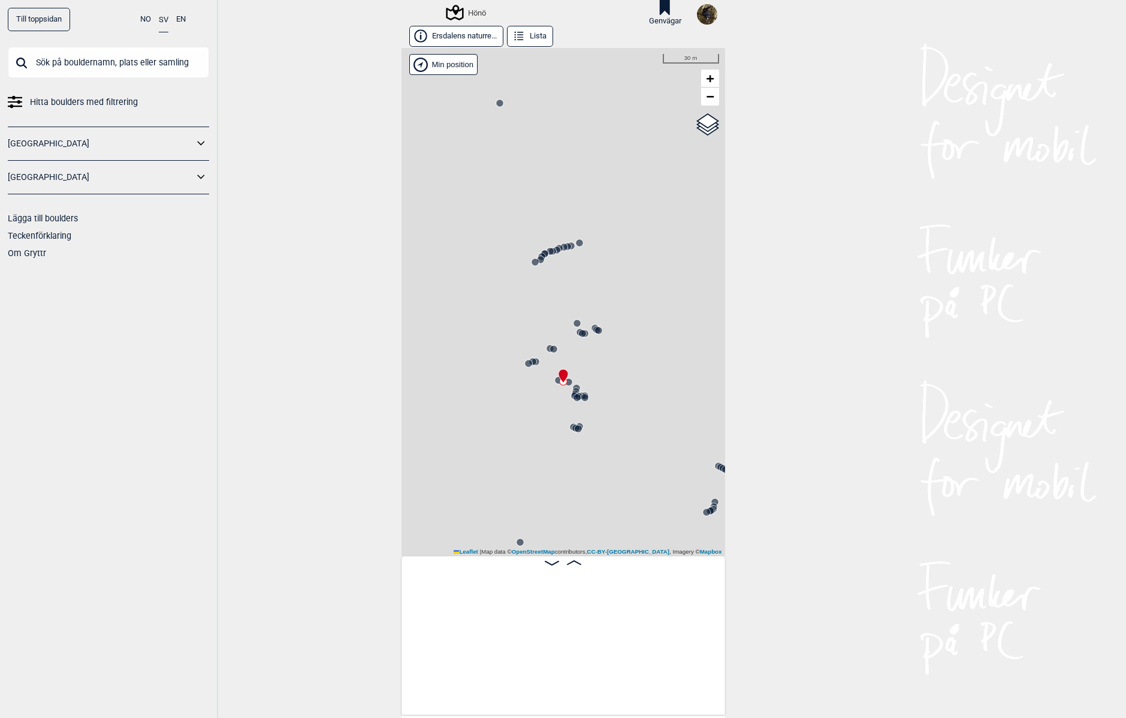
scroll to position [0, 43258]
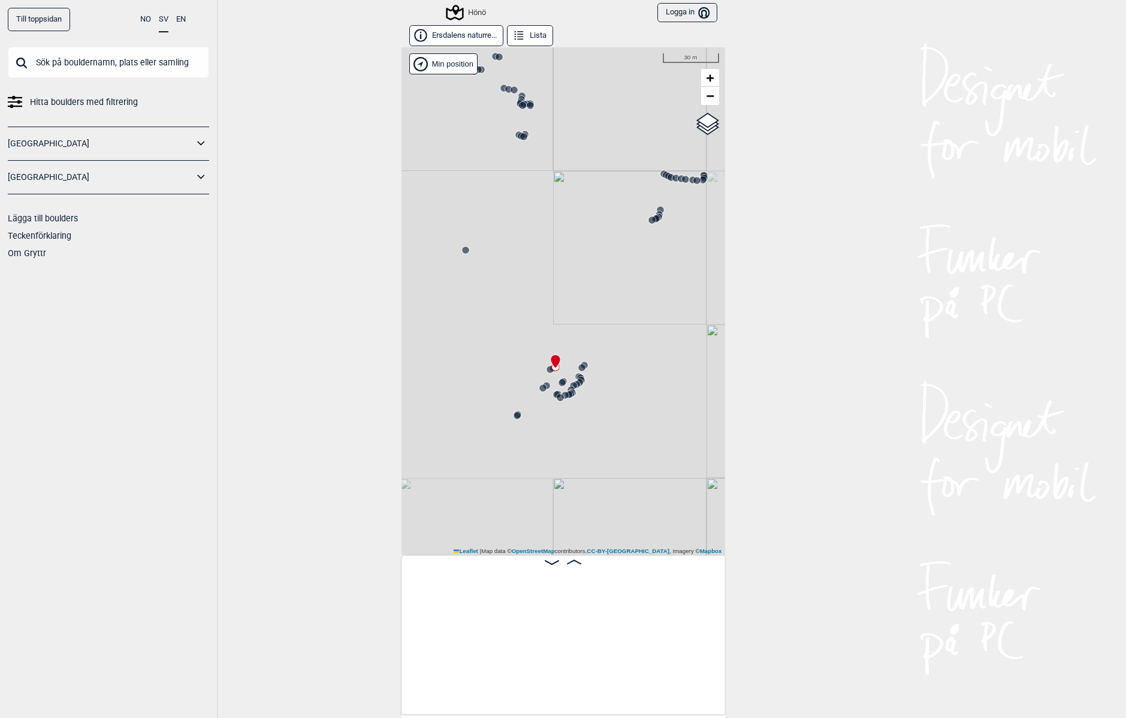
scroll to position [0, 47807]
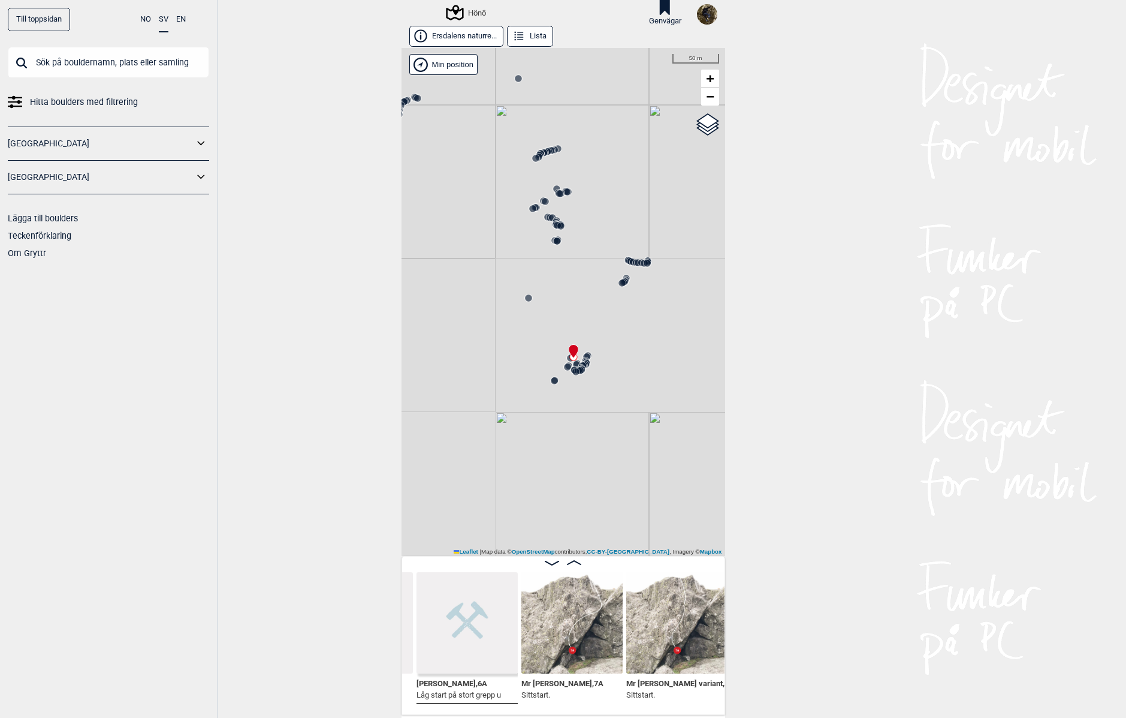
drag, startPoint x: 484, startPoint y: 381, endPoint x: 545, endPoint y: 280, distance: 117.8
click at [547, 281] on div "Hönö" at bounding box center [564, 302] width 324 height 508
click at [566, 372] on circle at bounding box center [569, 370] width 7 height 7
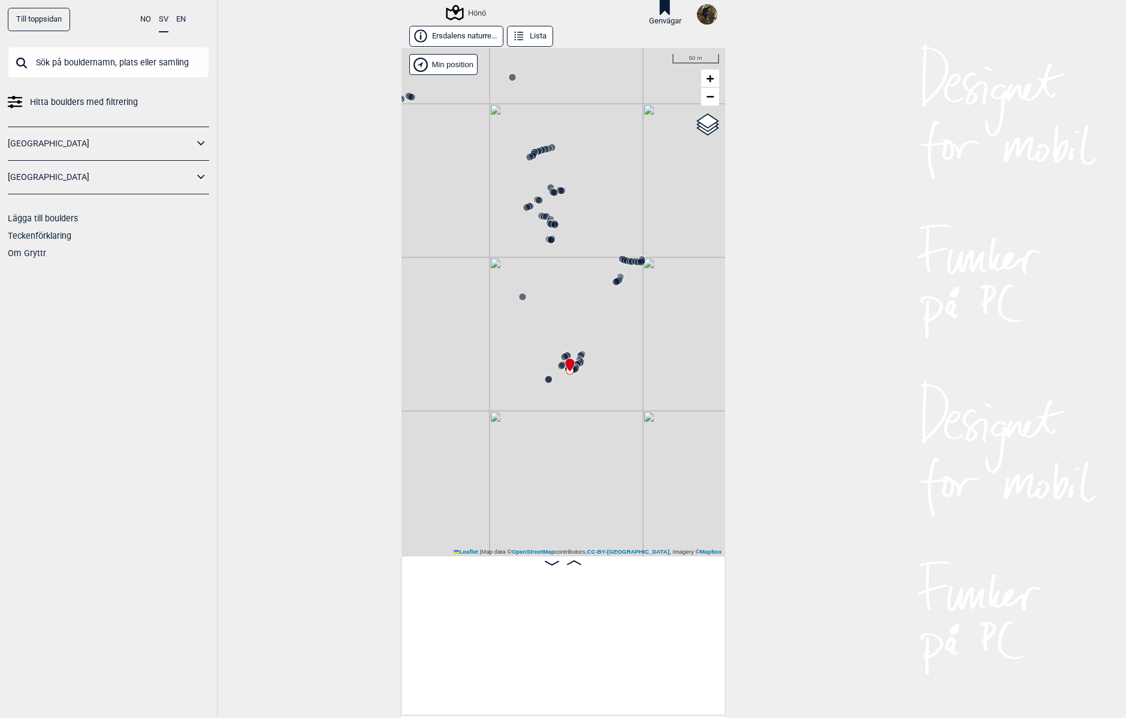
scroll to position [0, 47006]
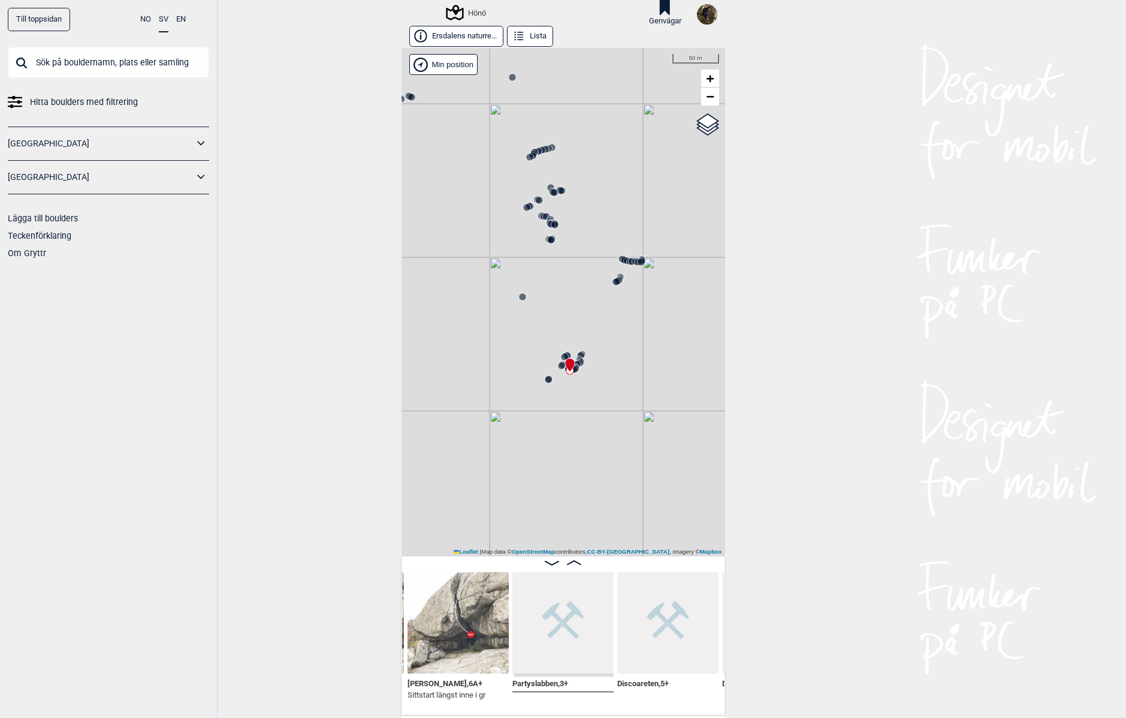
click at [574, 367] on circle at bounding box center [575, 368] width 8 height 8
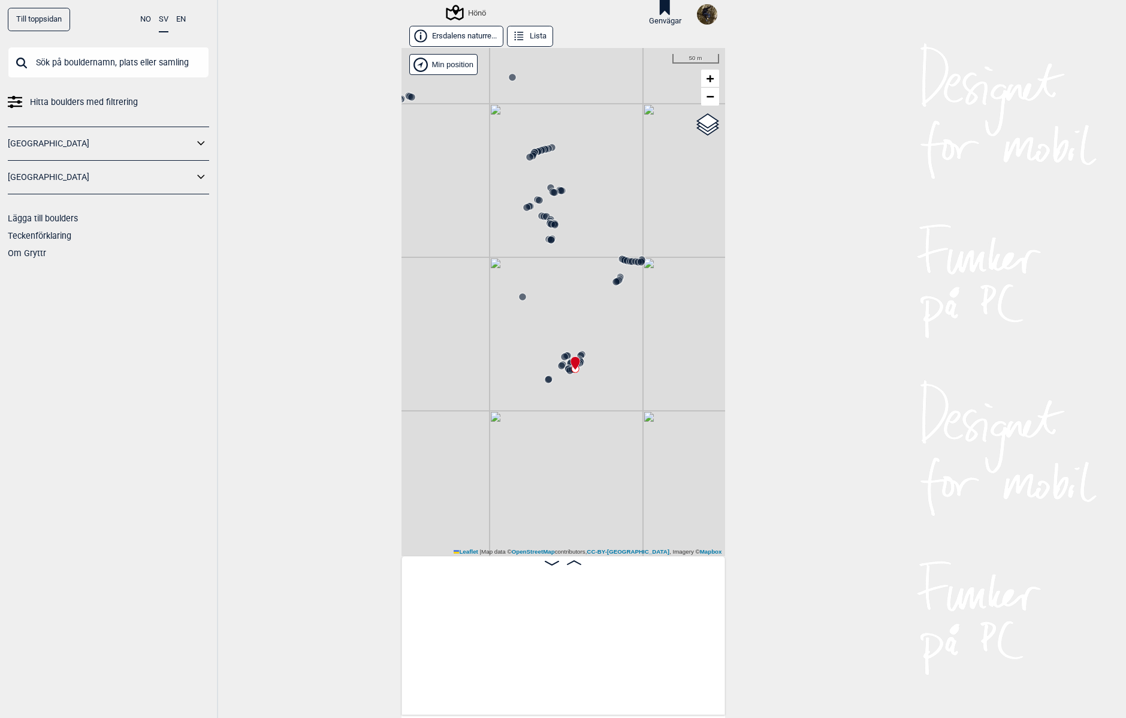
scroll to position [0, 48254]
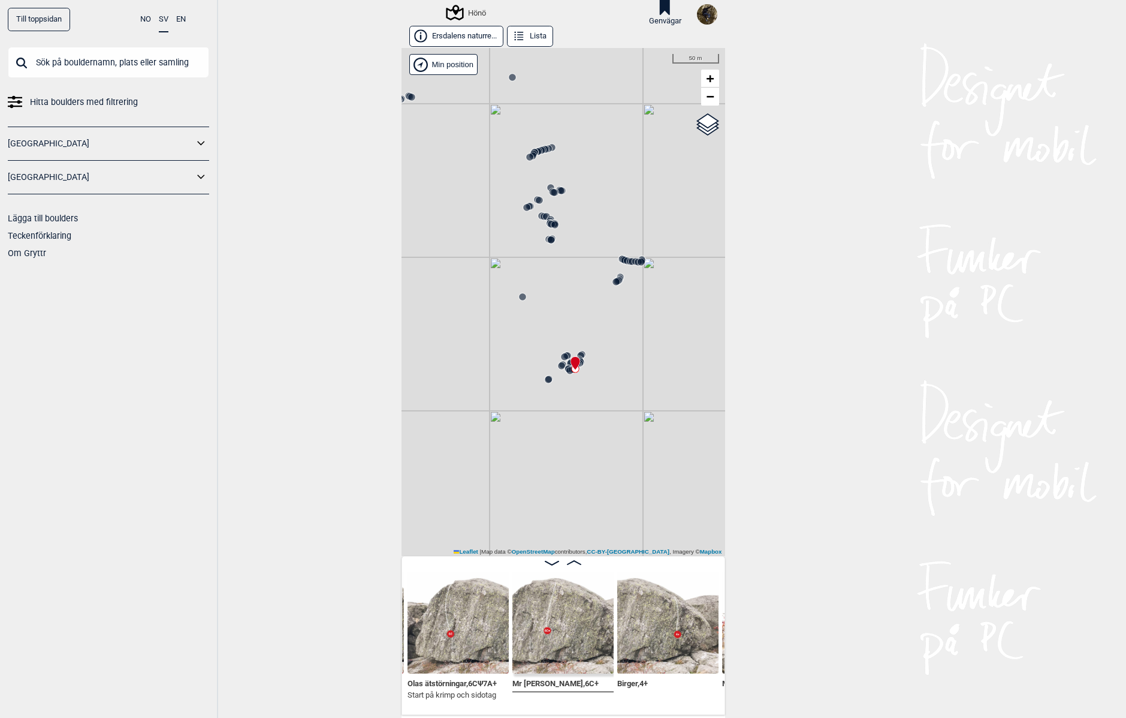
click at [629, 264] on circle at bounding box center [632, 261] width 7 height 7
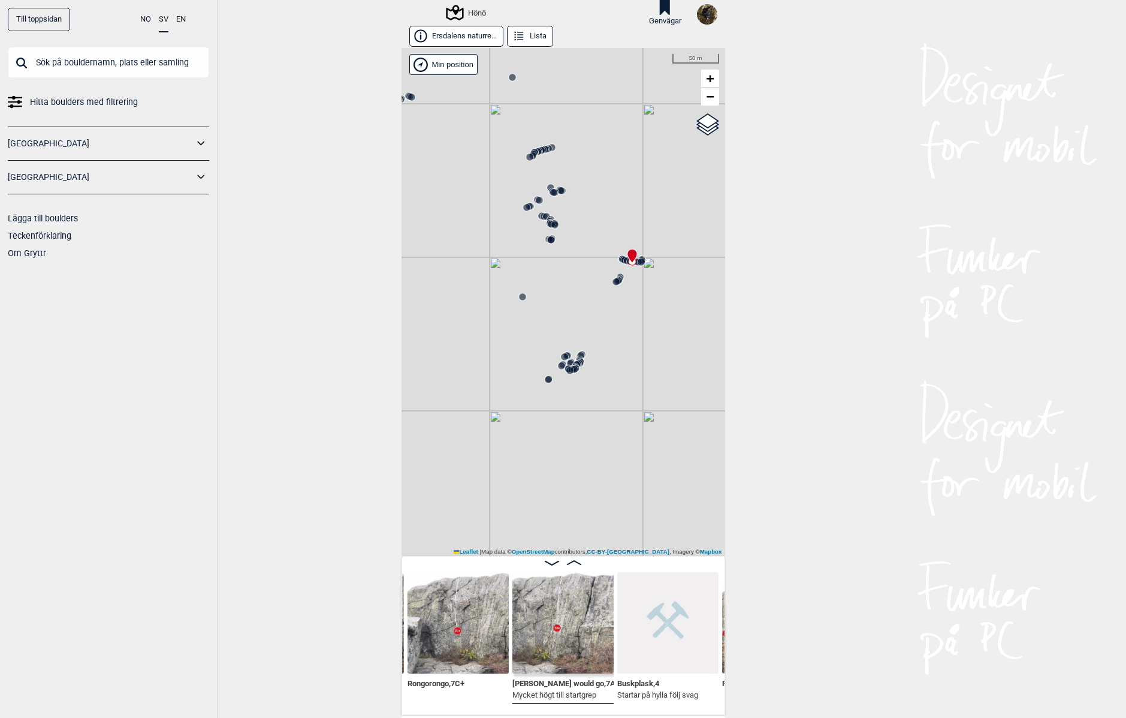
click at [635, 267] on div "Hönö" at bounding box center [564, 302] width 324 height 508
click at [638, 261] on circle at bounding box center [641, 261] width 7 height 7
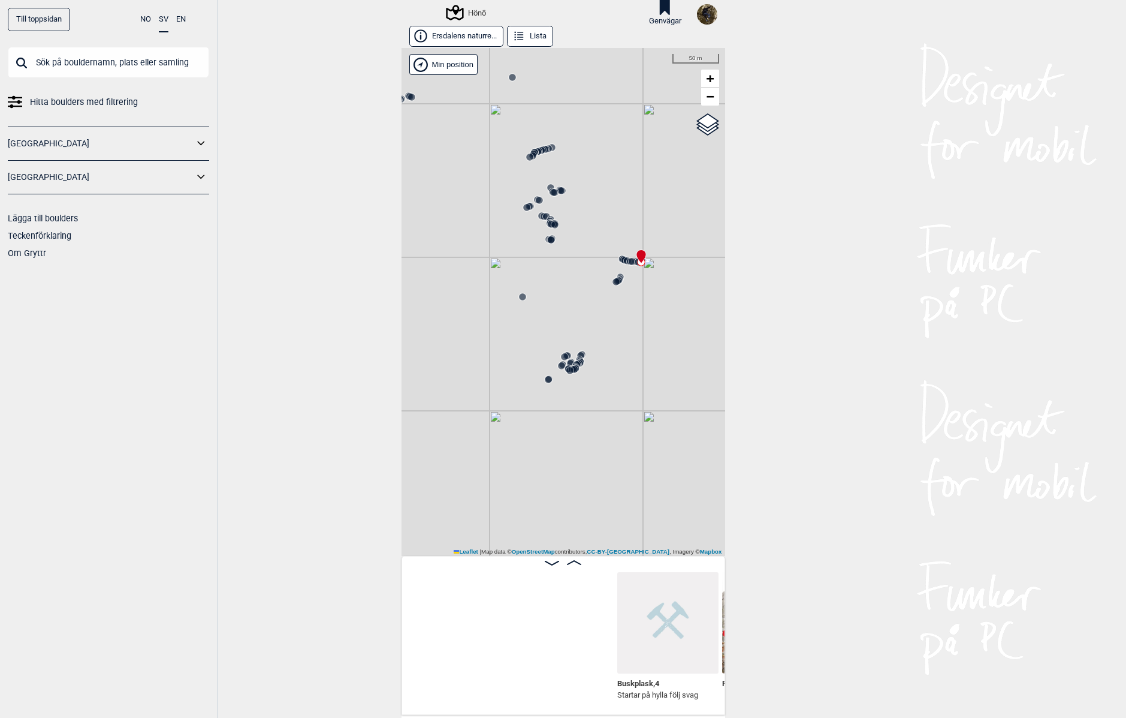
scroll to position [0, 45801]
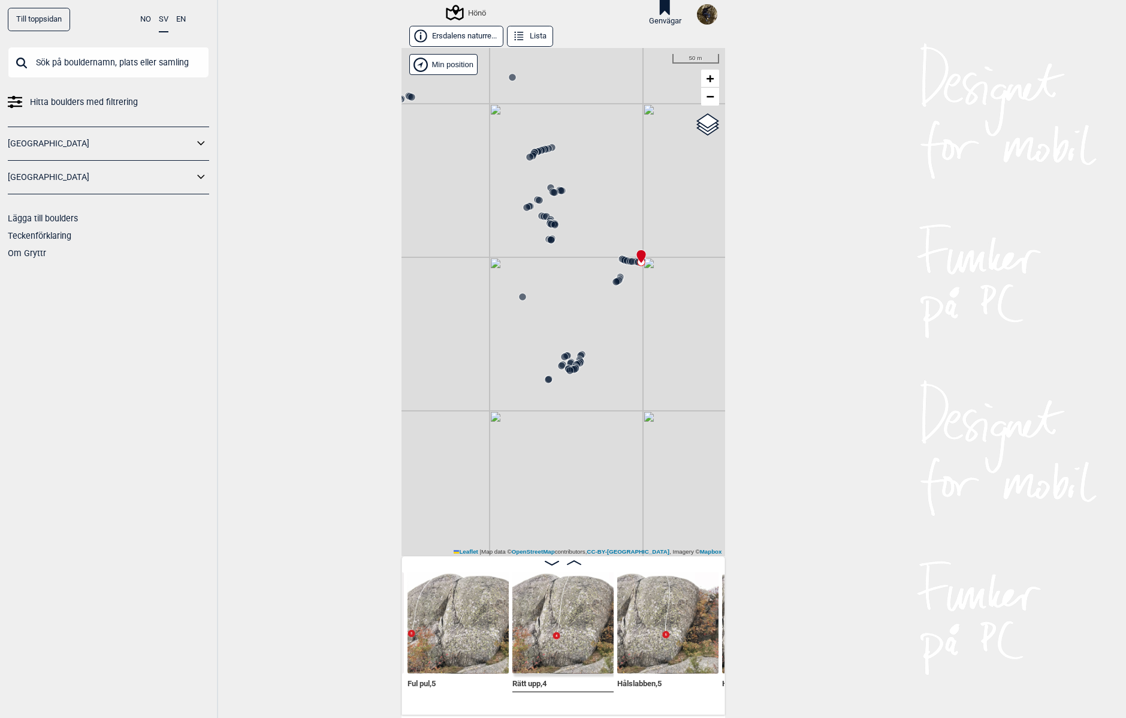
click at [548, 224] on circle at bounding box center [551, 224] width 7 height 7
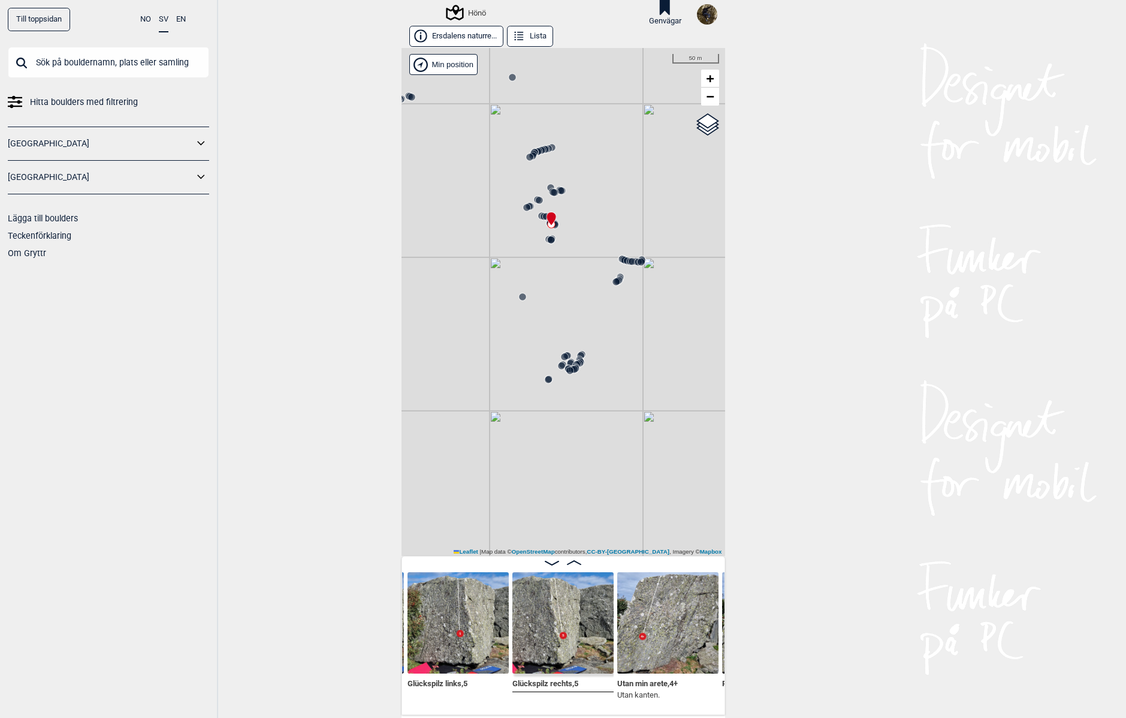
click at [535, 147] on icon at bounding box center [538, 152] width 10 height 10
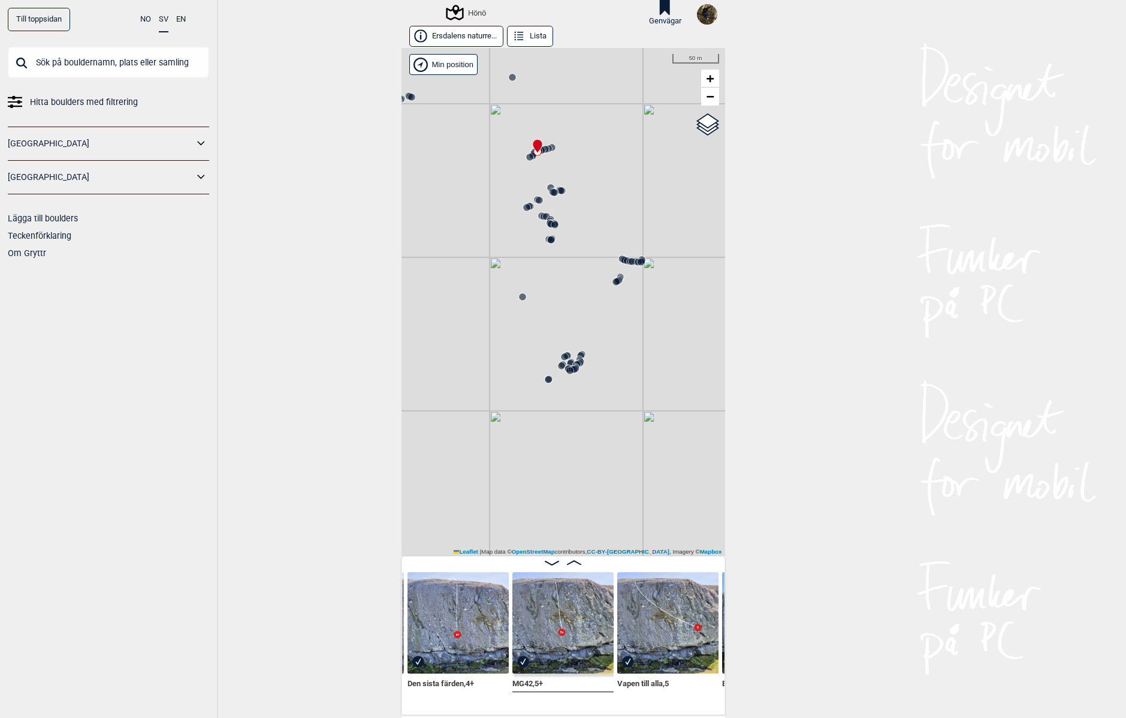
click at [553, 149] on div "Hönö" at bounding box center [564, 302] width 324 height 508
click at [545, 150] on icon at bounding box center [546, 149] width 10 height 10
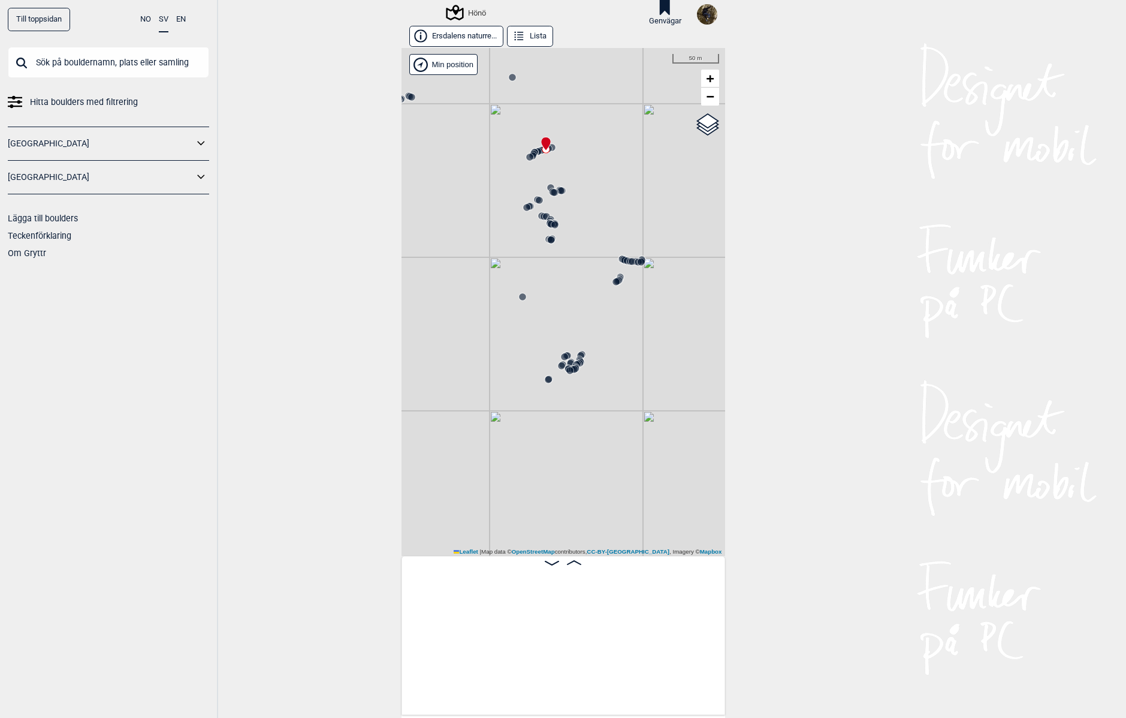
scroll to position [0, 40826]
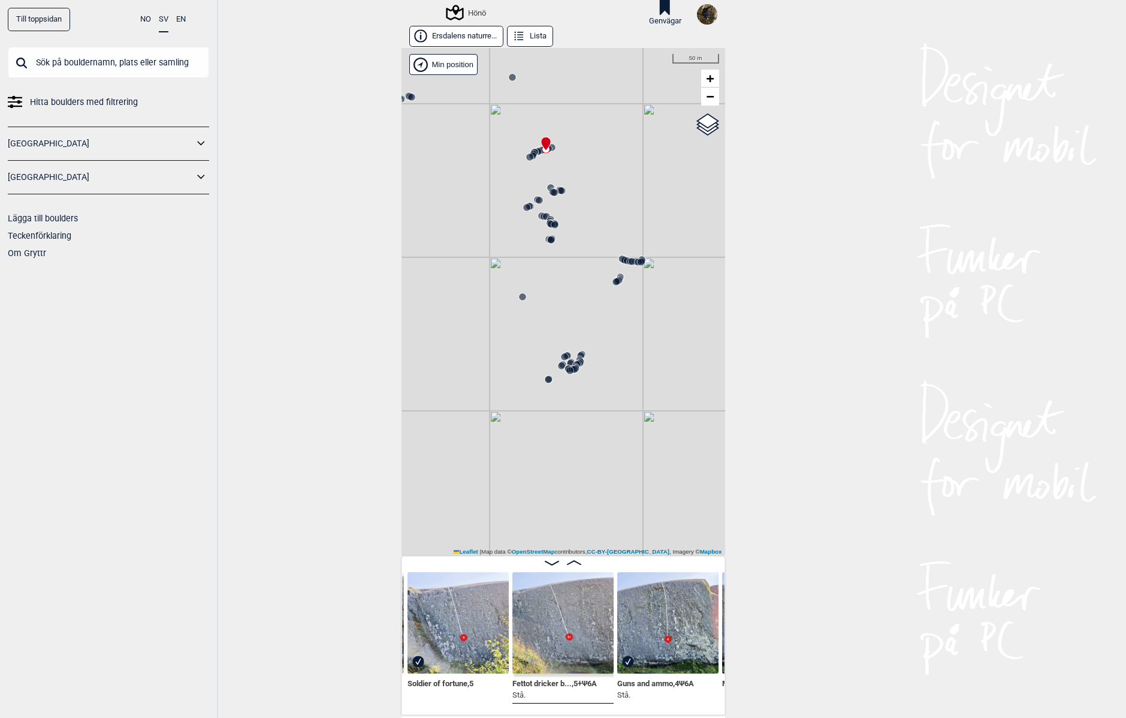
click at [529, 153] on icon at bounding box center [530, 157] width 10 height 10
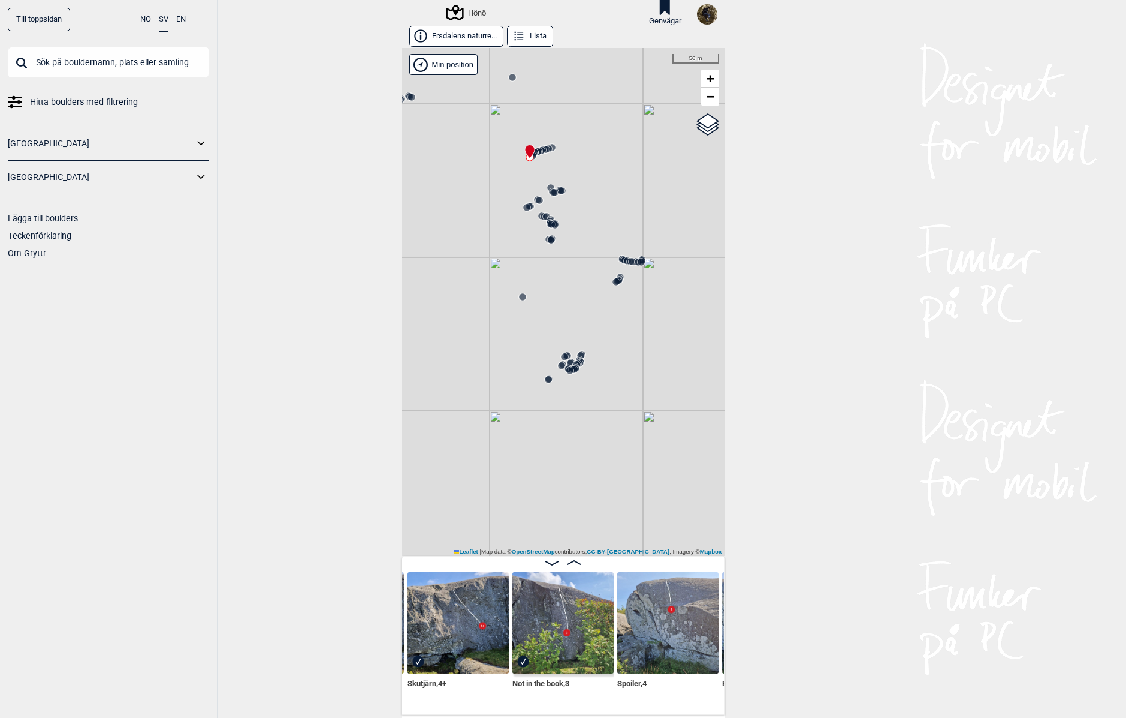
click at [550, 192] on circle at bounding box center [553, 192] width 7 height 7
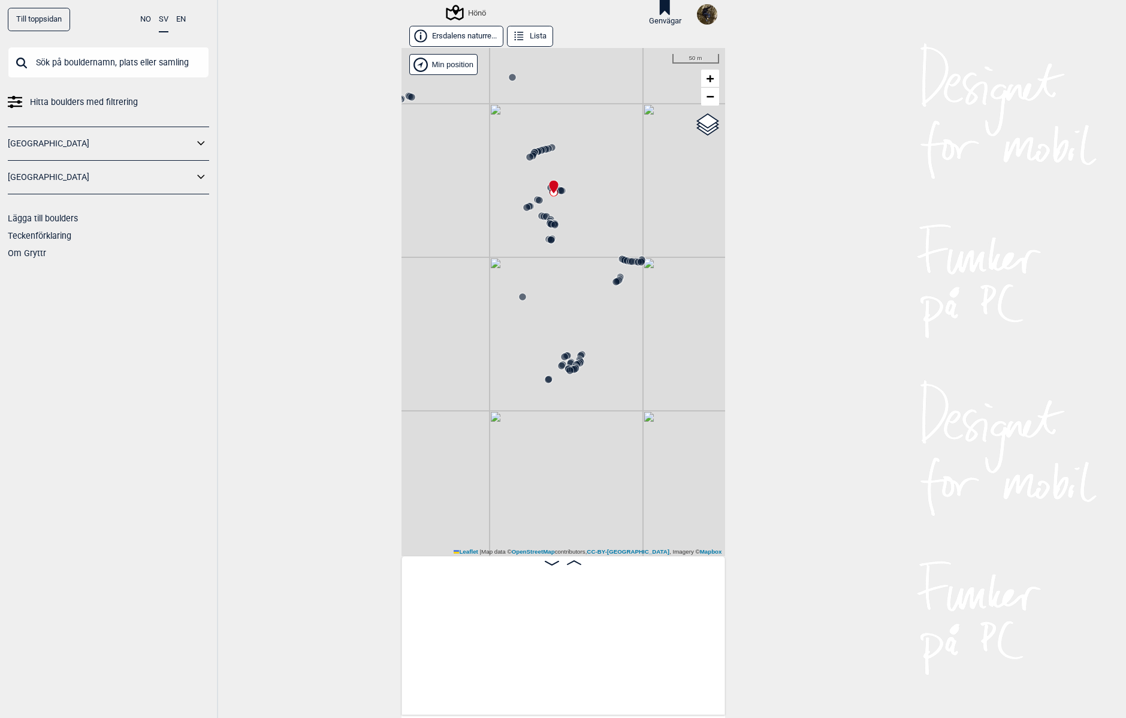
scroll to position [0, 42400]
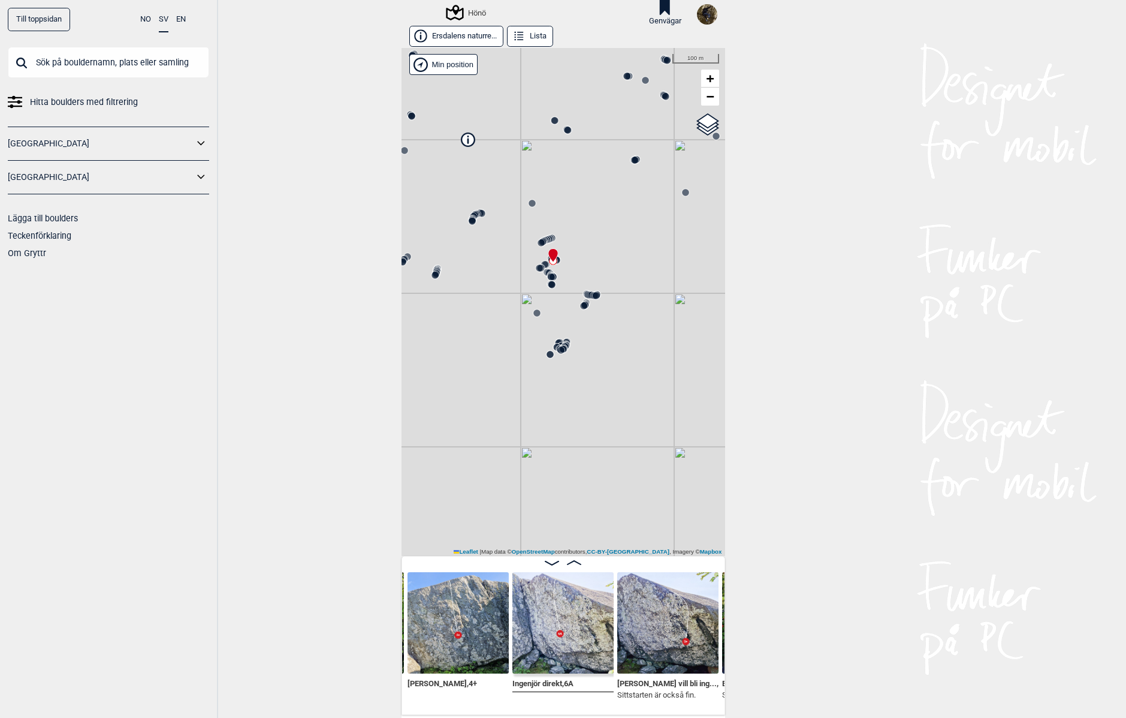
click at [547, 272] on icon at bounding box center [552, 277] width 10 height 10
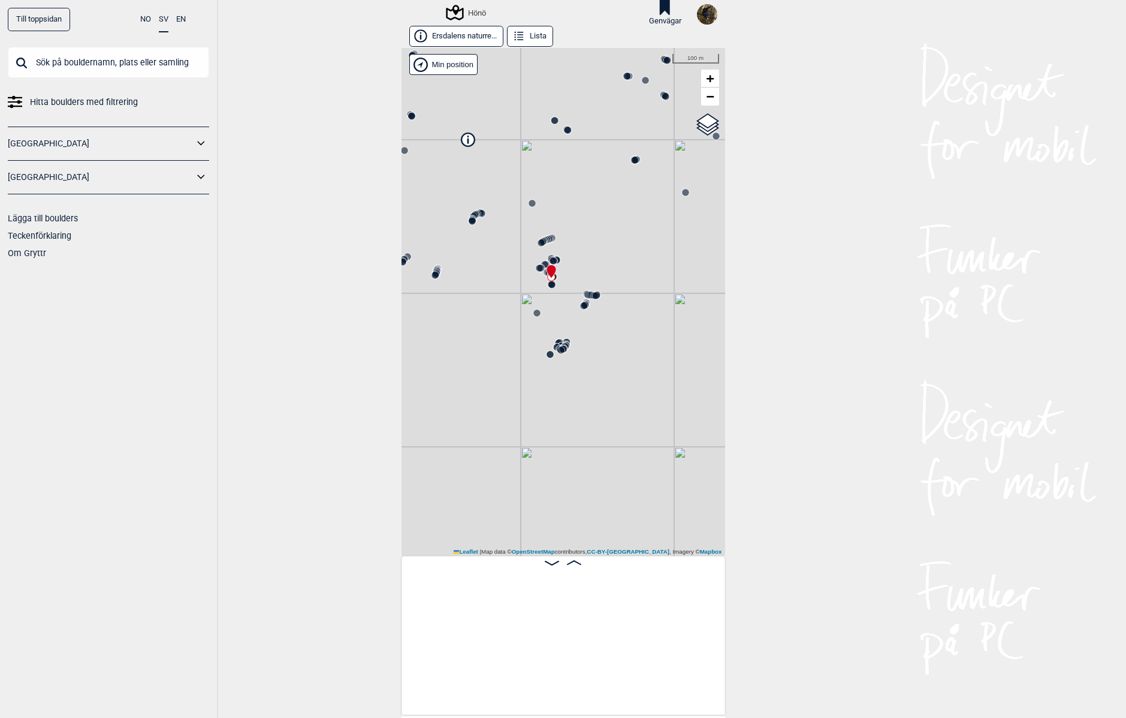
scroll to position [0, 43937]
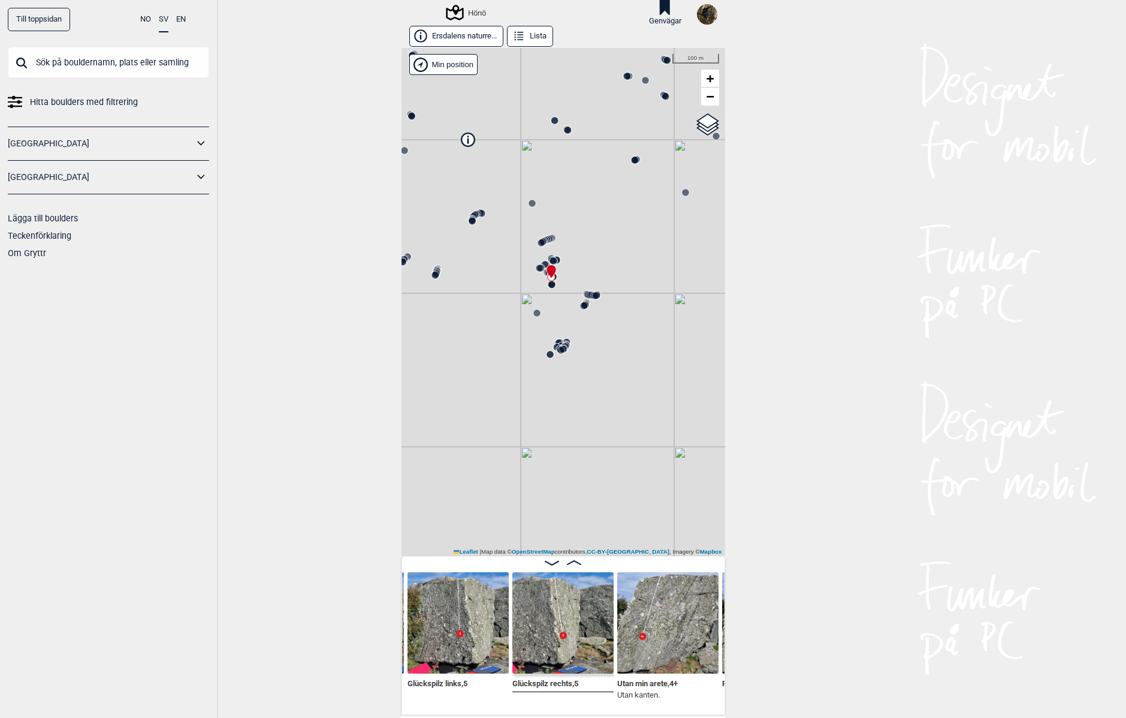
click at [538, 240] on circle at bounding box center [541, 242] width 7 height 7
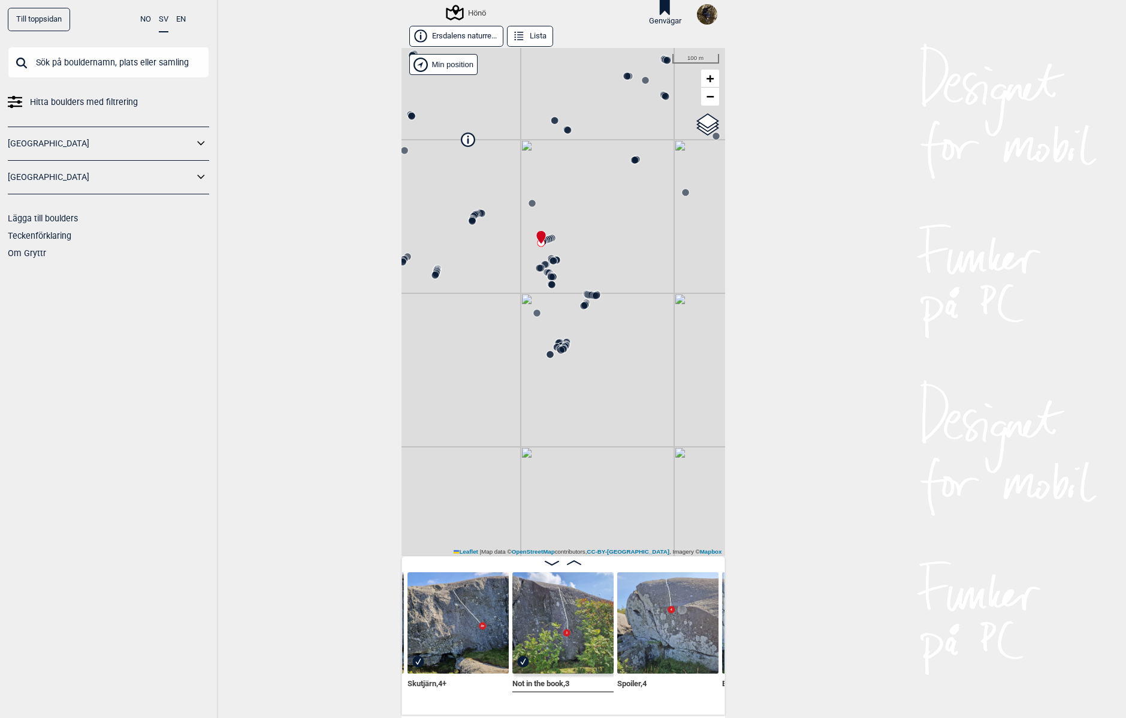
click at [430, 273] on icon at bounding box center [435, 275] width 10 height 10
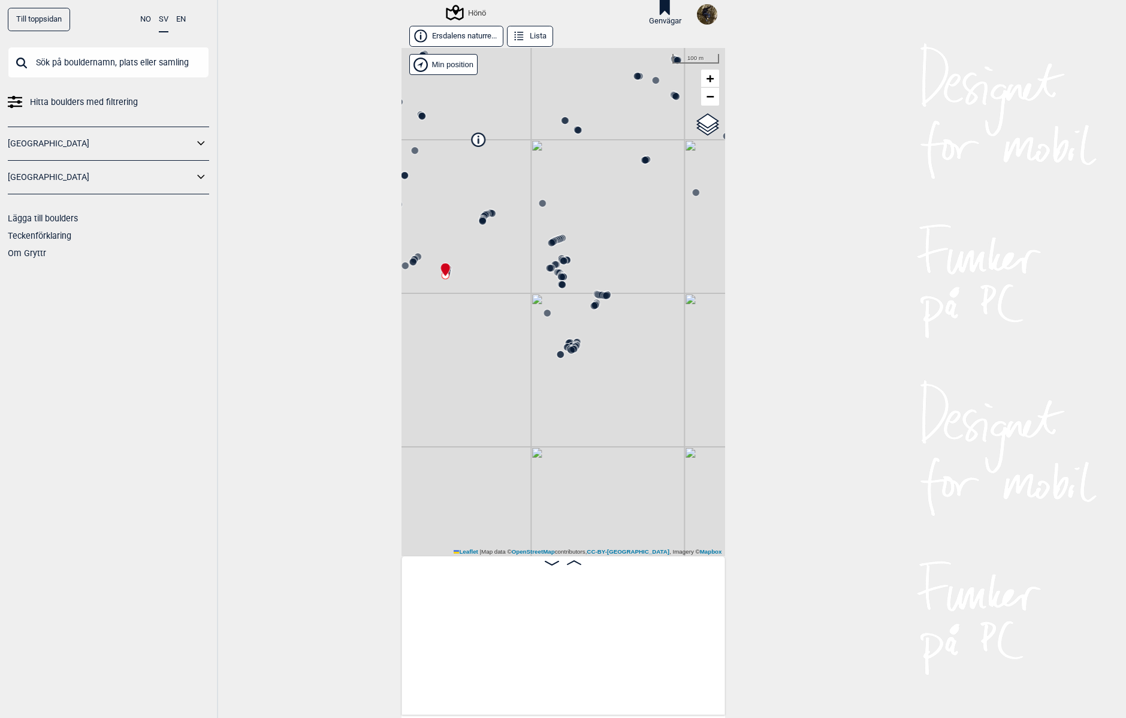
scroll to position [0, 18843]
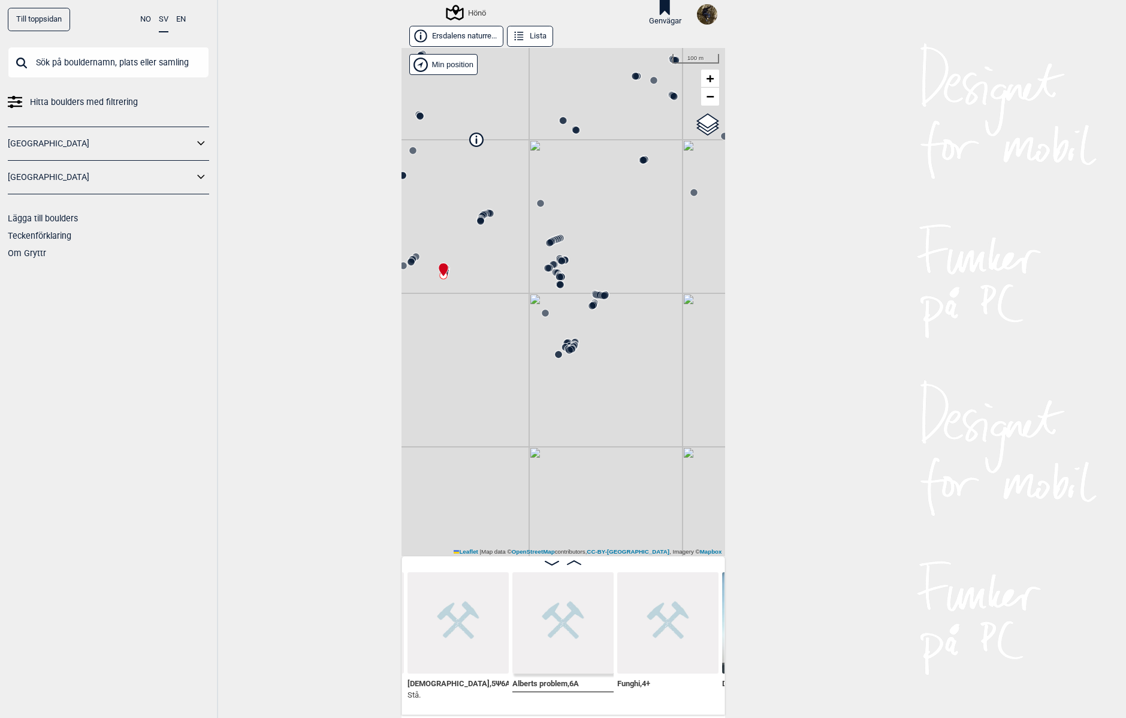
click at [550, 240] on icon at bounding box center [551, 242] width 10 height 10
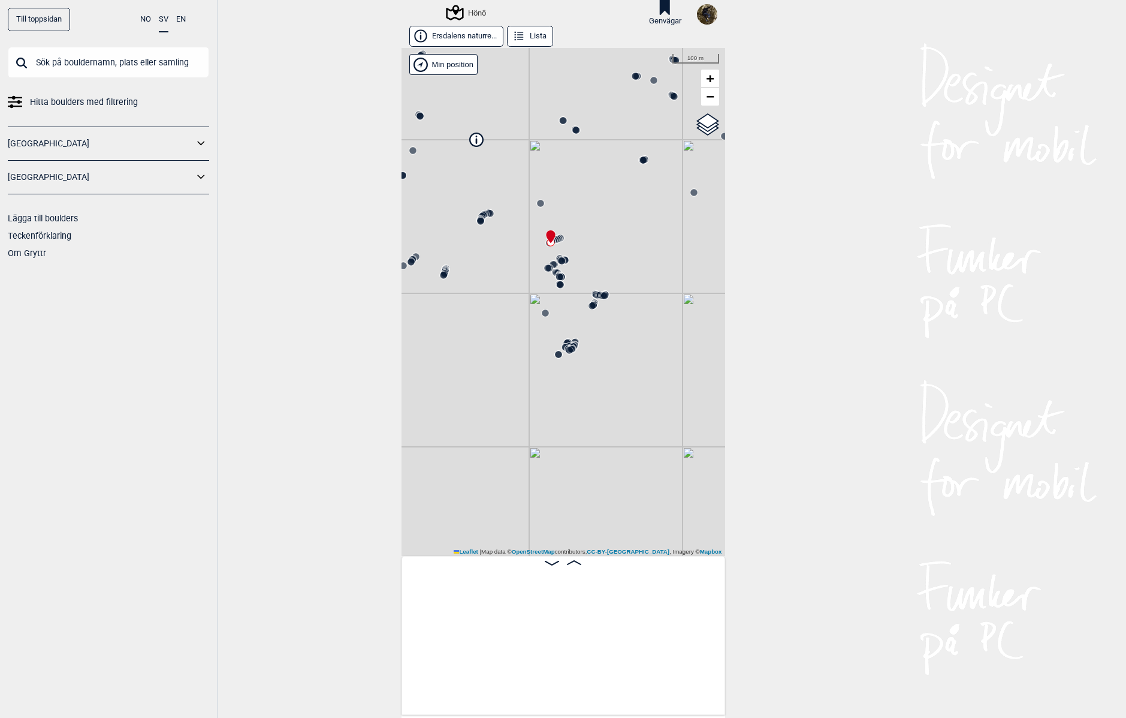
scroll to position [0, 41788]
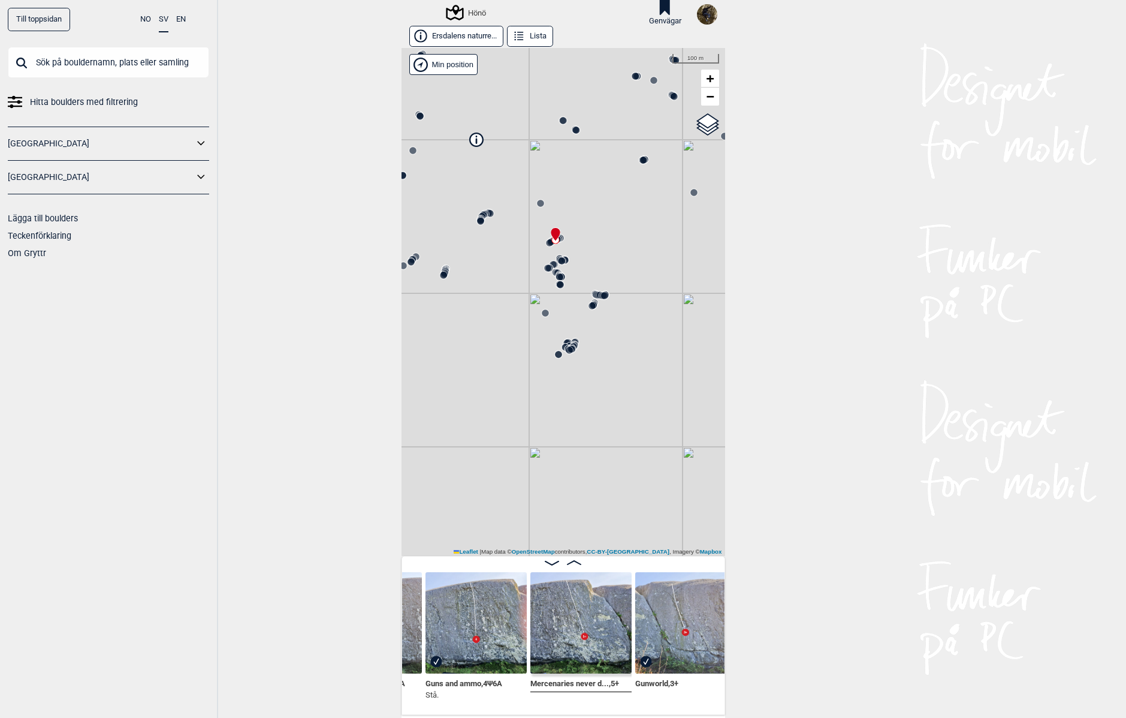
scroll to position [0, 41020]
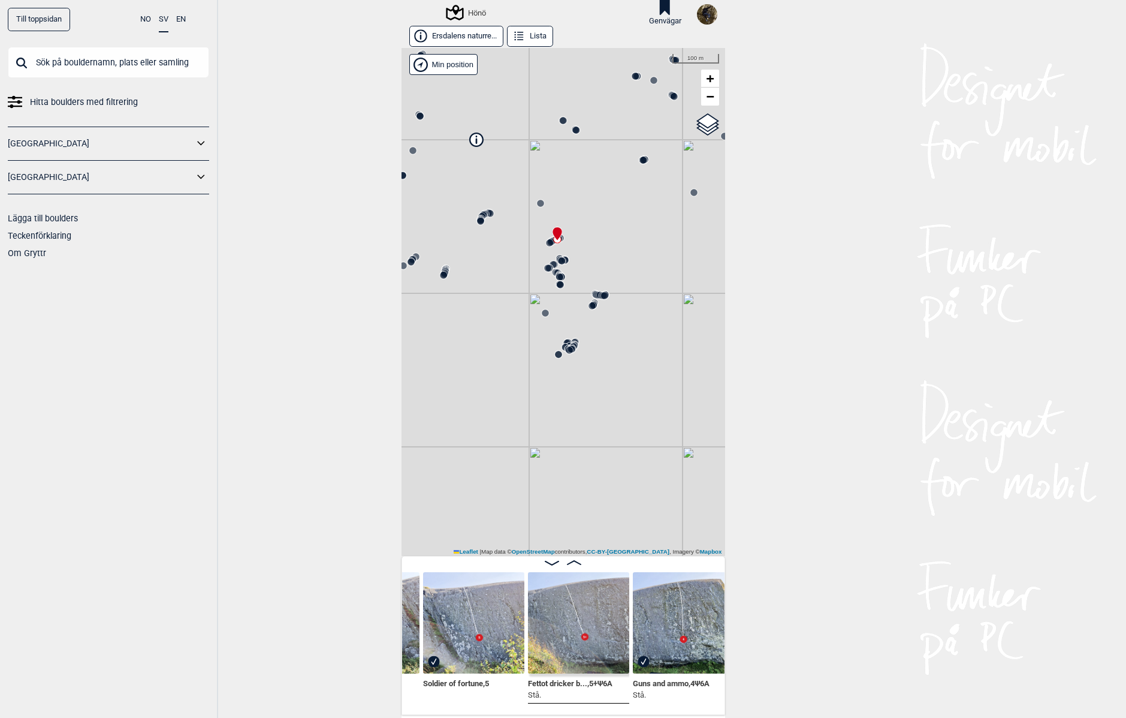
scroll to position [0, 40788]
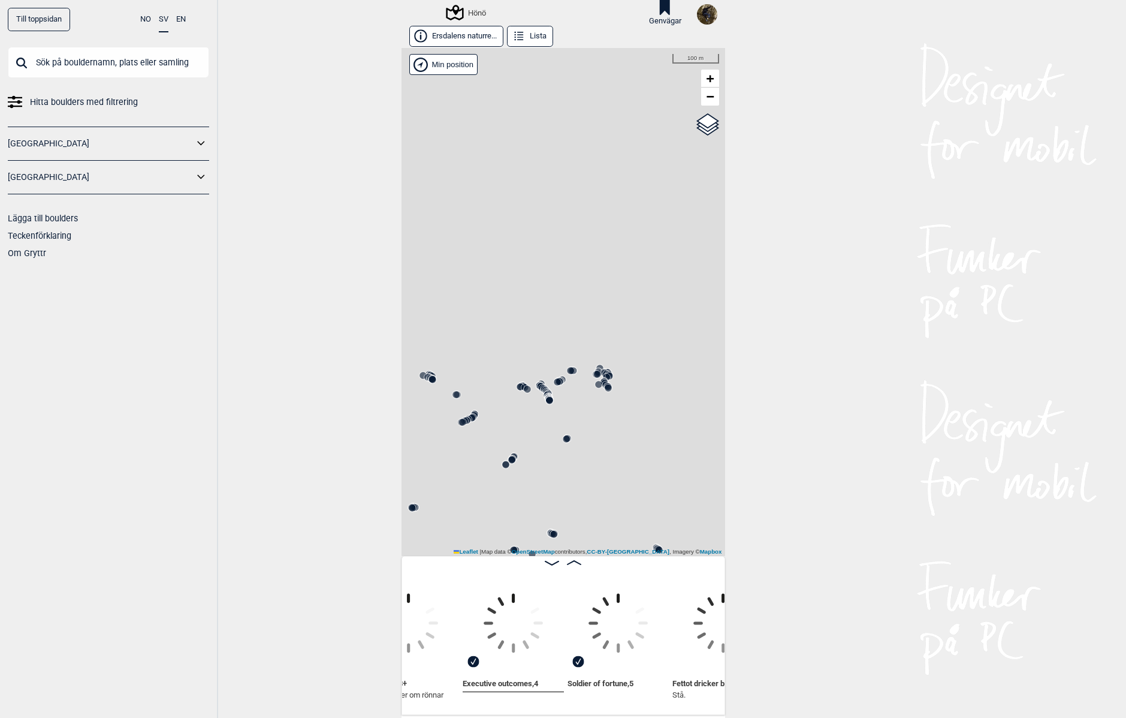
scroll to position [0, 41338]
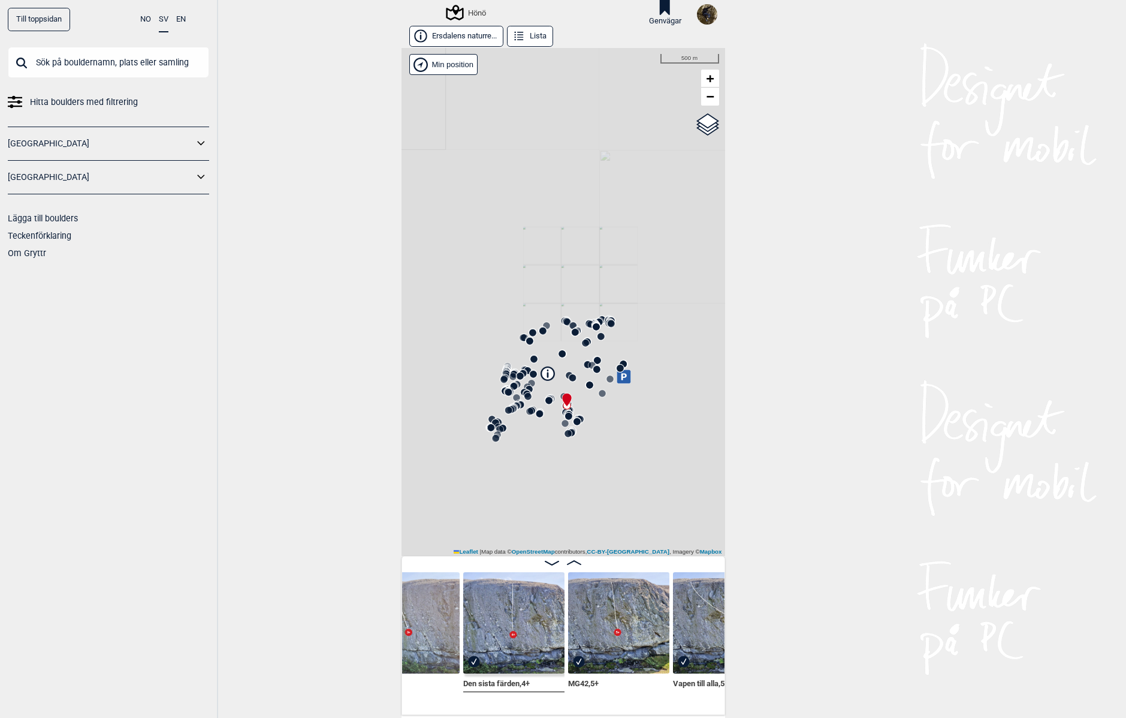
drag, startPoint x: 571, startPoint y: 518, endPoint x: 580, endPoint y: 386, distance: 132.2
click at [580, 386] on div "Hönö" at bounding box center [564, 302] width 324 height 508
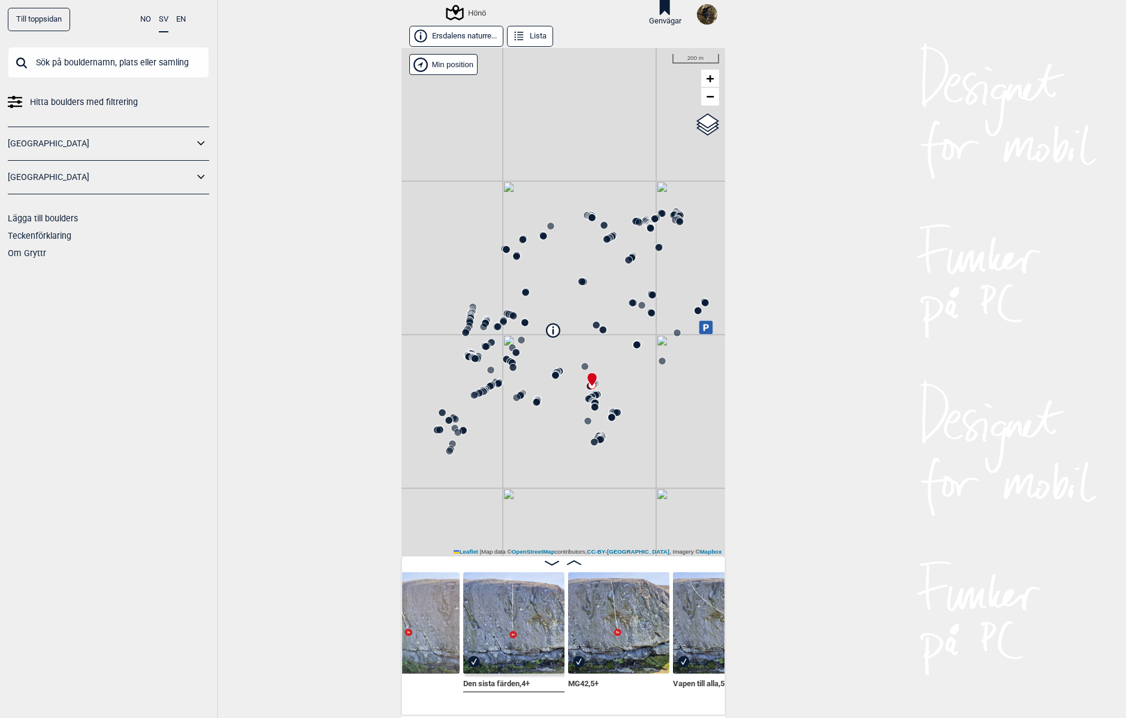
drag, startPoint x: 523, startPoint y: 413, endPoint x: 556, endPoint y: 395, distance: 37.6
click at [556, 395] on div "Hönö" at bounding box center [564, 302] width 324 height 508
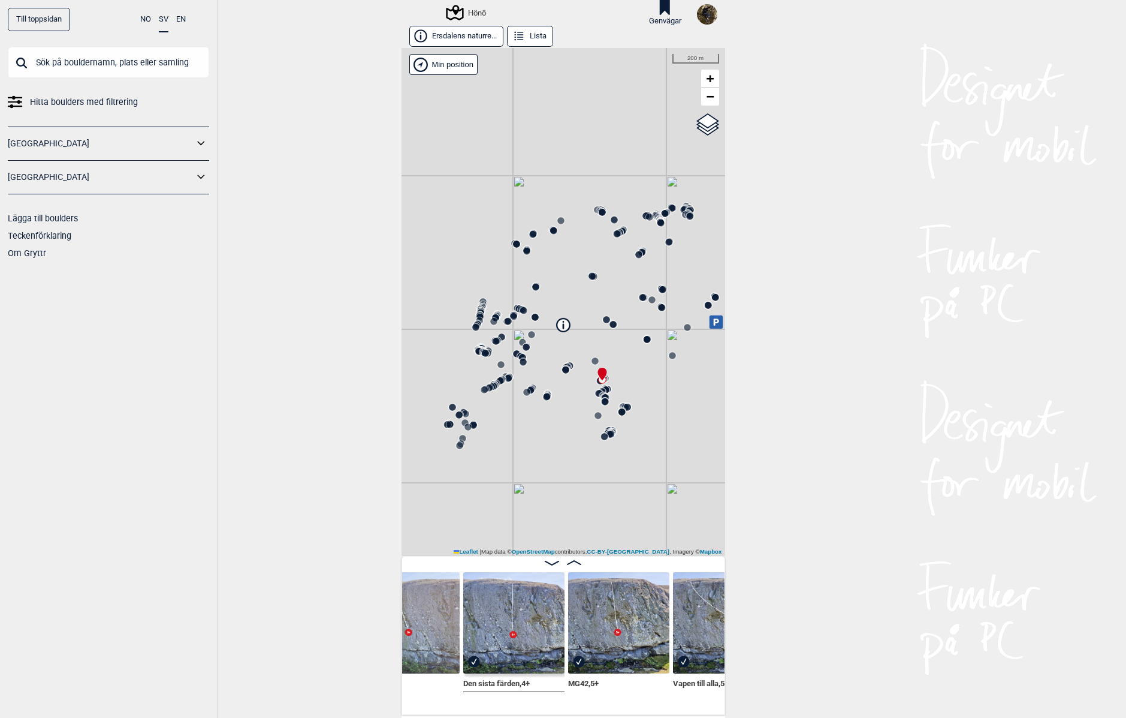
click at [456, 444] on circle at bounding box center [459, 445] width 7 height 7
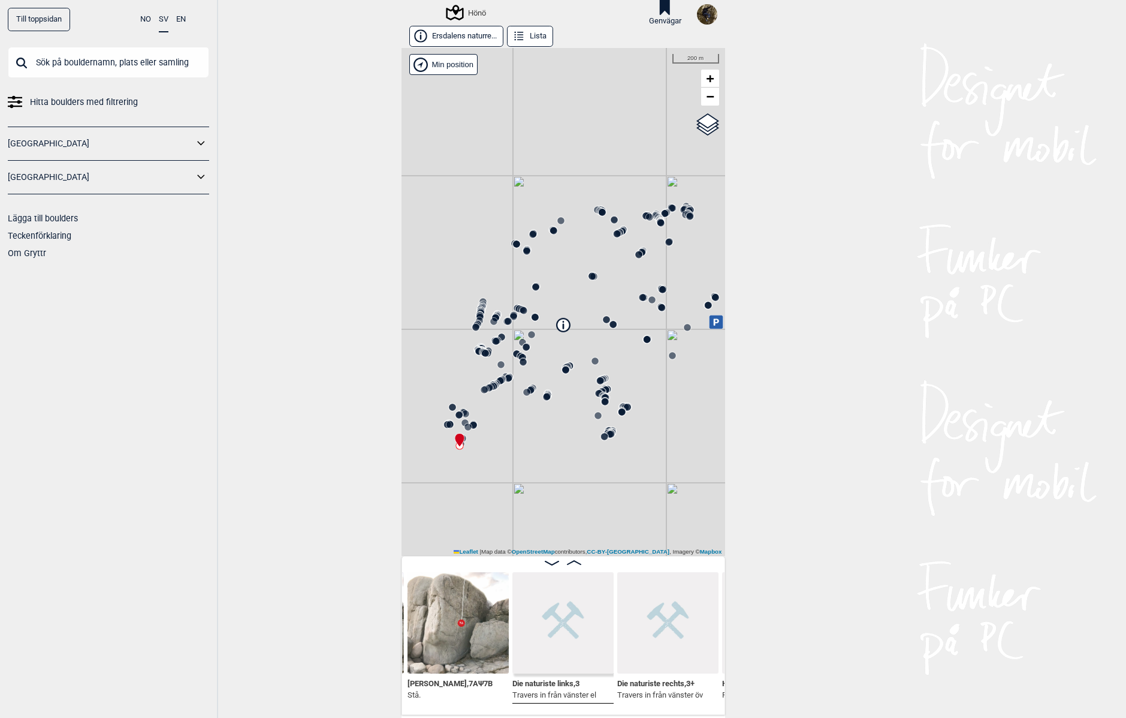
click at [607, 432] on circle at bounding box center [610, 433] width 7 height 7
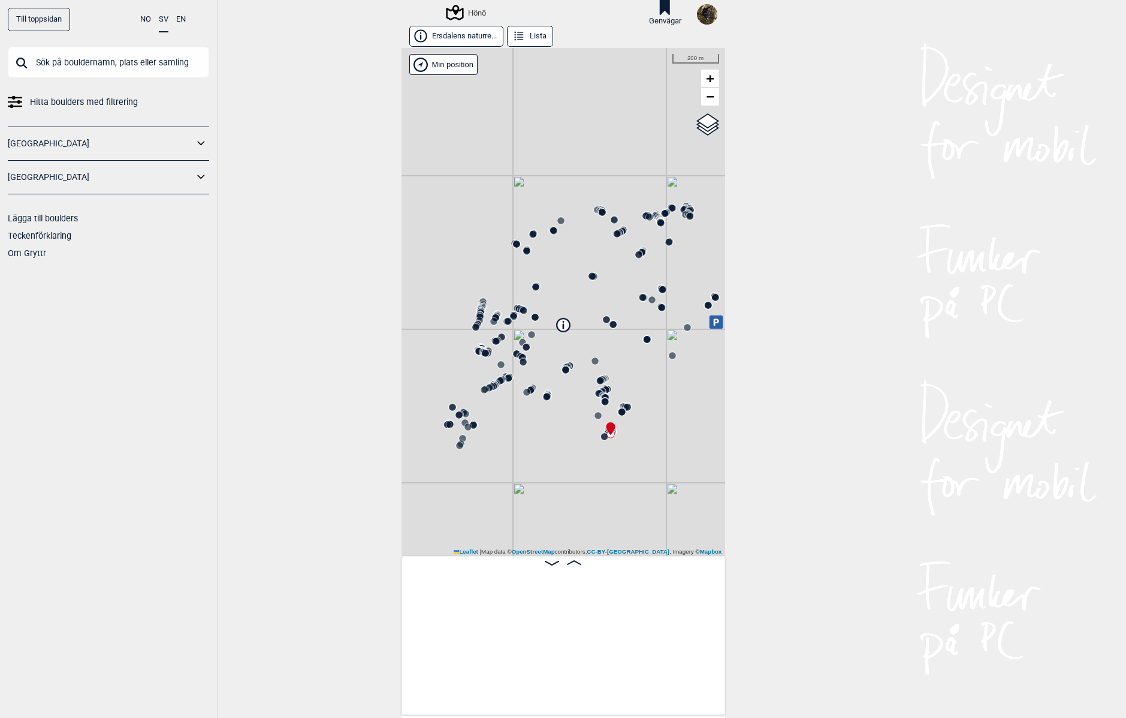
scroll to position [0, 48329]
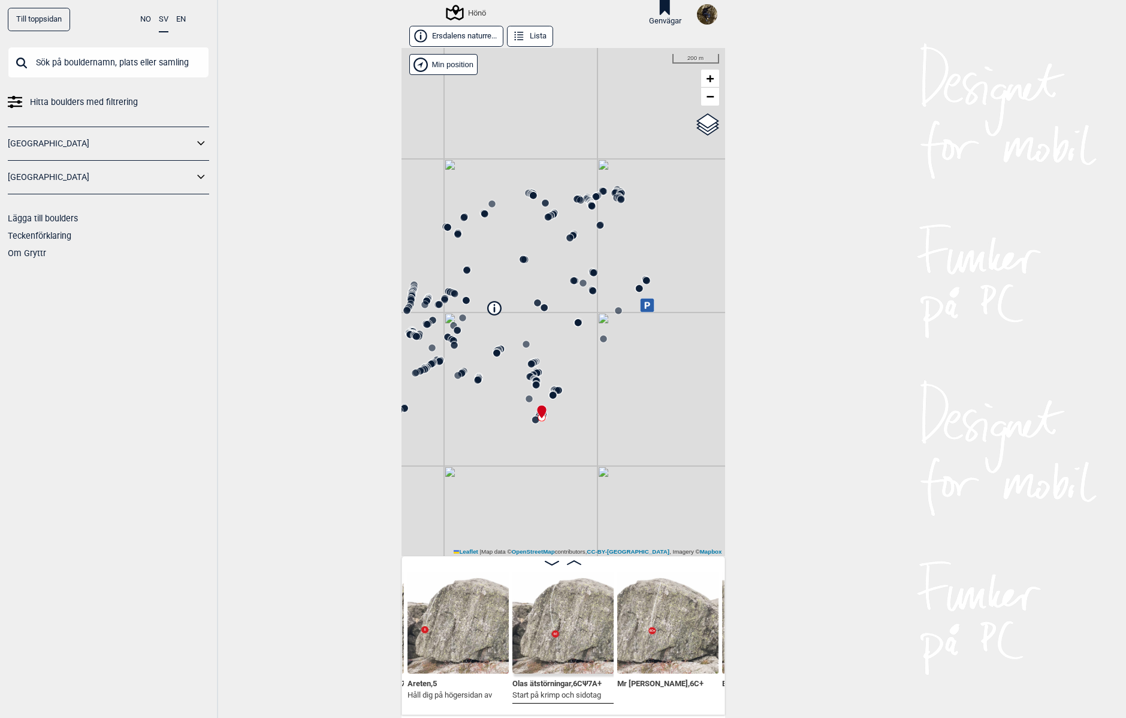
drag, startPoint x: 544, startPoint y: 460, endPoint x: 536, endPoint y: 459, distance: 8.6
click at [536, 459] on div "Hönö" at bounding box center [564, 302] width 324 height 508
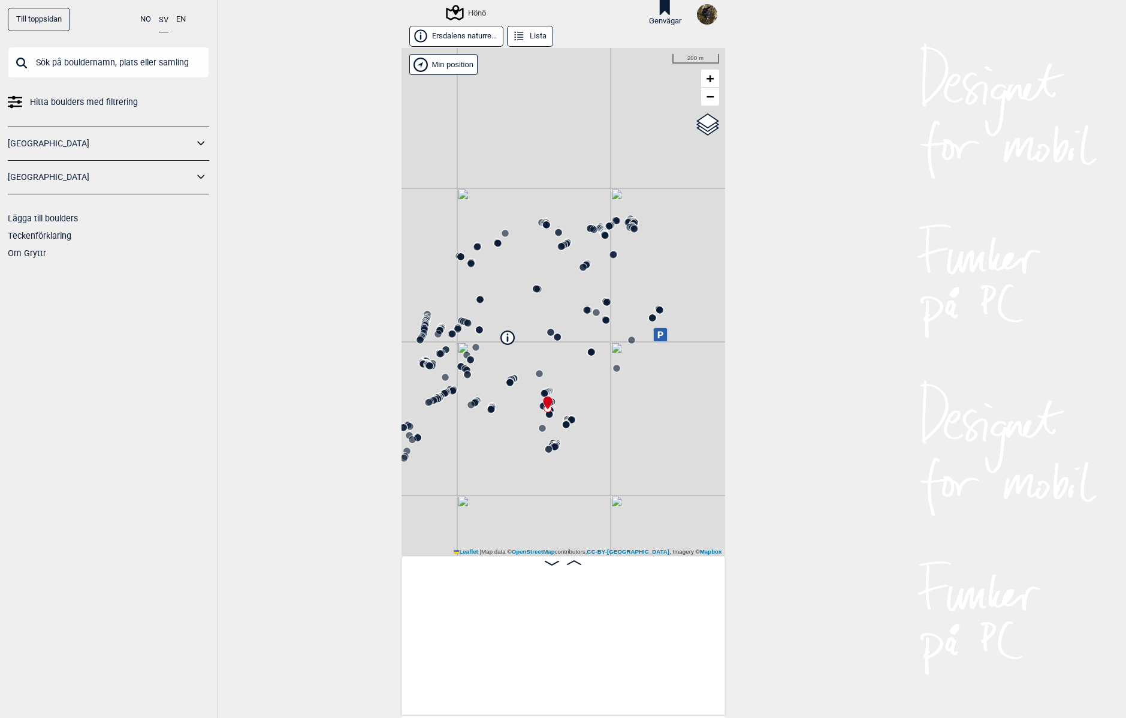
scroll to position [0, 43258]
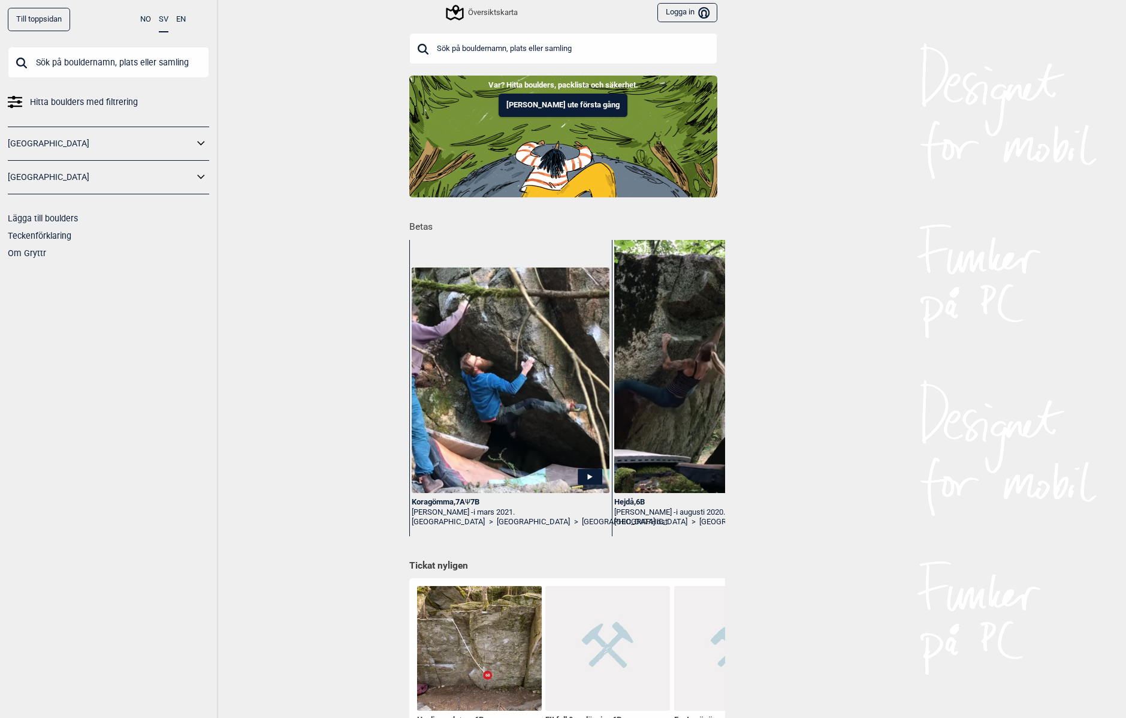
click at [534, 49] on input "text" at bounding box center [563, 48] width 308 height 31
click at [529, 47] on input "text" at bounding box center [563, 49] width 308 height 31
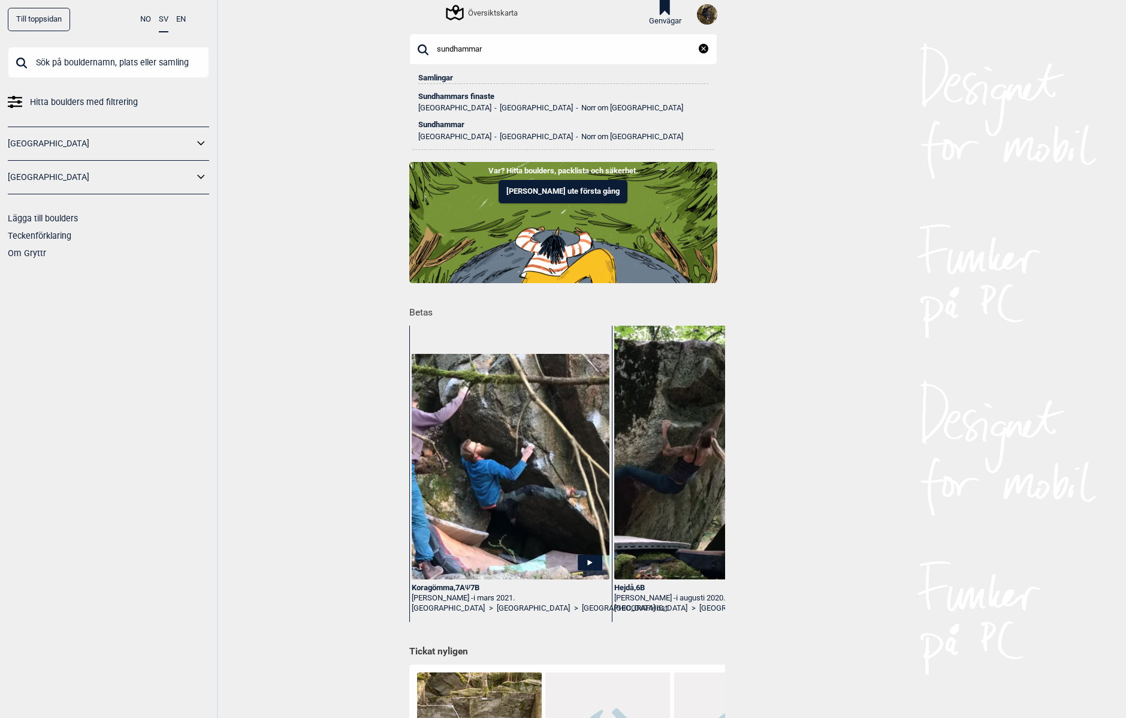
type input "sundhammar"
click at [439, 124] on div "Sundhammar" at bounding box center [563, 124] width 290 height 8
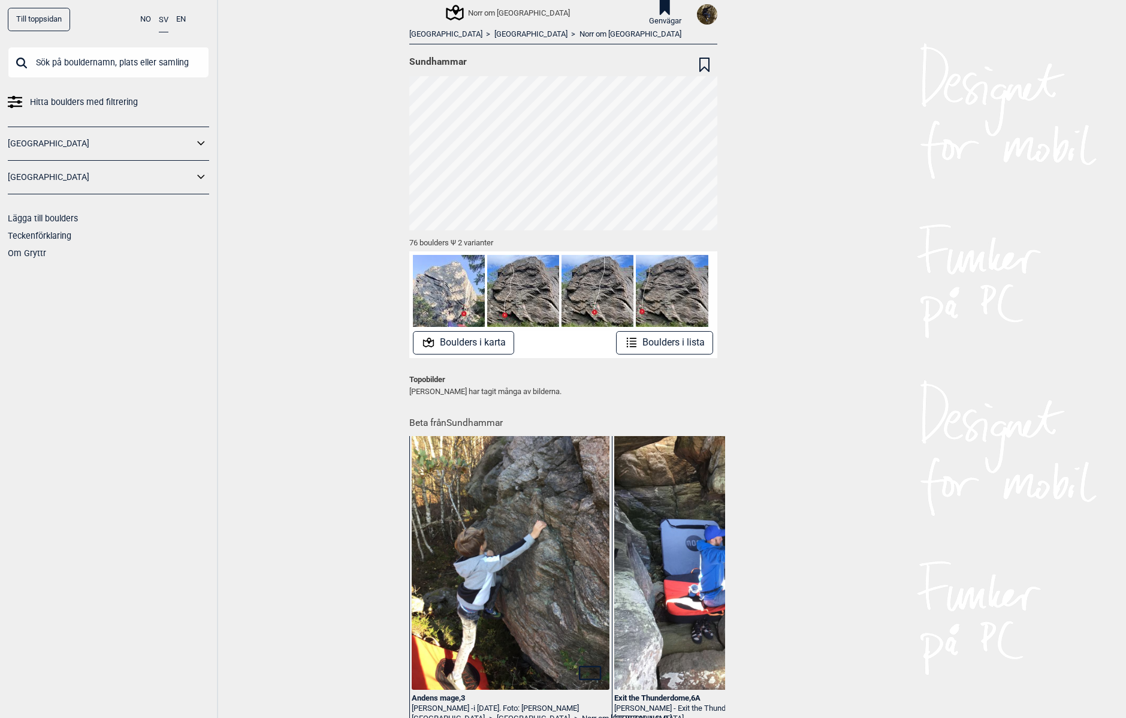
click at [448, 337] on button "Boulders i karta" at bounding box center [463, 342] width 101 height 23
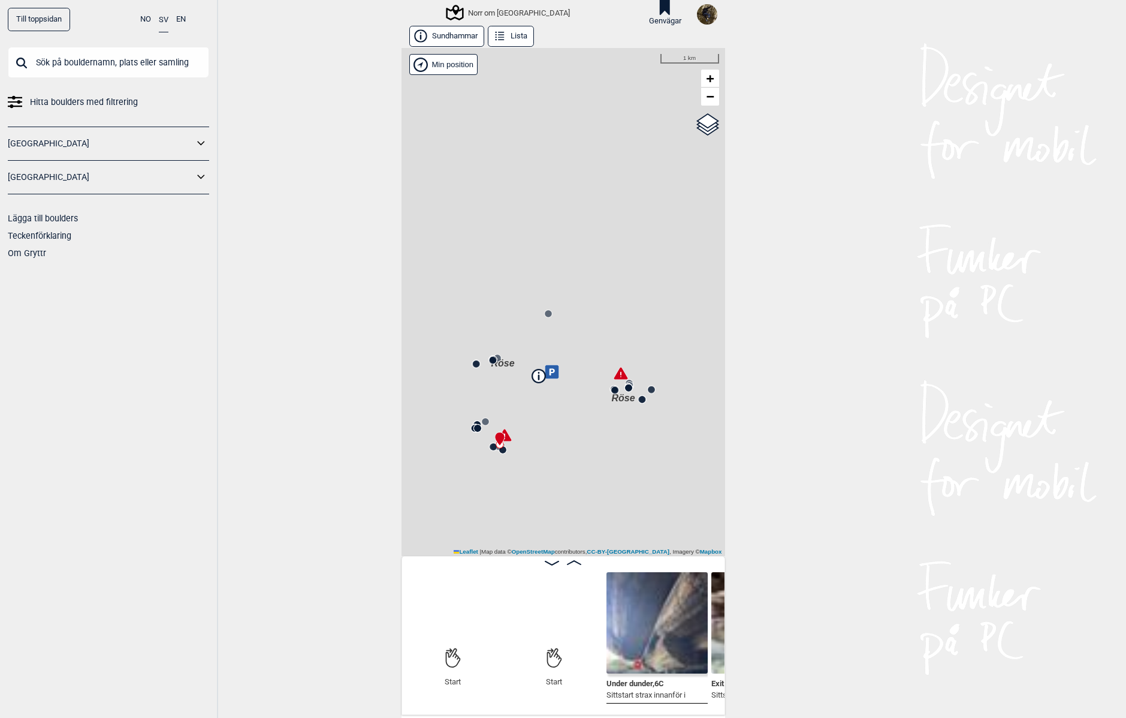
scroll to position [0, 94]
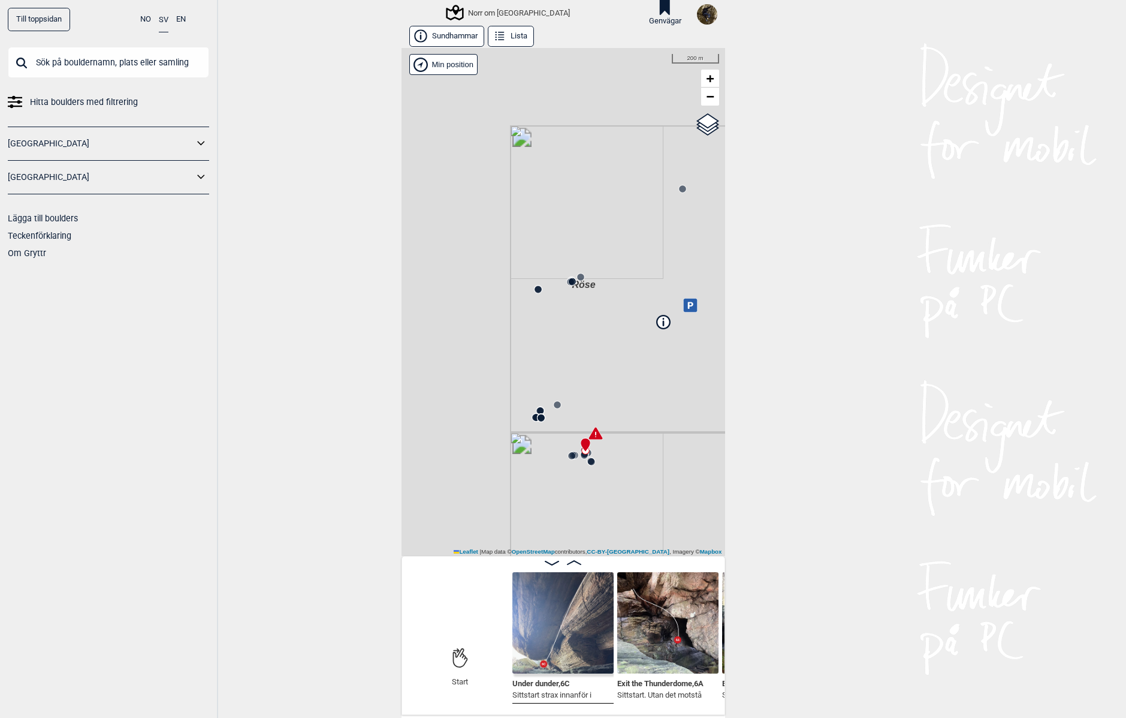
drag, startPoint x: 503, startPoint y: 382, endPoint x: 649, endPoint y: 362, distance: 147.7
click at [649, 365] on div "[PERSON_NAME] Norr om [GEOGRAPHIC_DATA]" at bounding box center [564, 302] width 324 height 508
drag, startPoint x: 626, startPoint y: 361, endPoint x: 584, endPoint y: 341, distance: 46.4
click at [586, 345] on div "[PERSON_NAME] Norr om [GEOGRAPHIC_DATA]" at bounding box center [564, 302] width 324 height 508
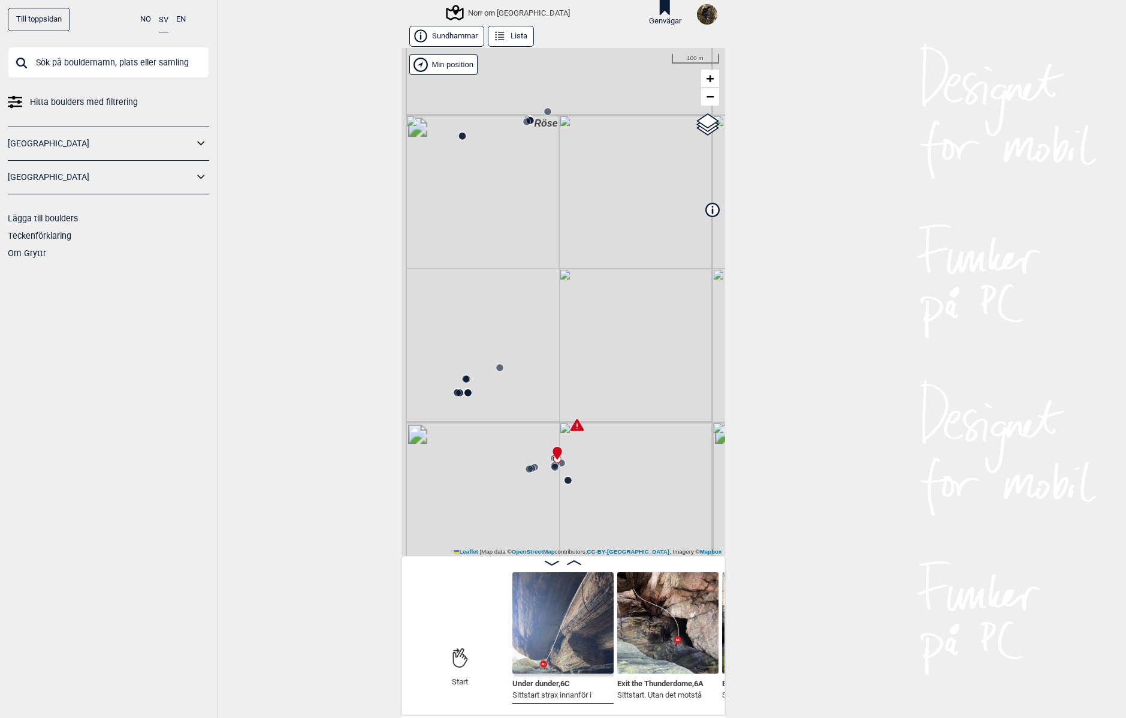
drag, startPoint x: 557, startPoint y: 373, endPoint x: 568, endPoint y: 283, distance: 91.2
click at [568, 283] on div "[PERSON_NAME] Norr om [GEOGRAPHIC_DATA]" at bounding box center [564, 302] width 324 height 508
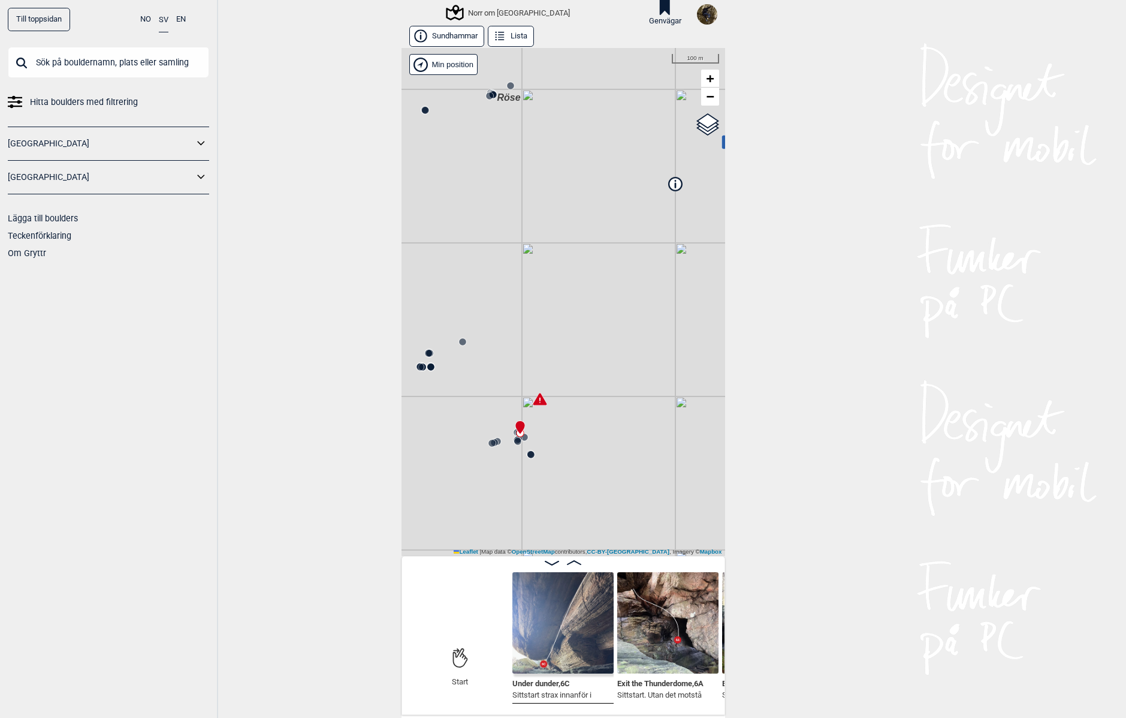
drag, startPoint x: 610, startPoint y: 328, endPoint x: 584, endPoint y: 328, distance: 25.2
click at [584, 328] on div "[PERSON_NAME] Norr om [GEOGRAPHIC_DATA]" at bounding box center [564, 302] width 324 height 508
drag, startPoint x: 461, startPoint y: 339, endPoint x: 551, endPoint y: 325, distance: 91.1
click at [551, 325] on div "[PERSON_NAME] Norr om [GEOGRAPHIC_DATA]" at bounding box center [564, 302] width 324 height 508
drag, startPoint x: 536, startPoint y: 346, endPoint x: 579, endPoint y: 341, distance: 43.5
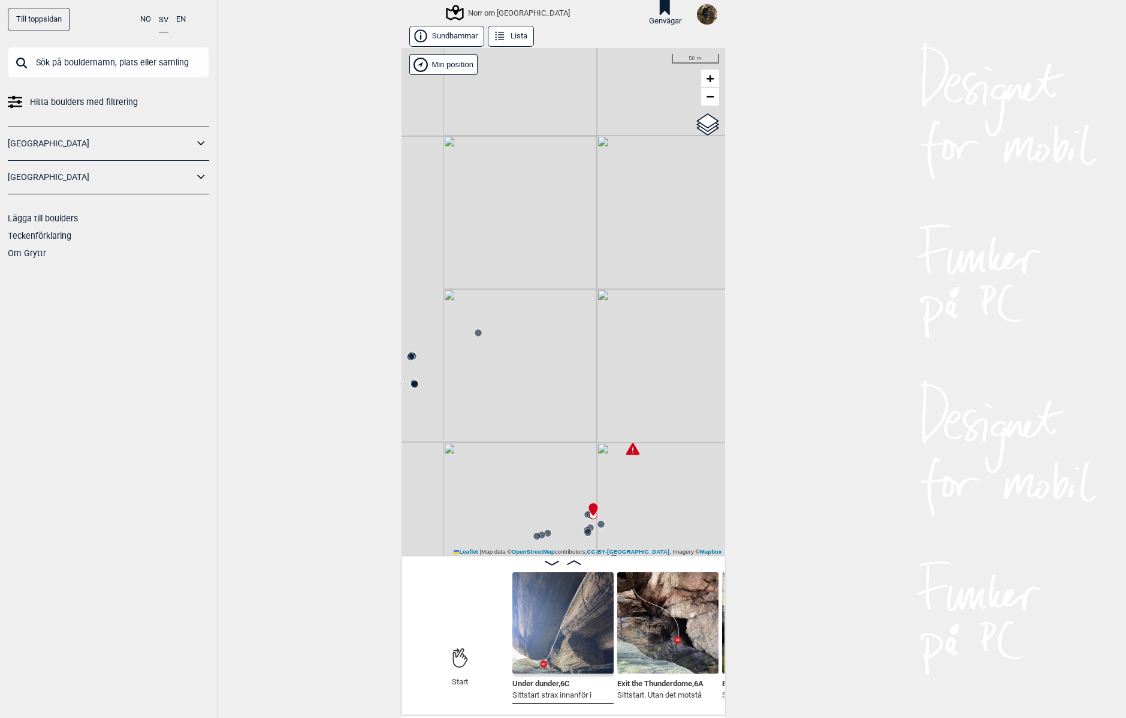
click at [579, 341] on div "[PERSON_NAME] Norr om [GEOGRAPHIC_DATA]" at bounding box center [564, 302] width 324 height 508
drag, startPoint x: 560, startPoint y: 321, endPoint x: 584, endPoint y: 311, distance: 26.1
click at [584, 311] on div "[PERSON_NAME] Norr om [GEOGRAPHIC_DATA]" at bounding box center [564, 302] width 324 height 508
click at [517, 337] on circle at bounding box center [520, 337] width 7 height 7
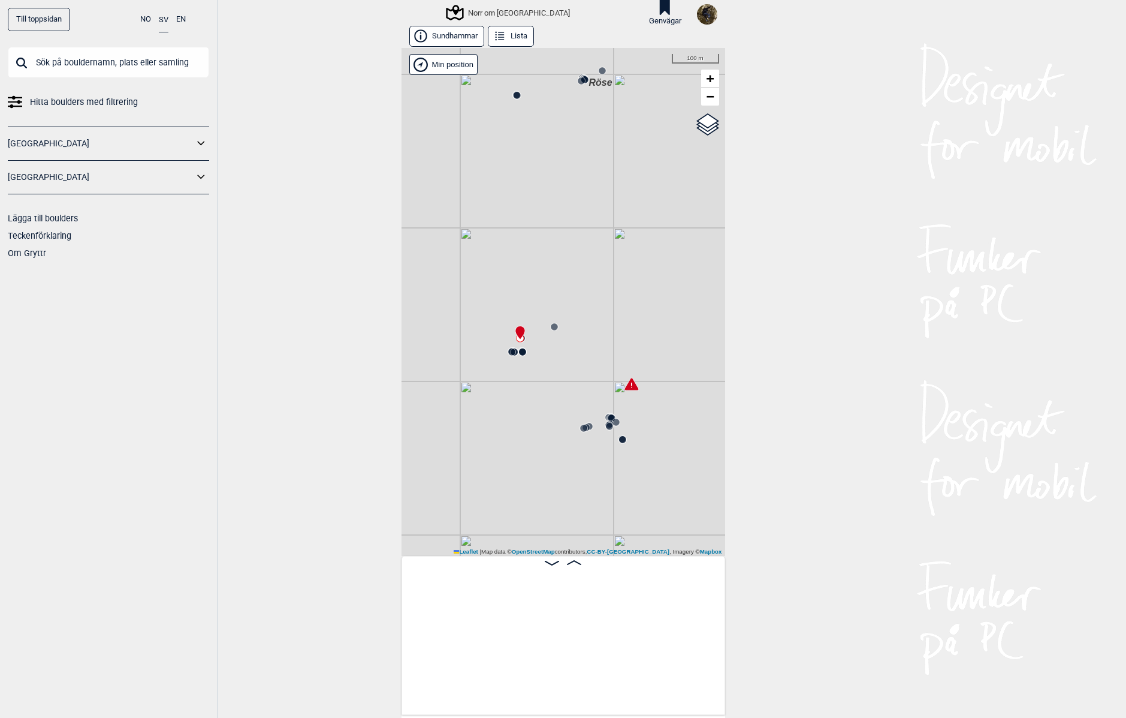
scroll to position [0, 2442]
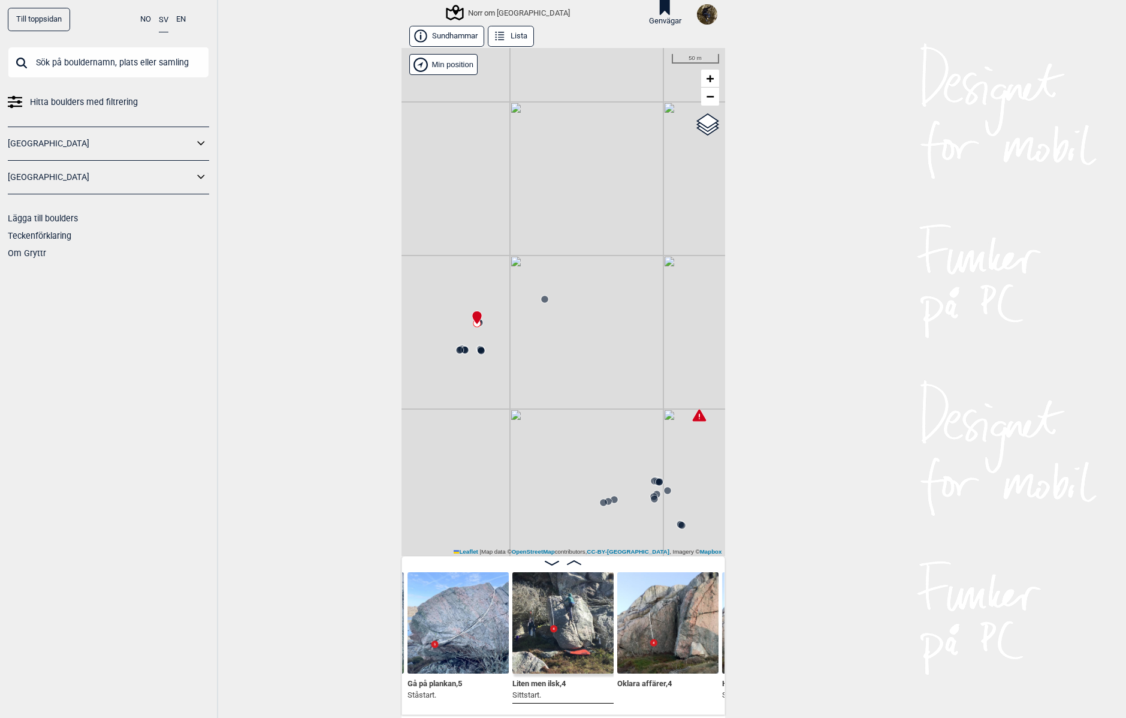
click at [569, 563] on icon at bounding box center [574, 562] width 14 height 5
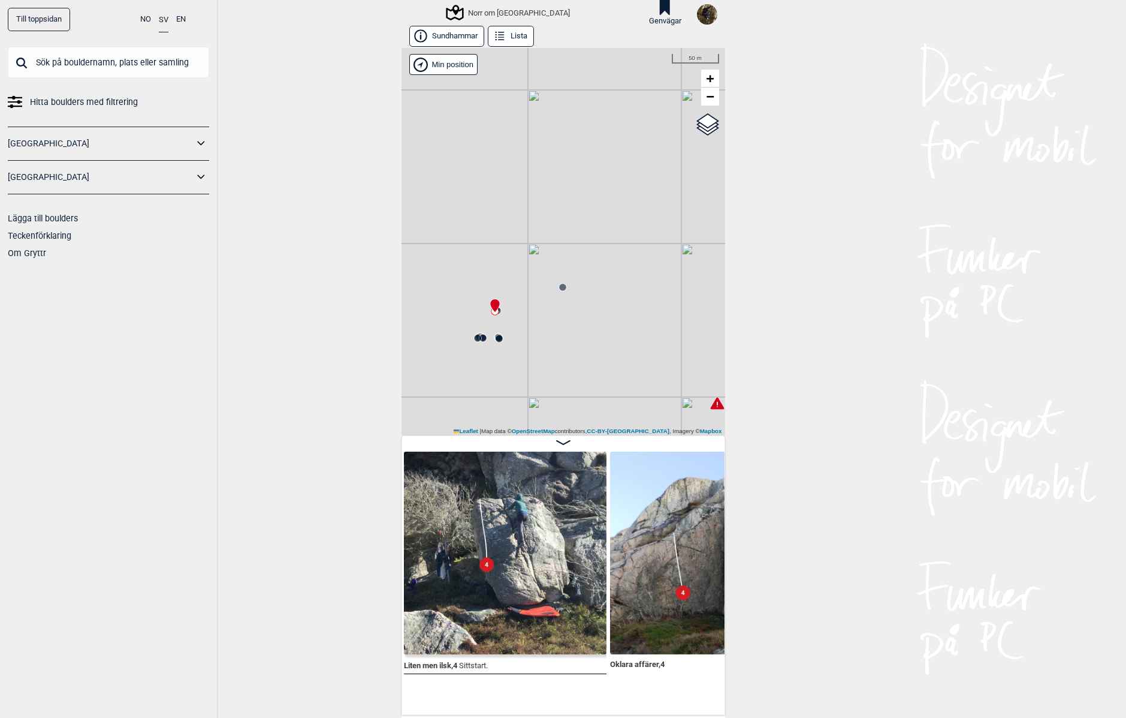
drag, startPoint x: 515, startPoint y: 384, endPoint x: 540, endPoint y: 361, distance: 34.0
click at [545, 364] on div "[PERSON_NAME] Norr om [GEOGRAPHIC_DATA]" at bounding box center [564, 241] width 324 height 387
click at [487, 328] on circle at bounding box center [490, 328] width 7 height 7
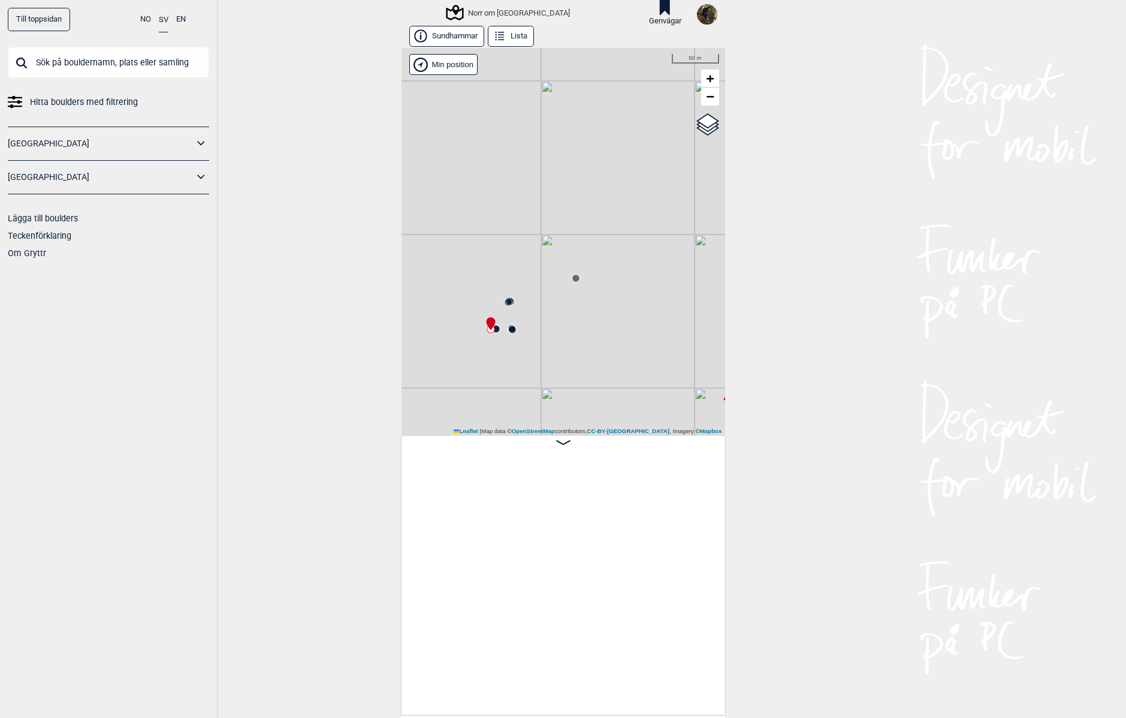
scroll to position [0, 3932]
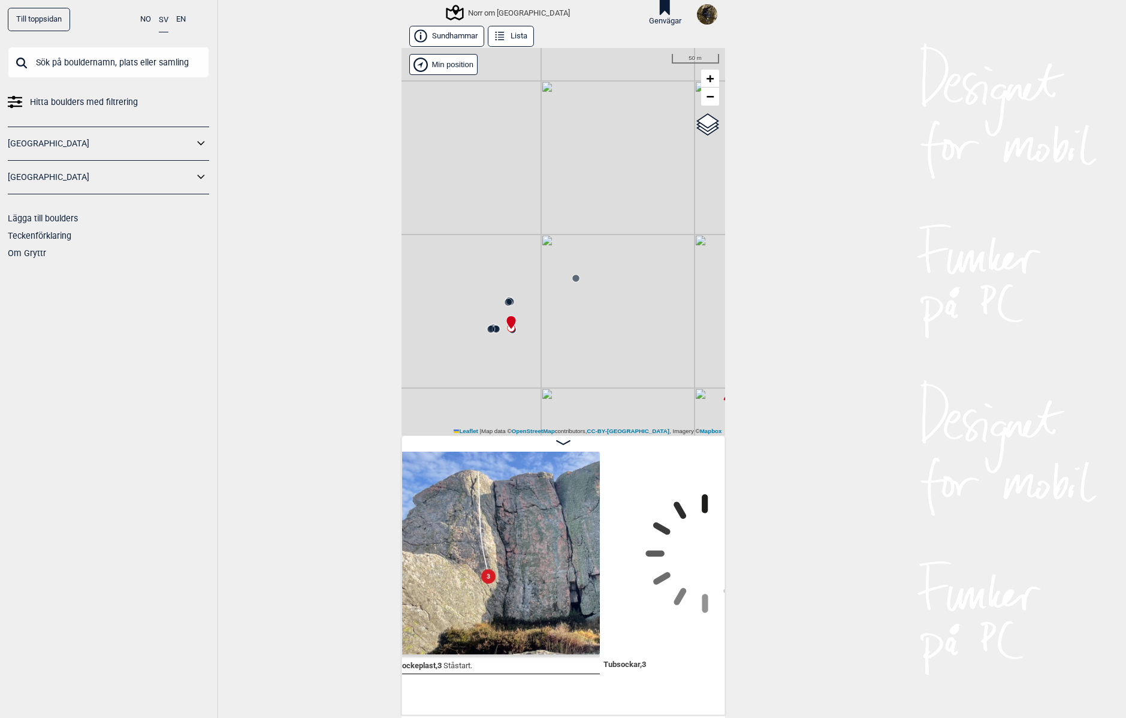
scroll to position [0, 4330]
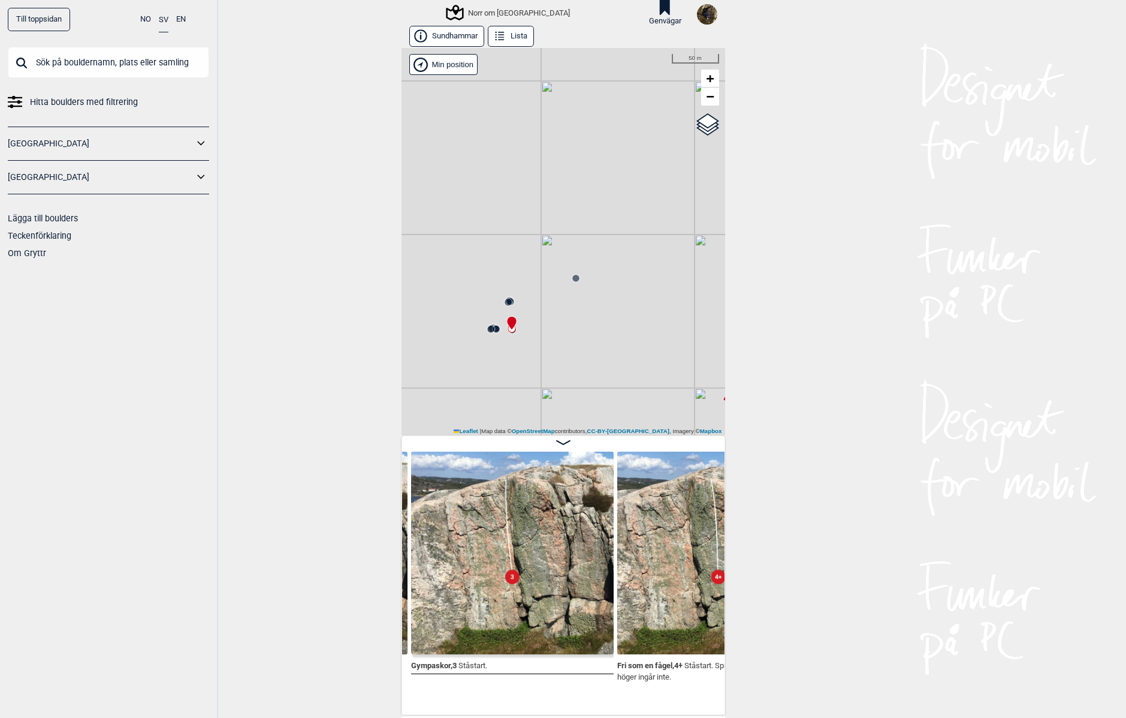
scroll to position [0, 4902]
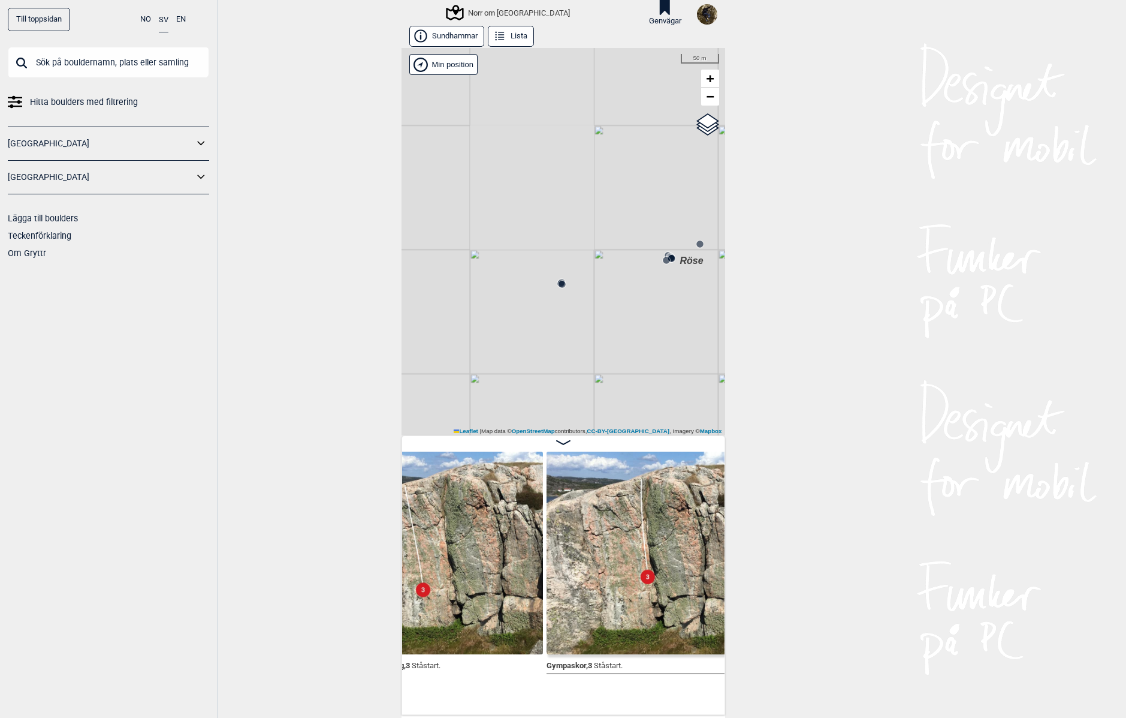
scroll to position [0, 4634]
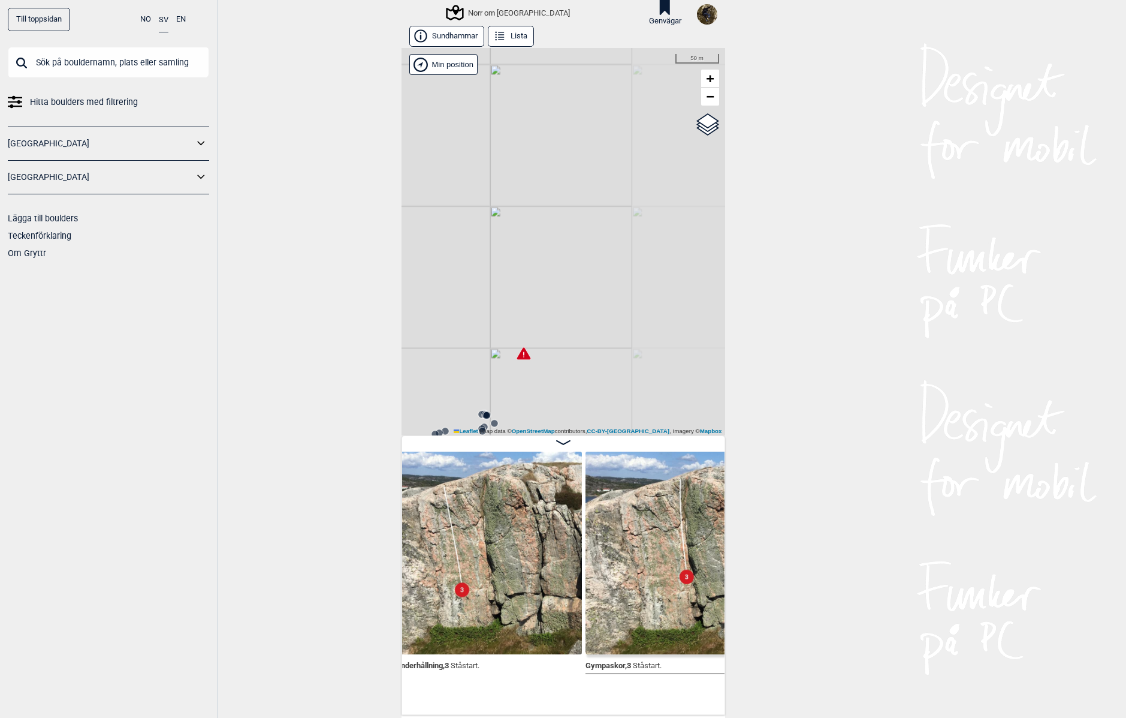
drag, startPoint x: 637, startPoint y: 385, endPoint x: 364, endPoint y: 298, distance: 286.3
click at [364, 298] on div "Till toppsidan NO SV EN Hitta boulders med filtrering [GEOGRAPHIC_DATA] [GEOGRA…" at bounding box center [563, 359] width 1126 height 718
drag, startPoint x: 516, startPoint y: 333, endPoint x: 662, endPoint y: 259, distance: 163.8
click at [662, 259] on div "[PERSON_NAME] Norr om [GEOGRAPHIC_DATA] Brukerens posisjon" at bounding box center [564, 241] width 324 height 387
click at [574, 366] on circle at bounding box center [577, 363] width 7 height 7
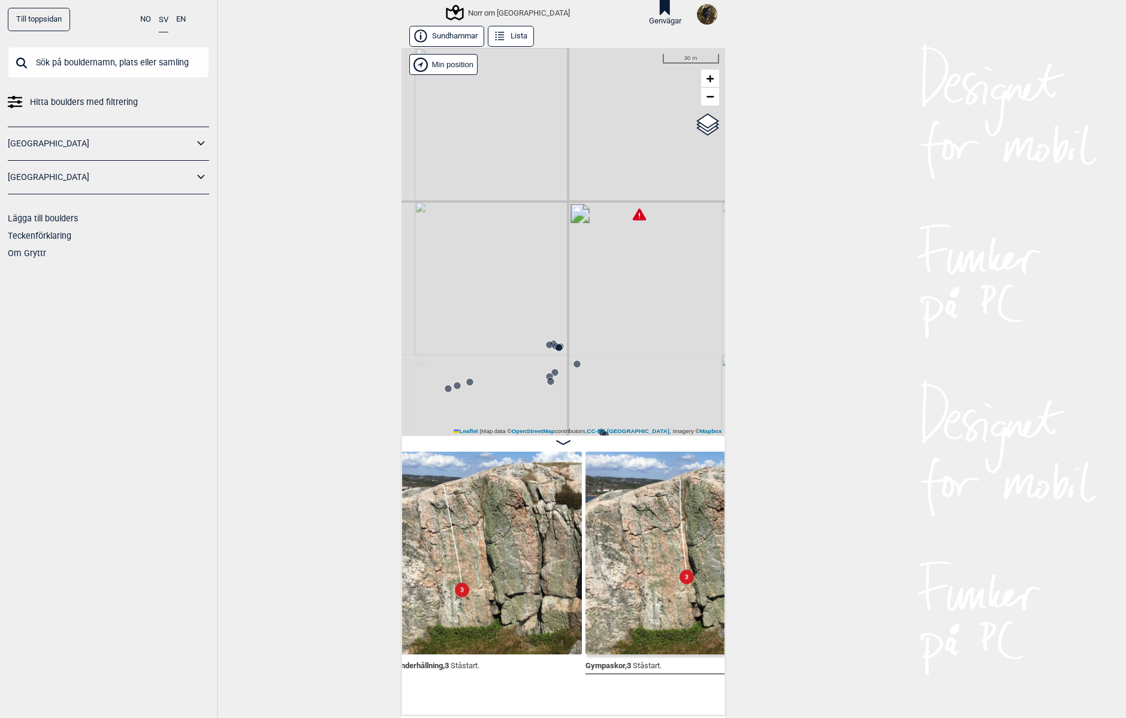
scroll to position [0, 1277]
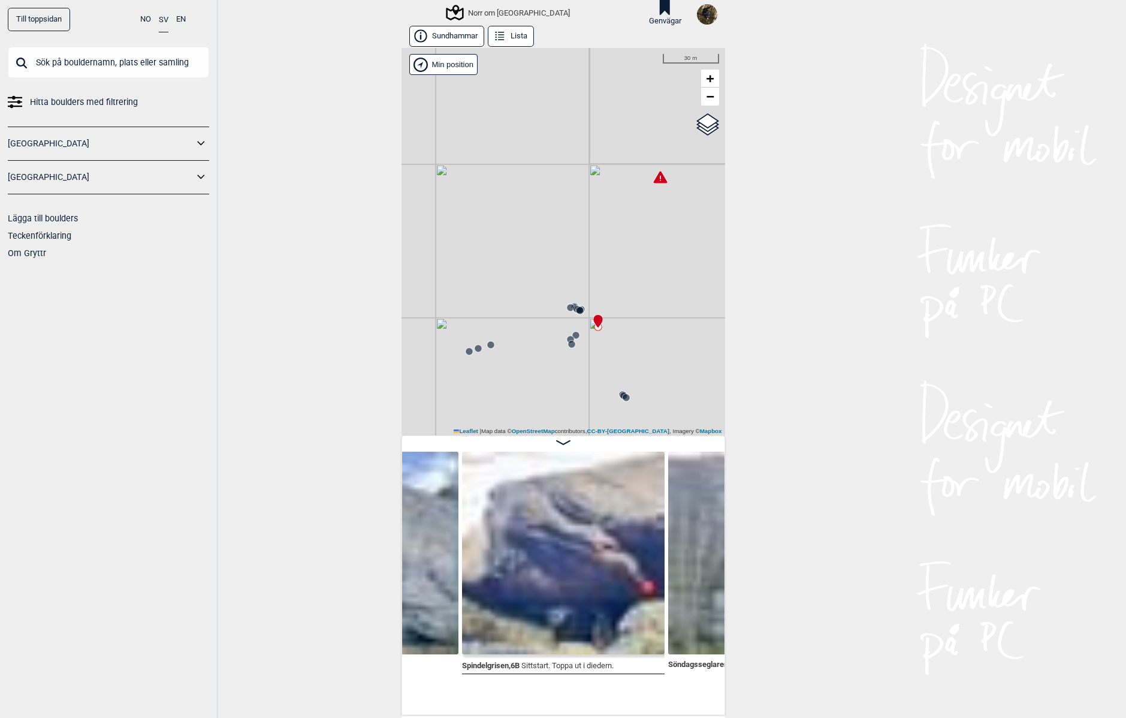
drag, startPoint x: 612, startPoint y: 360, endPoint x: 633, endPoint y: 322, distance: 42.7
click at [633, 322] on div "[PERSON_NAME] Norr om [GEOGRAPHIC_DATA] Brukerens posisjon" at bounding box center [564, 241] width 324 height 387
click at [577, 312] on circle at bounding box center [580, 310] width 7 height 7
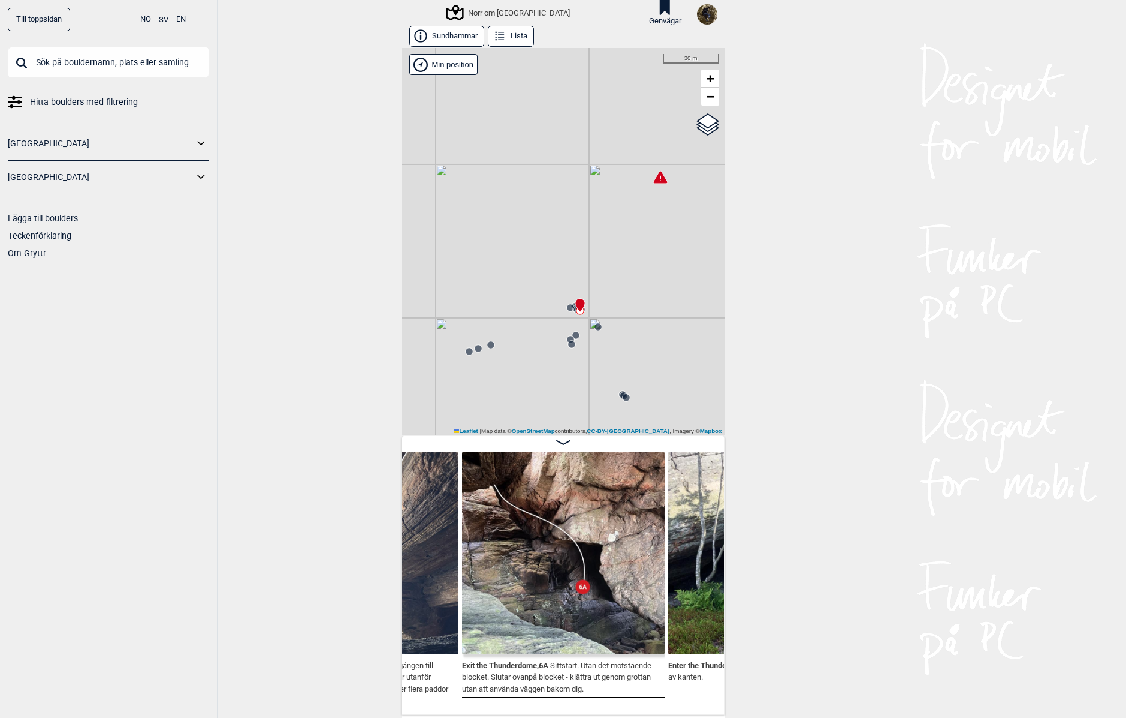
click at [466, 354] on circle at bounding box center [469, 351] width 7 height 7
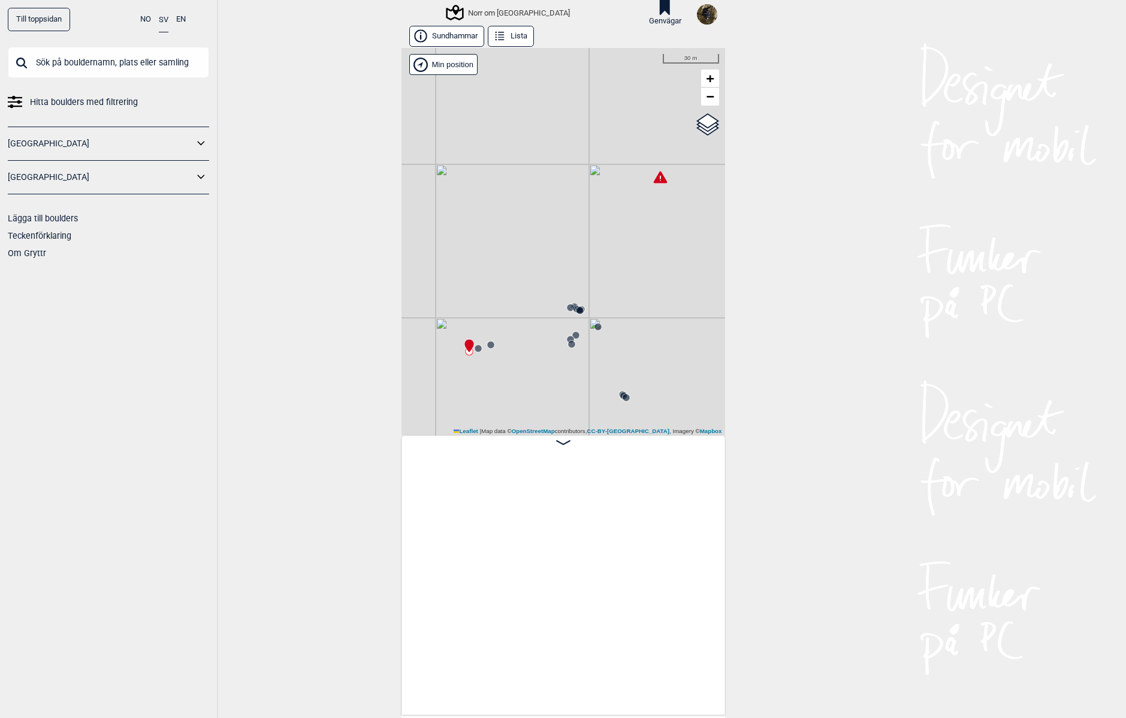
scroll to position [0, 2818]
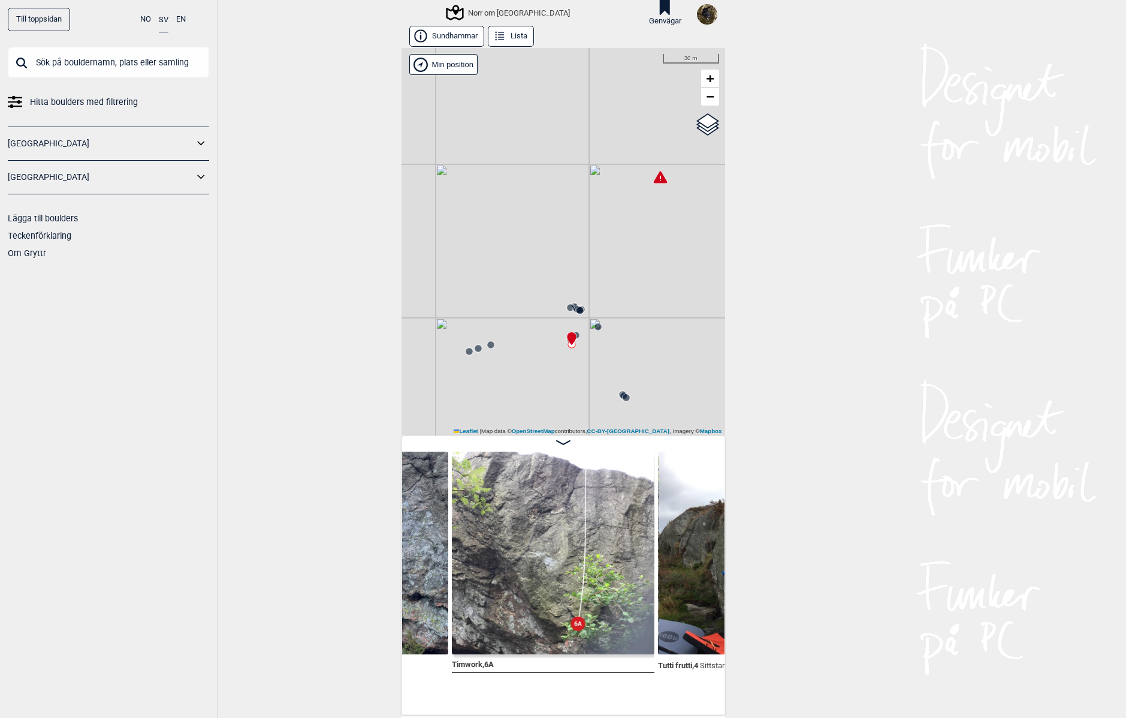
scroll to position [0, 2082]
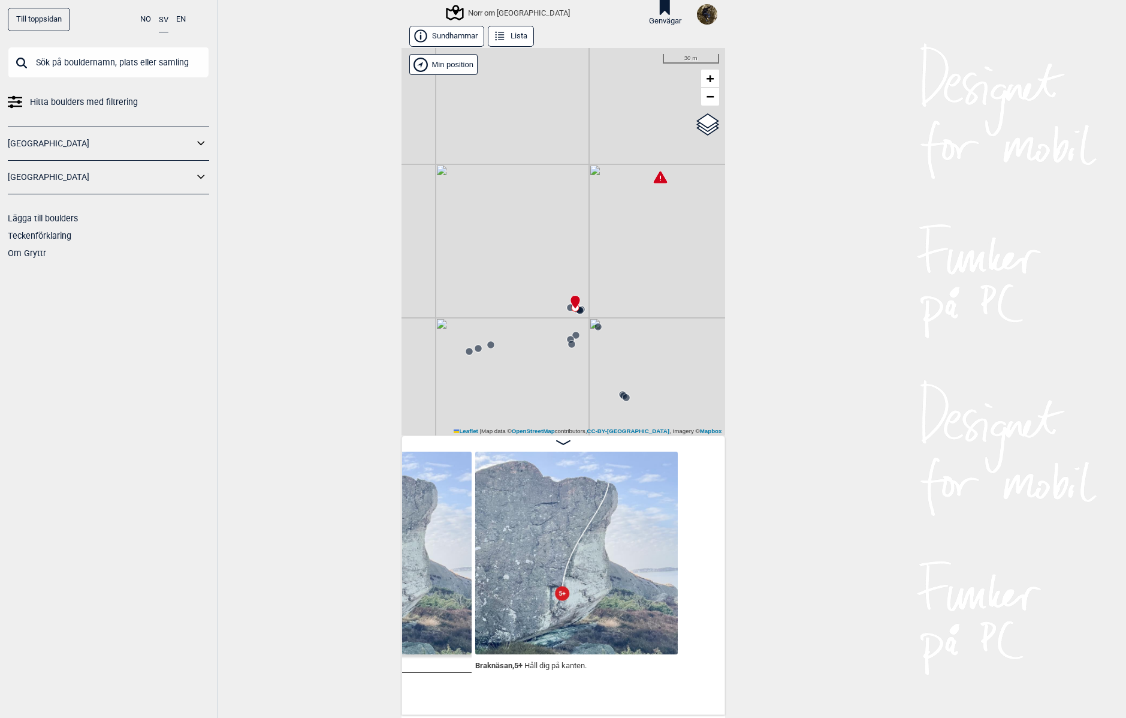
scroll to position [0, 1493]
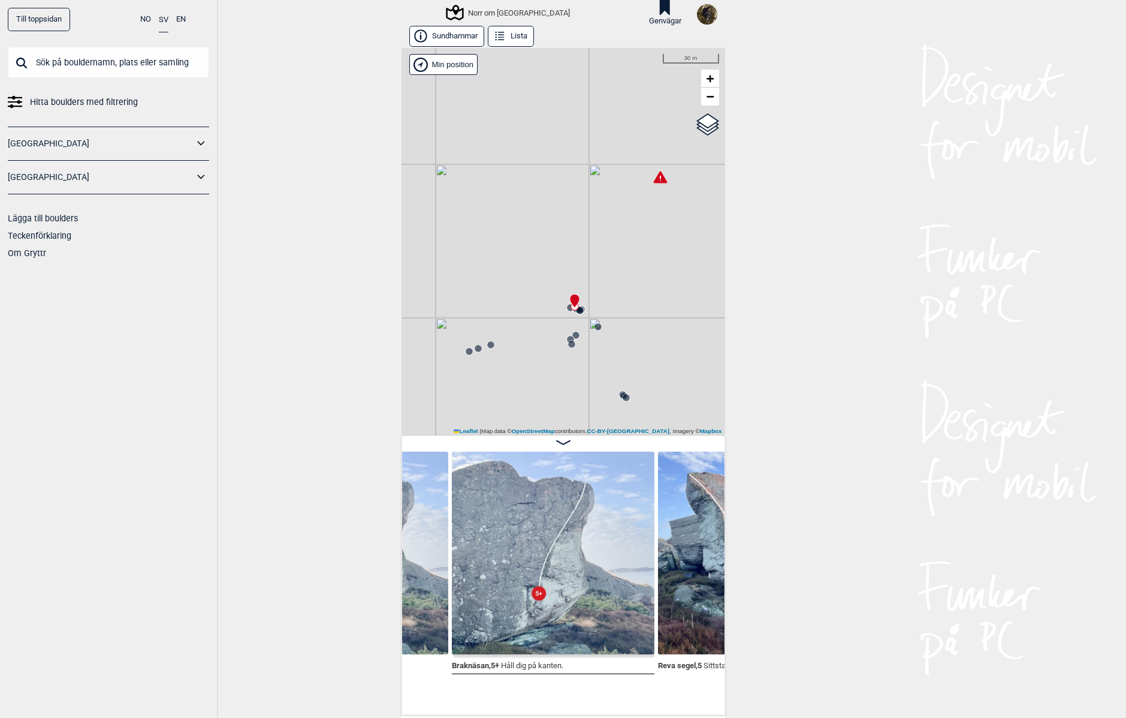
scroll to position [0, 1304]
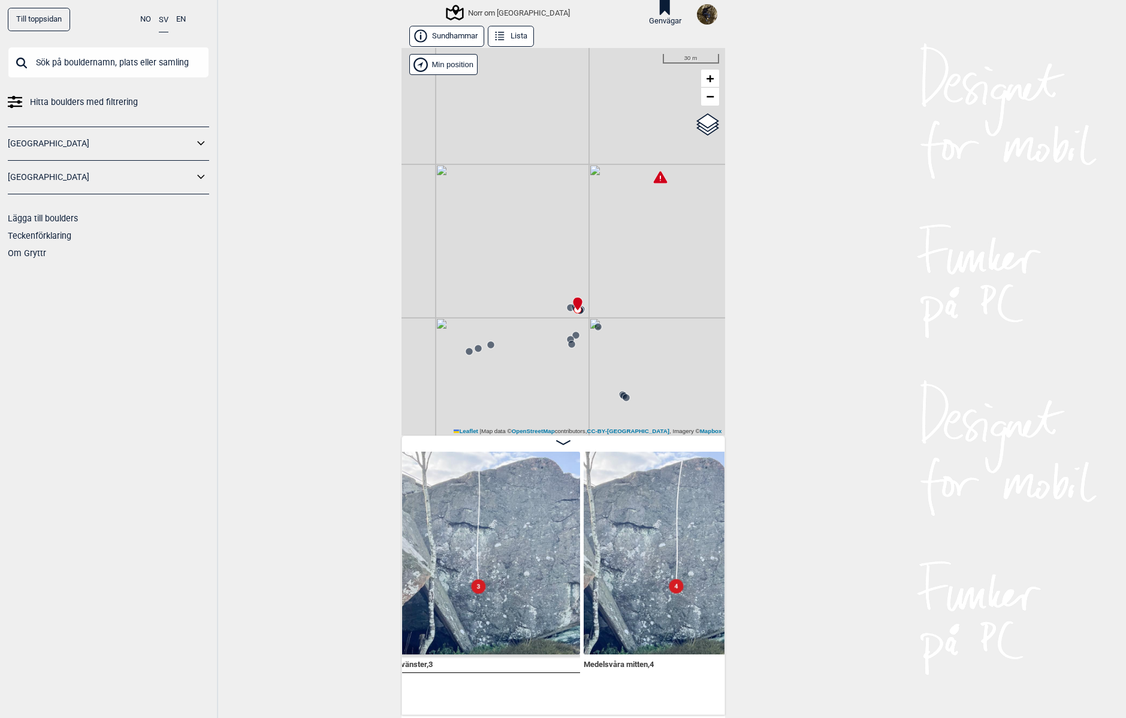
scroll to position [0, 959]
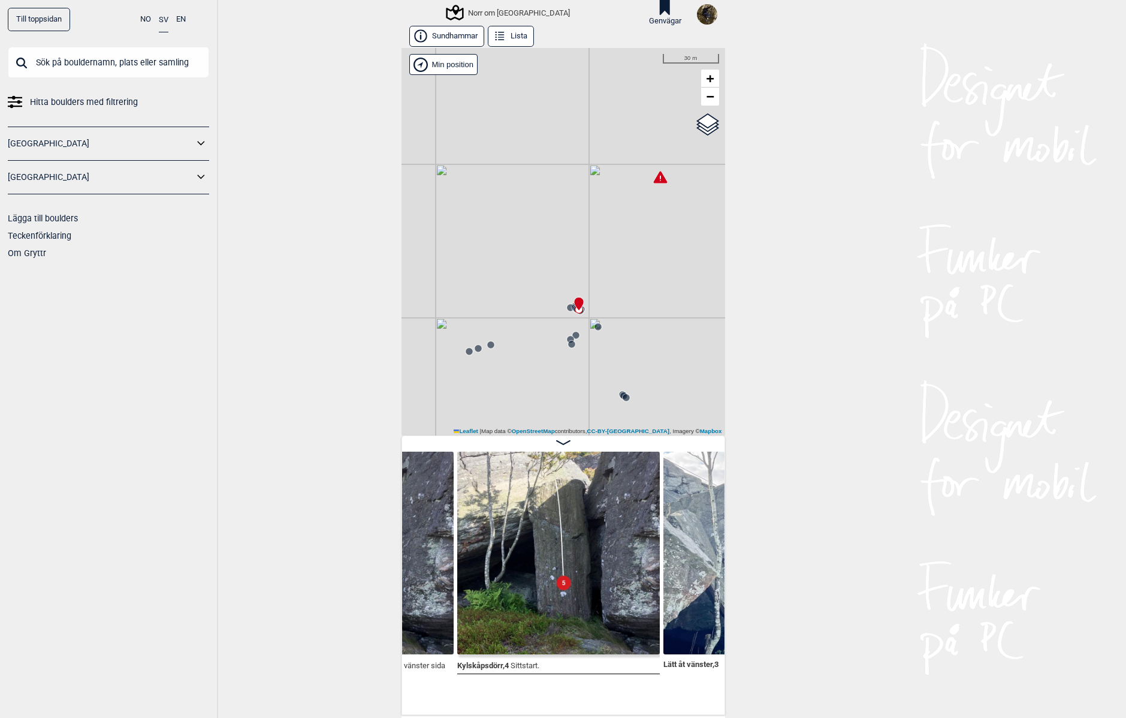
scroll to position [0, 744]
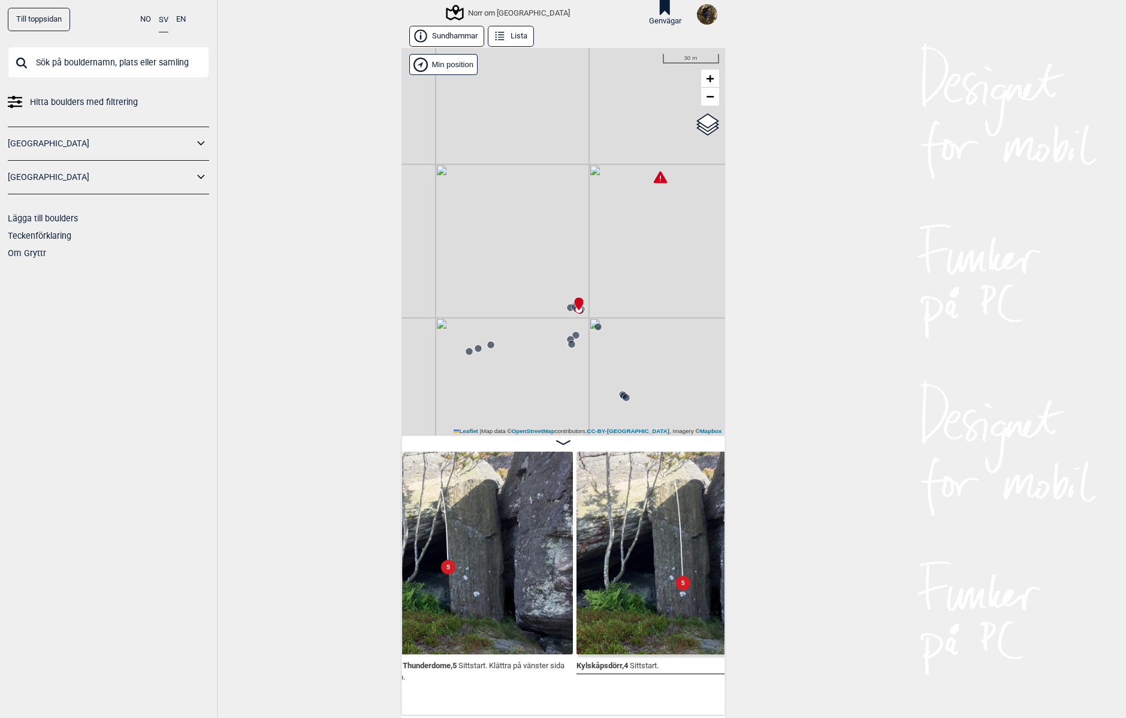
scroll to position [0, 577]
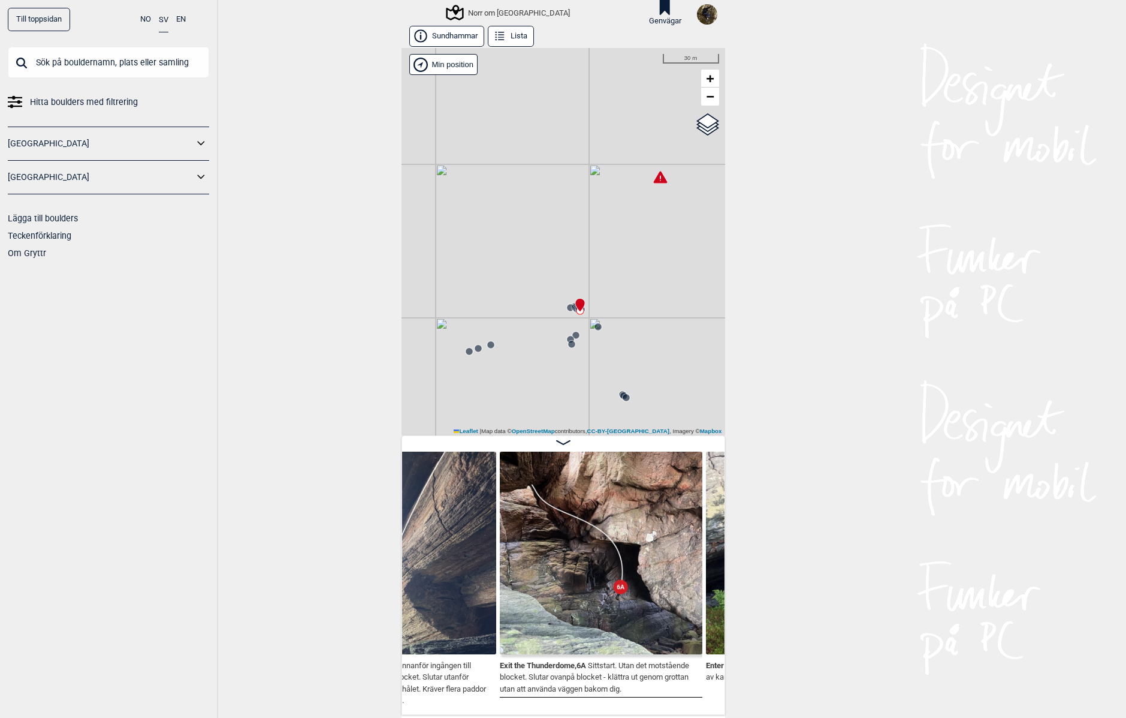
scroll to position [0, 305]
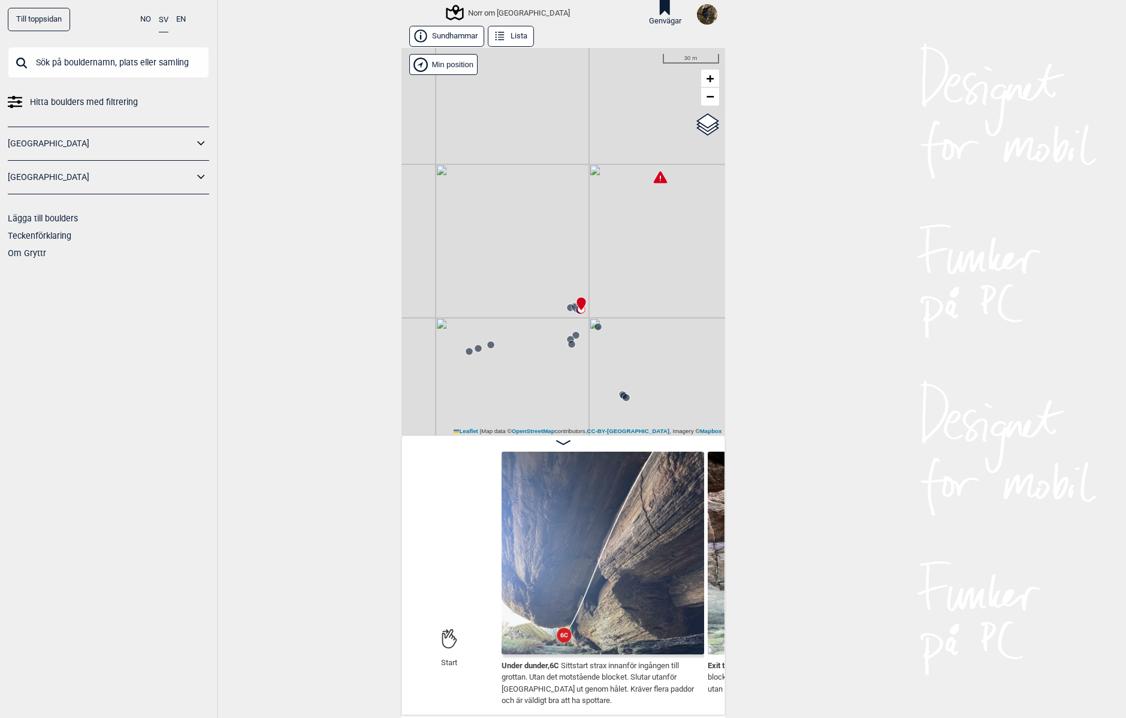
scroll to position [0, 81]
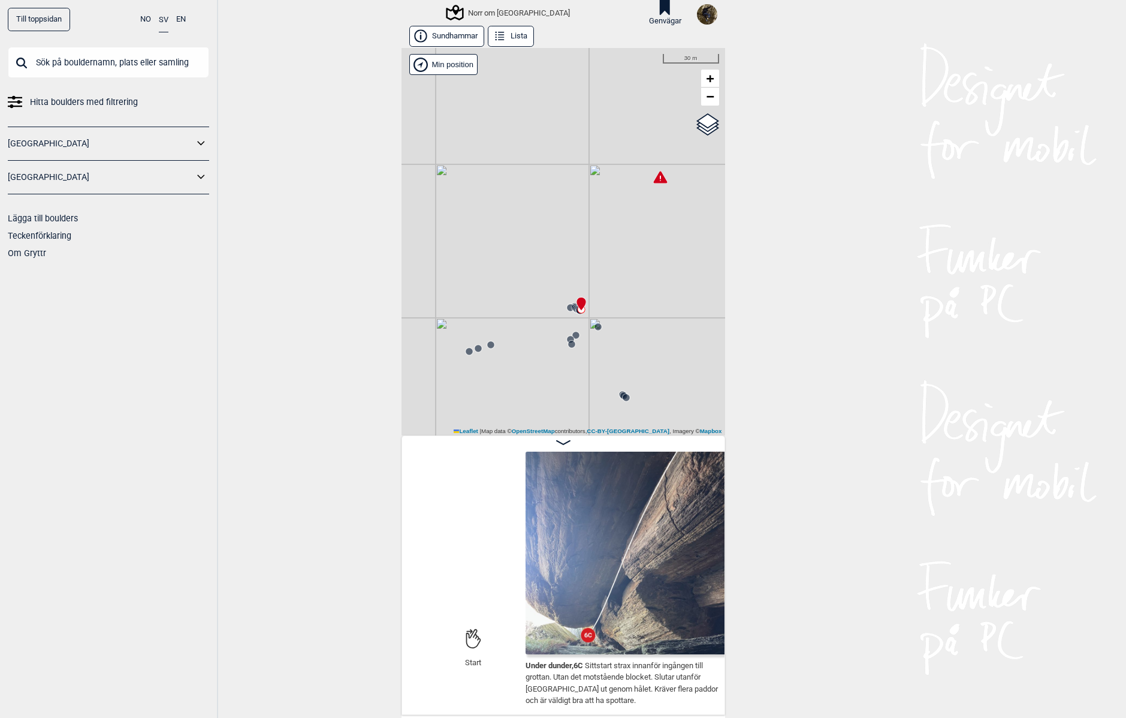
click at [623, 399] on circle at bounding box center [626, 397] width 7 height 7
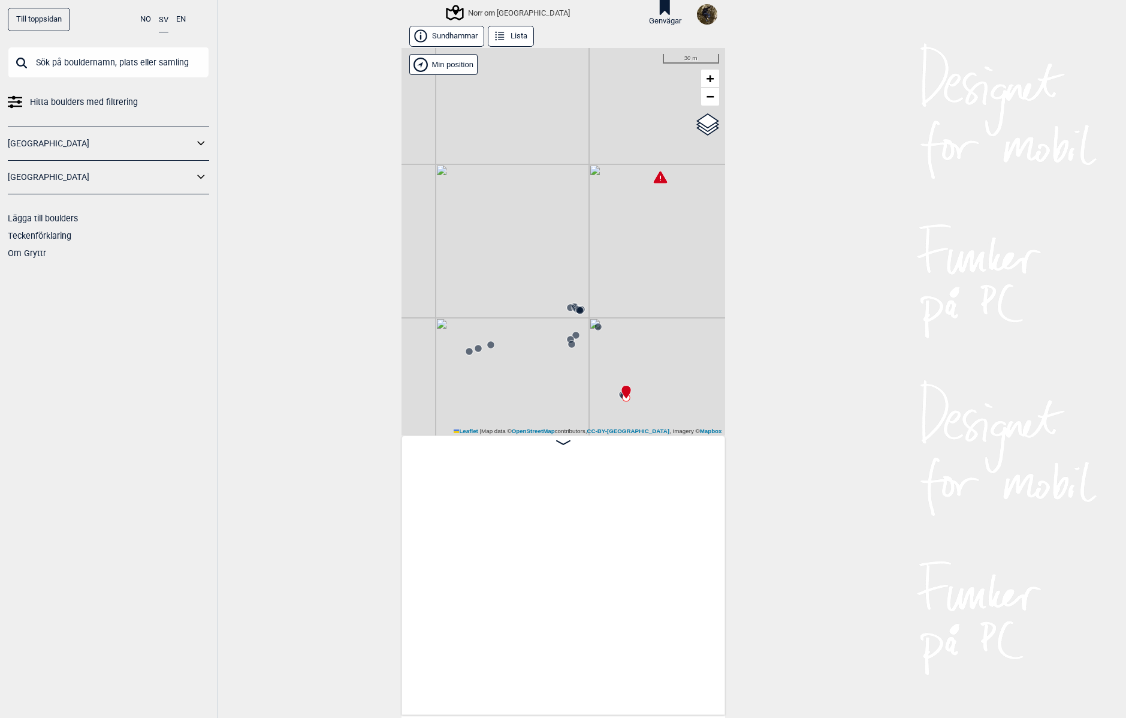
scroll to position [0, 3856]
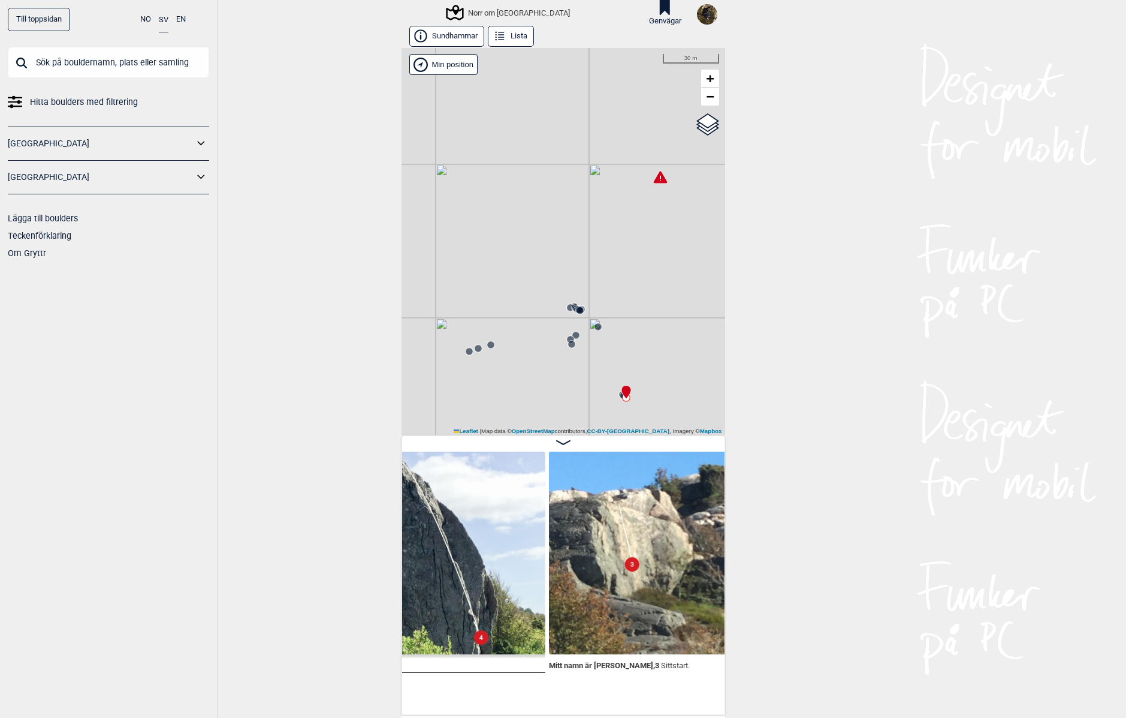
scroll to position [0, 4023]
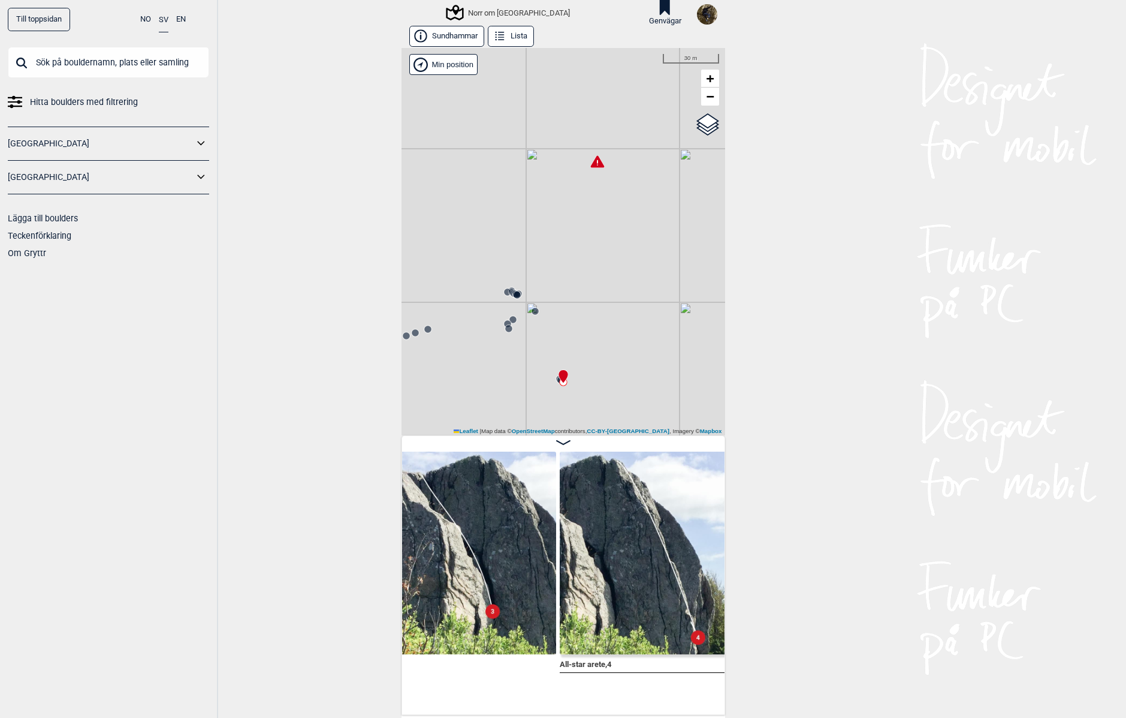
scroll to position [0, 3494]
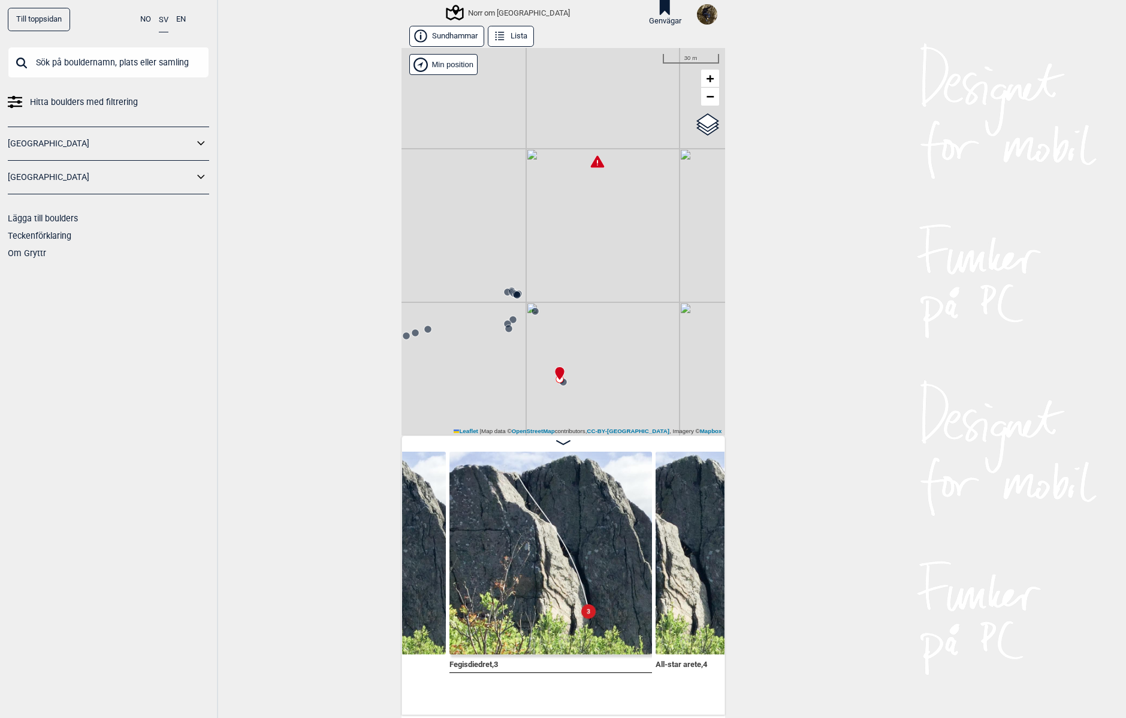
scroll to position [0, 3831]
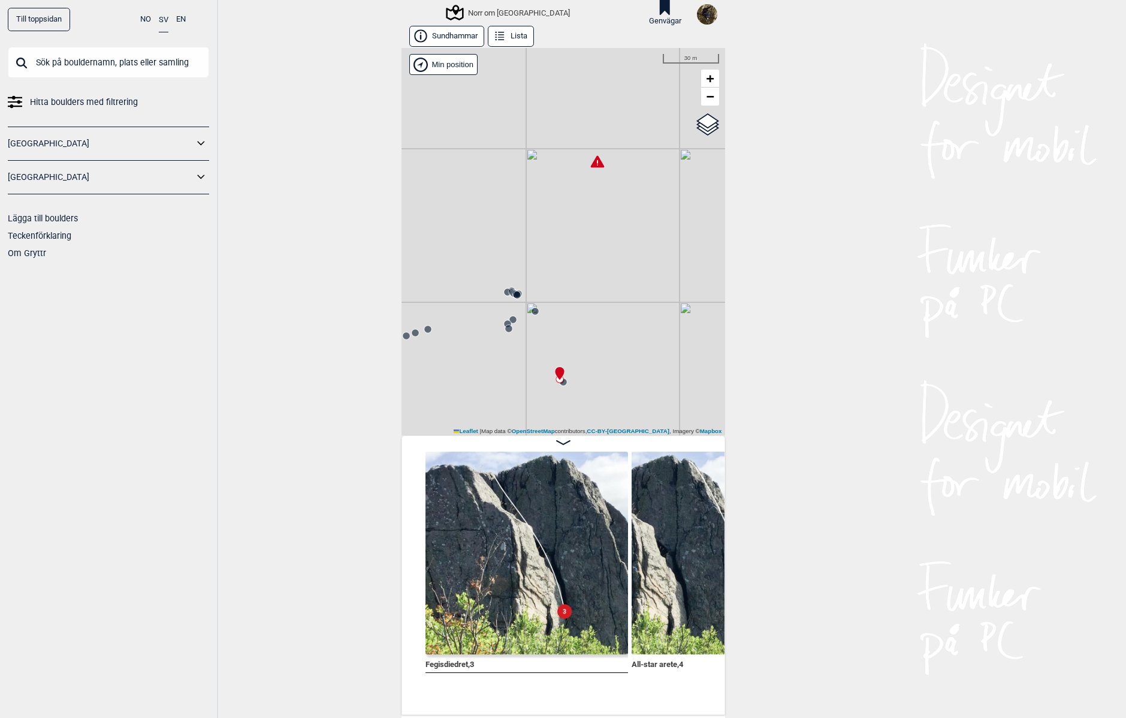
scroll to position [0, 3663]
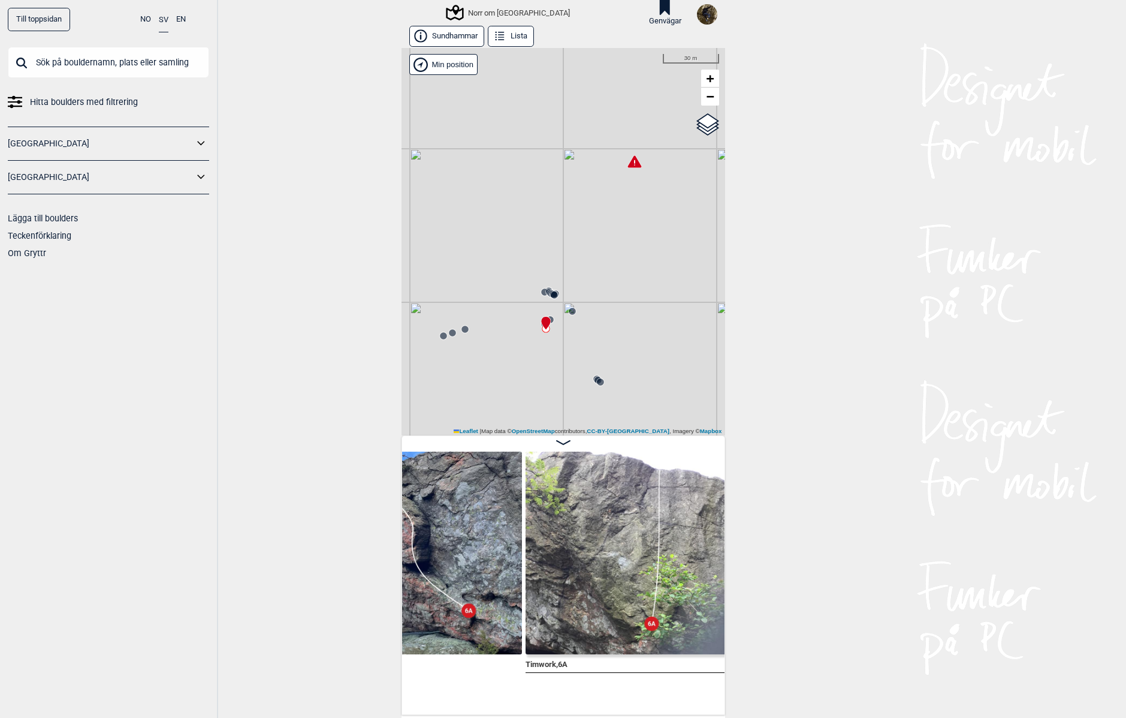
scroll to position [0, 2387]
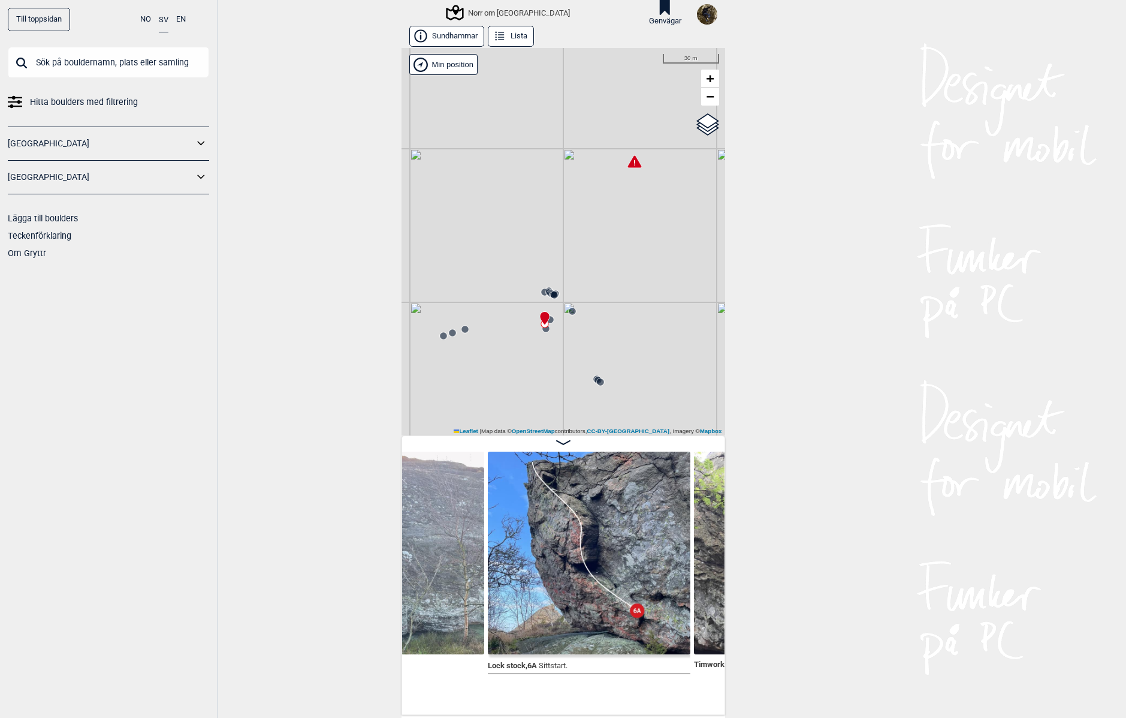
click at [513, 41] on button "Lista" at bounding box center [511, 36] width 46 height 21
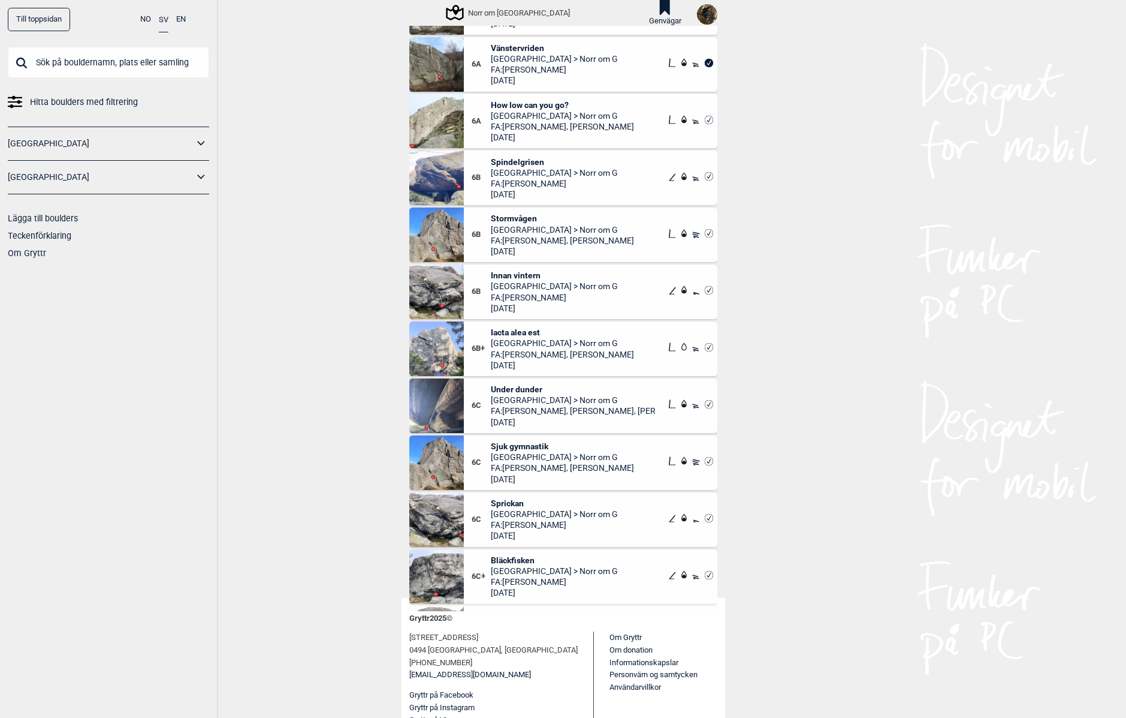
scroll to position [3432, 0]
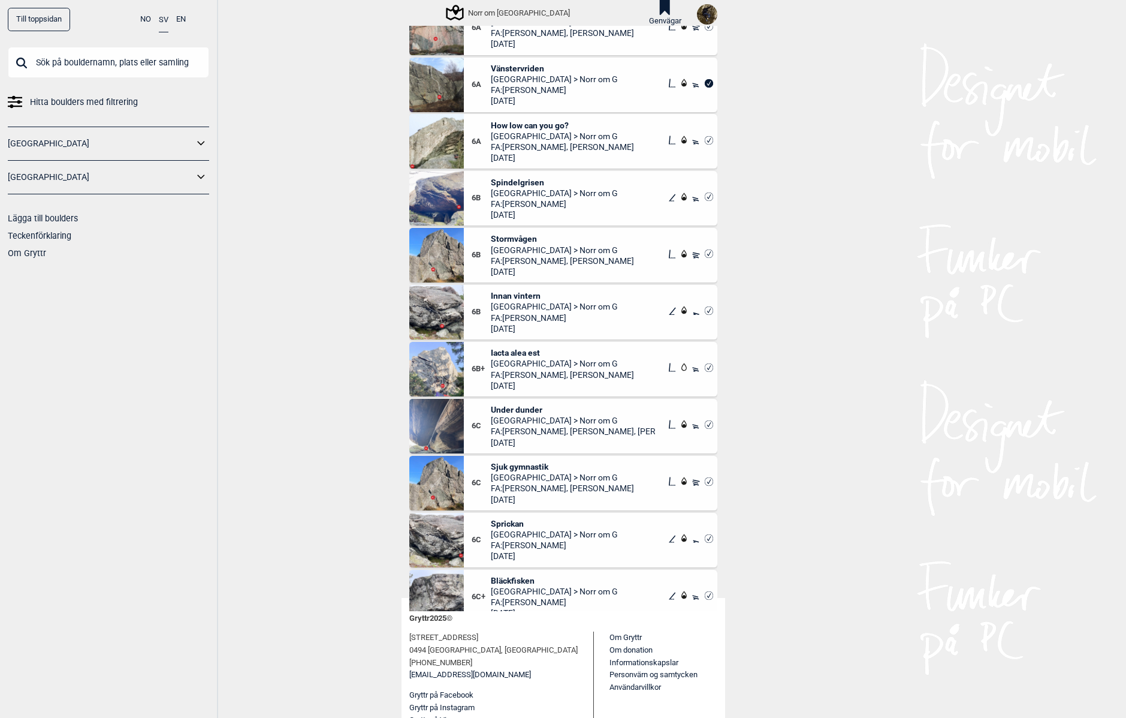
drag, startPoint x: 518, startPoint y: 448, endPoint x: 542, endPoint y: 420, distance: 36.9
drag, startPoint x: 542, startPoint y: 420, endPoint x: 809, endPoint y: 288, distance: 297.0
click at [810, 288] on div "Till toppsidan NO SV EN Hitta boulders med filtrering [GEOGRAPHIC_DATA] [GEOGRA…" at bounding box center [563, 359] width 1126 height 718
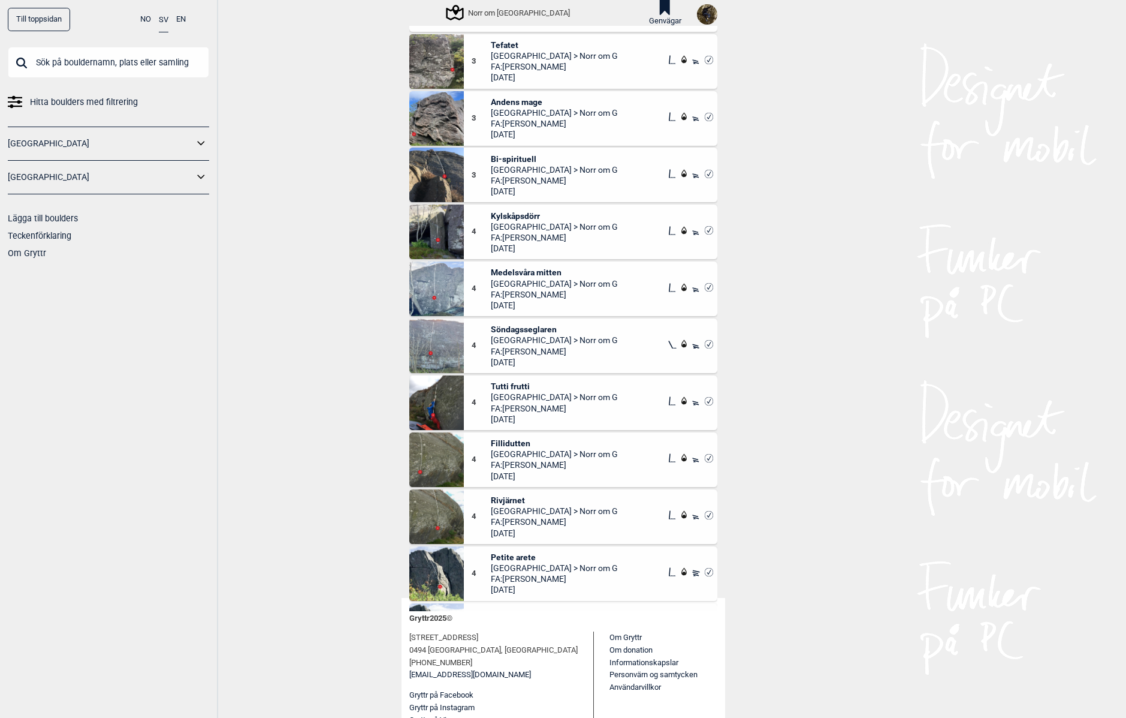
scroll to position [555, 0]
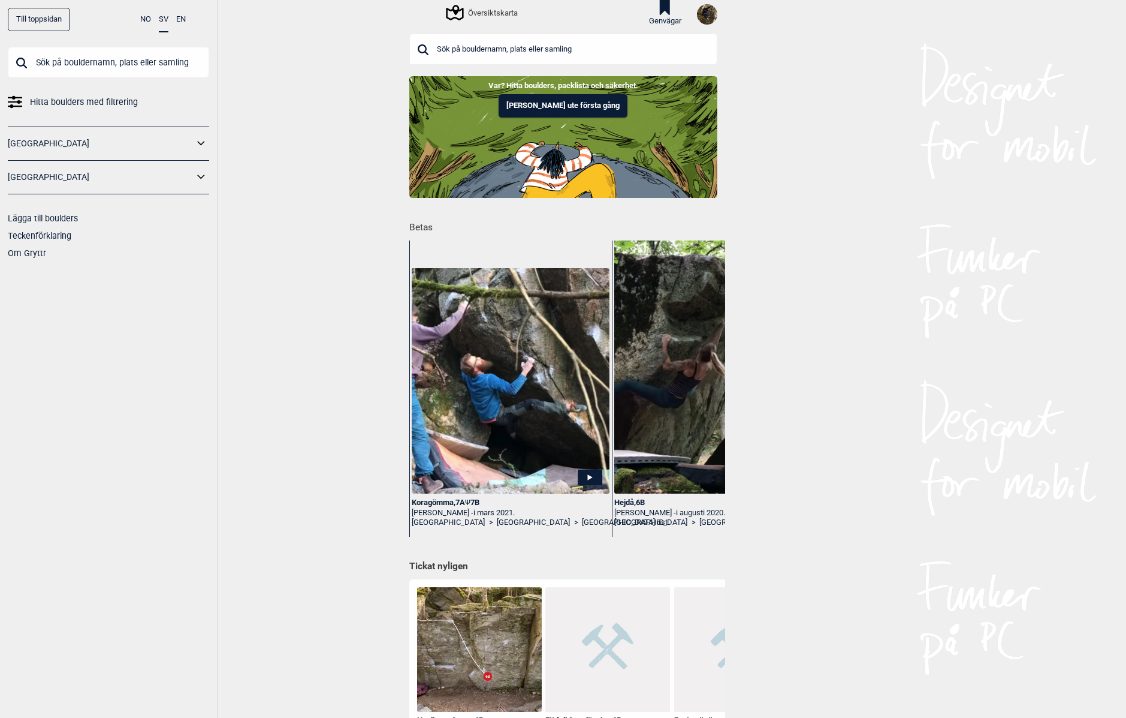
click at [490, 10] on div "Översiktskarta" at bounding box center [483, 12] width 70 height 14
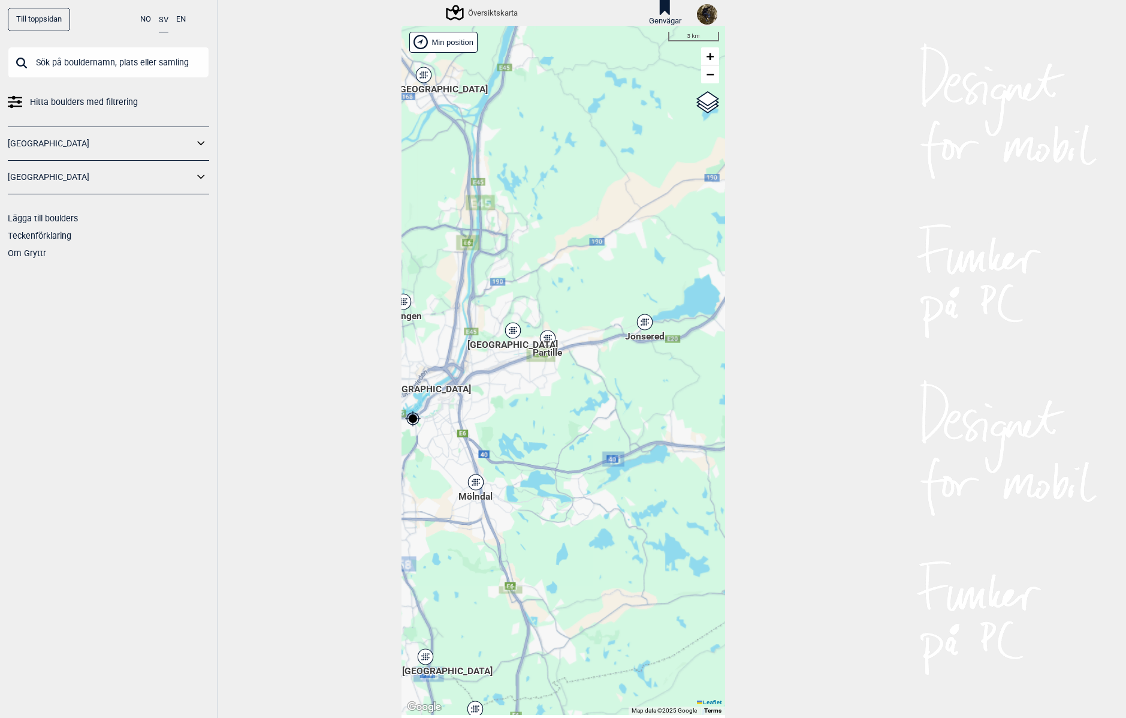
drag, startPoint x: 641, startPoint y: 345, endPoint x: 434, endPoint y: 411, distance: 216.9
click at [434, 411] on div "[PERSON_NAME] posisjon [GEOGRAPHIC_DATA] Stange [GEOGRAPHIC_DATA] syd [GEOGRAPH…" at bounding box center [564, 370] width 324 height 689
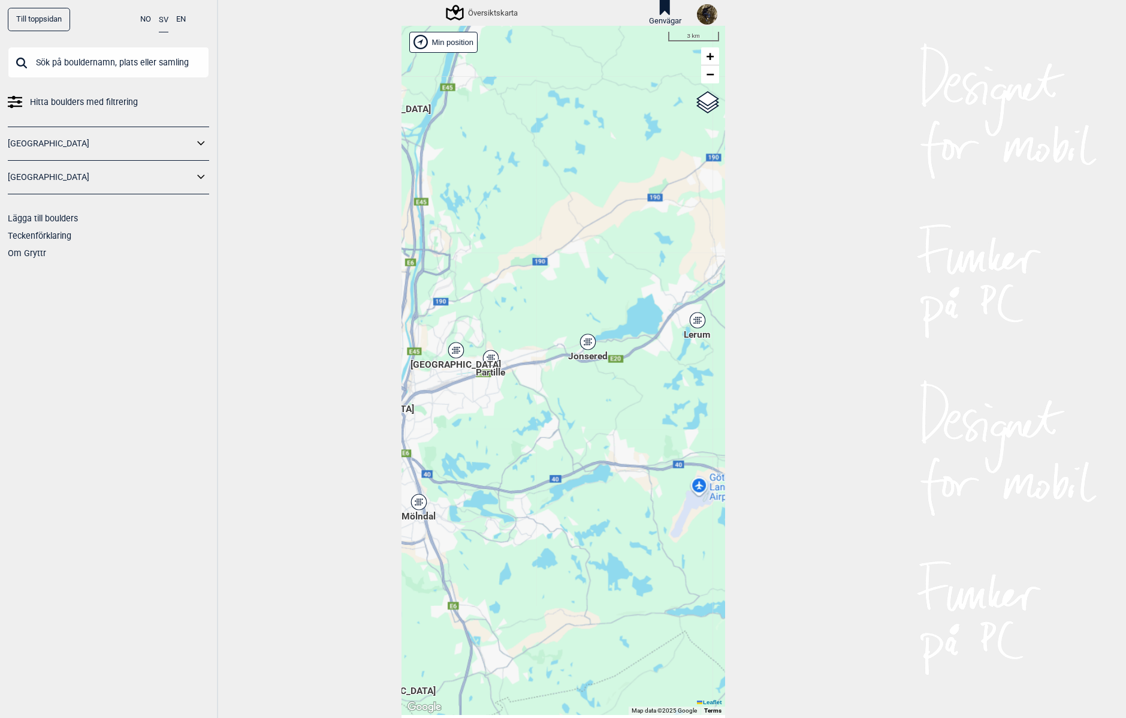
click at [586, 346] on icon at bounding box center [587, 342] width 15 height 16
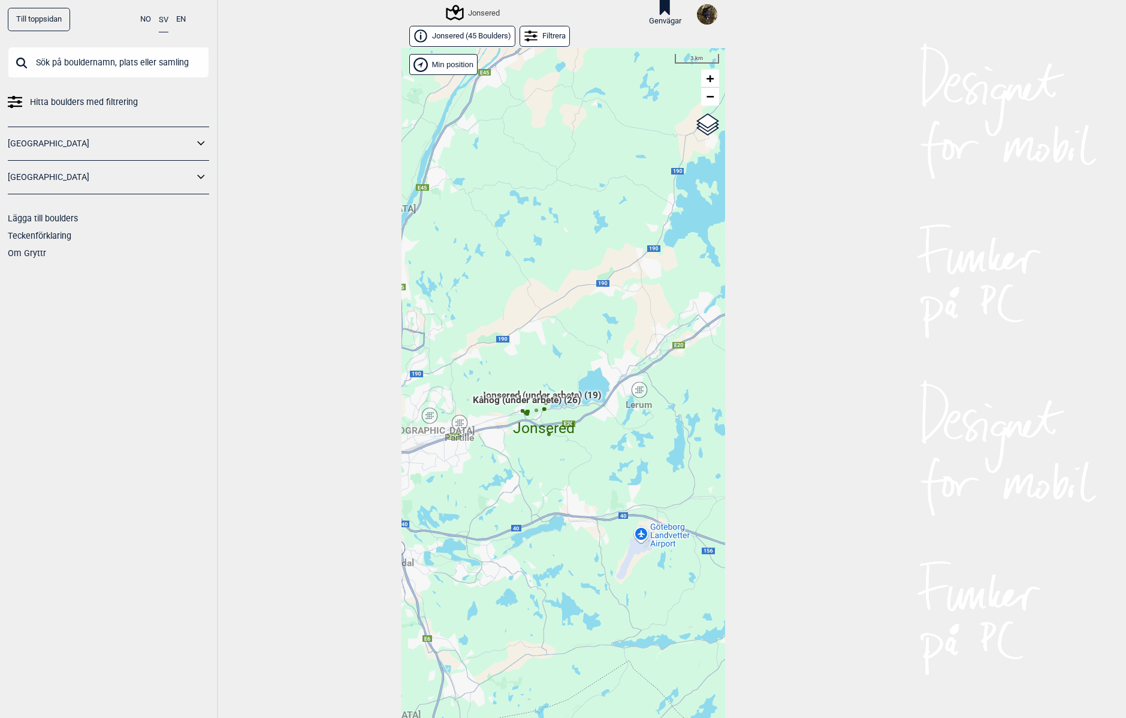
scroll to position [19, 0]
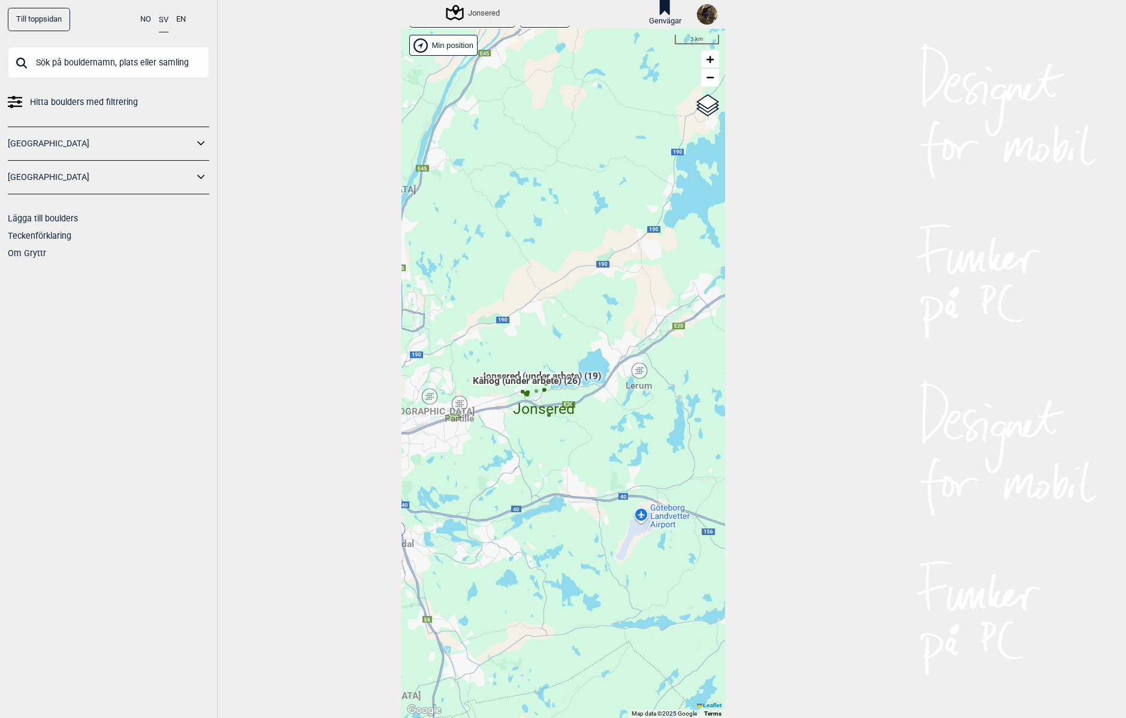
click at [636, 374] on div "Lerum" at bounding box center [639, 370] width 7 height 7
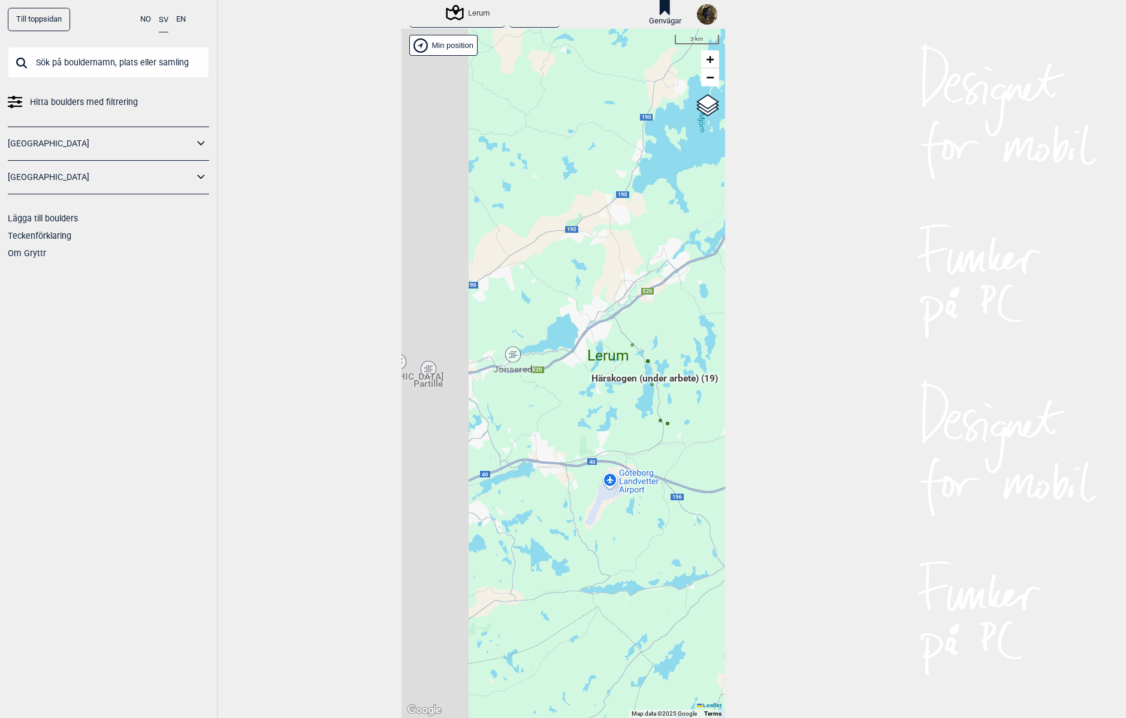
drag, startPoint x: 519, startPoint y: 406, endPoint x: 632, endPoint y: 423, distance: 114.0
click at [632, 423] on div "[PERSON_NAME] posisjon [GEOGRAPHIC_DATA] Stange [GEOGRAPHIC_DATA] syd [GEOGRAPH…" at bounding box center [564, 373] width 324 height 689
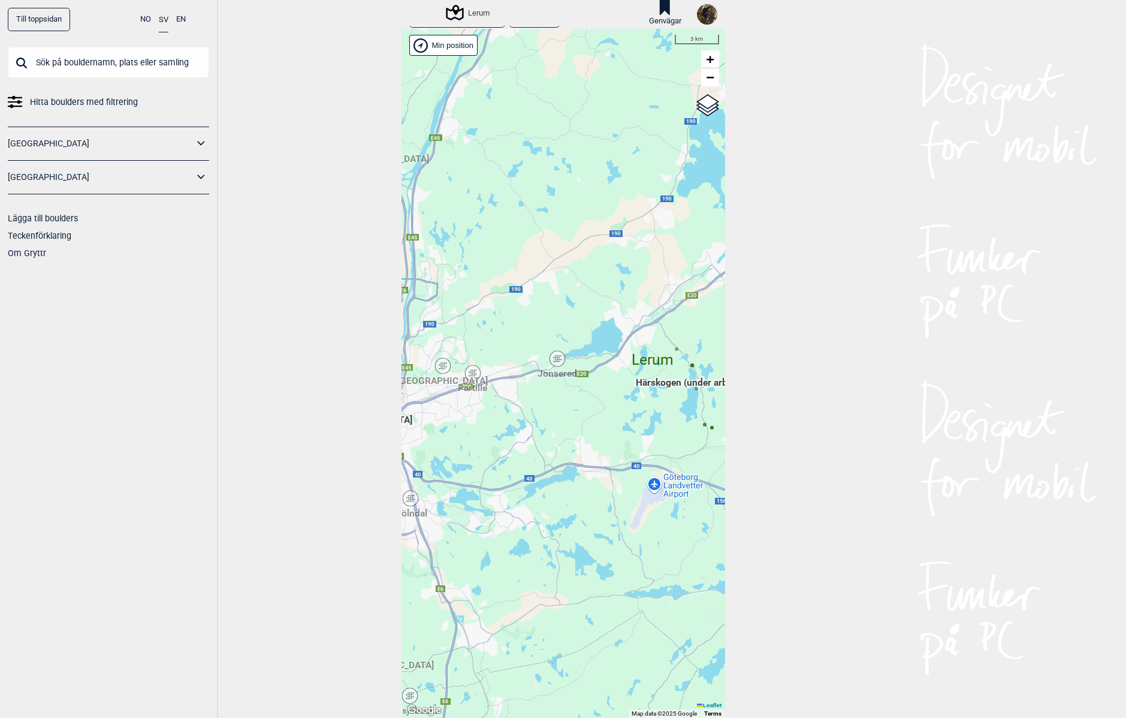
click at [470, 376] on div "Partille" at bounding box center [472, 372] width 7 height 7
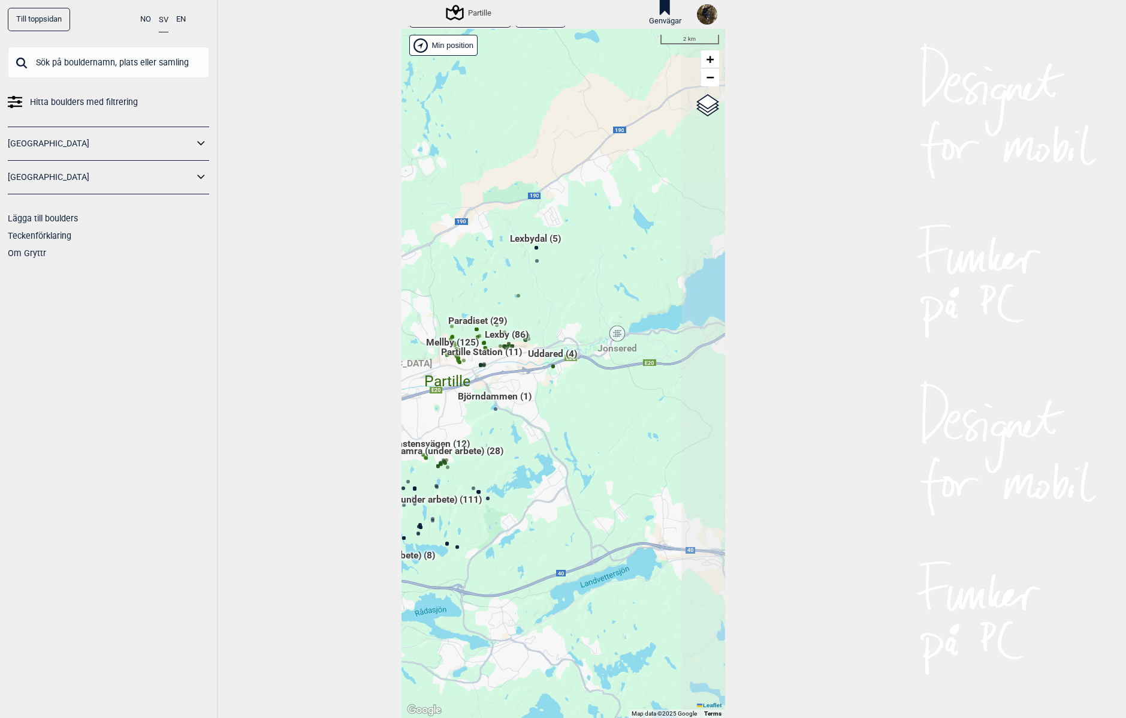
drag, startPoint x: 545, startPoint y: 362, endPoint x: 508, endPoint y: 378, distance: 40.5
click at [508, 378] on div "[PERSON_NAME] posisjon [GEOGRAPHIC_DATA] Stange [GEOGRAPHIC_DATA] syd [GEOGRAPH…" at bounding box center [564, 373] width 324 height 689
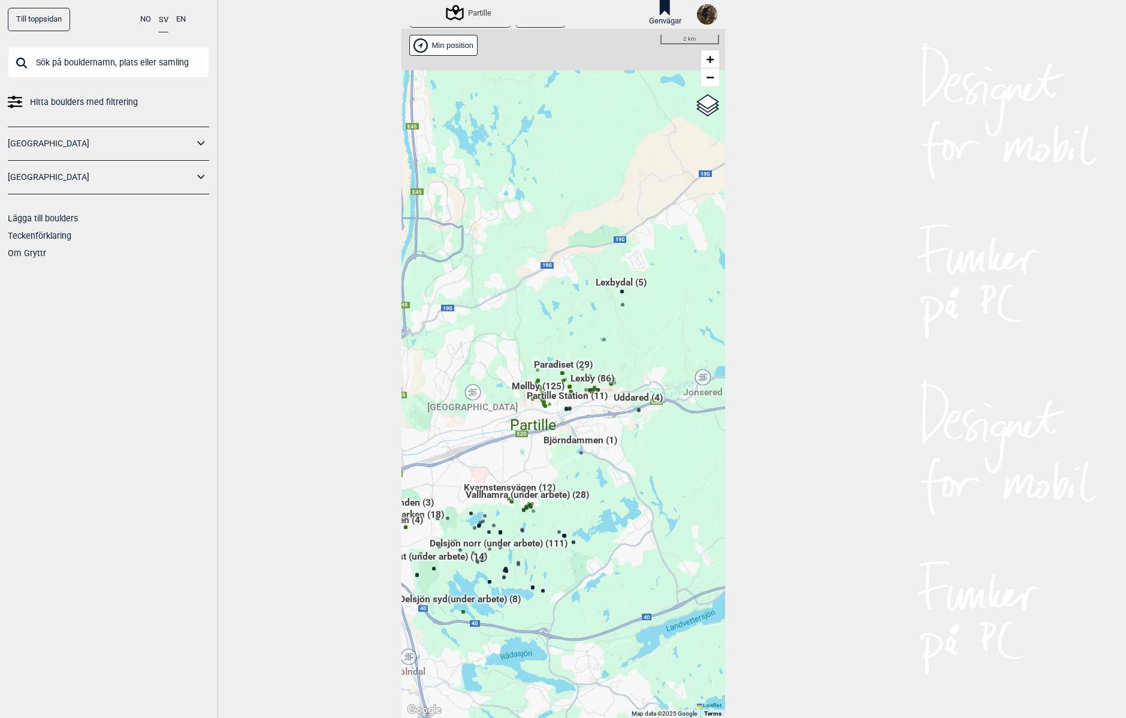
drag, startPoint x: 544, startPoint y: 402, endPoint x: 560, endPoint y: 448, distance: 49.1
click at [560, 448] on div "[PERSON_NAME] posisjon [GEOGRAPHIC_DATA] Stange [GEOGRAPHIC_DATA] syd [GEOGRAPH…" at bounding box center [564, 373] width 324 height 689
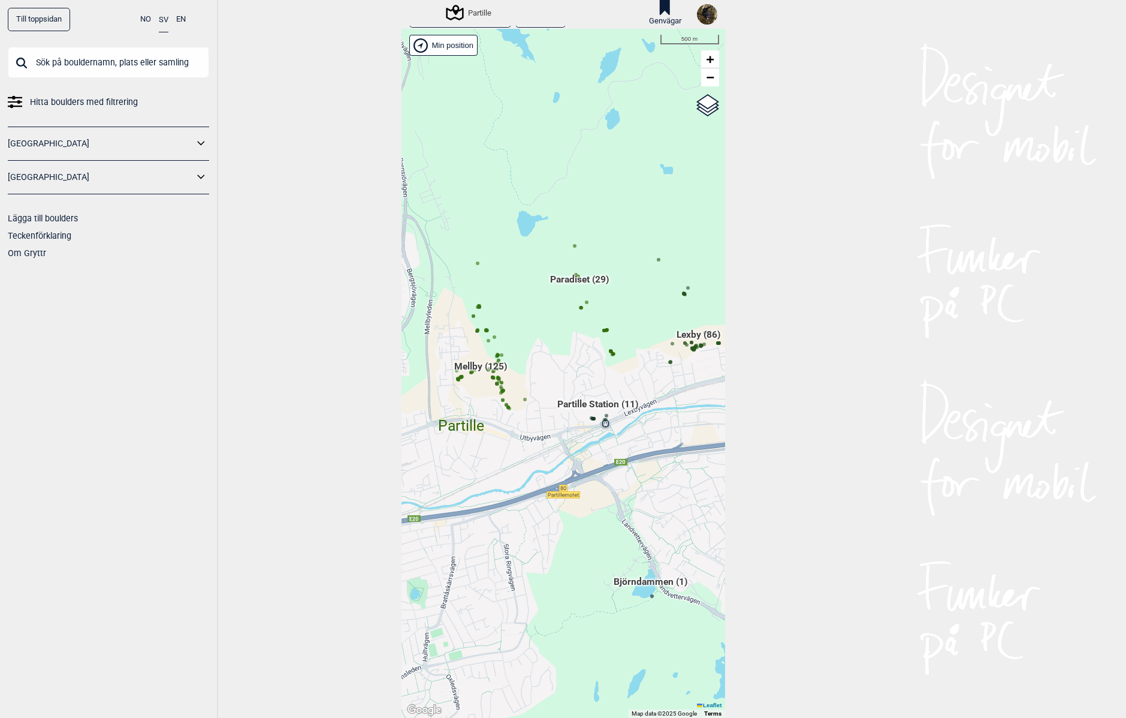
click at [696, 335] on span "Lexby (86)" at bounding box center [699, 339] width 44 height 23
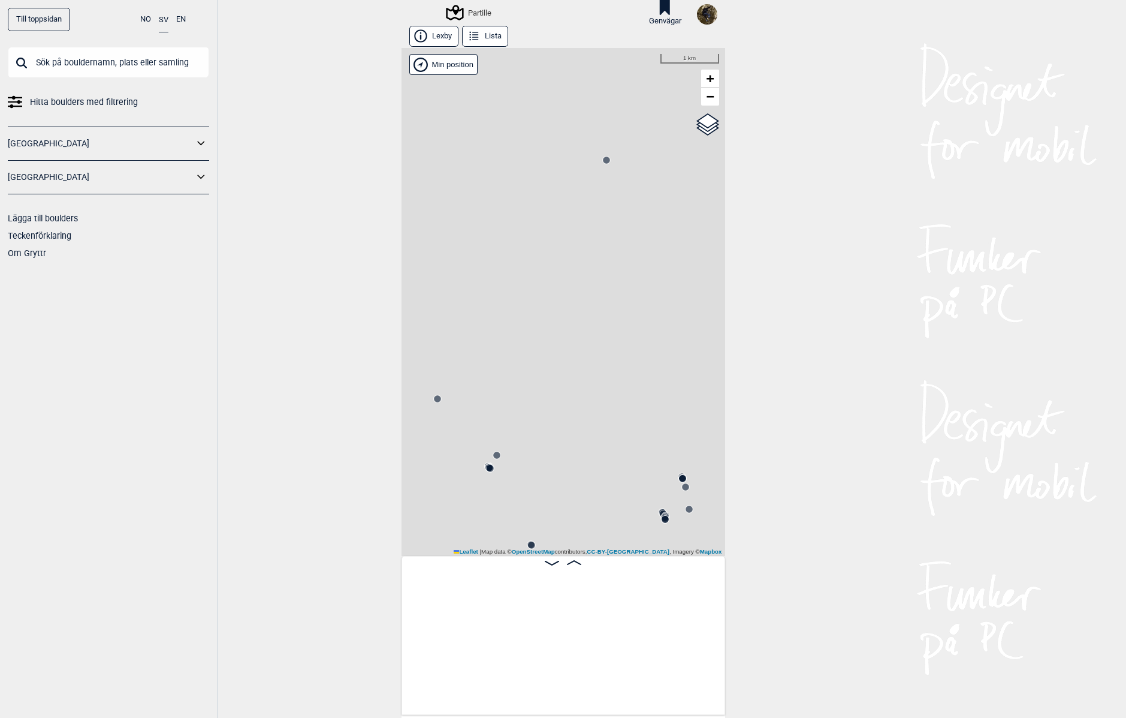
scroll to position [0, 94]
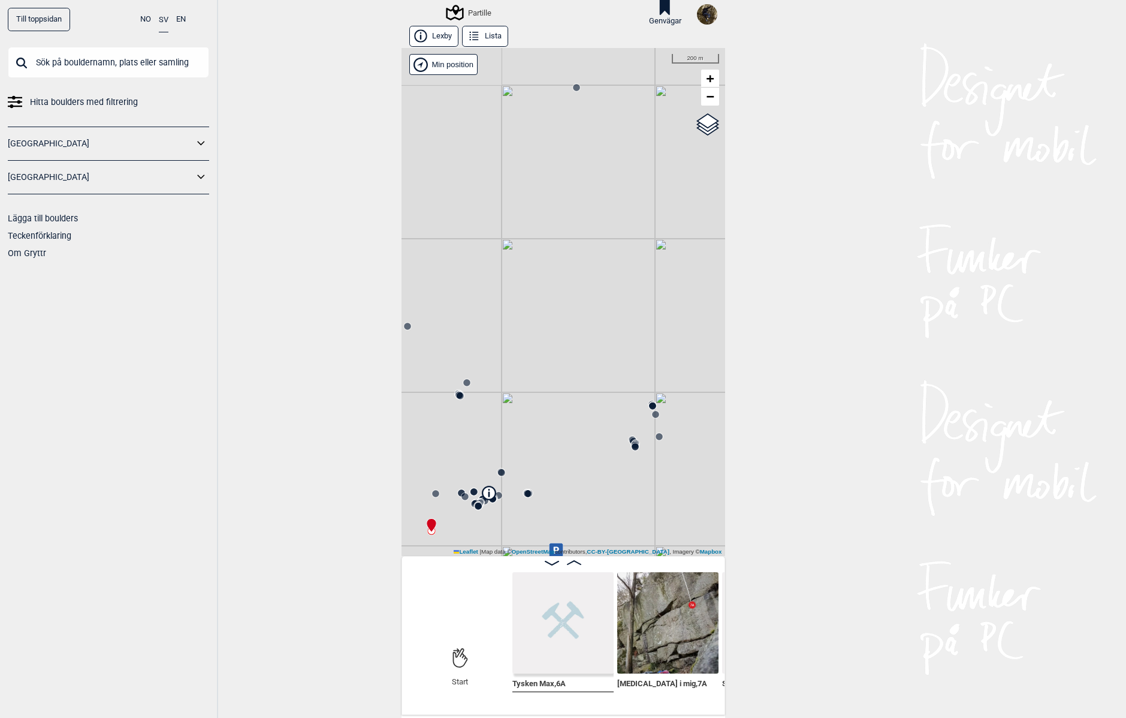
drag, startPoint x: 589, startPoint y: 431, endPoint x: 544, endPoint y: 327, distance: 113.0
click at [544, 327] on div "Partille" at bounding box center [564, 302] width 324 height 508
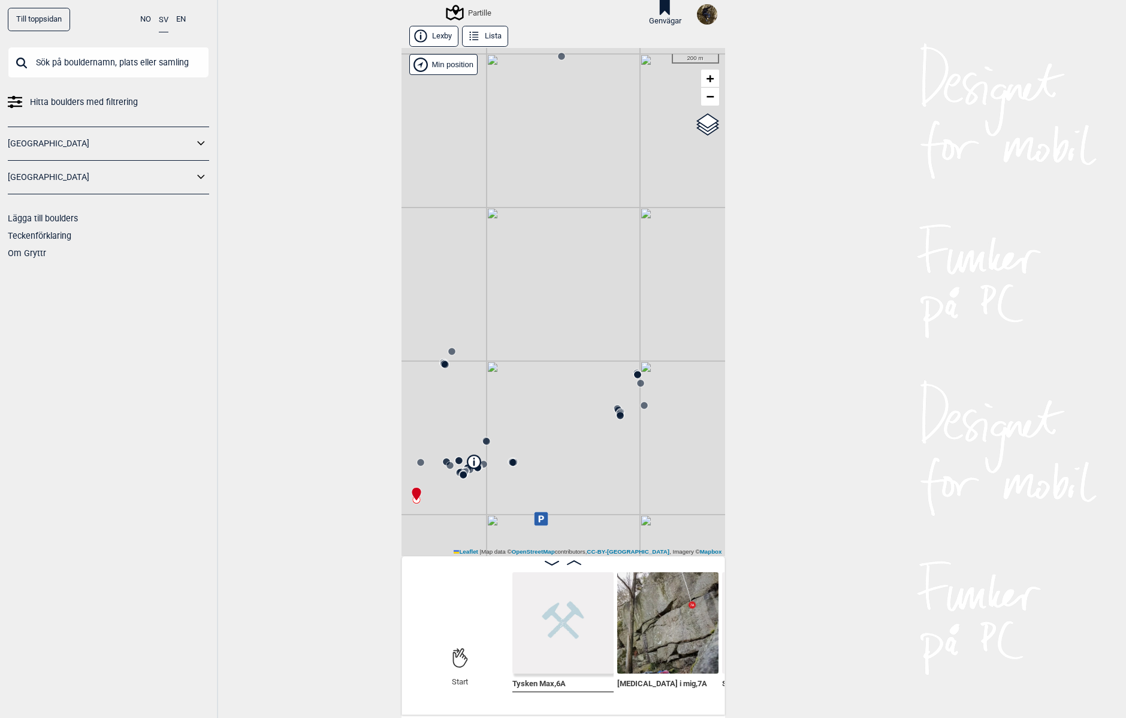
drag, startPoint x: 551, startPoint y: 421, endPoint x: 629, endPoint y: 348, distance: 106.0
click at [629, 348] on div "Partille" at bounding box center [564, 302] width 324 height 508
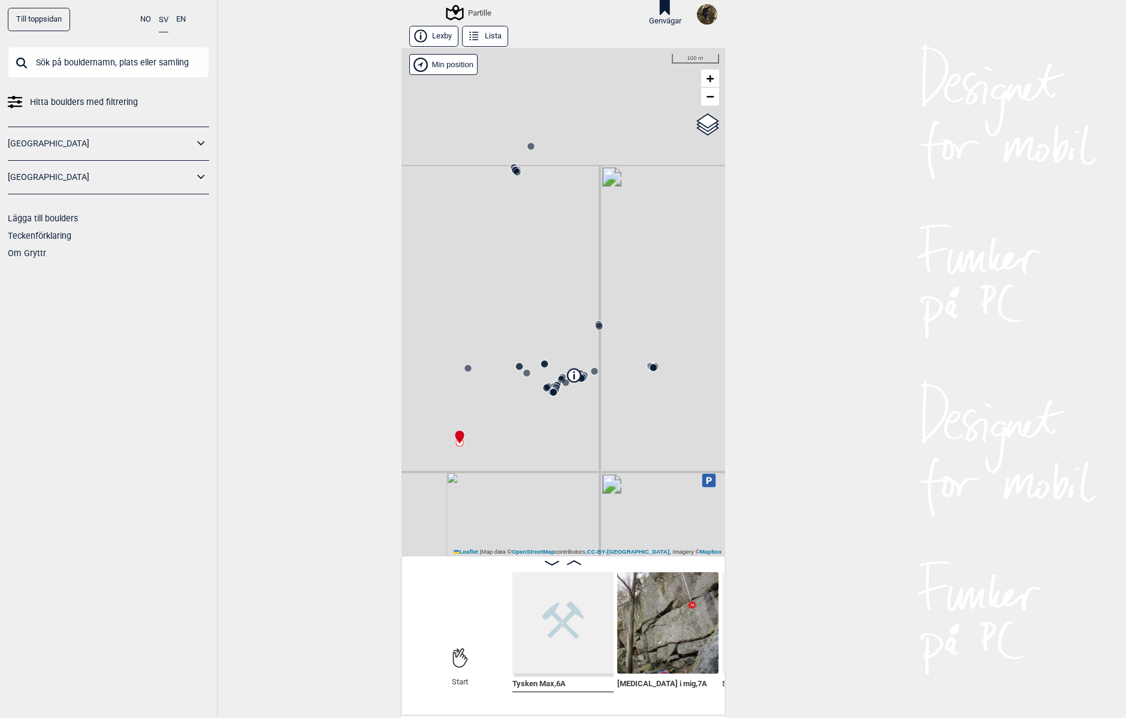
click at [543, 385] on circle at bounding box center [546, 387] width 7 height 7
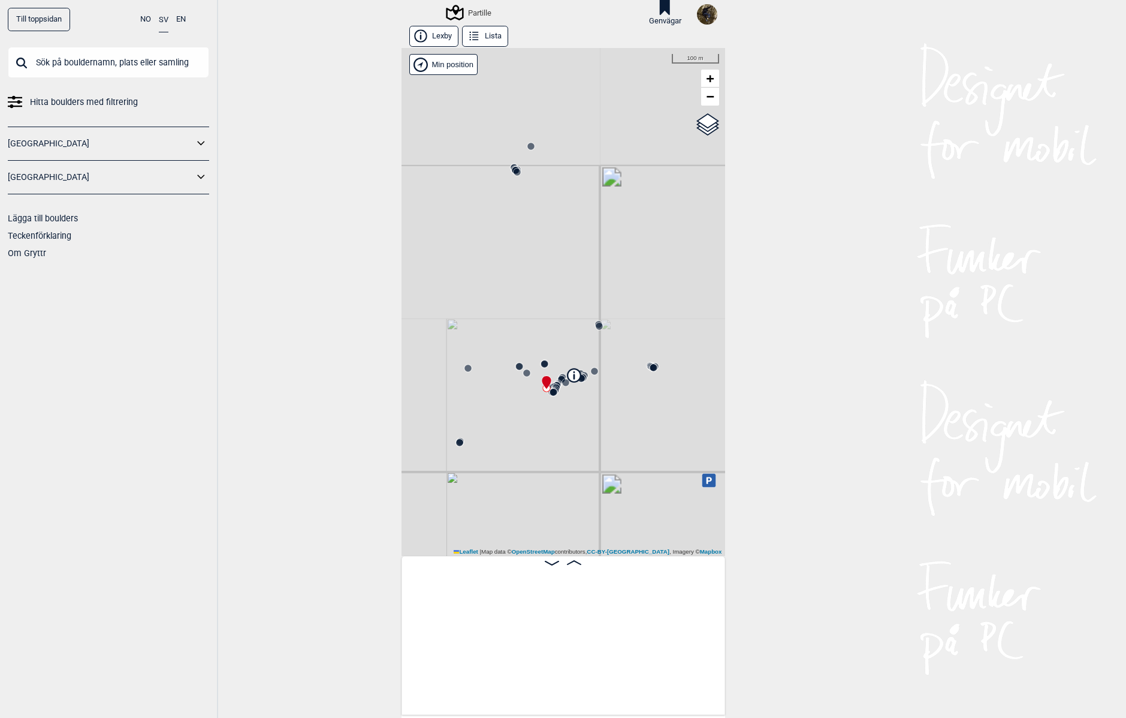
scroll to position [0, 3050]
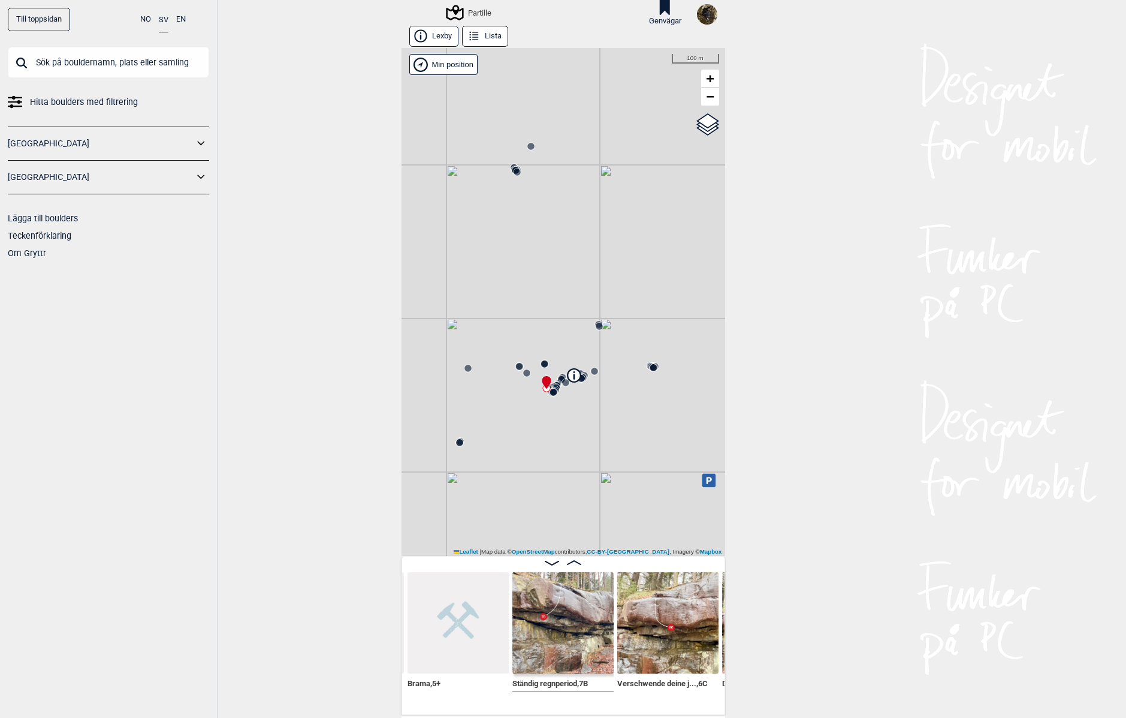
click at [572, 560] on icon at bounding box center [574, 562] width 14 height 5
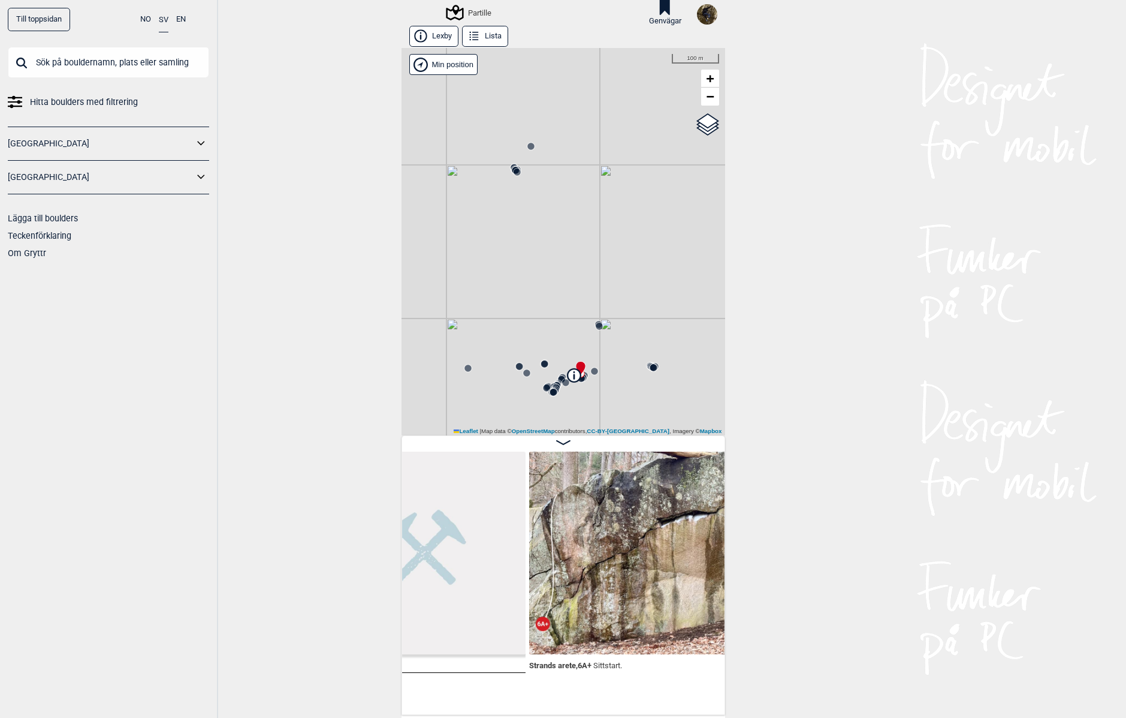
scroll to position [0, 4310]
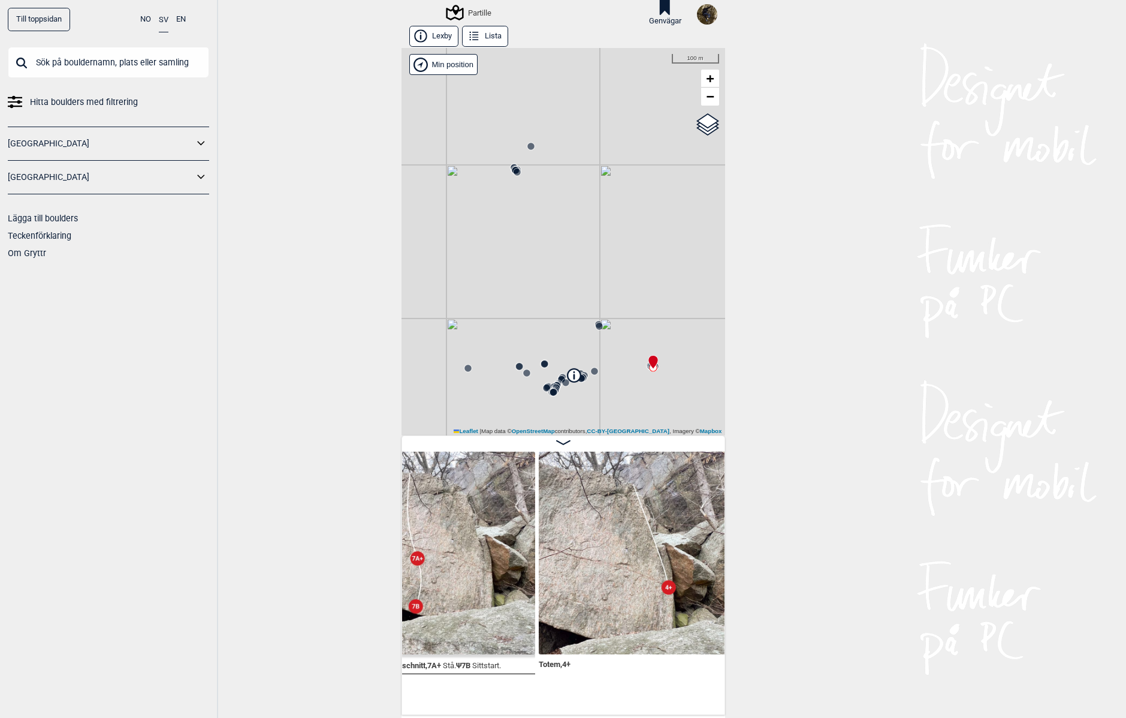
scroll to position [0, 7021]
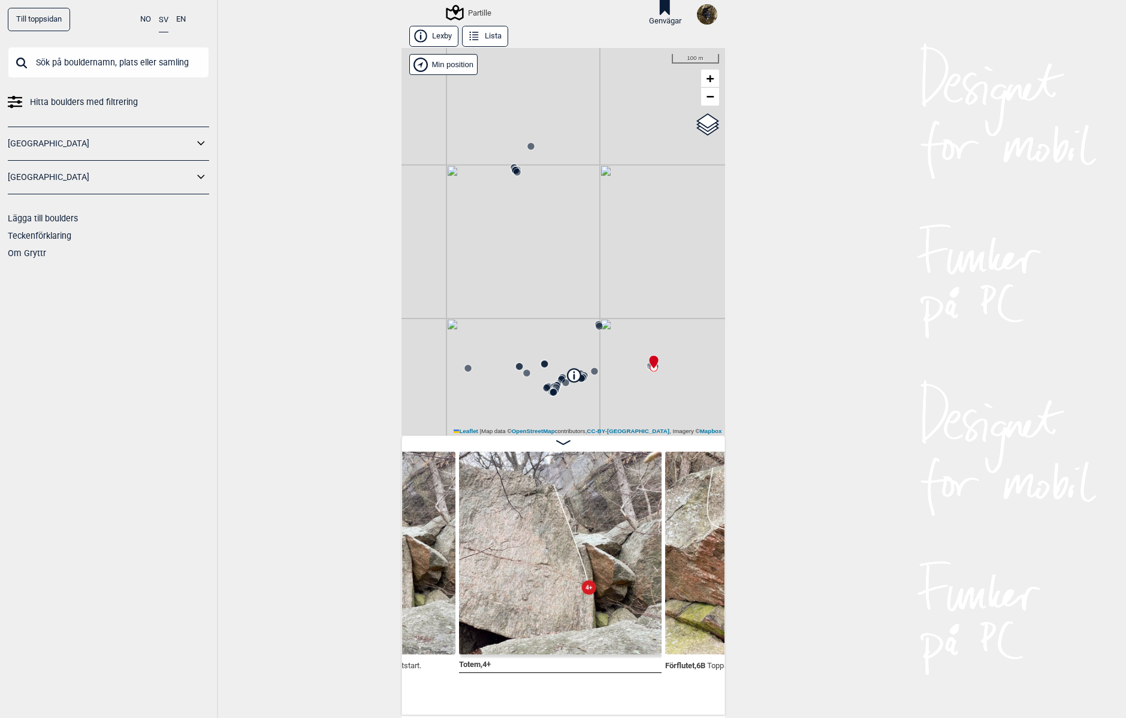
click at [494, 41] on button "Lista" at bounding box center [485, 36] width 46 height 21
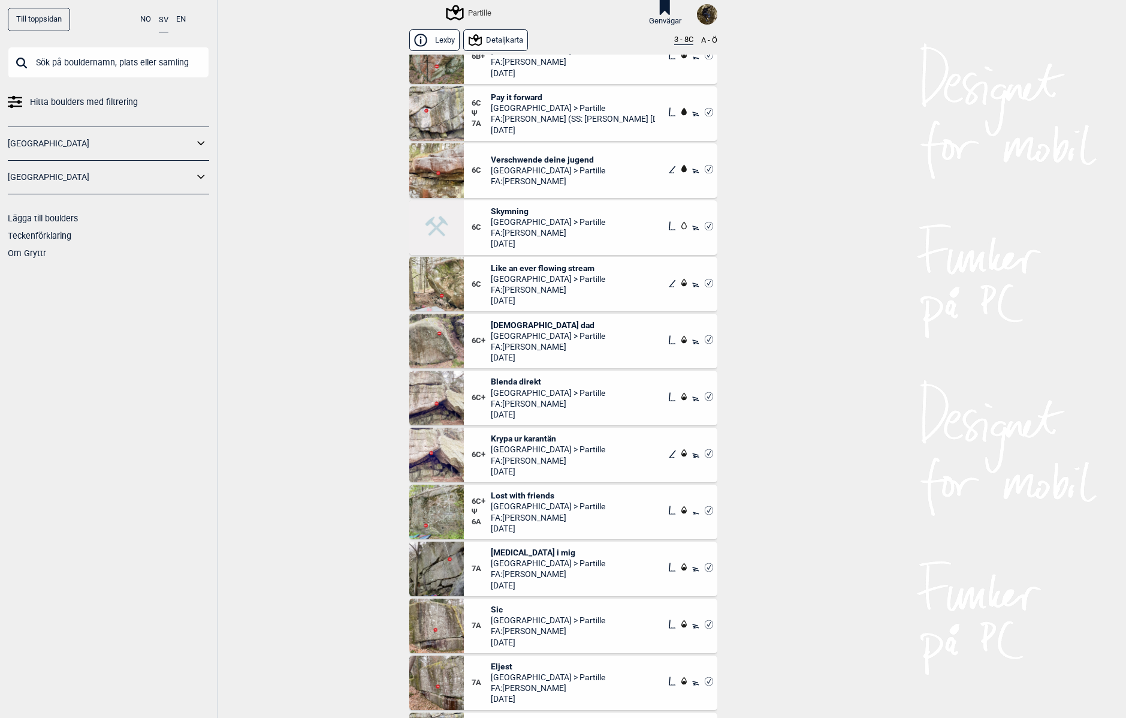
scroll to position [3537, 0]
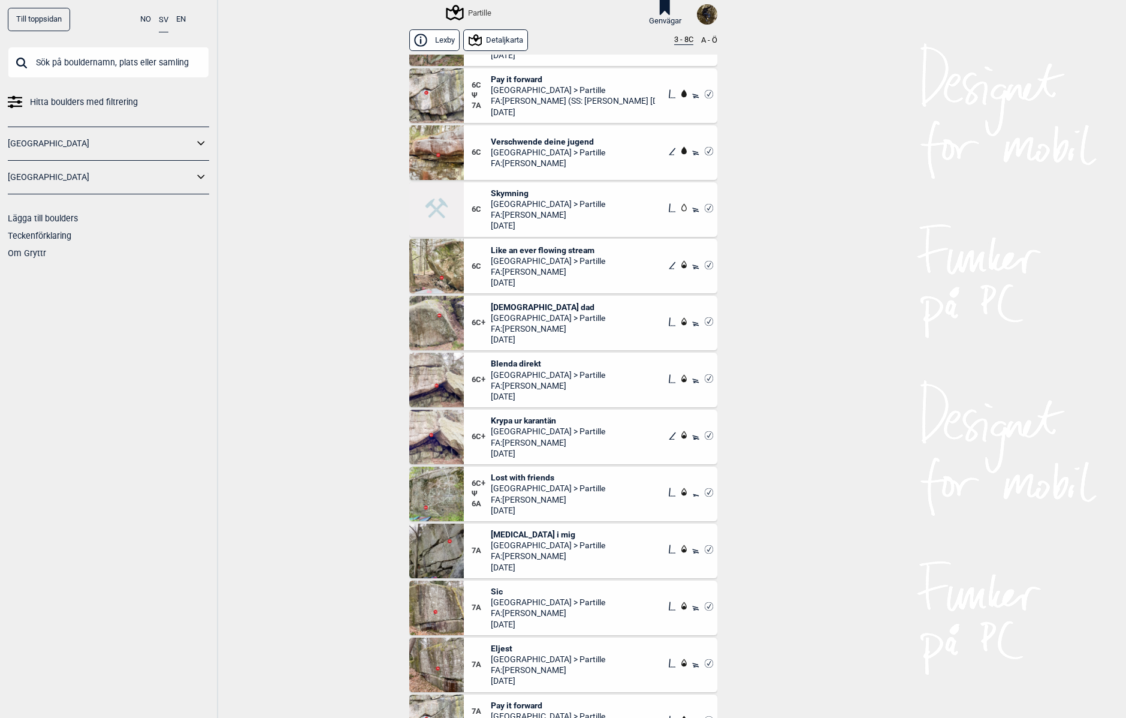
click at [700, 17] on img at bounding box center [707, 14] width 20 height 20
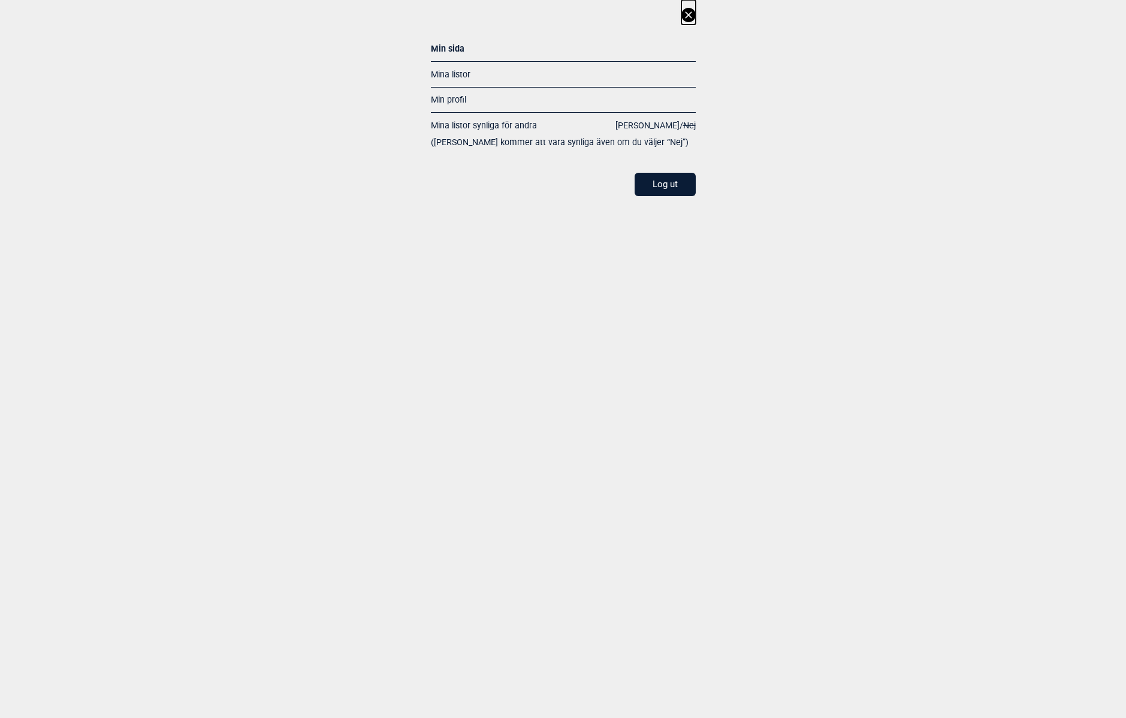
drag, startPoint x: 451, startPoint y: 72, endPoint x: 450, endPoint y: 78, distance: 6.0
click at [451, 72] on link "Mina listor" at bounding box center [451, 75] width 40 height 10
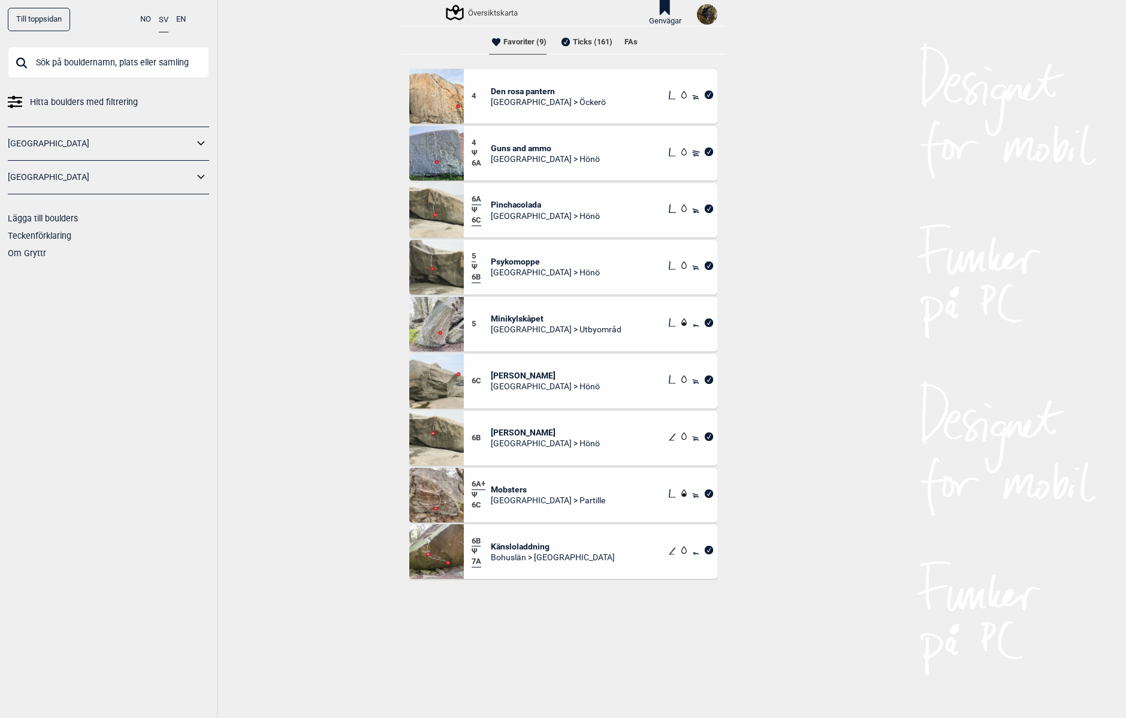
click at [575, 37] on li "Ticks (161)" at bounding box center [586, 42] width 54 height 24
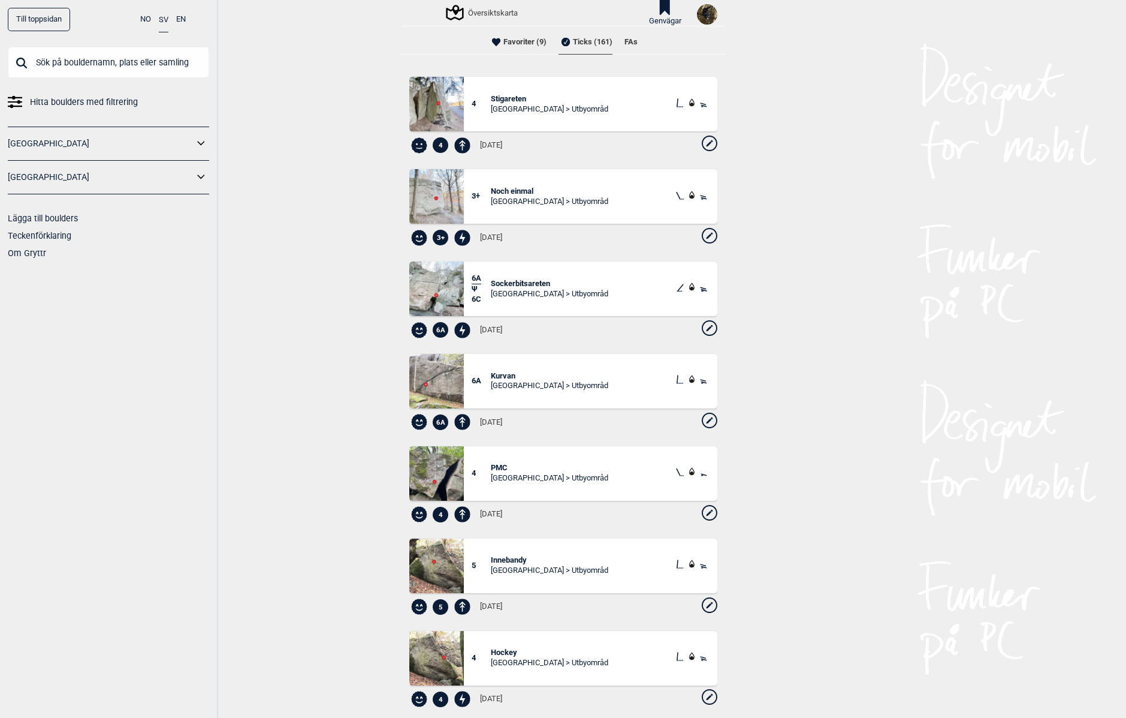
click at [513, 283] on span "Sockerbitsareten" at bounding box center [549, 284] width 117 height 10
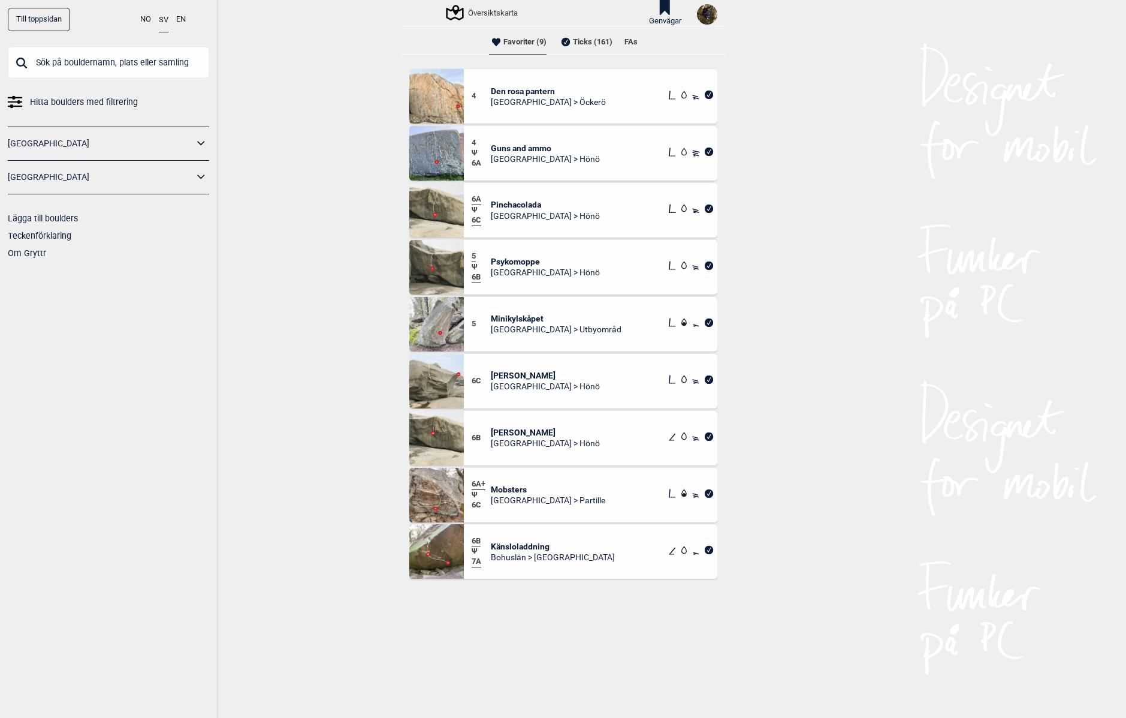
click at [655, 14] on icon at bounding box center [665, 7] width 20 height 15
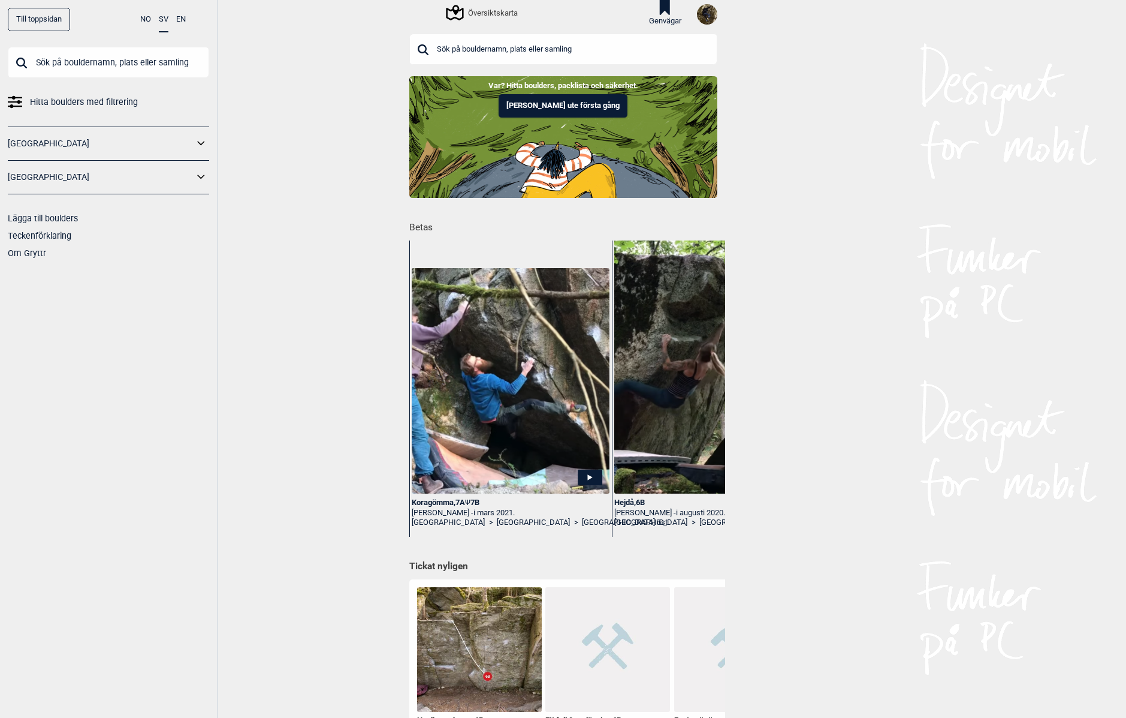
click at [579, 54] on input "text" at bounding box center [563, 49] width 308 height 31
click at [499, 11] on div "Översiktskarta" at bounding box center [483, 12] width 70 height 14
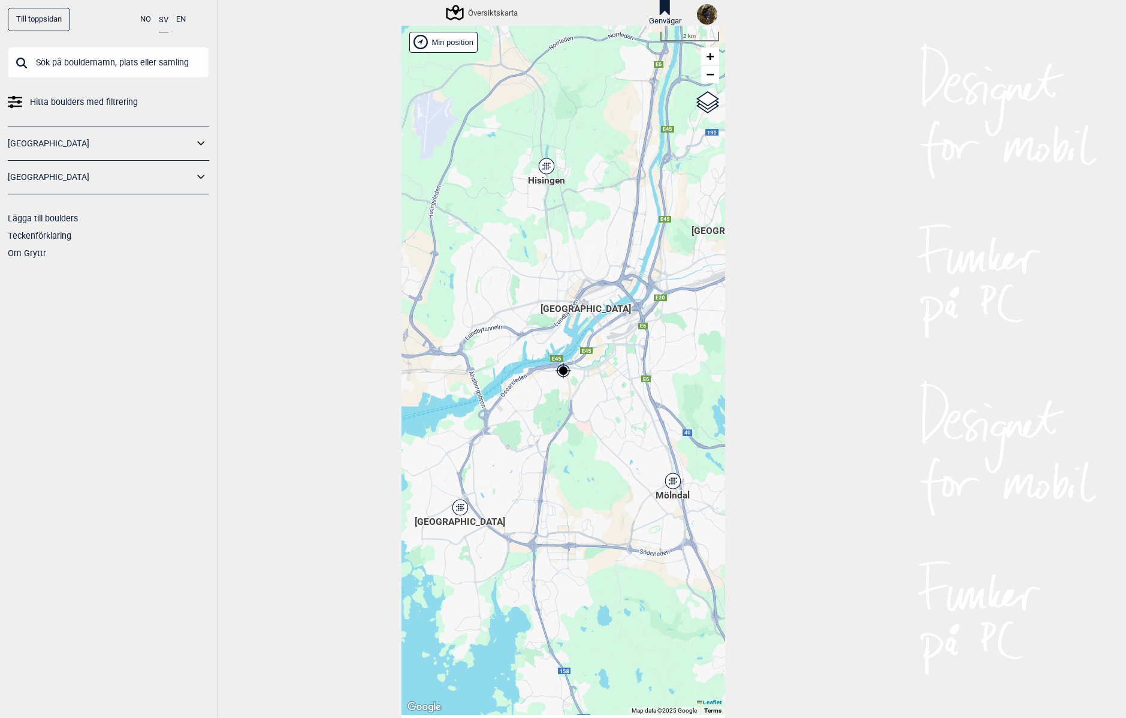
click at [494, 330] on div "[PERSON_NAME] posisjon [GEOGRAPHIC_DATA] Stange [GEOGRAPHIC_DATA] syd [GEOGRAPH…" at bounding box center [564, 370] width 324 height 689
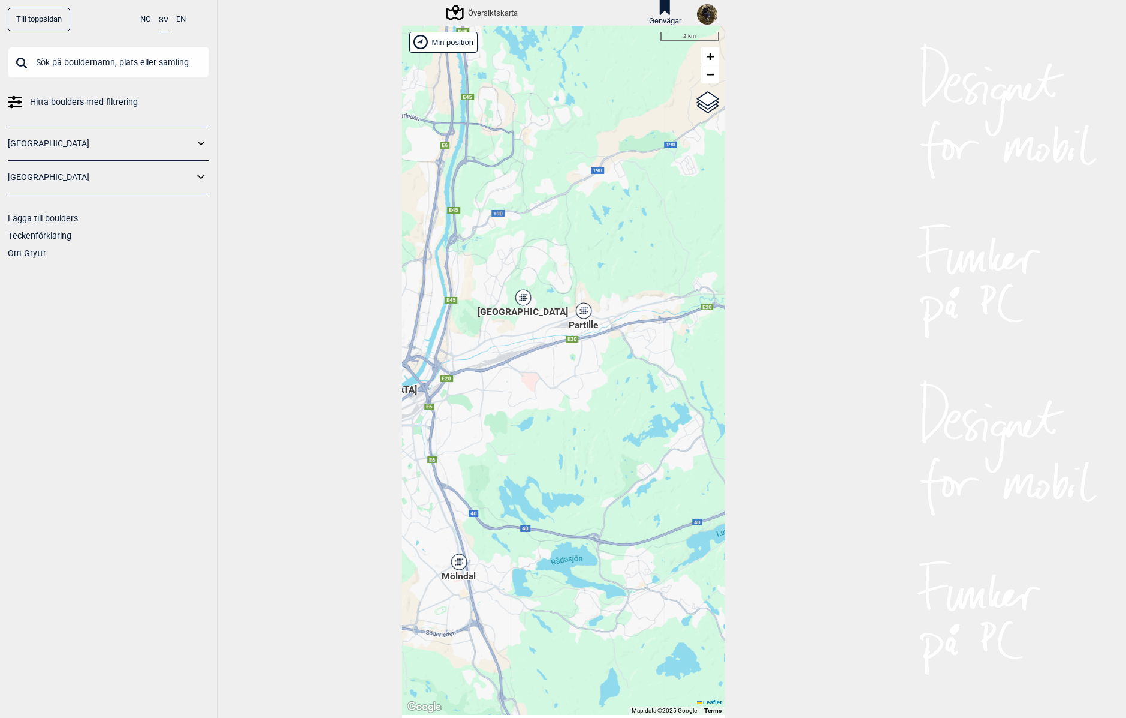
click at [516, 293] on icon at bounding box center [523, 298] width 15 height 16
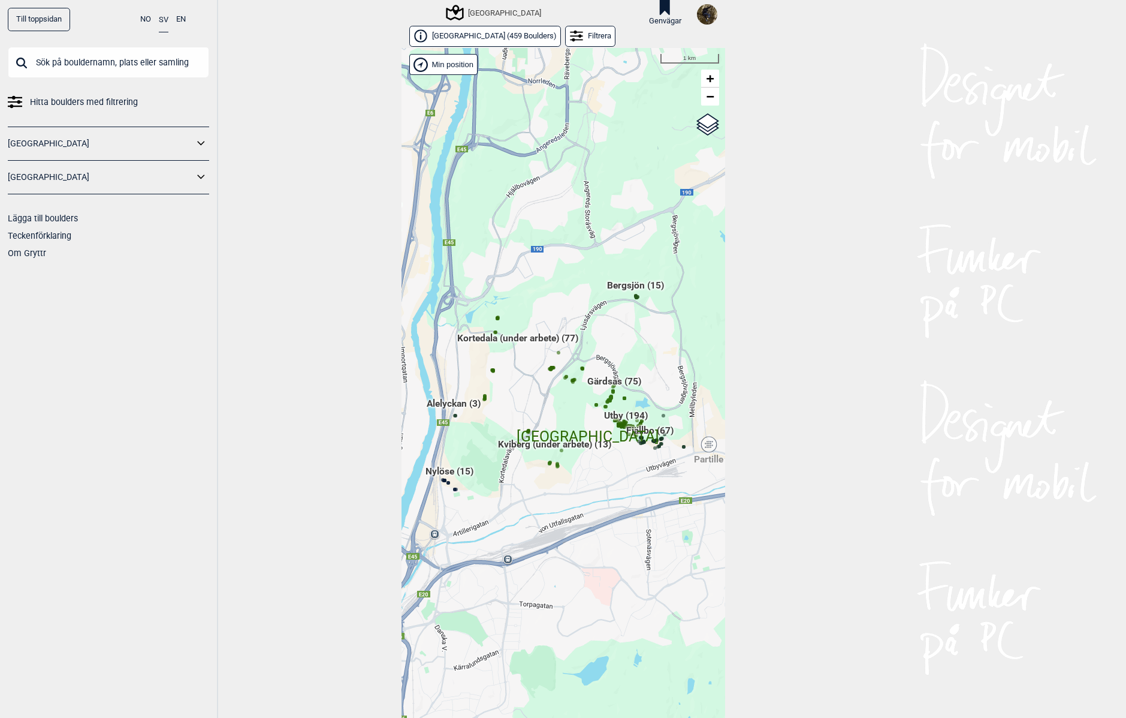
scroll to position [19, 0]
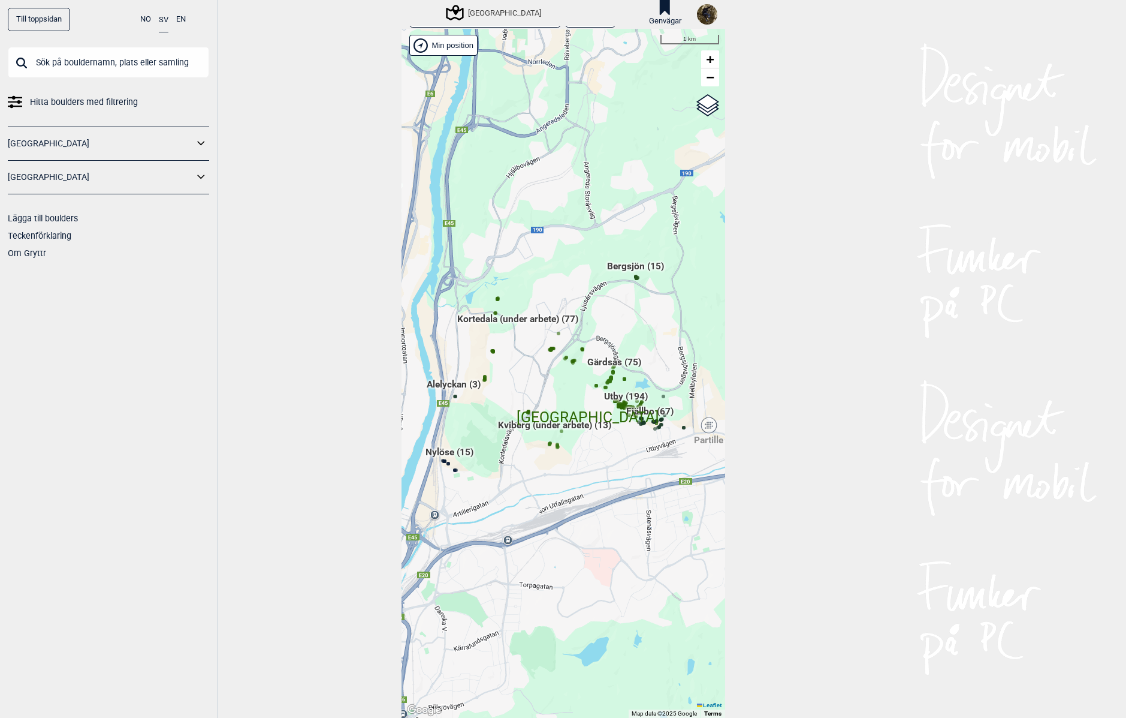
click at [642, 429] on div "[PERSON_NAME] posisjon [GEOGRAPHIC_DATA] Stange [GEOGRAPHIC_DATA] syd [GEOGRAPH…" at bounding box center [564, 373] width 324 height 689
click at [641, 411] on span "Fjällbo (67)" at bounding box center [649, 416] width 47 height 23
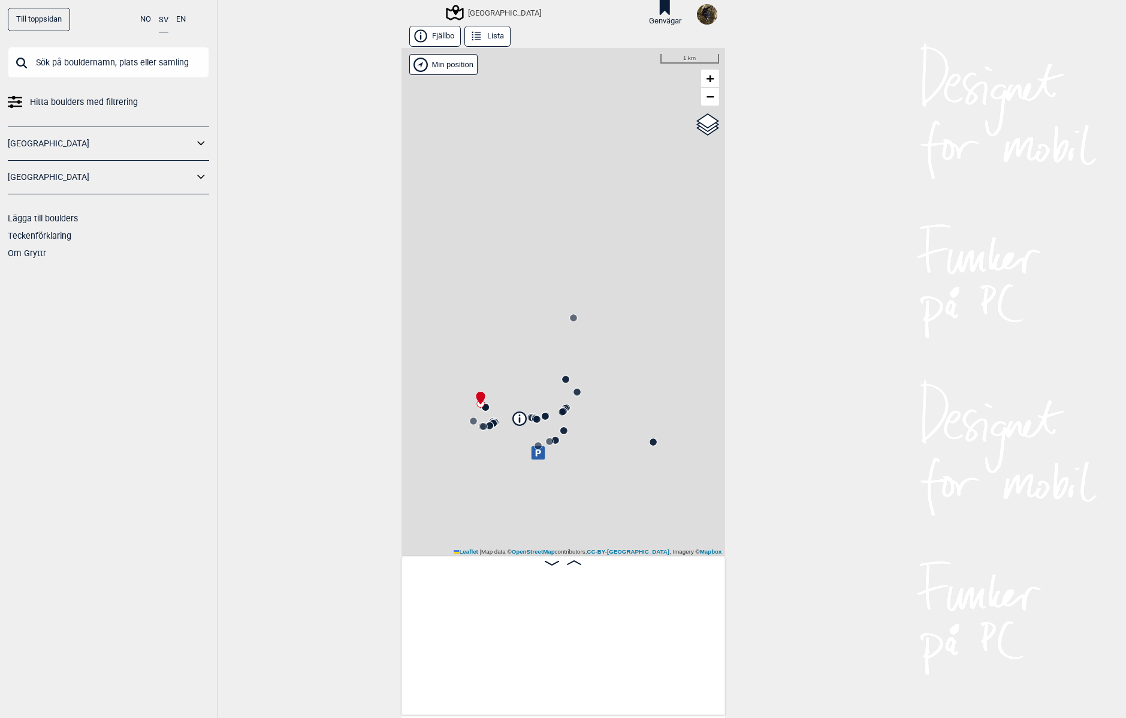
scroll to position [0, 94]
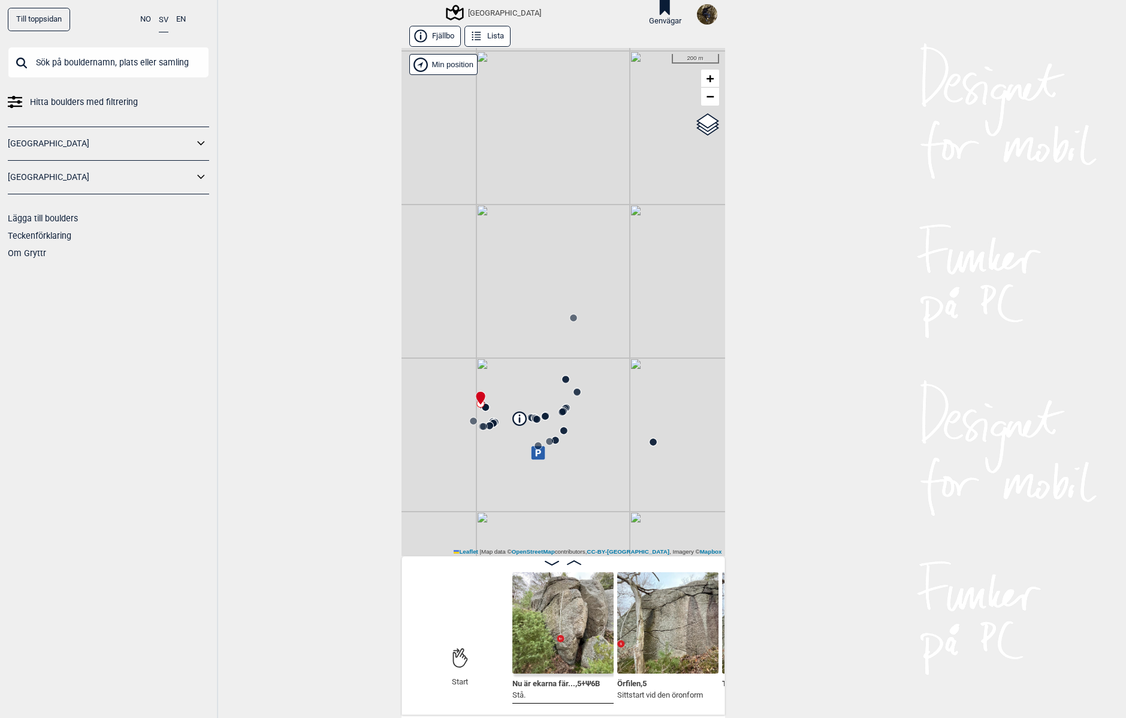
click at [559, 414] on circle at bounding box center [562, 411] width 7 height 7
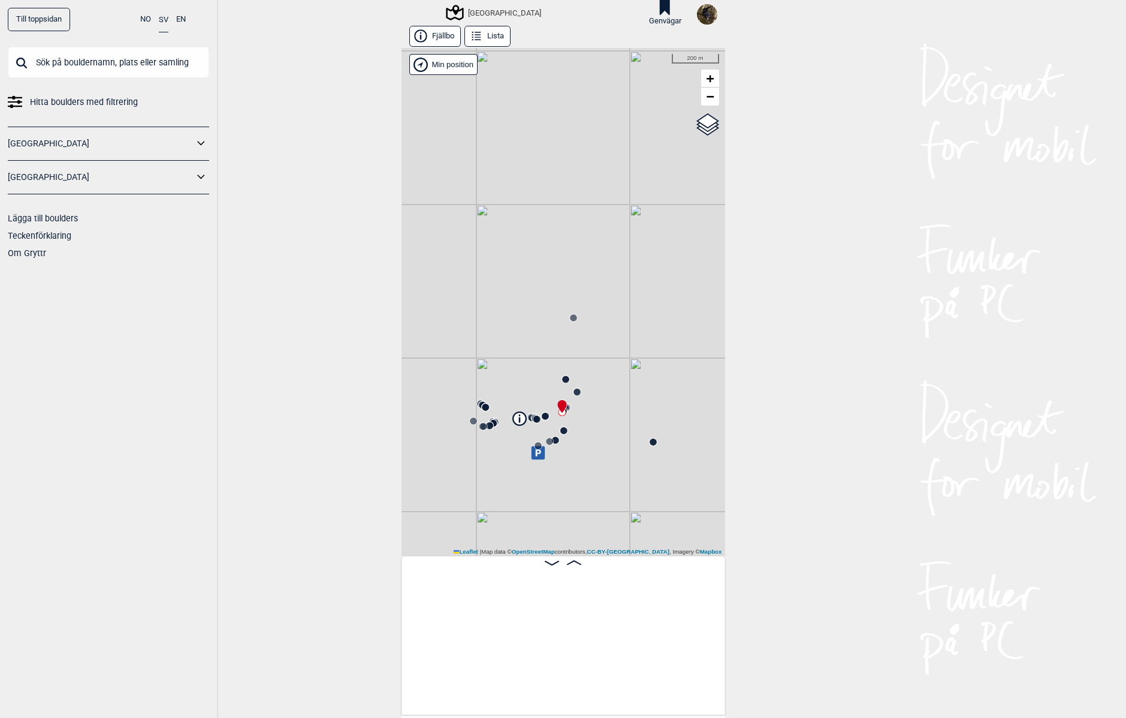
scroll to position [0, 4367]
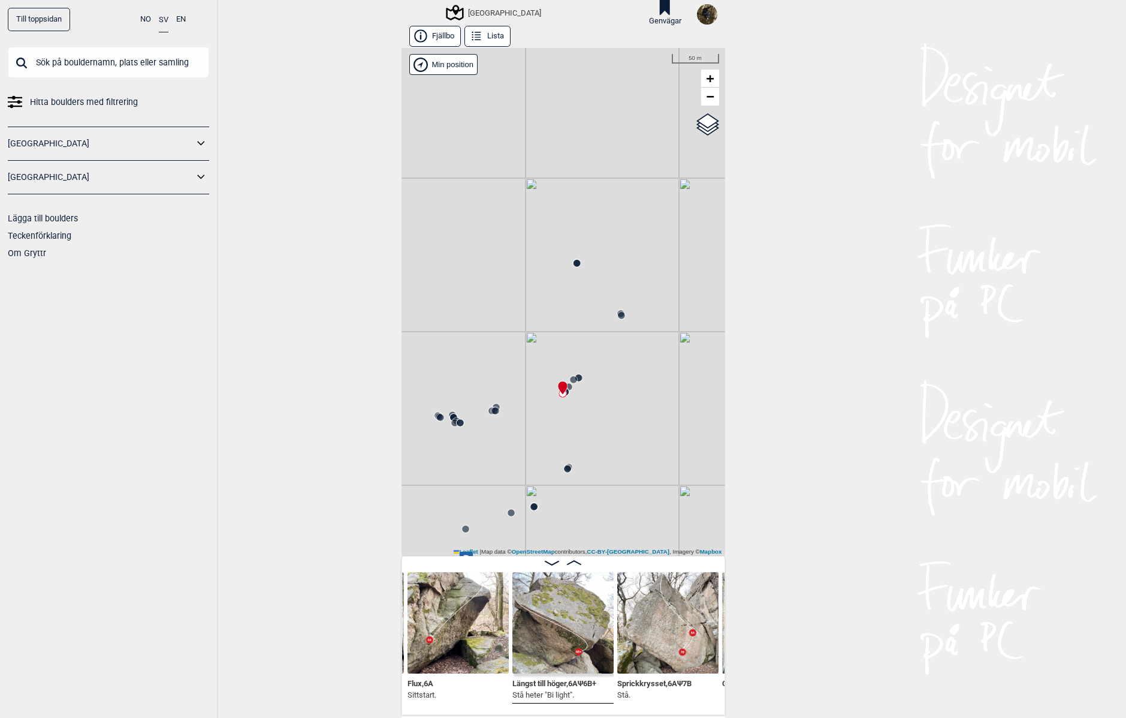
click at [492, 410] on circle at bounding box center [495, 410] width 7 height 7
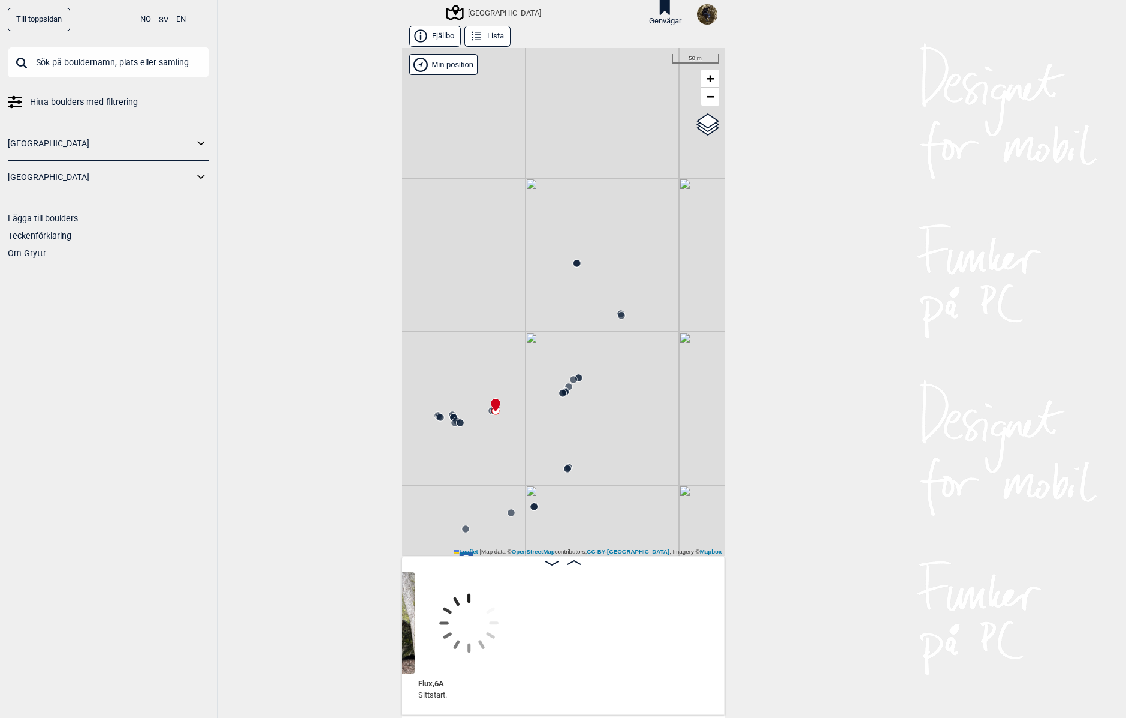
scroll to position [0, 4063]
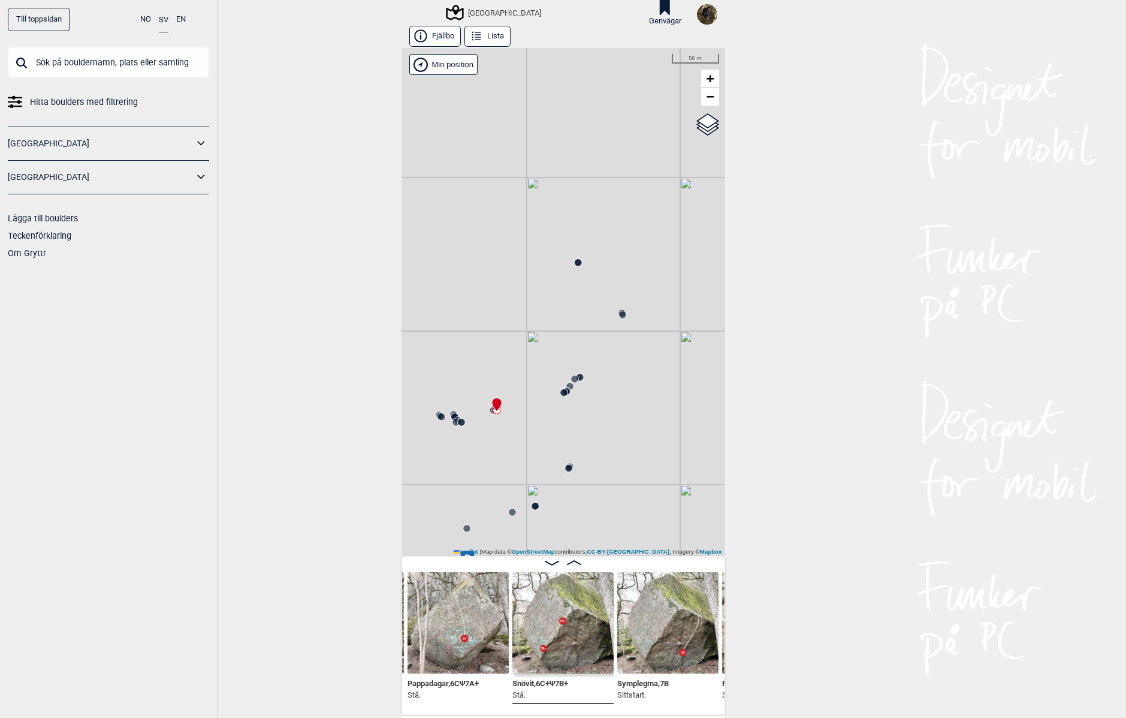
drag, startPoint x: 489, startPoint y: 456, endPoint x: 522, endPoint y: 463, distance: 34.5
click at [522, 463] on div "[GEOGRAPHIC_DATA] Brukerens posisjon" at bounding box center [564, 302] width 324 height 508
click at [487, 424] on circle at bounding box center [491, 428] width 8 height 8
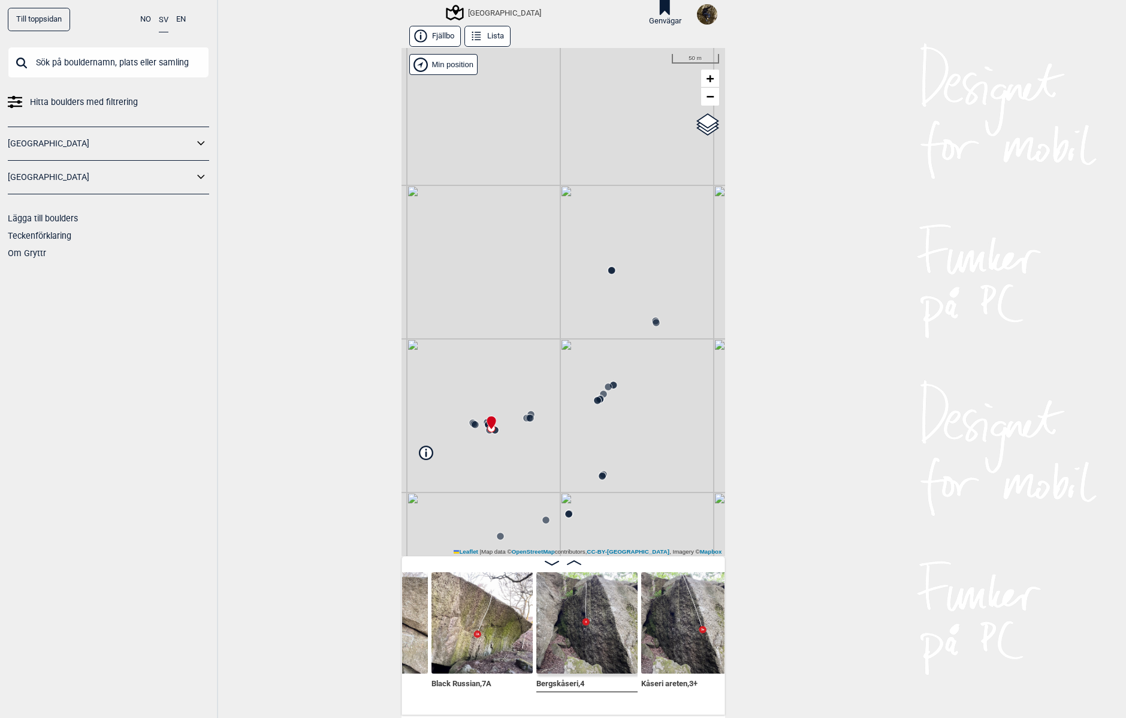
scroll to position [0, 3339]
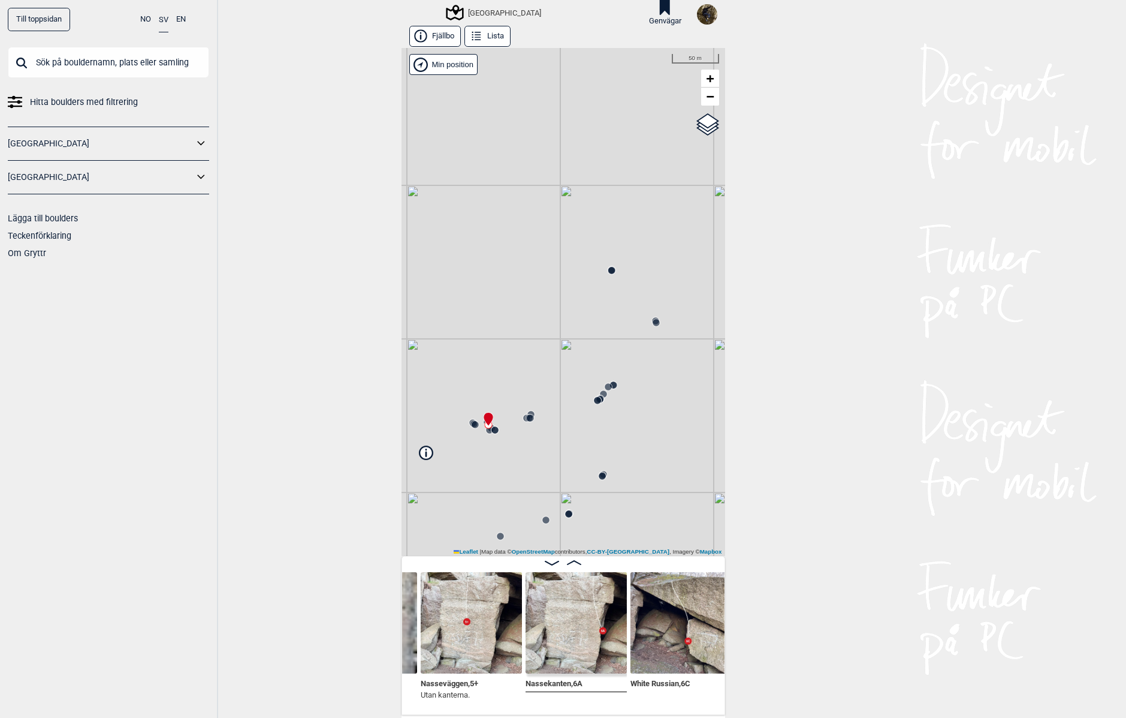
scroll to position [0, 3114]
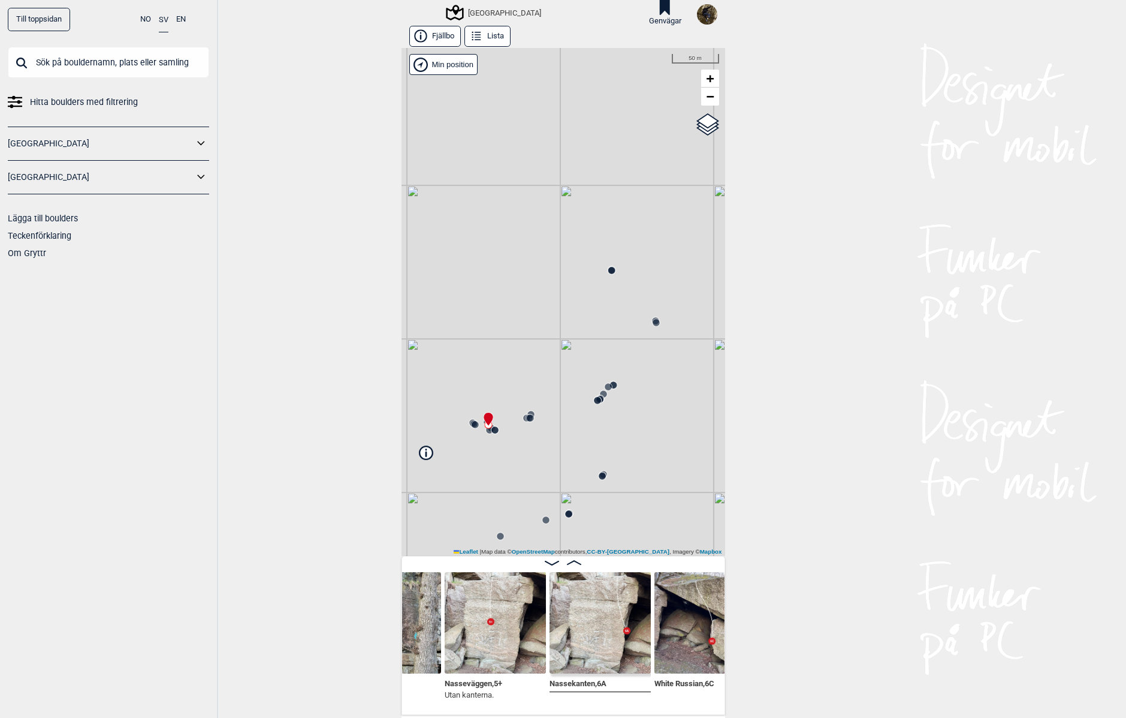
click at [601, 616] on img at bounding box center [600, 622] width 101 height 101
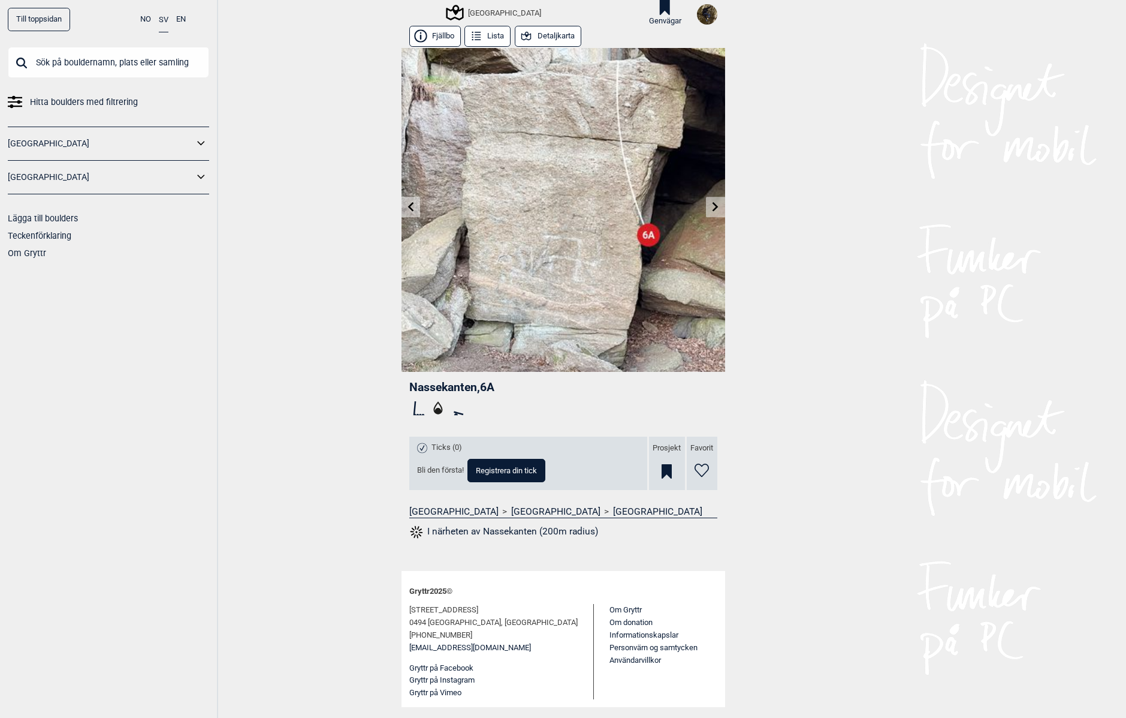
click at [545, 36] on button "Detaljkarta" at bounding box center [548, 36] width 67 height 21
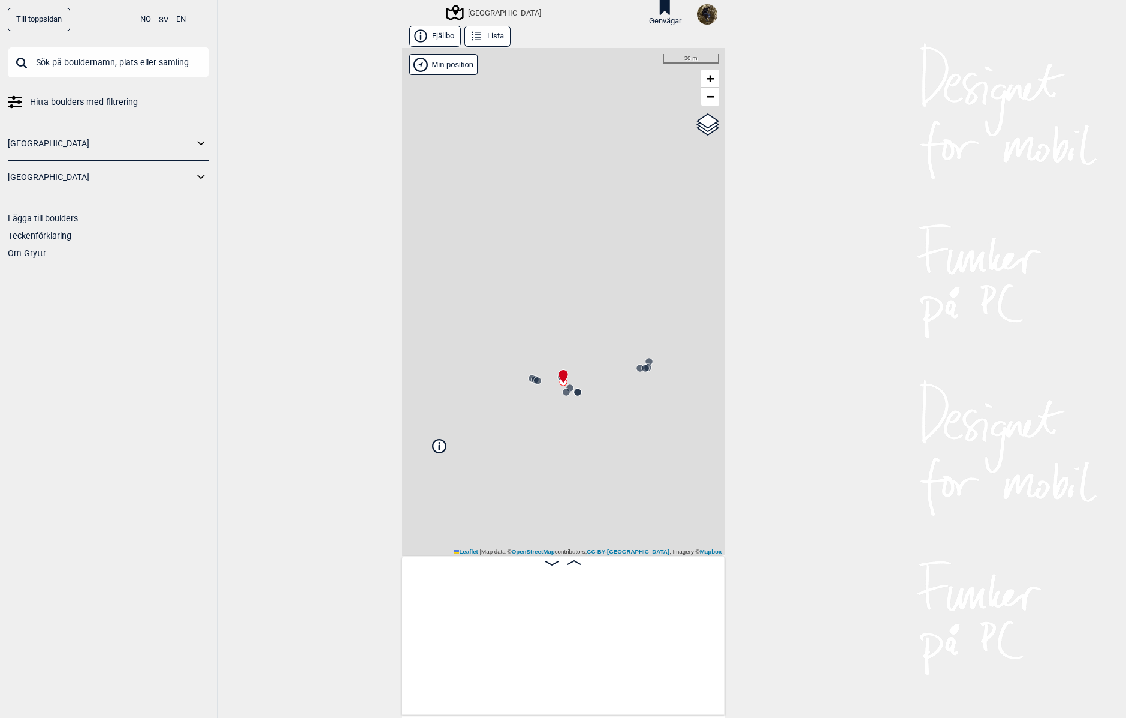
scroll to position [0, 3140]
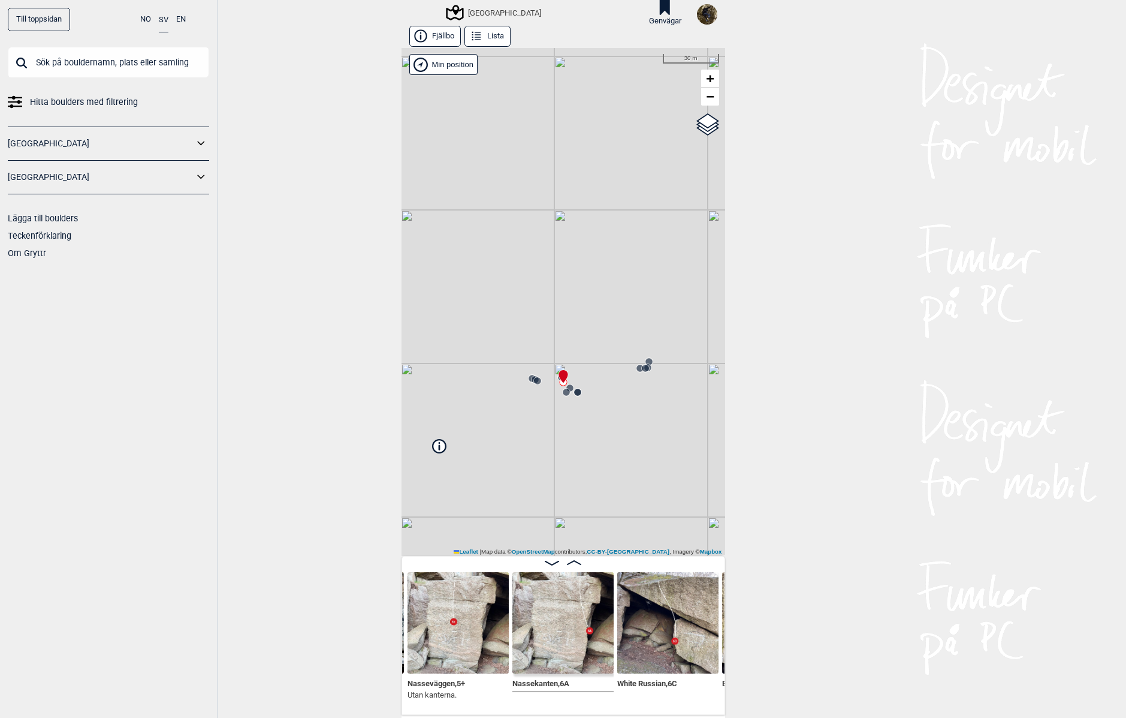
click at [563, 391] on circle at bounding box center [566, 391] width 7 height 7
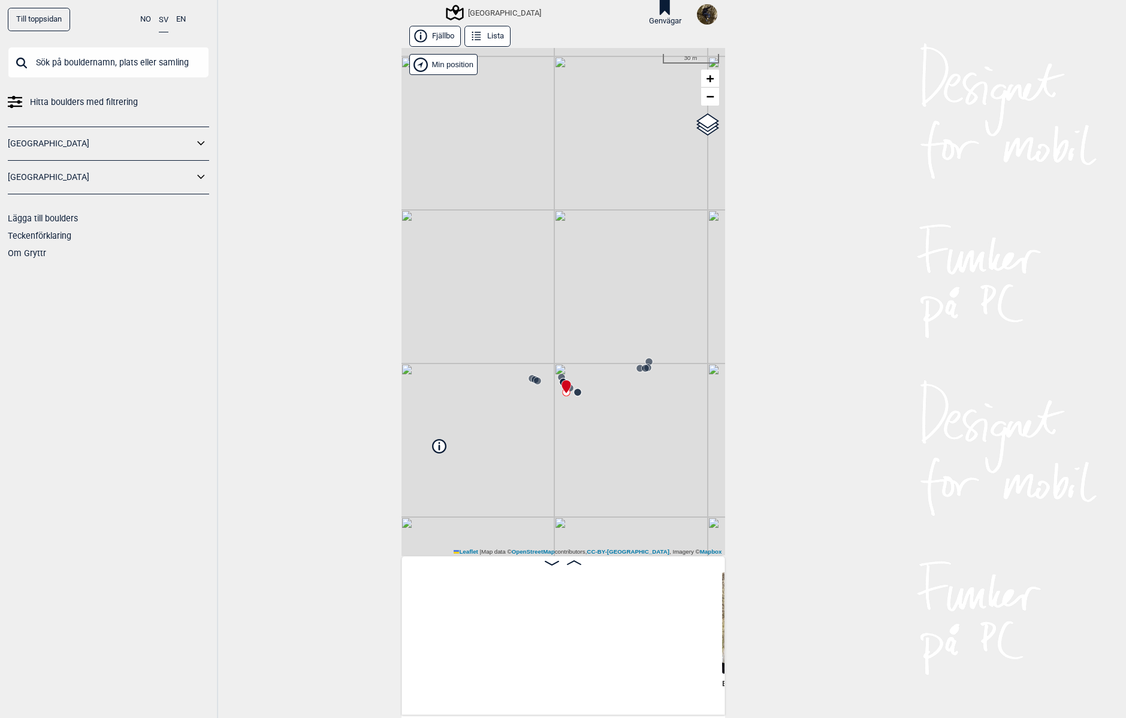
scroll to position [0, 3560]
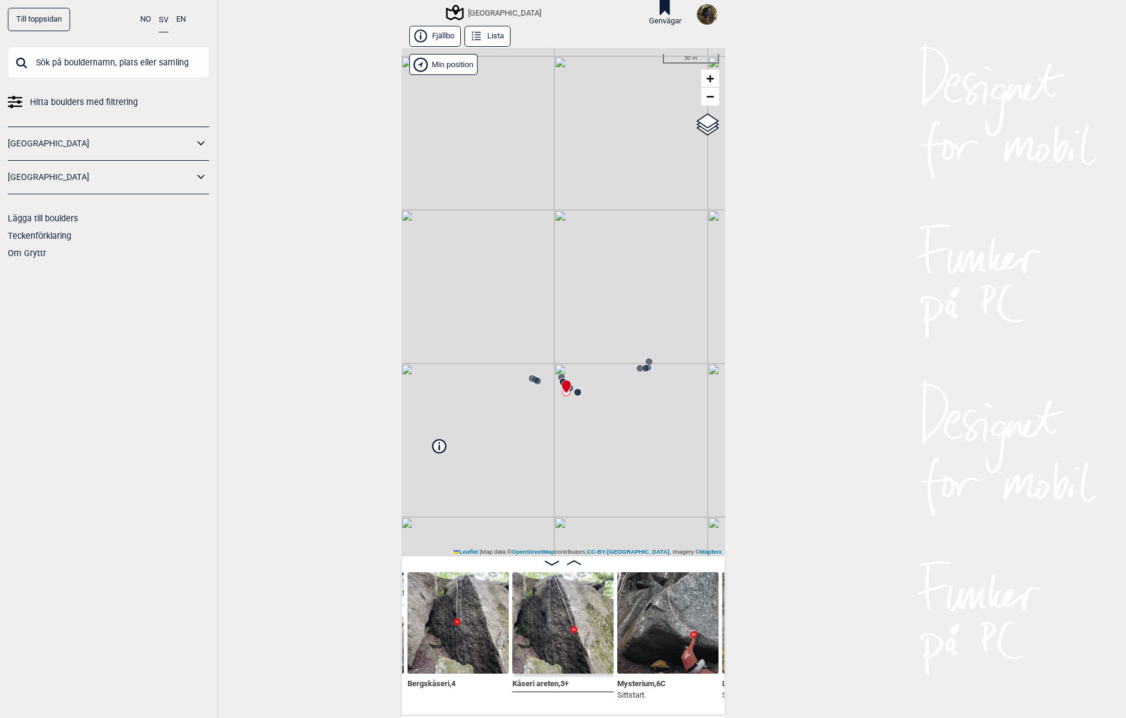
click at [570, 562] on icon at bounding box center [574, 562] width 14 height 5
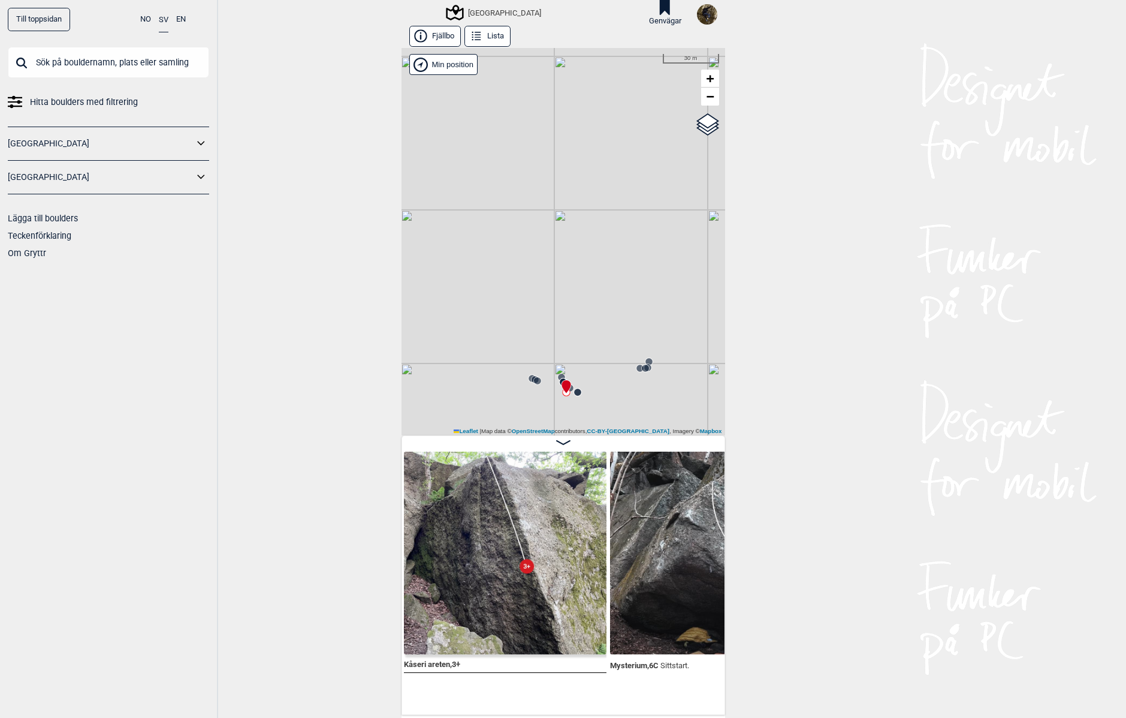
click at [545, 556] on img at bounding box center [505, 552] width 203 height 203
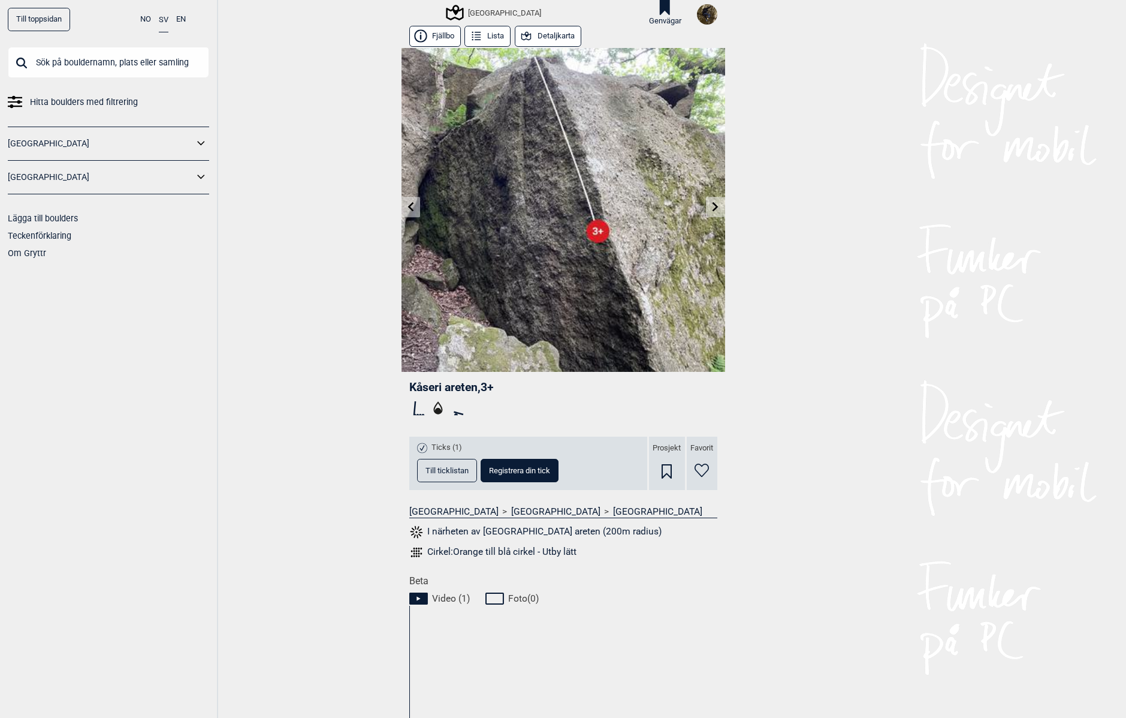
click at [495, 38] on button "Lista" at bounding box center [488, 36] width 46 height 21
